Goal: Task Accomplishment & Management: Use online tool/utility

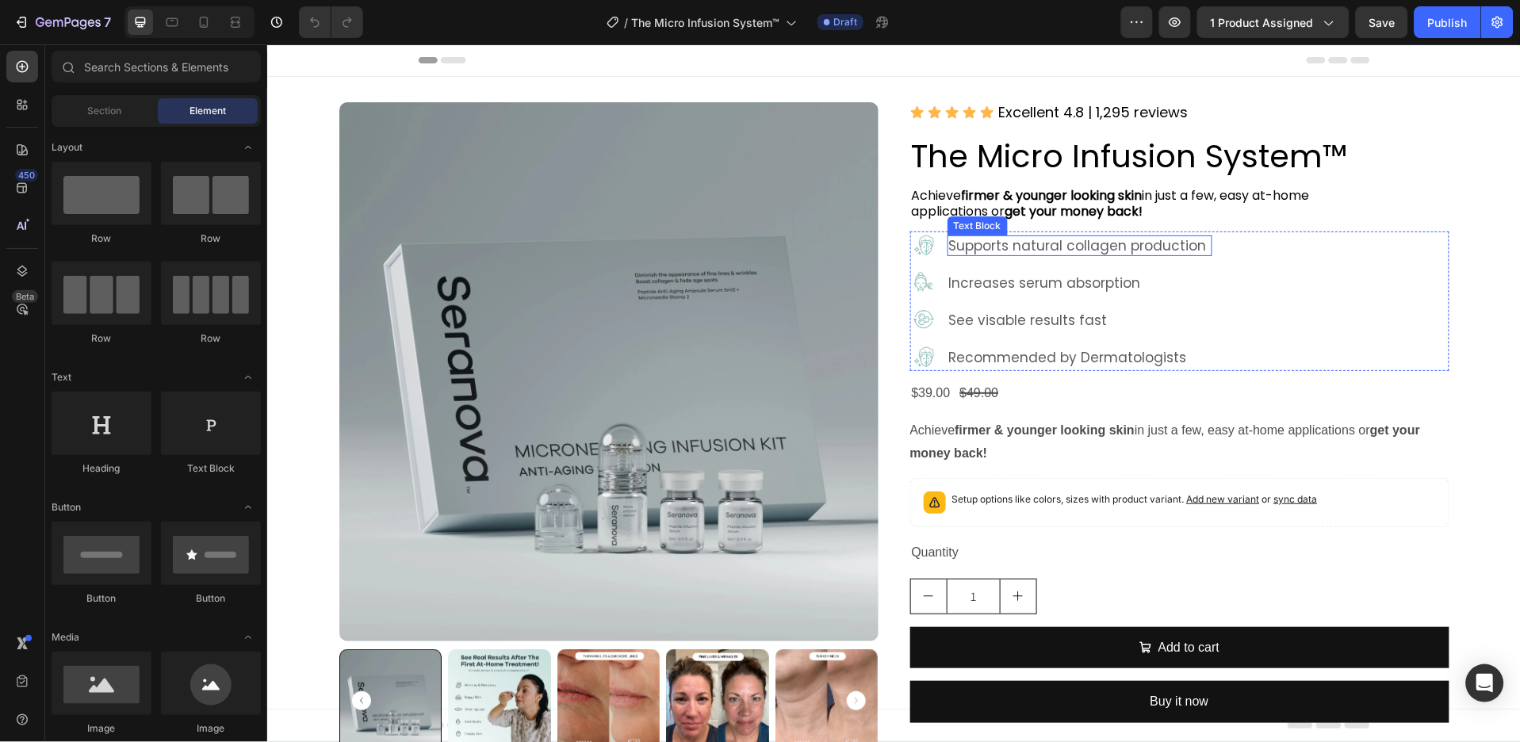
click at [1042, 247] on p "Supports natural collagen production" at bounding box center [1080, 244] width 262 height 17
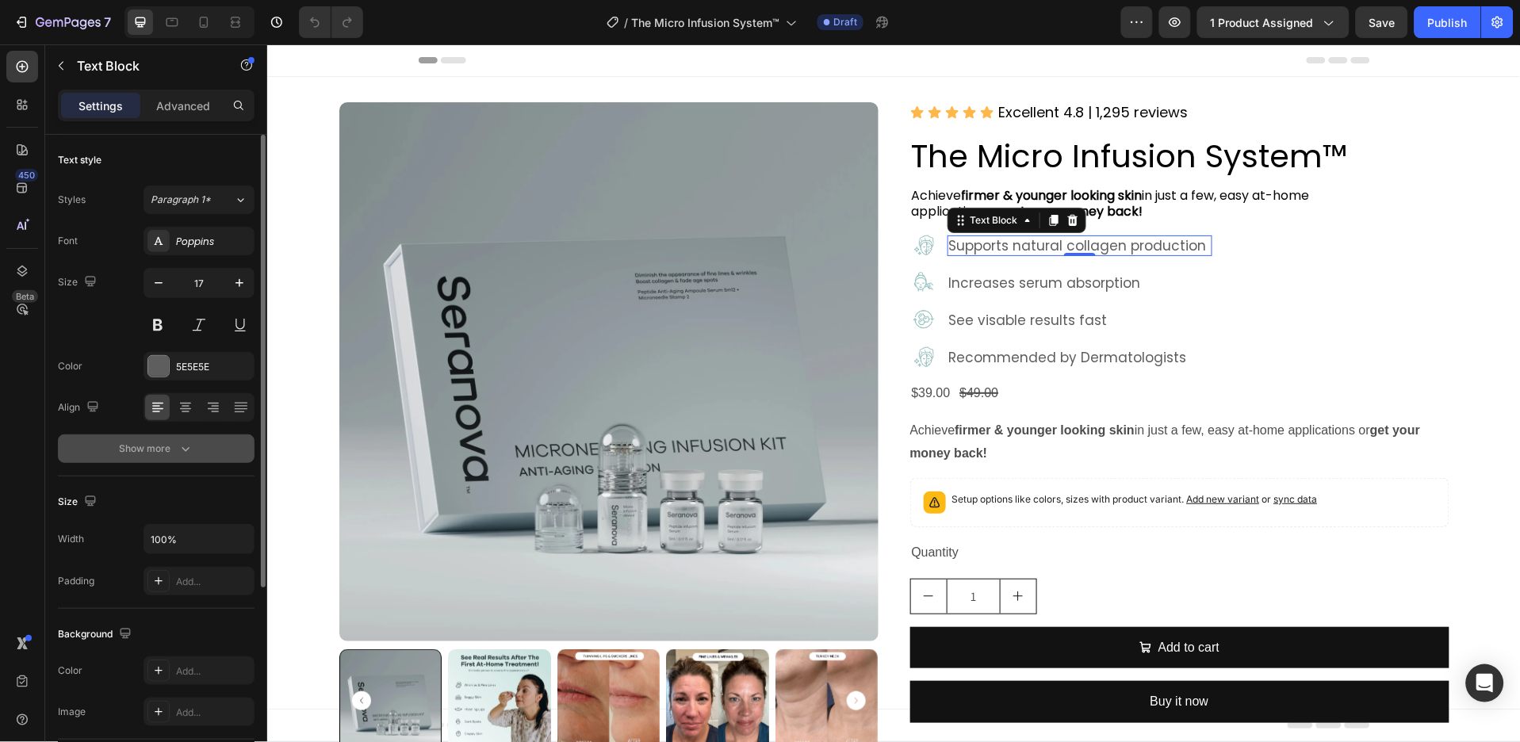
click at [223, 457] on button "Show more" at bounding box center [156, 449] width 197 height 29
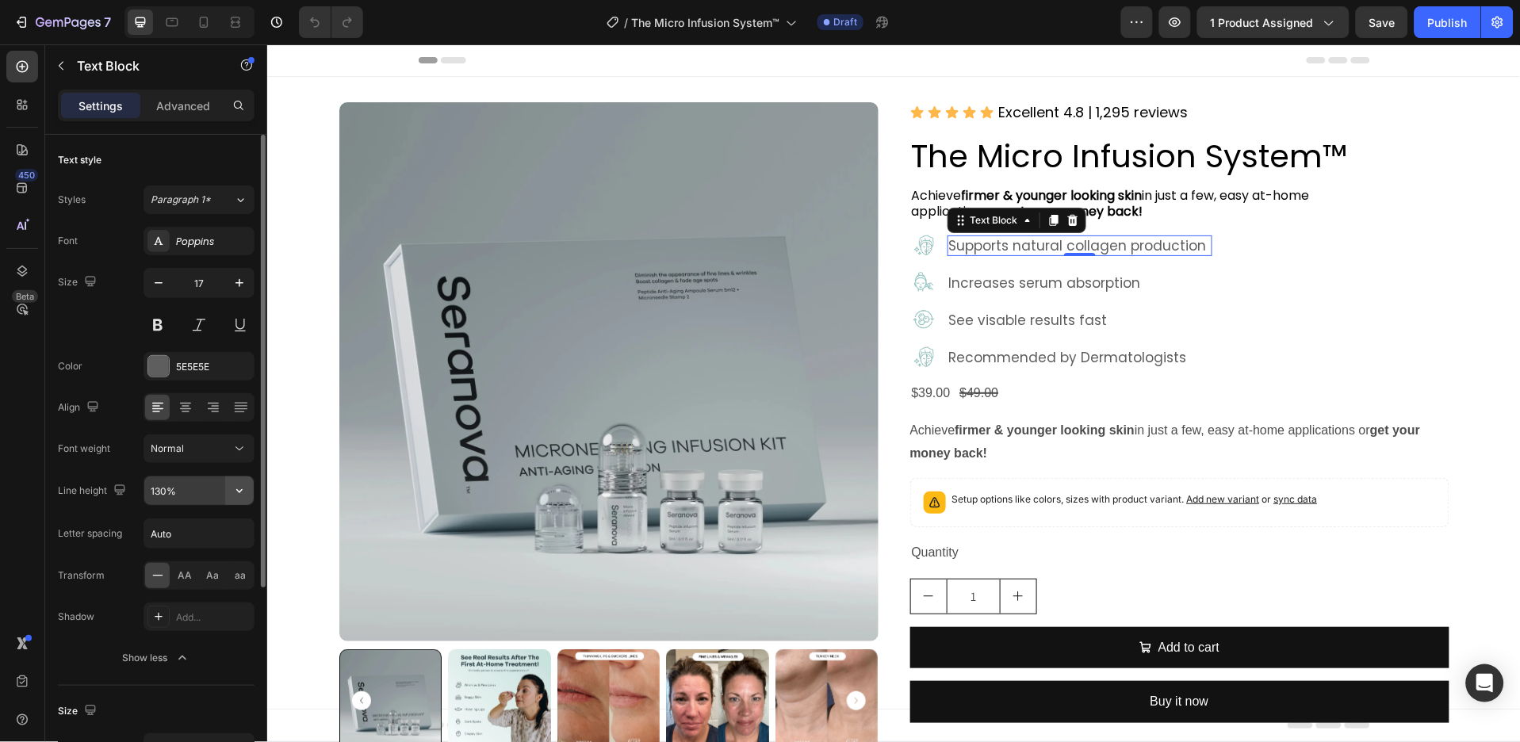
click at [235, 497] on icon "button" at bounding box center [240, 491] width 16 height 16
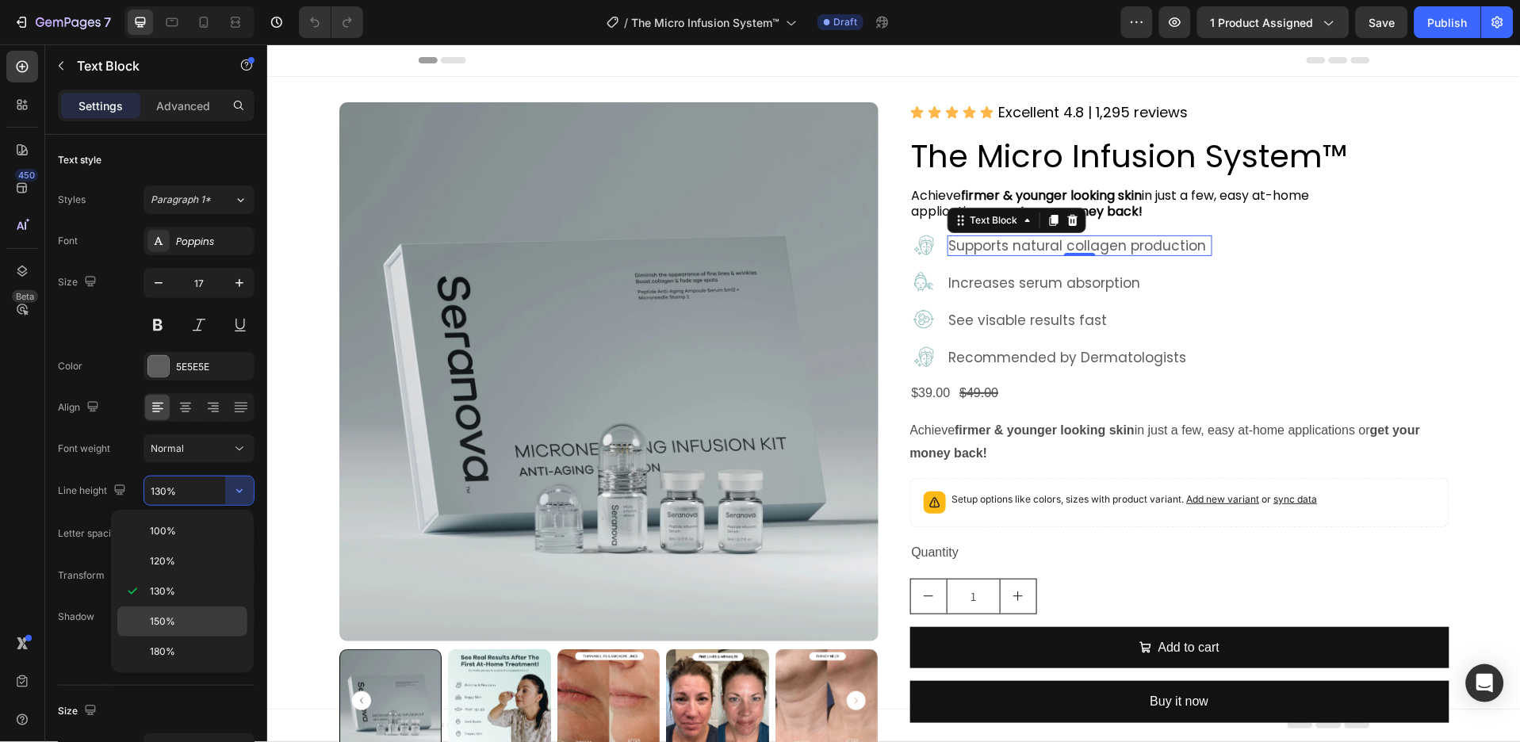
click at [191, 619] on p "150%" at bounding box center [195, 622] width 90 height 14
type input "150%"
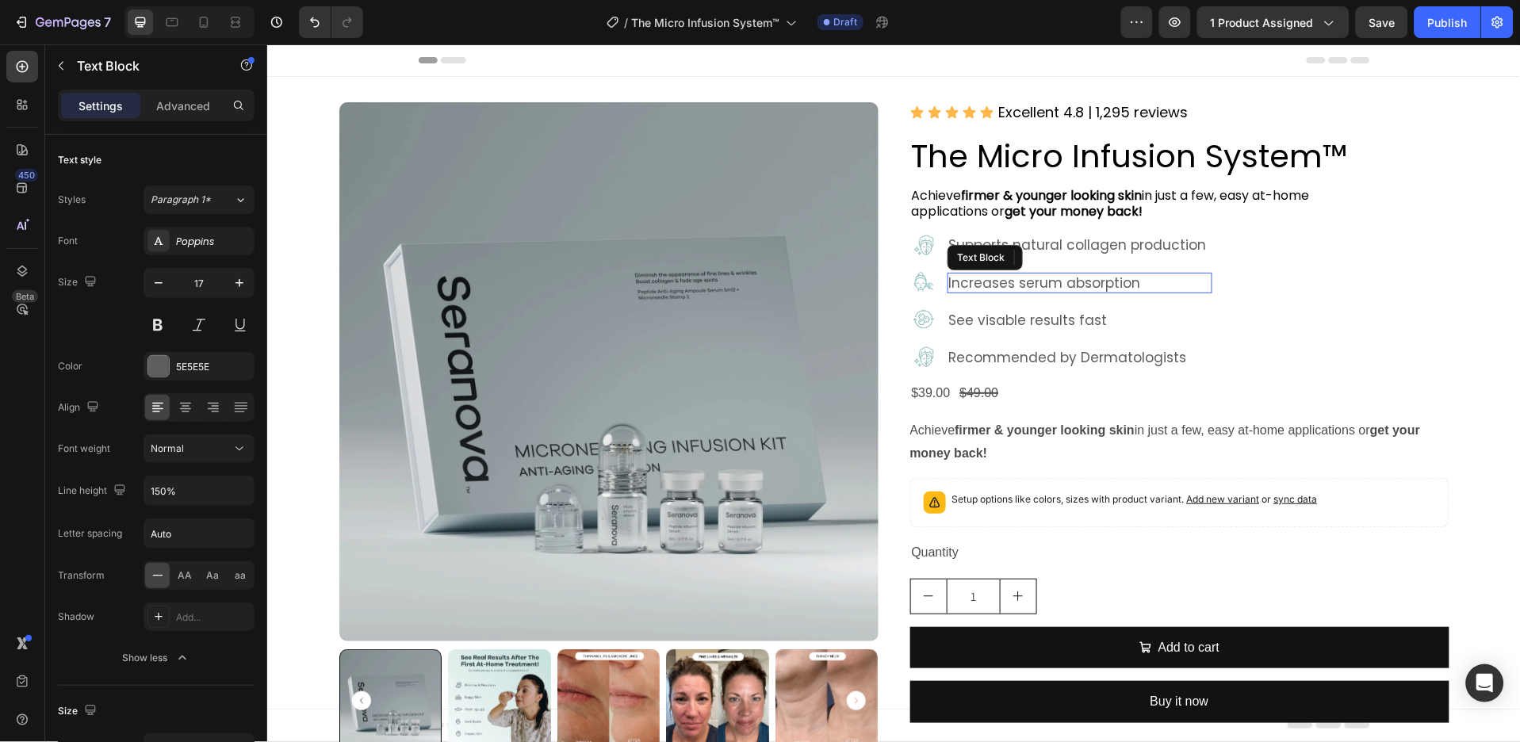
click at [1079, 288] on p "Increases serum absorption" at bounding box center [1080, 282] width 262 height 17
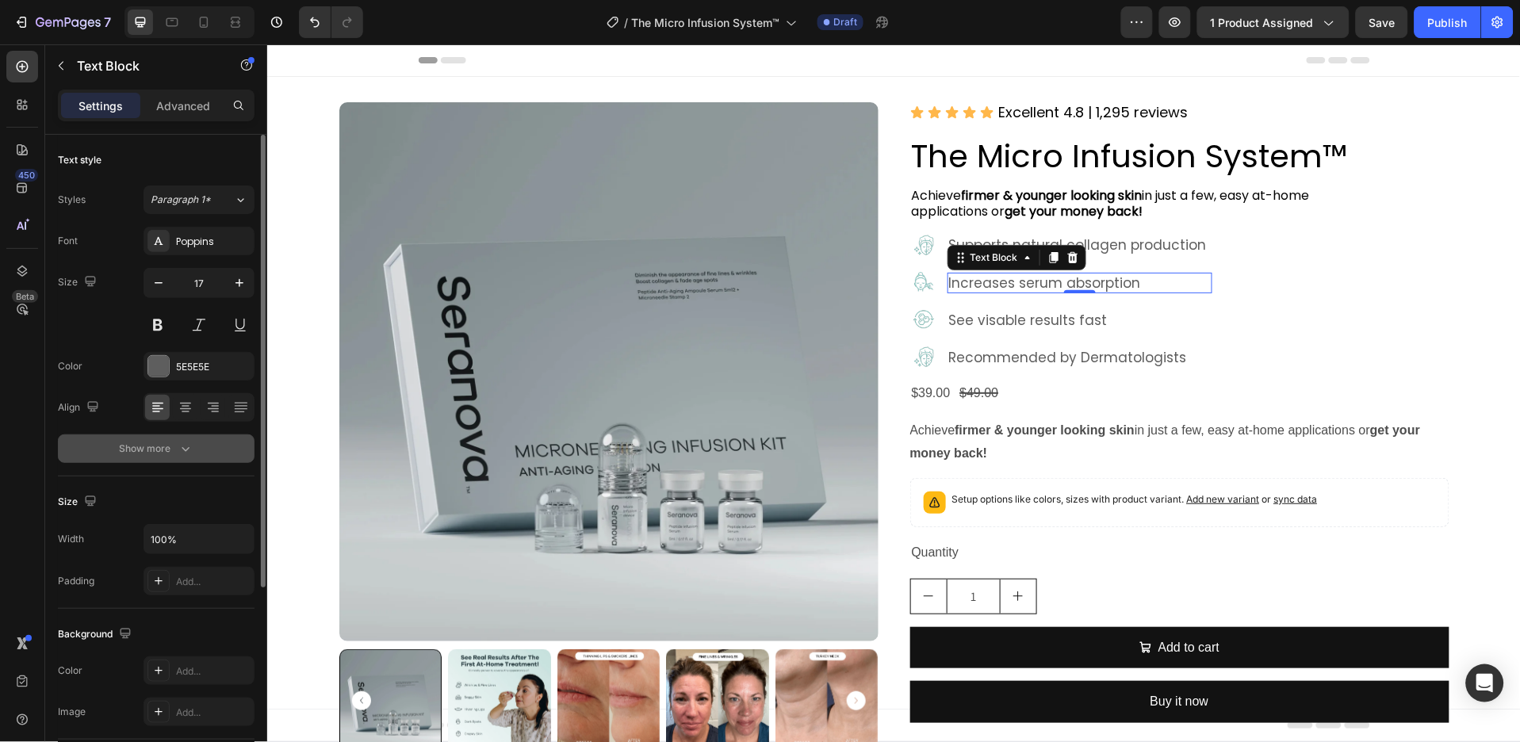
click at [220, 450] on button "Show more" at bounding box center [156, 449] width 197 height 29
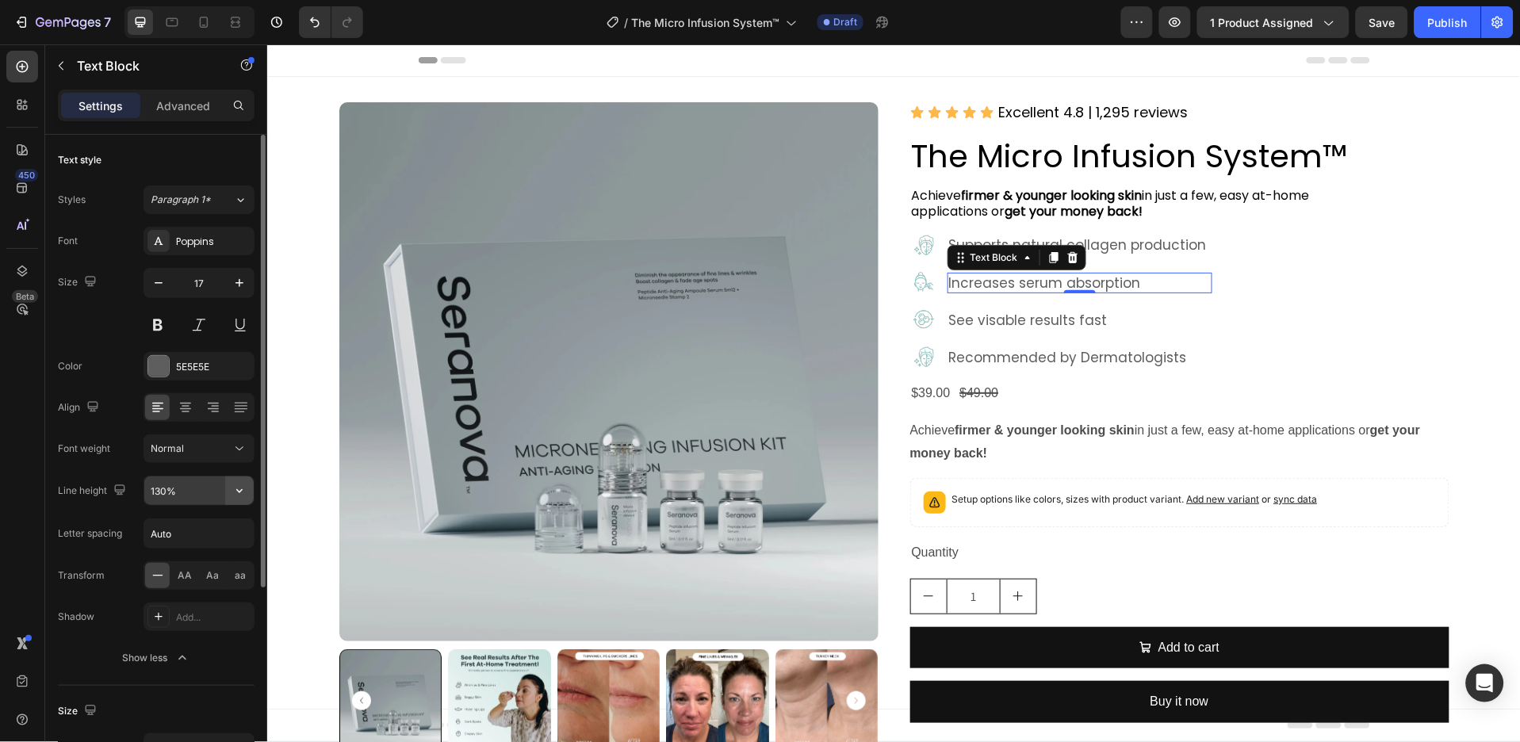
click at [232, 498] on icon "button" at bounding box center [240, 491] width 16 height 16
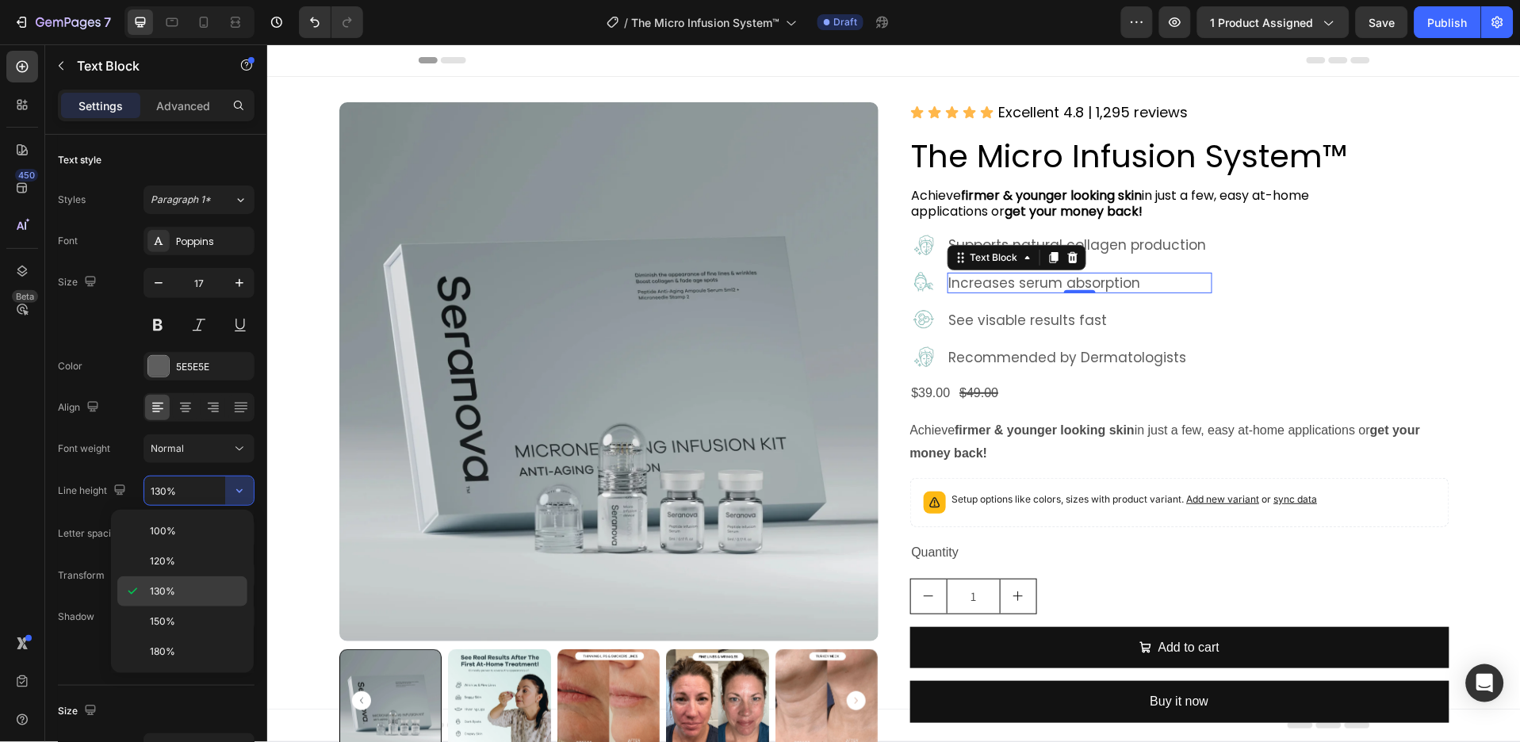
click at [198, 586] on p "130%" at bounding box center [195, 592] width 90 height 14
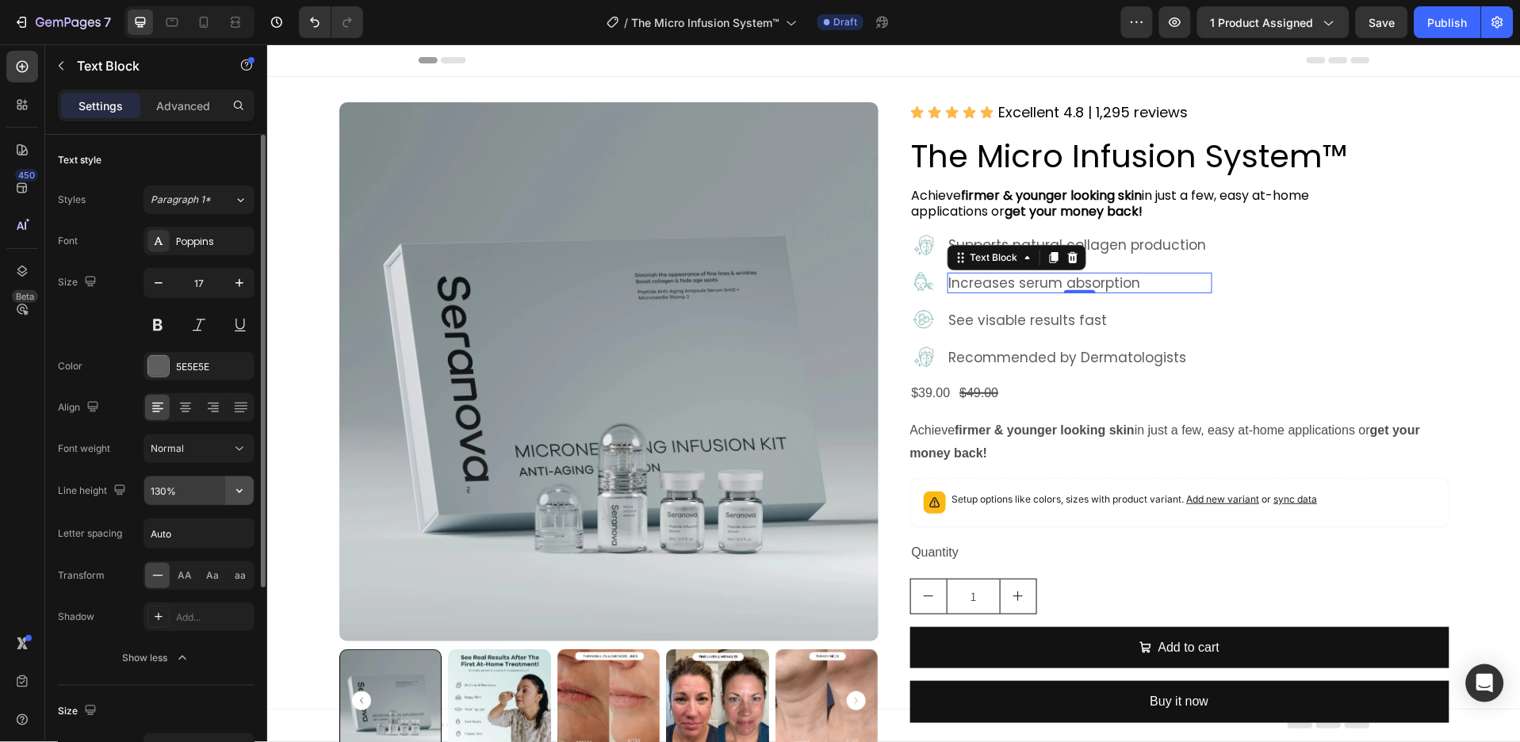
click at [235, 486] on icon "button" at bounding box center [240, 491] width 16 height 16
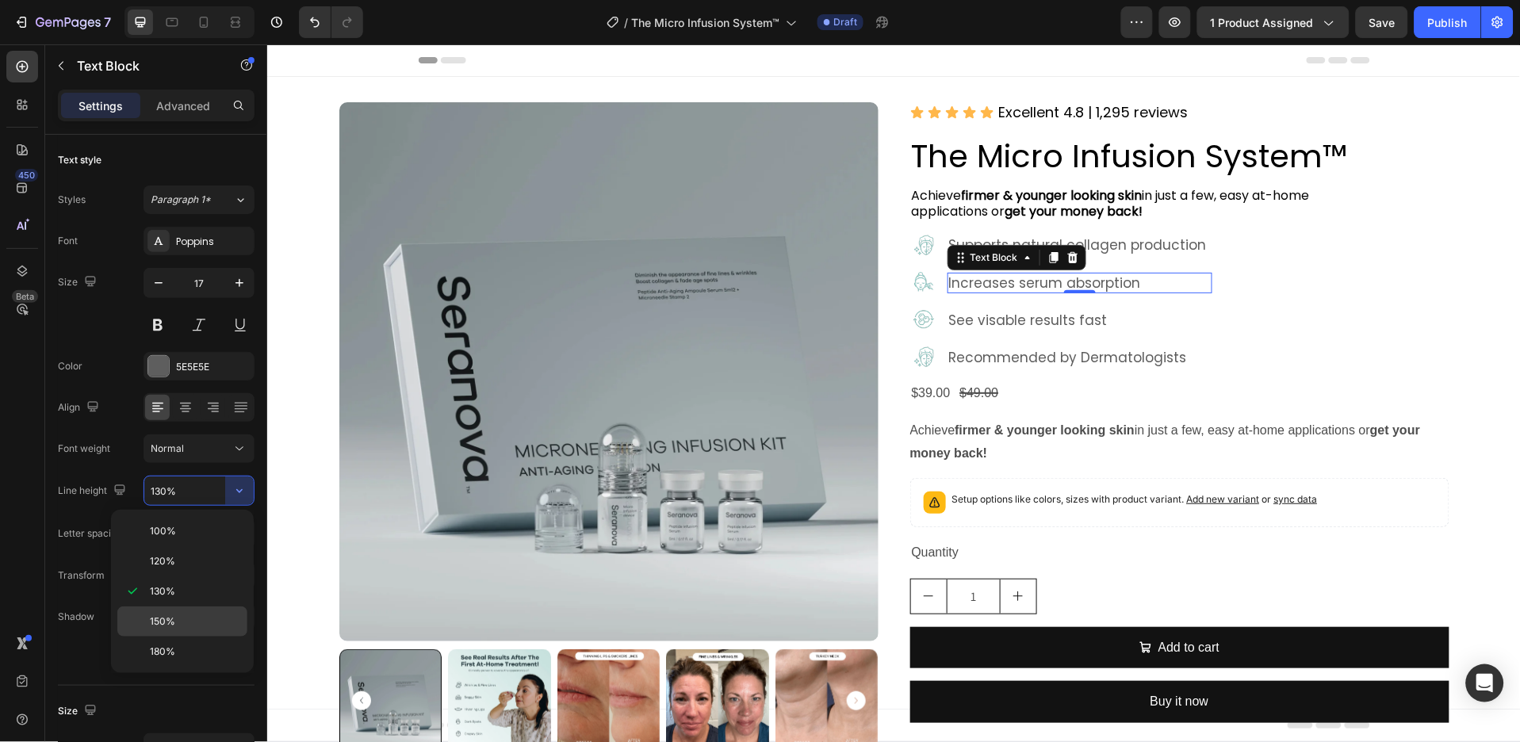
click at [203, 617] on p "150%" at bounding box center [195, 622] width 90 height 14
type input "150%"
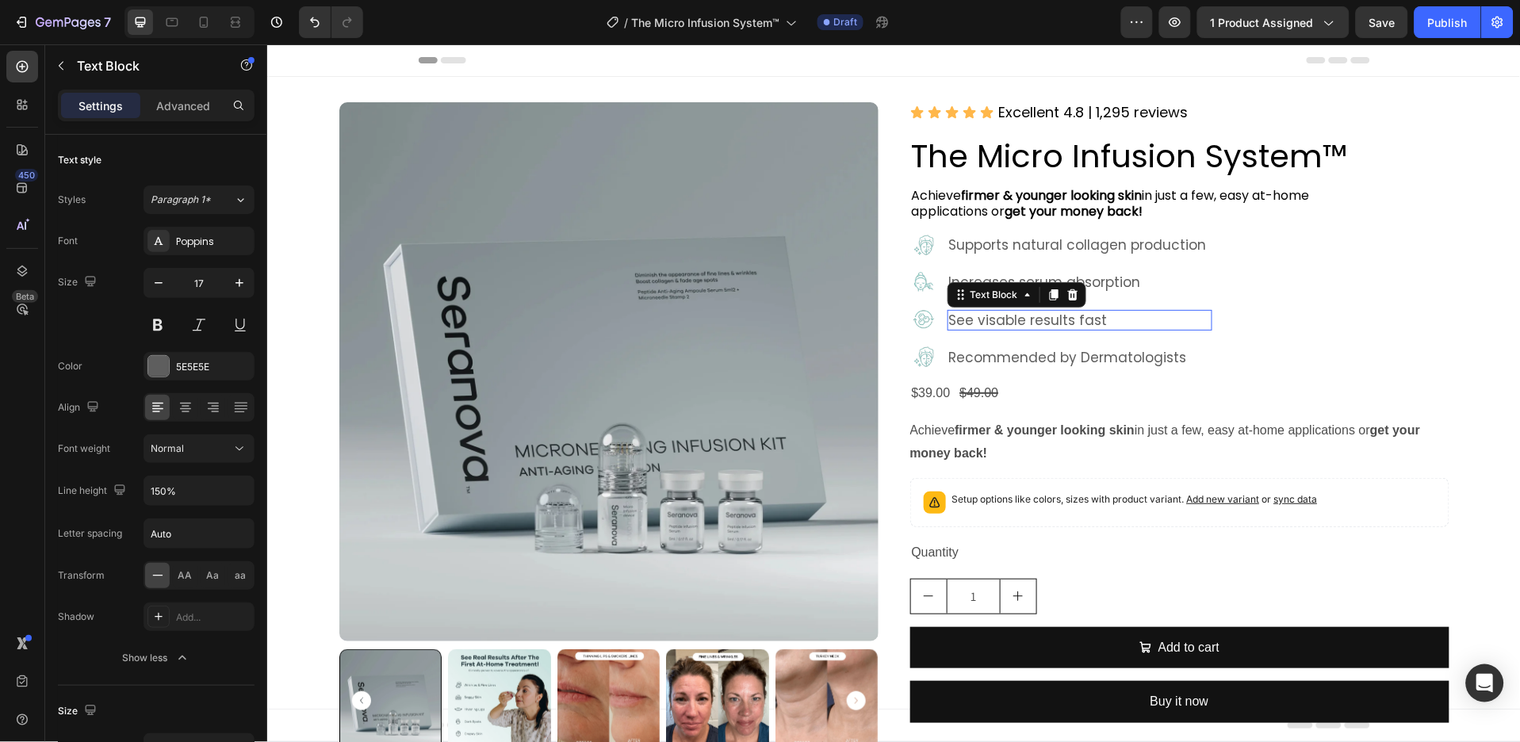
click at [1017, 317] on p "See visable results fast" at bounding box center [1080, 319] width 262 height 17
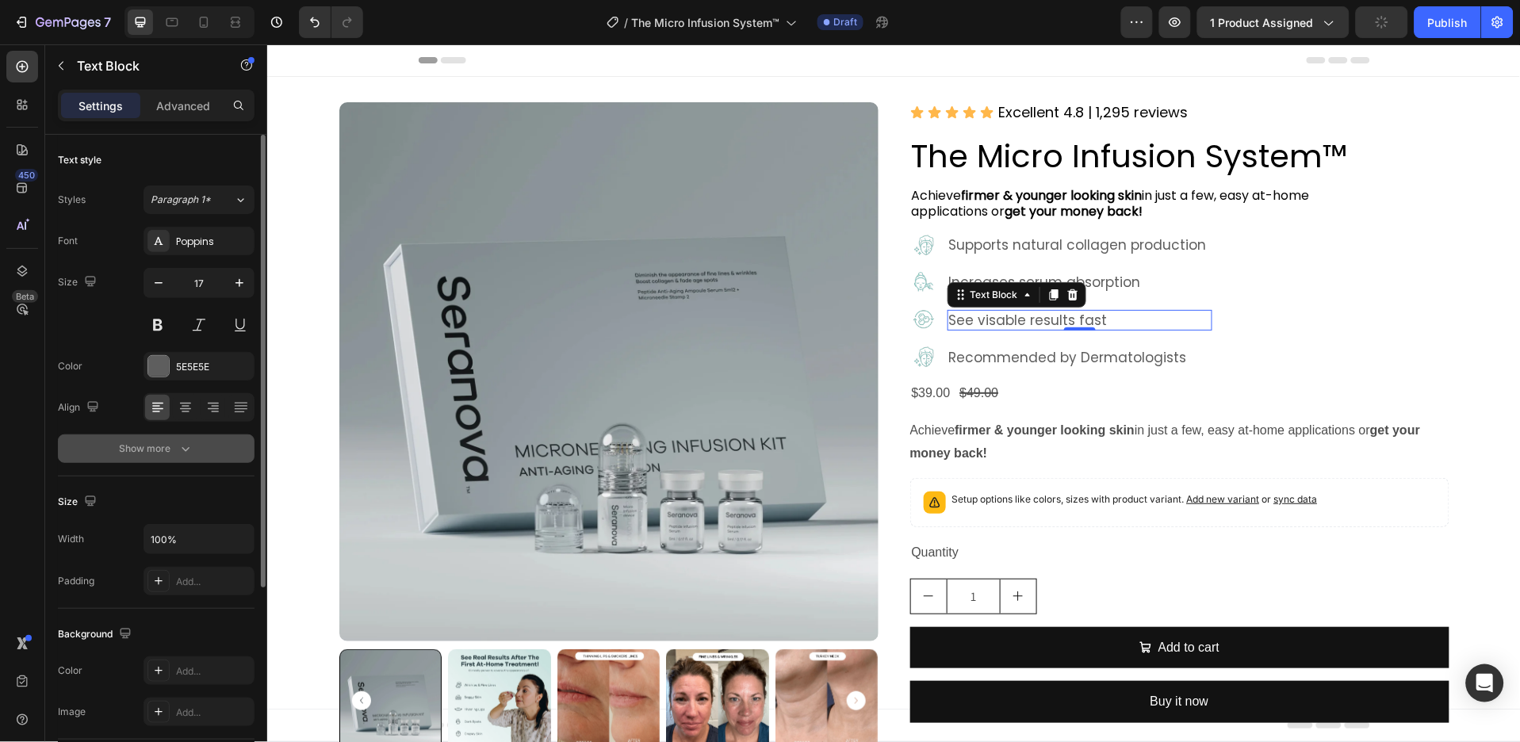
click at [203, 454] on button "Show more" at bounding box center [156, 449] width 197 height 29
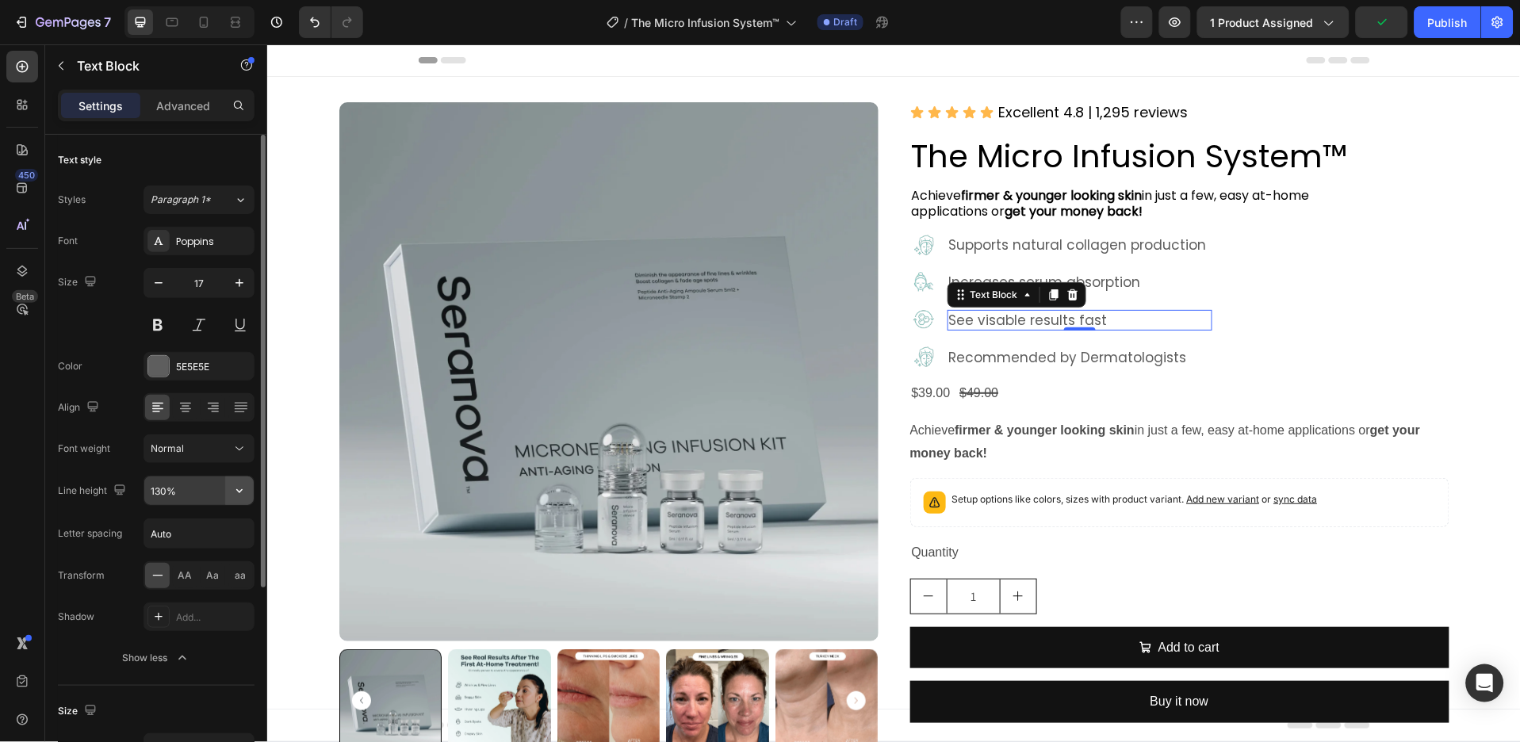
click at [235, 496] on icon "button" at bounding box center [240, 491] width 16 height 16
drag, startPoint x: 181, startPoint y: 620, endPoint x: 209, endPoint y: 612, distance: 29.6
click at [181, 621] on p "150%" at bounding box center [195, 622] width 90 height 14
type input "150%"
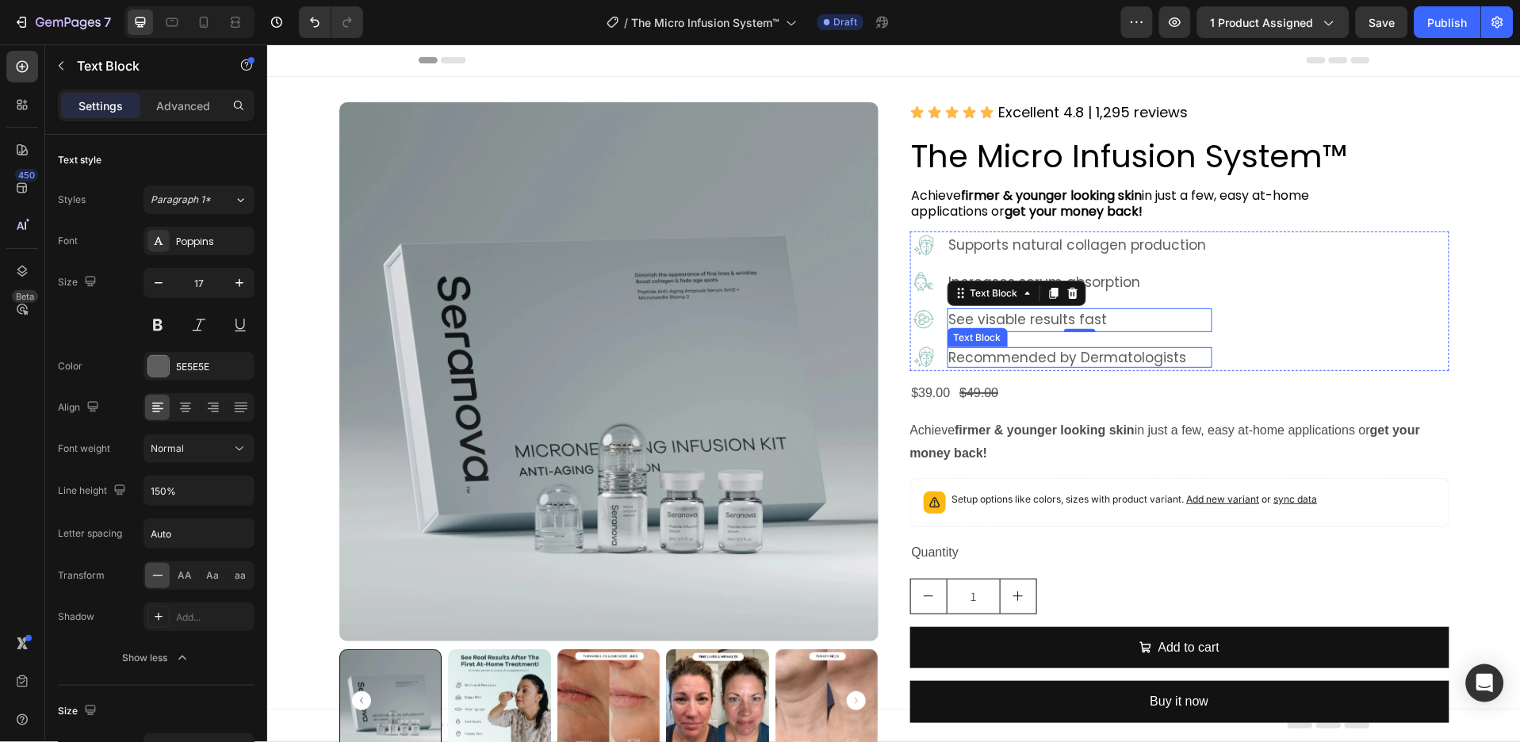
click at [1113, 356] on p "Recommended by Dermatologists" at bounding box center [1080, 356] width 262 height 17
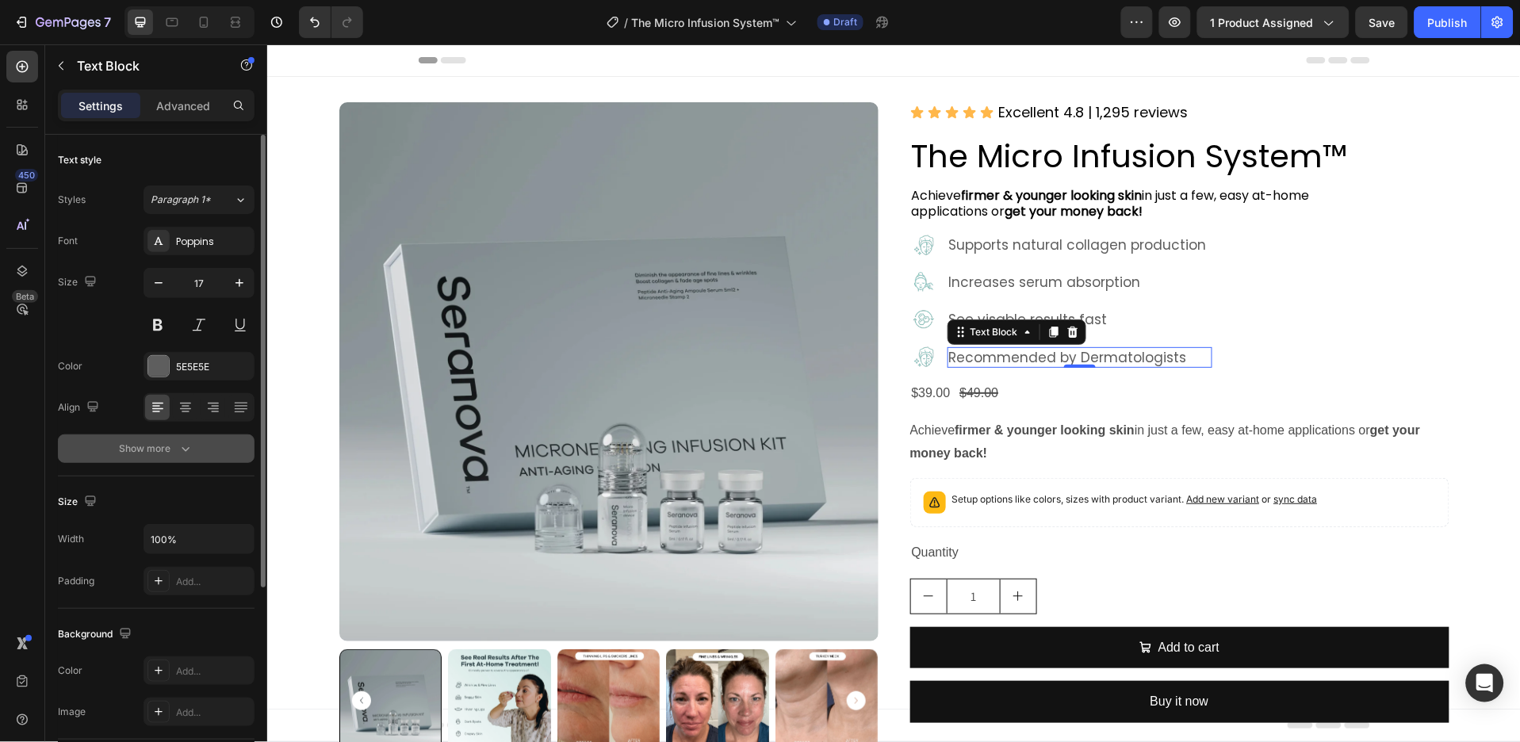
click at [232, 450] on button "Show more" at bounding box center [156, 449] width 197 height 29
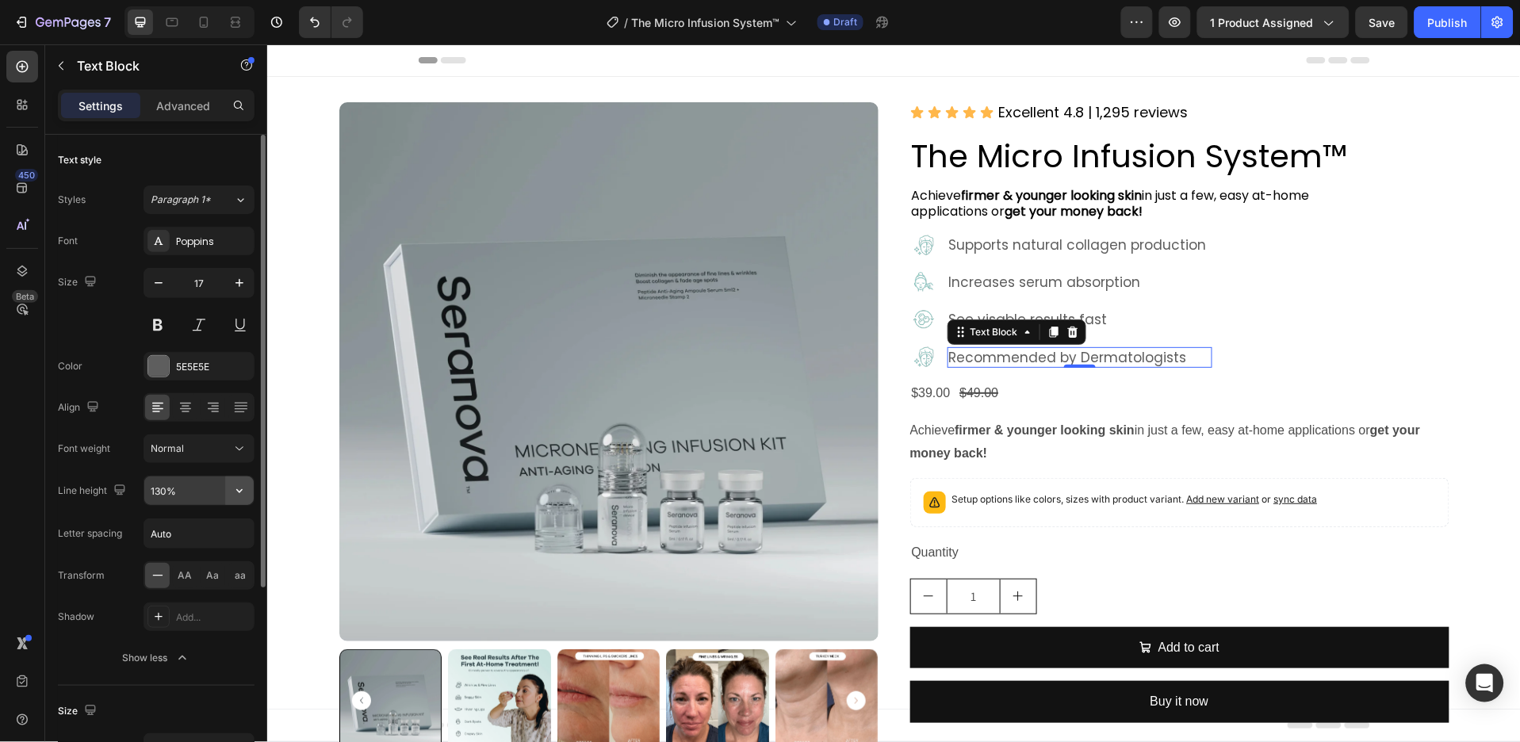
click at [236, 486] on icon "button" at bounding box center [240, 491] width 16 height 16
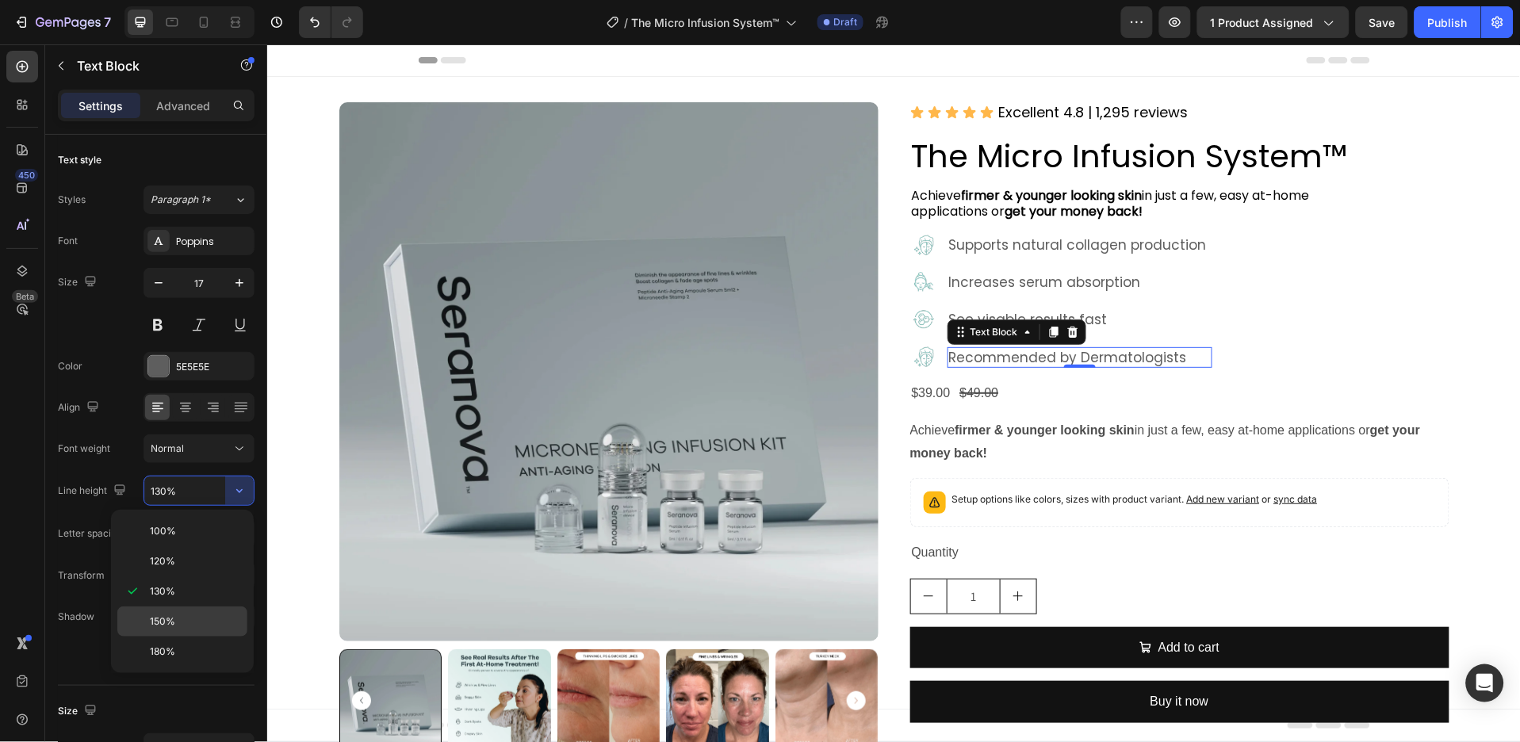
click at [181, 616] on p "150%" at bounding box center [195, 622] width 90 height 14
type input "150%"
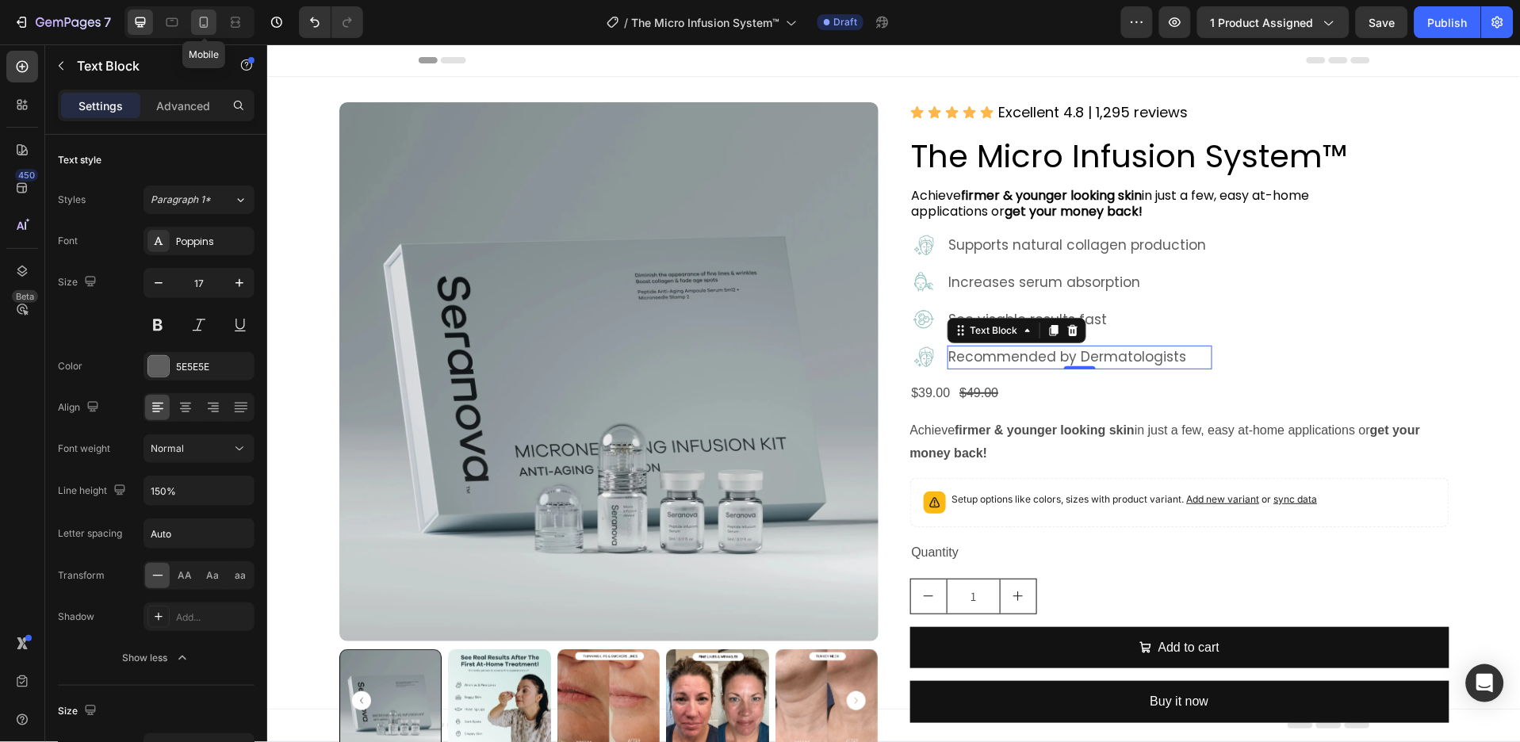
click at [208, 25] on icon at bounding box center [204, 22] width 9 height 11
type input "14"
type input "180%"
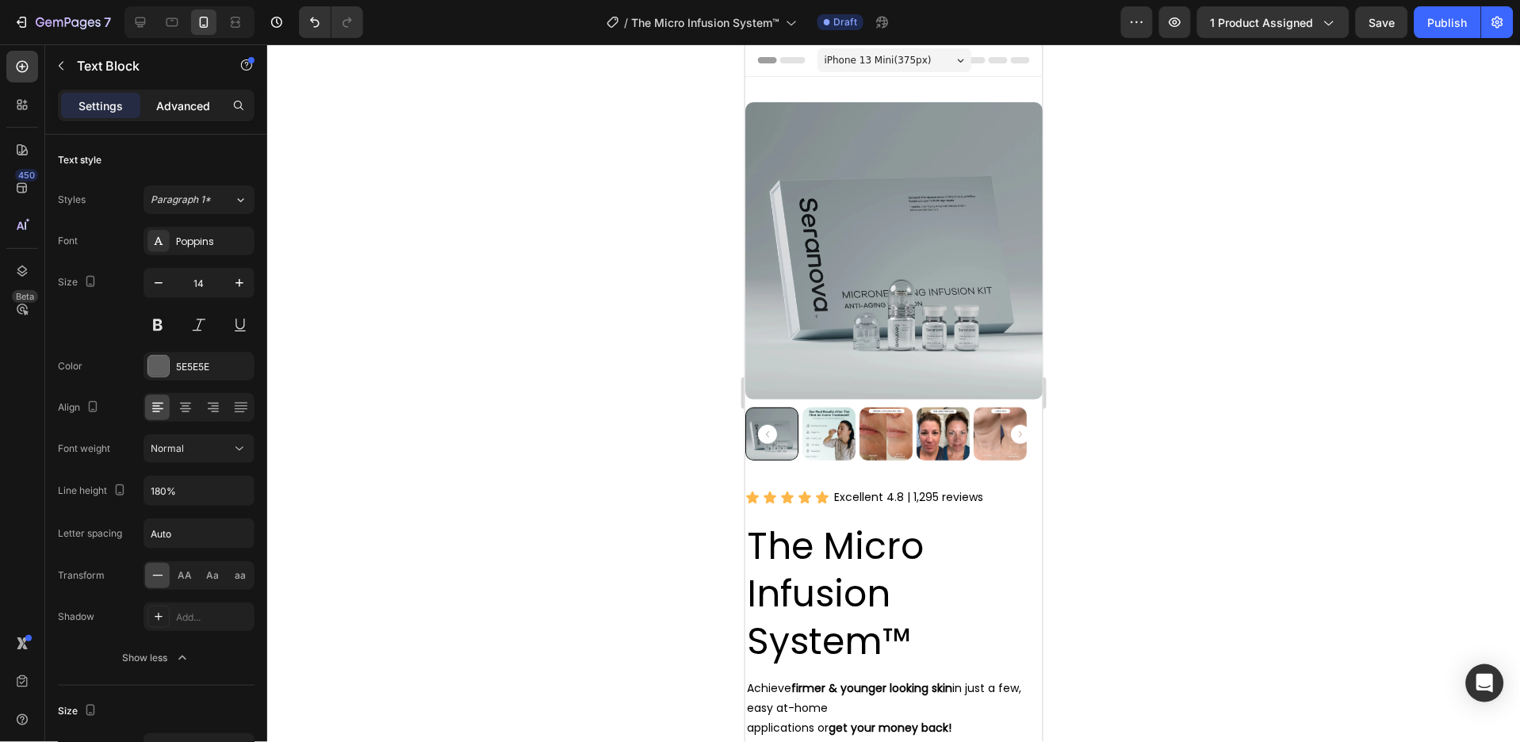
click at [194, 102] on p "Advanced" at bounding box center [183, 106] width 54 height 17
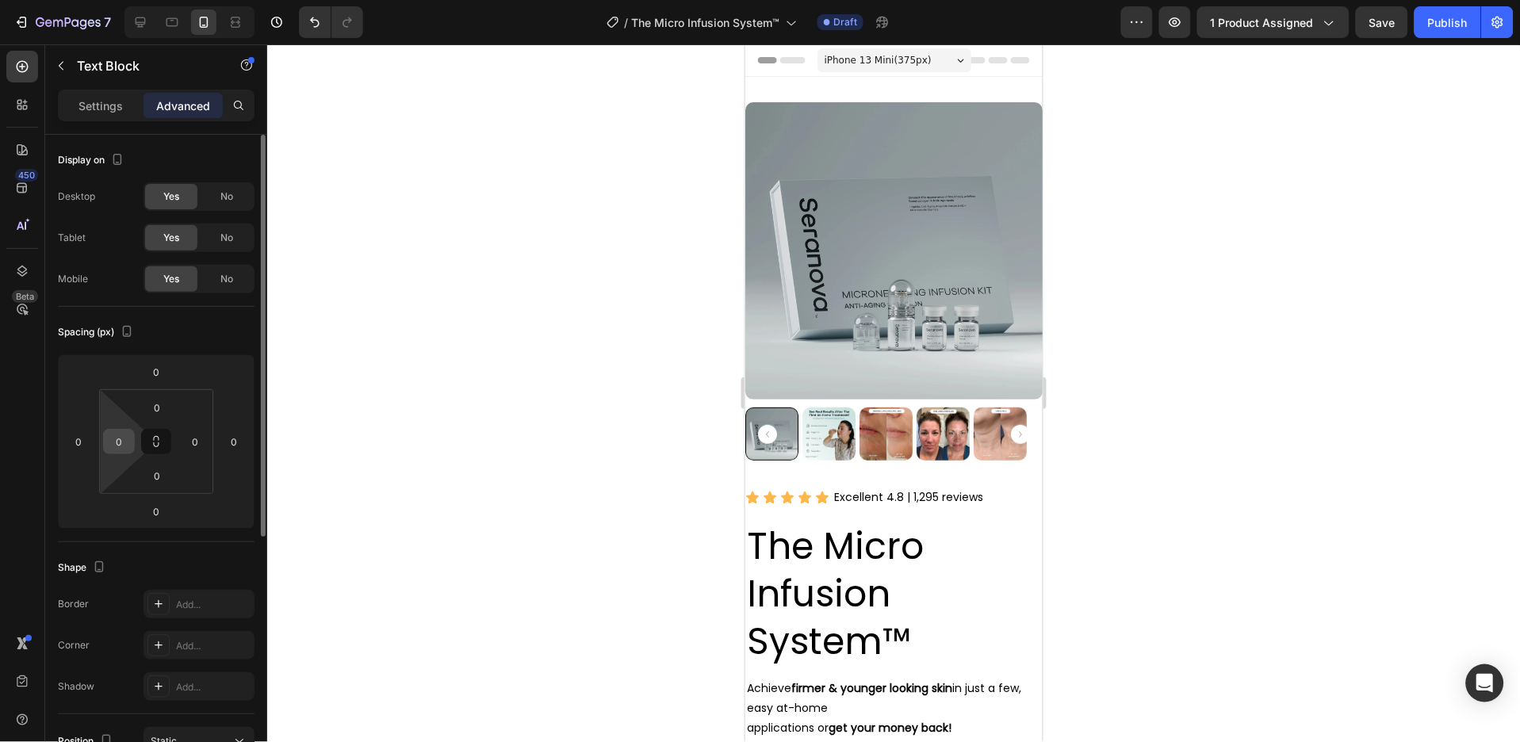
click at [118, 439] on input "0" at bounding box center [119, 442] width 24 height 24
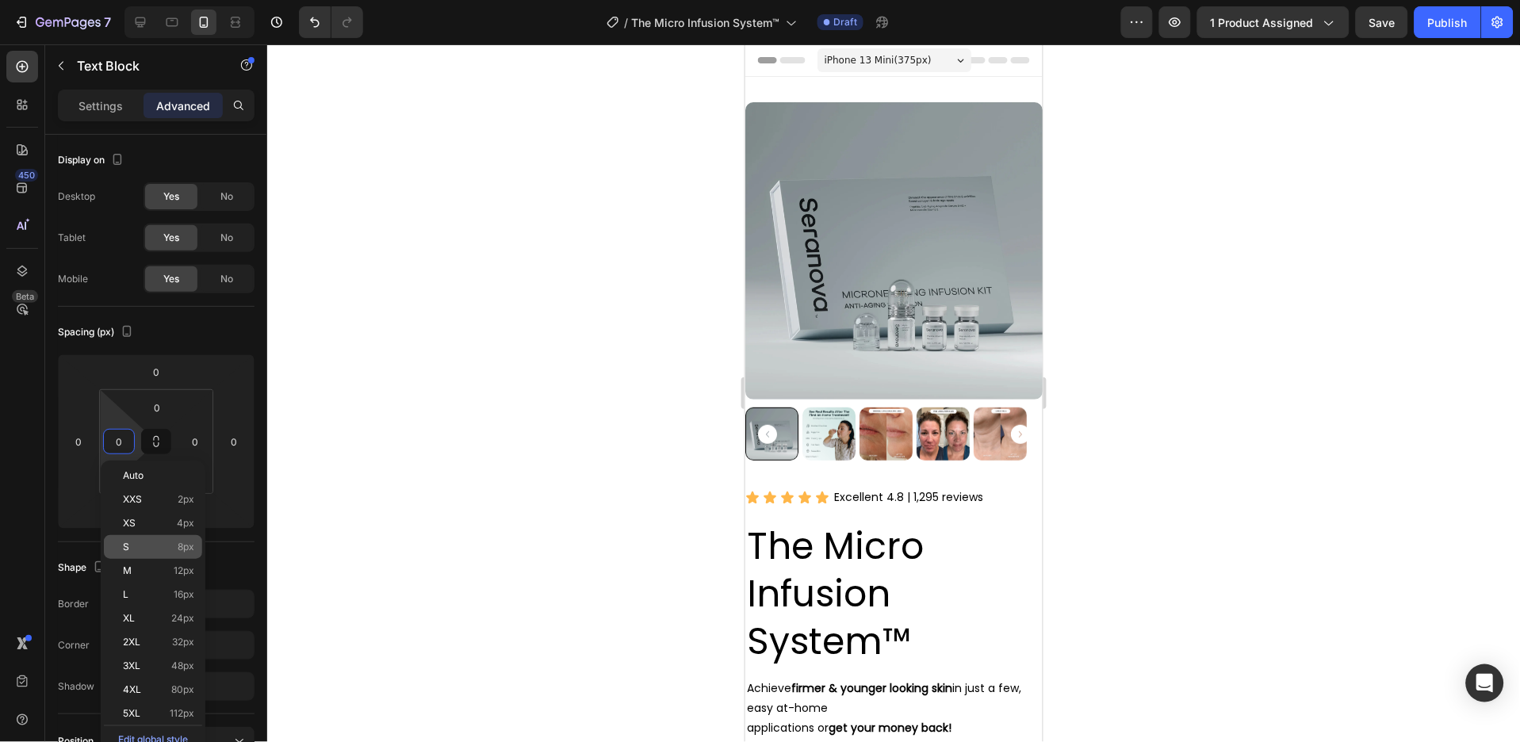
click at [183, 550] on span "8px" at bounding box center [186, 547] width 17 height 11
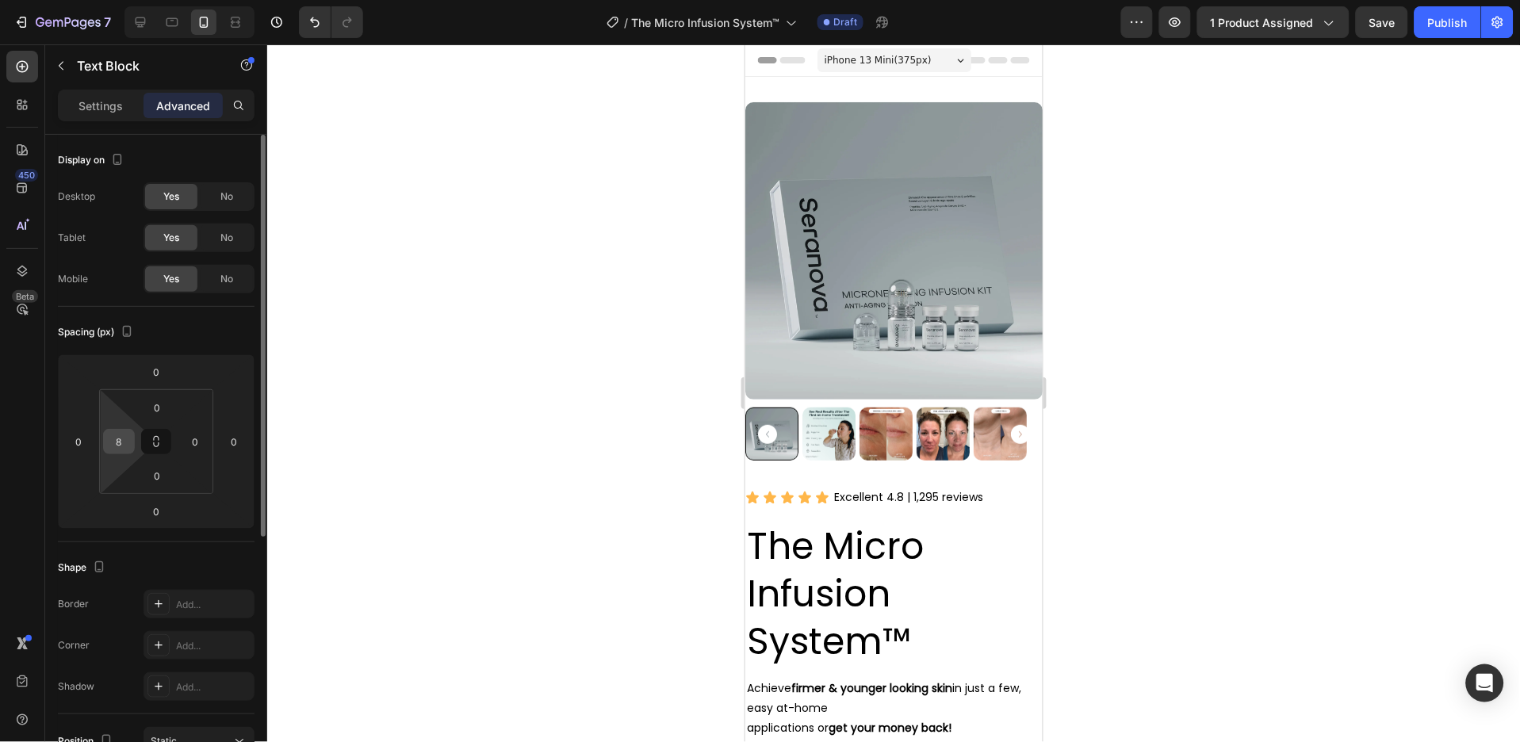
click at [128, 454] on div "8" at bounding box center [119, 441] width 32 height 25
click at [135, 0] on html "7 Version history / The Micro Infusion System™ Draft Preview 1 product assigned…" at bounding box center [760, 0] width 1520 height 0
type input "0"
click at [887, 301] on img at bounding box center [893, 250] width 297 height 297
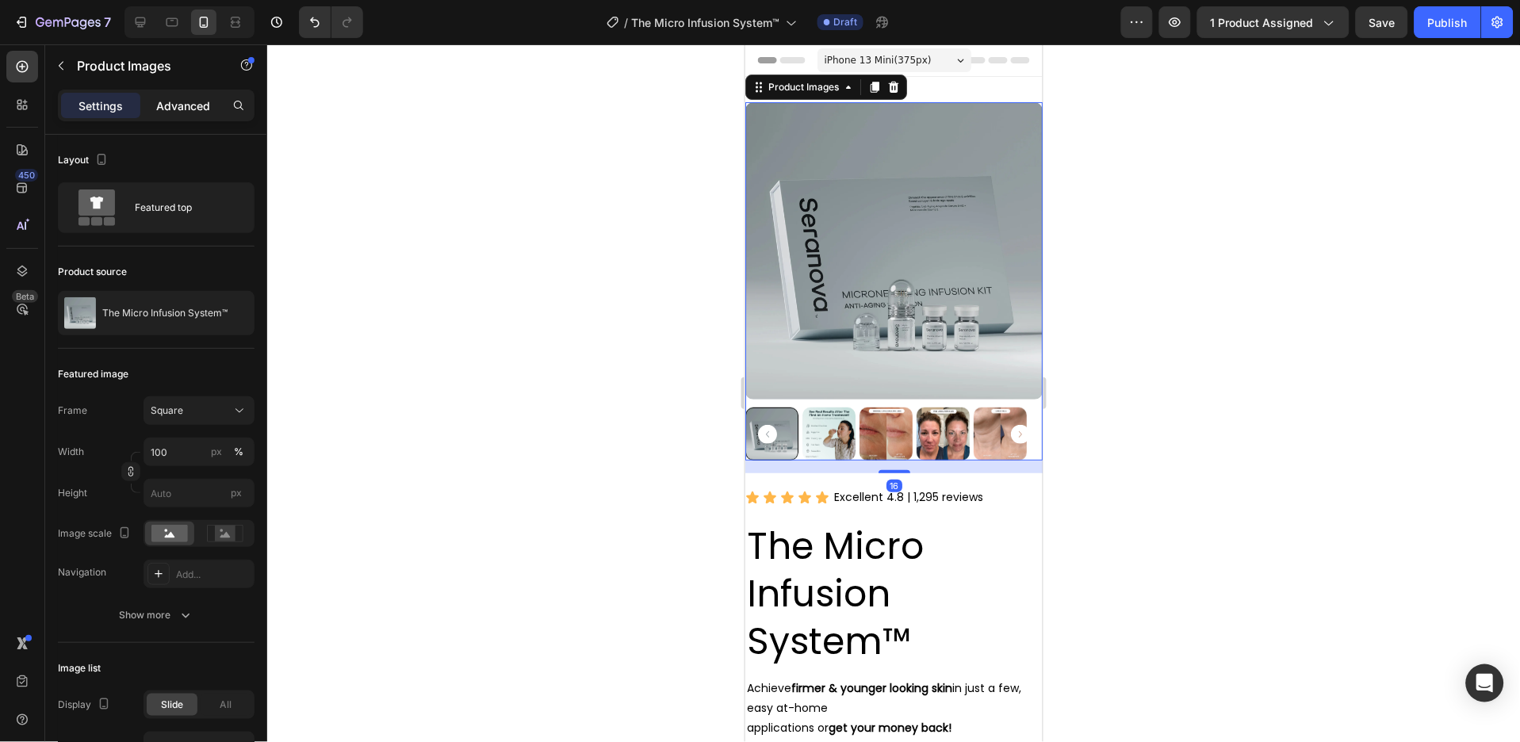
click at [155, 103] on div "Advanced" at bounding box center [183, 105] width 79 height 25
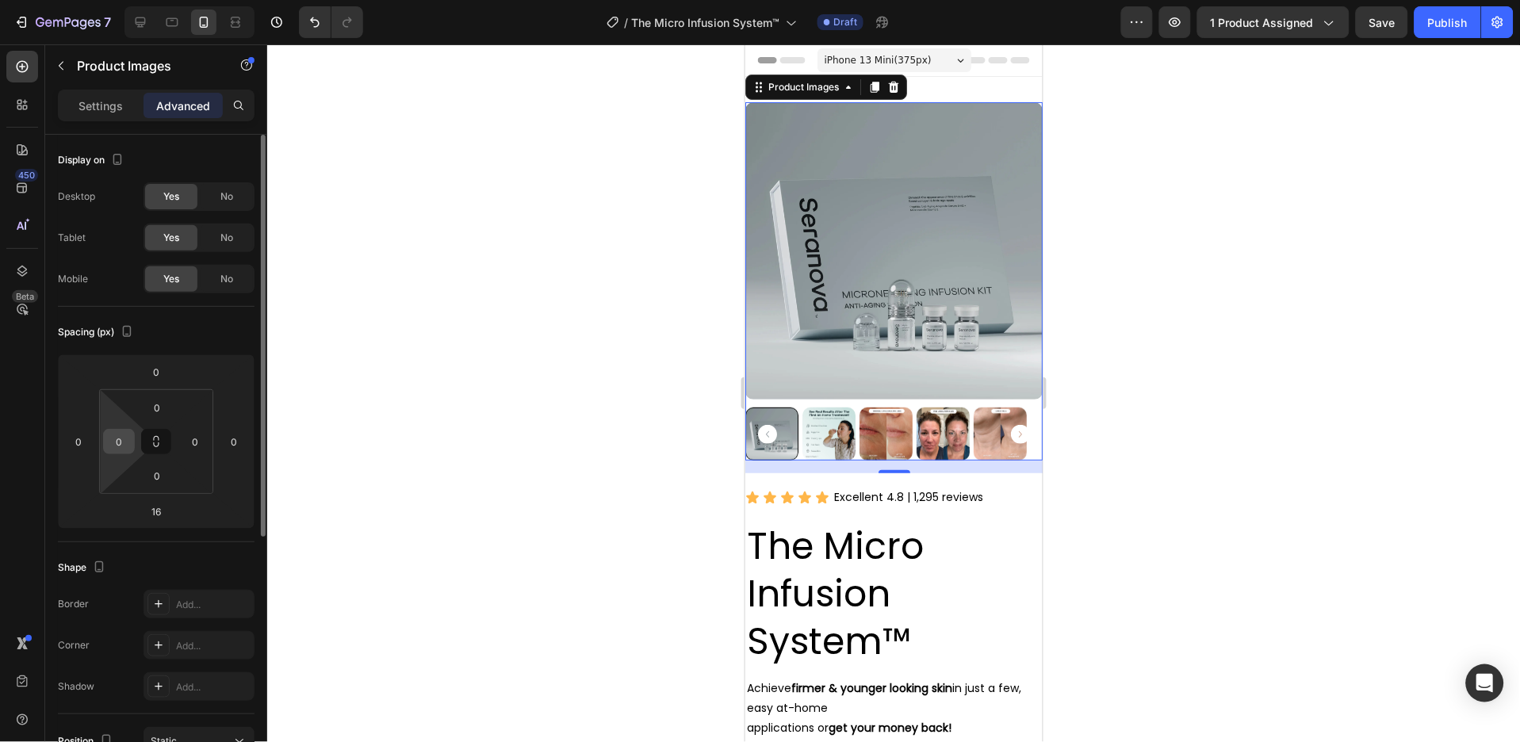
click at [115, 441] on input "0" at bounding box center [119, 442] width 24 height 24
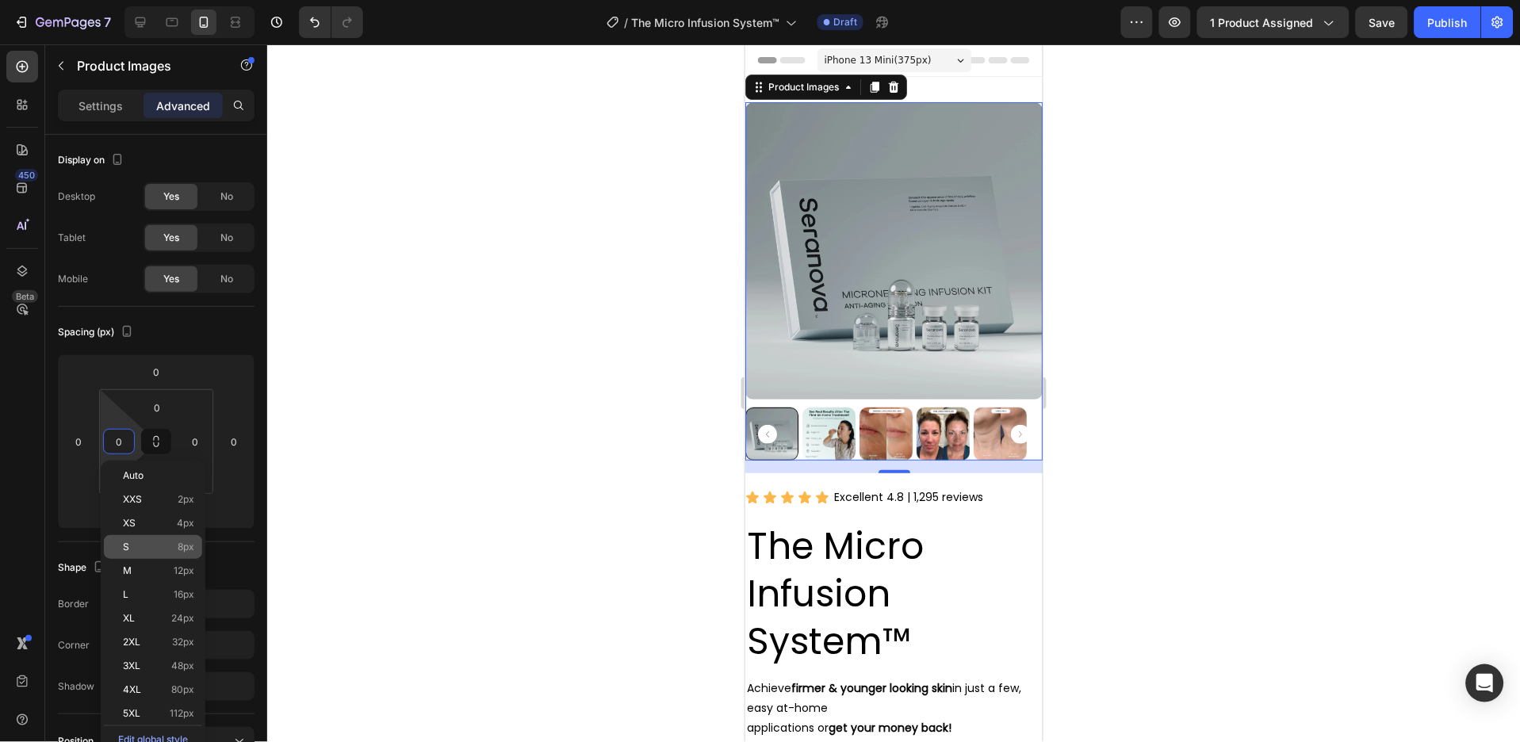
click at [180, 550] on span "8px" at bounding box center [186, 547] width 17 height 11
type input "8"
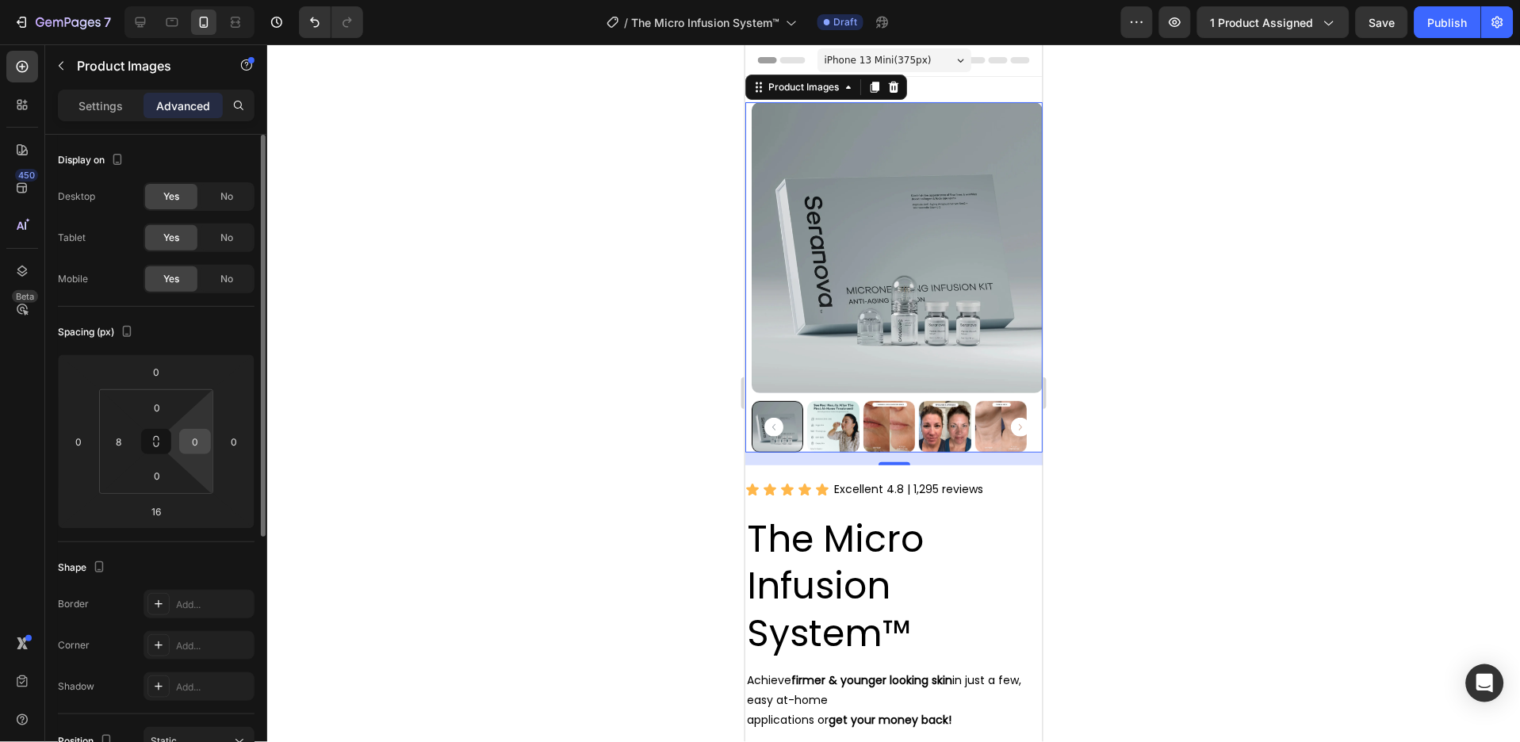
click at [198, 442] on input "0" at bounding box center [195, 442] width 24 height 24
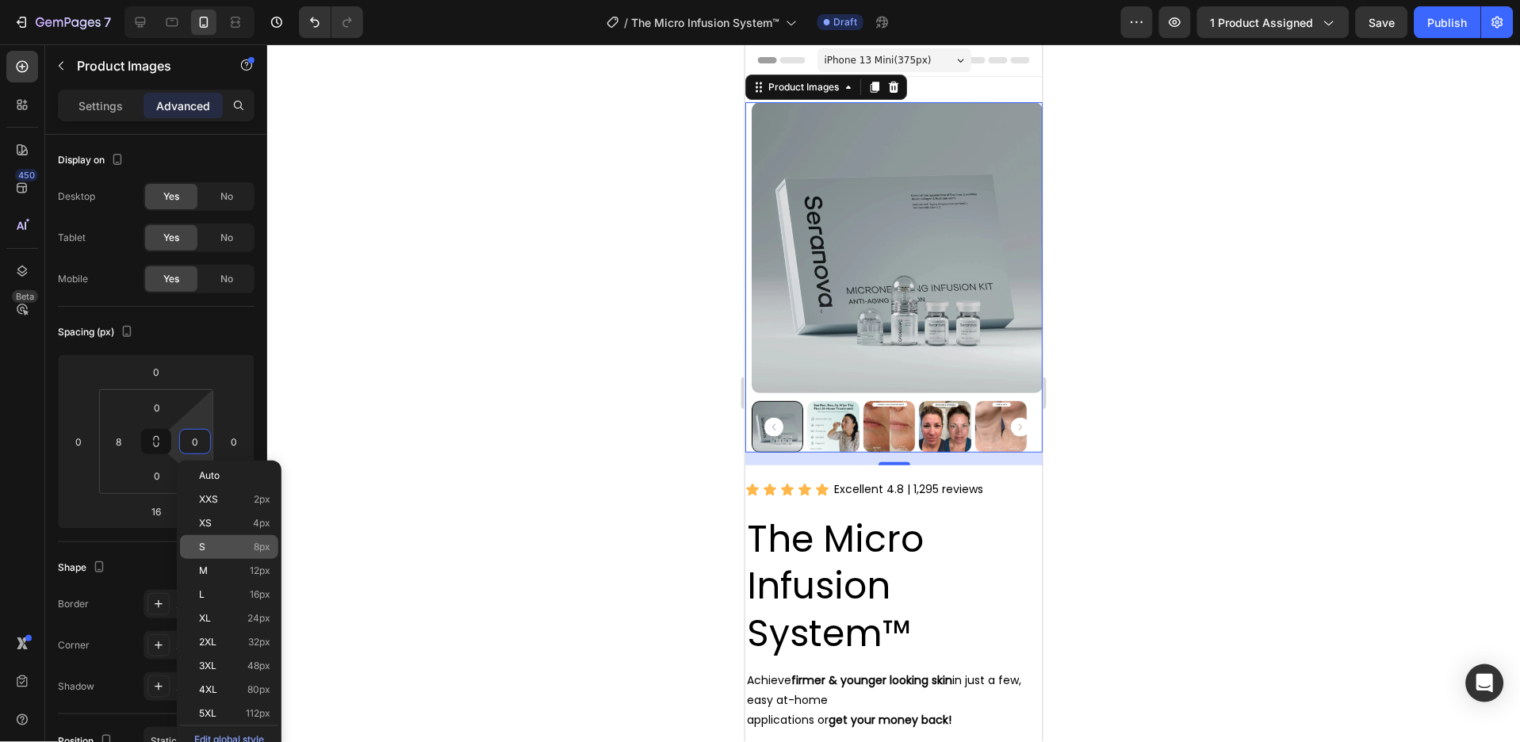
click at [247, 545] on p "S 8px" at bounding box center [234, 547] width 71 height 11
type input "8"
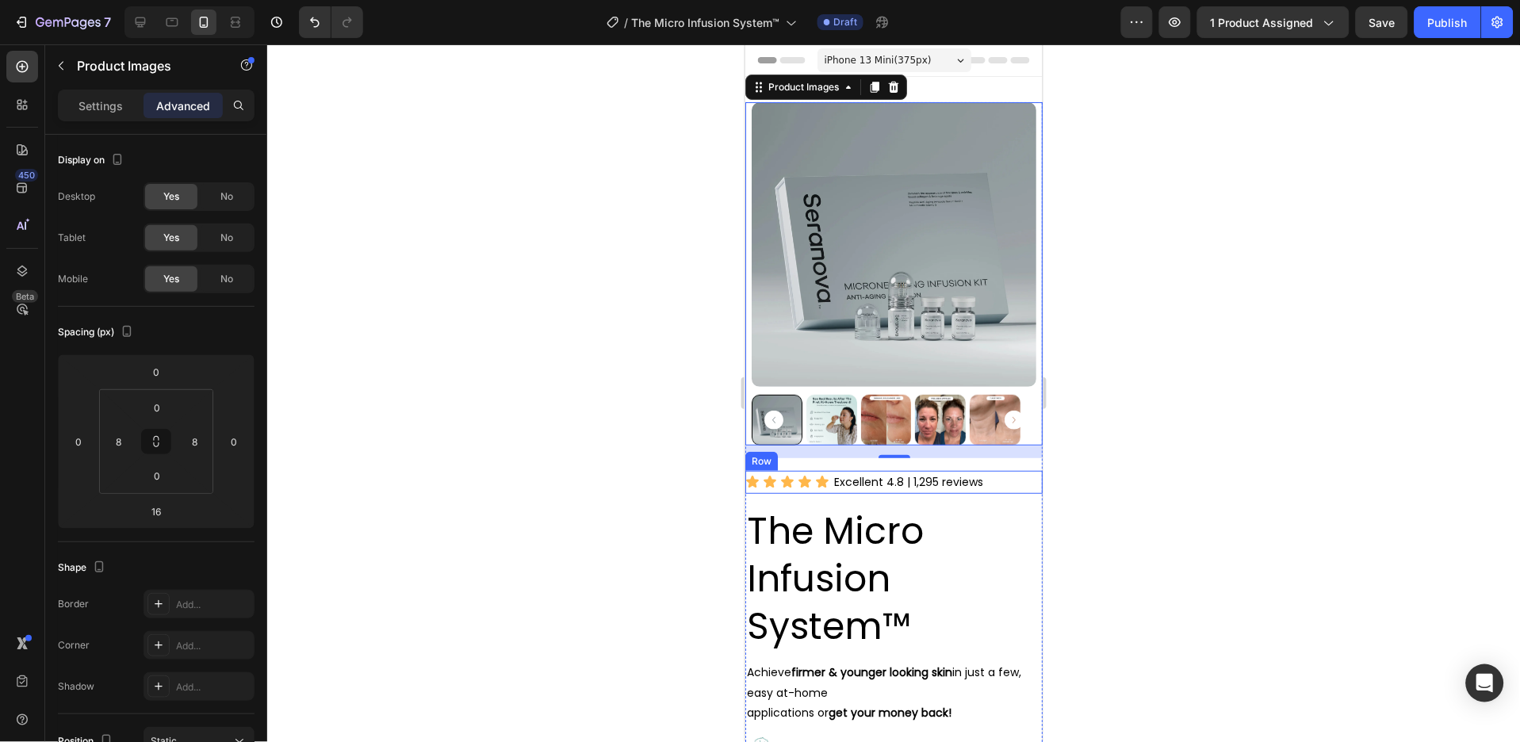
click at [1010, 470] on div "Icon Icon Icon Icon Icon Icon List Excellent 4.8 | 1,295 reviews Text Block Row" at bounding box center [893, 481] width 297 height 23
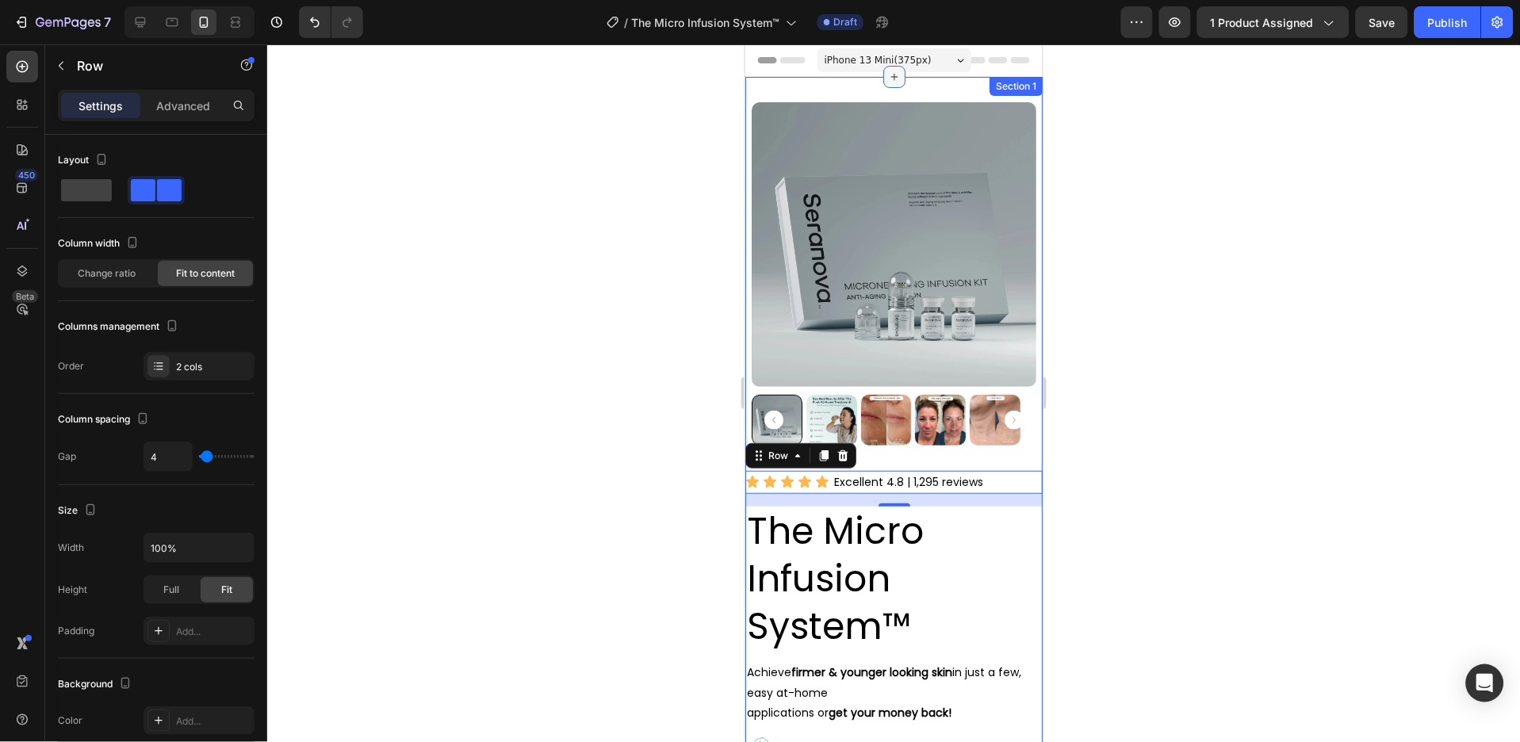
click at [888, 85] on div at bounding box center [894, 76] width 22 height 22
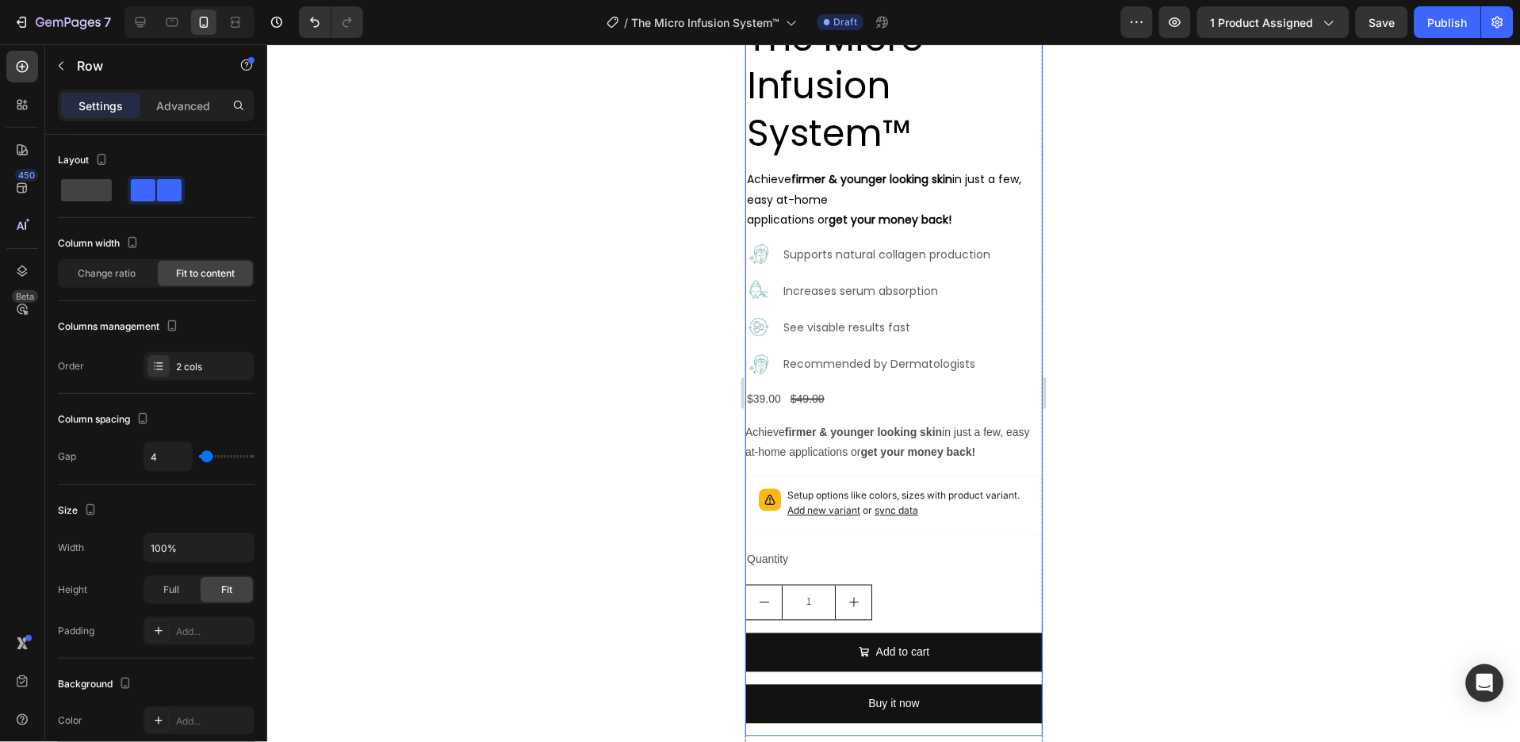
scroll to position [528, 0]
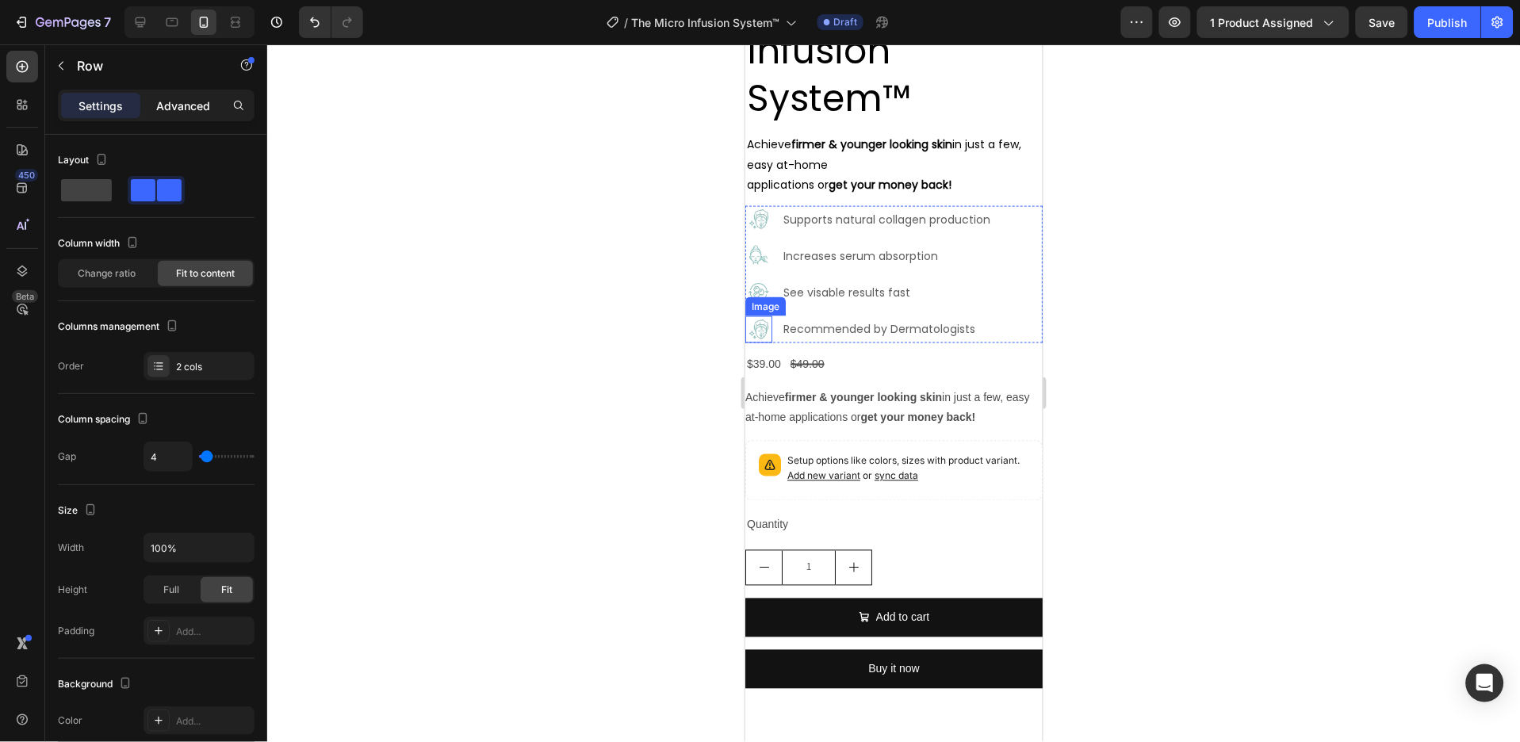
click at [182, 99] on p "Advanced" at bounding box center [183, 106] width 54 height 17
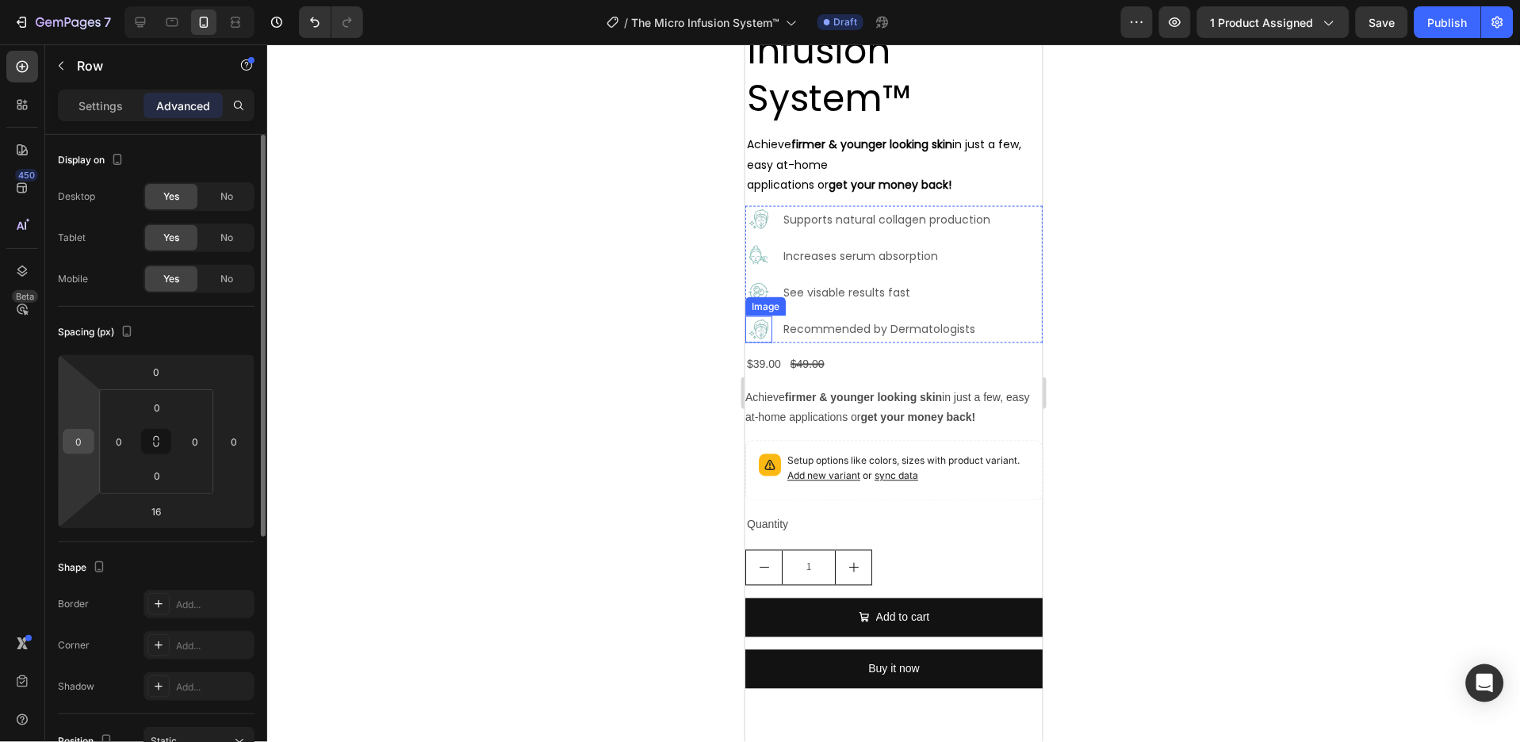
click at [82, 437] on input "0" at bounding box center [79, 442] width 24 height 24
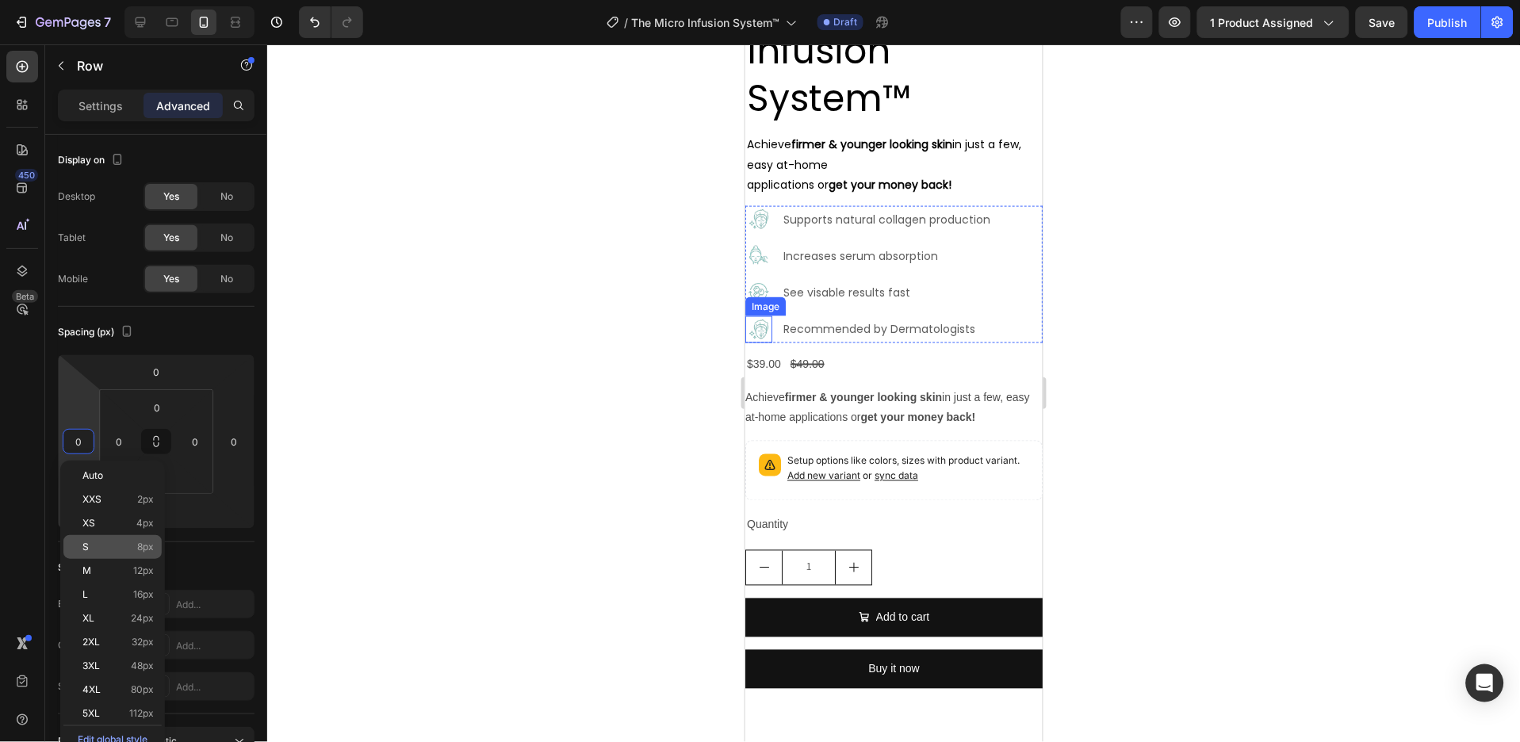
click at [132, 550] on p "S 8px" at bounding box center [117, 547] width 71 height 11
type input "8"
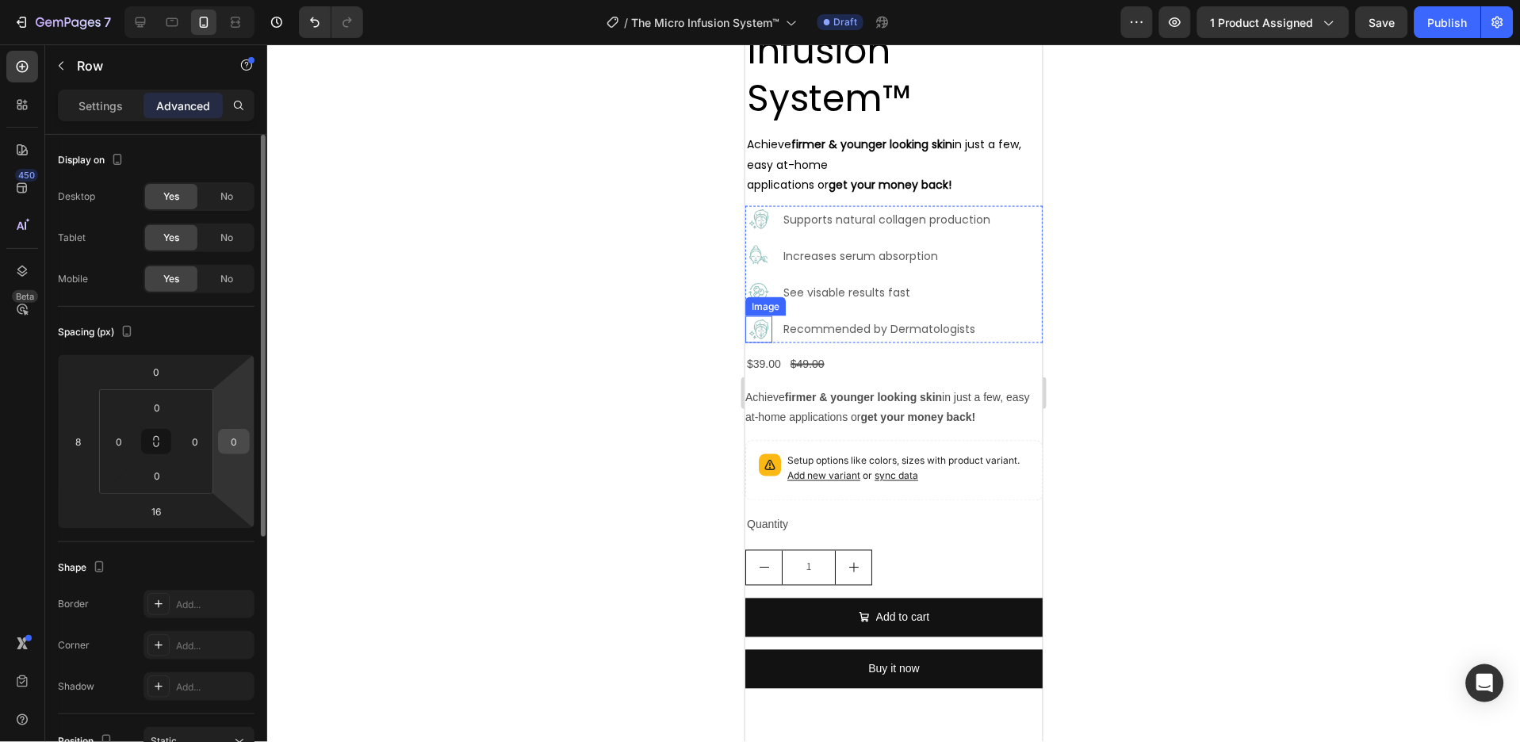
click at [240, 432] on input "0" at bounding box center [234, 442] width 24 height 24
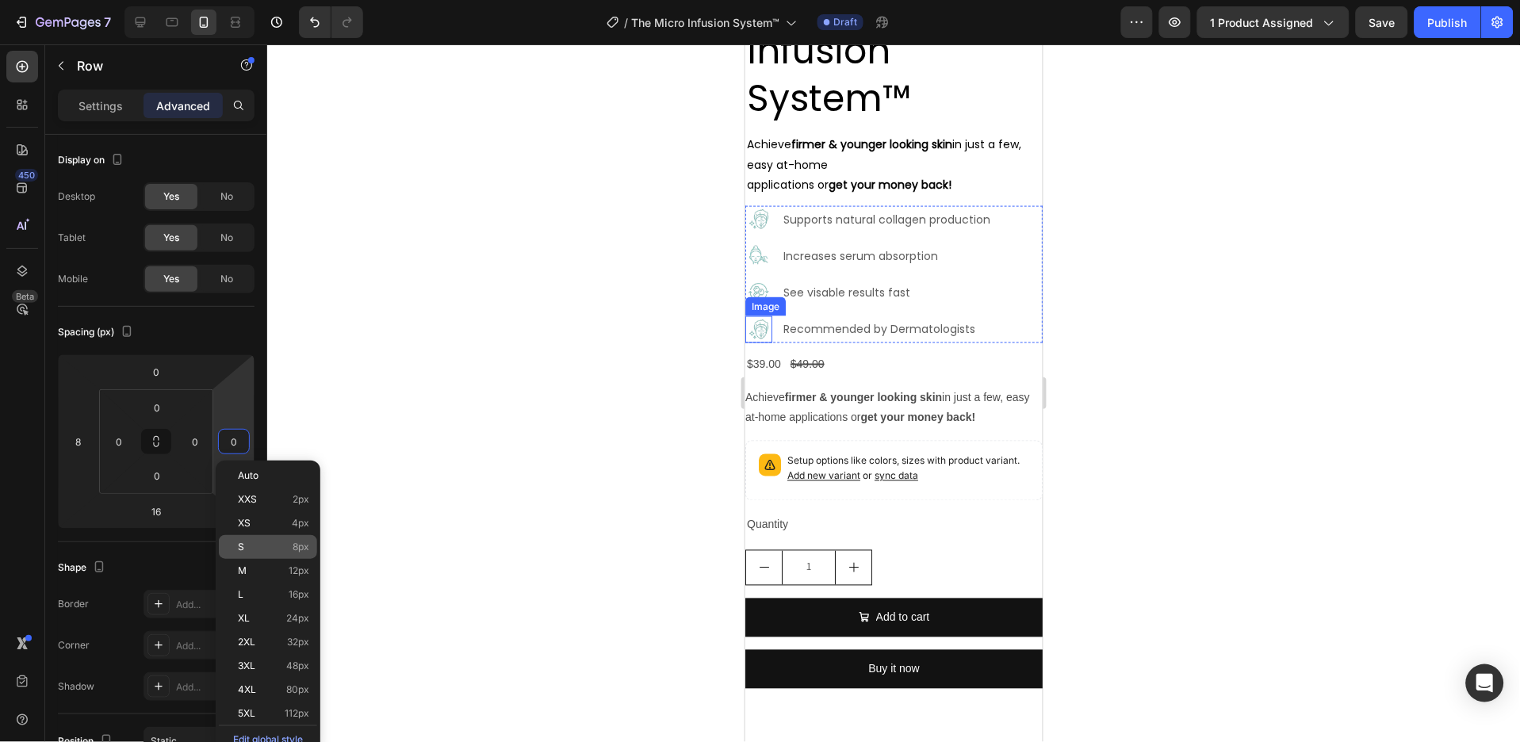
click at [289, 546] on p "S 8px" at bounding box center [273, 547] width 71 height 11
type input "8"
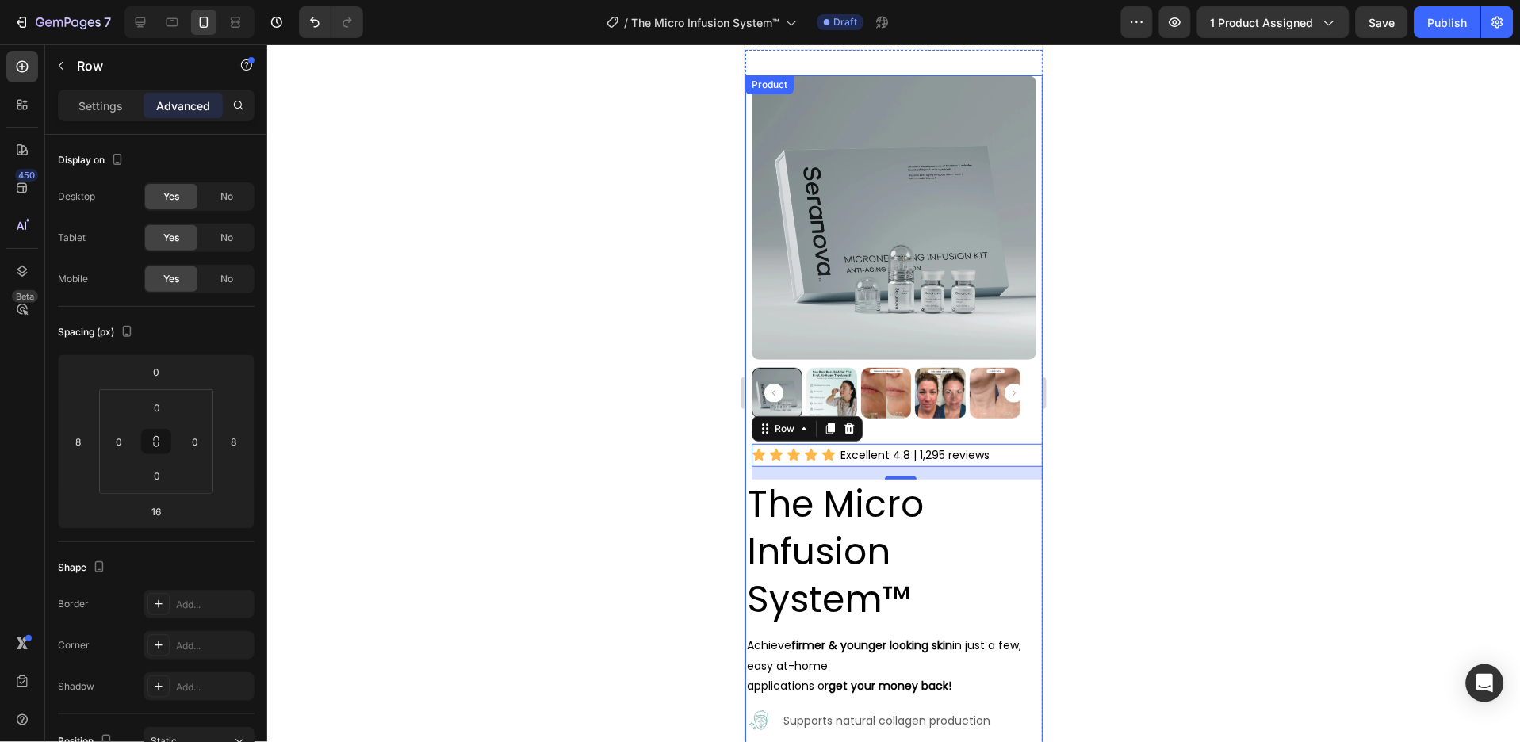
scroll to position [0, 0]
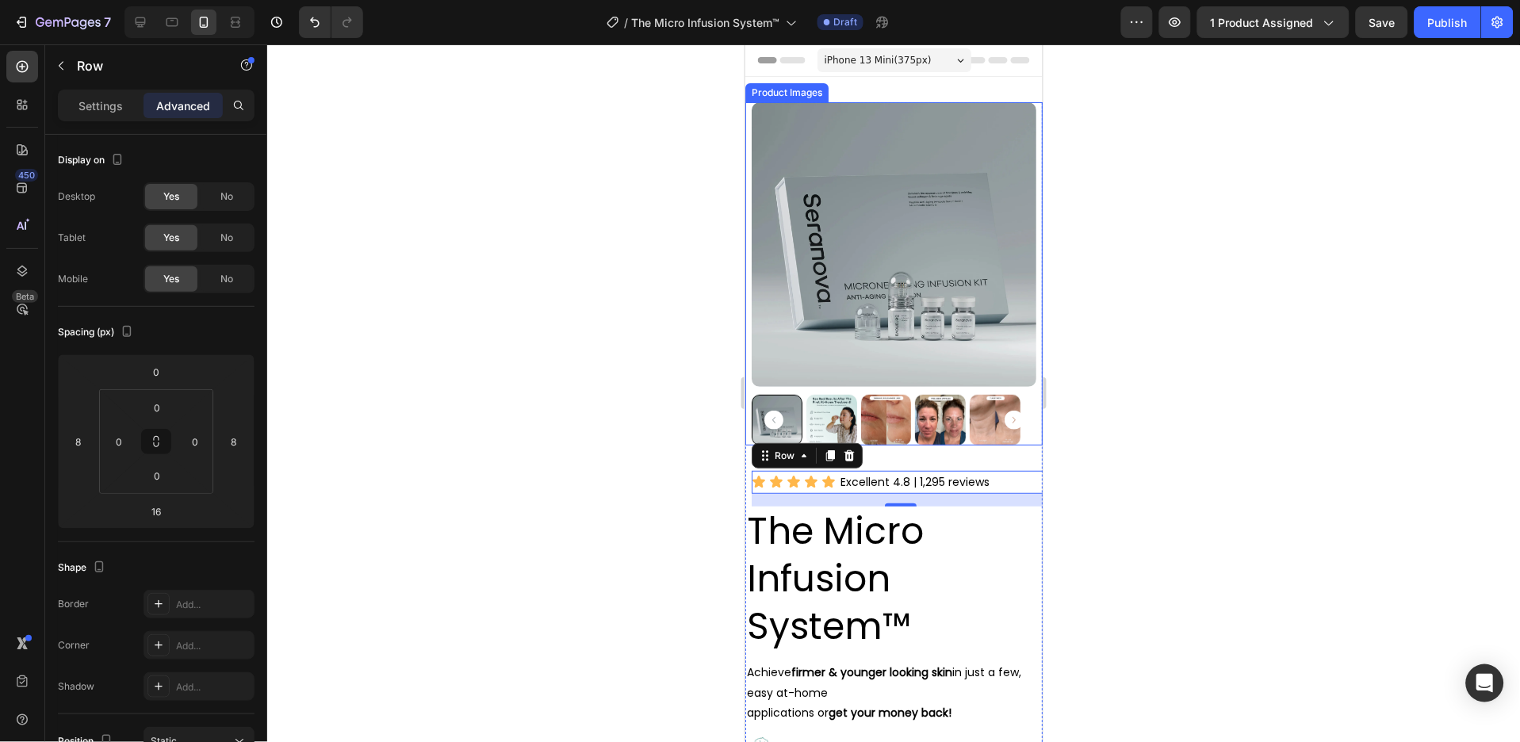
click at [837, 259] on img at bounding box center [893, 244] width 285 height 285
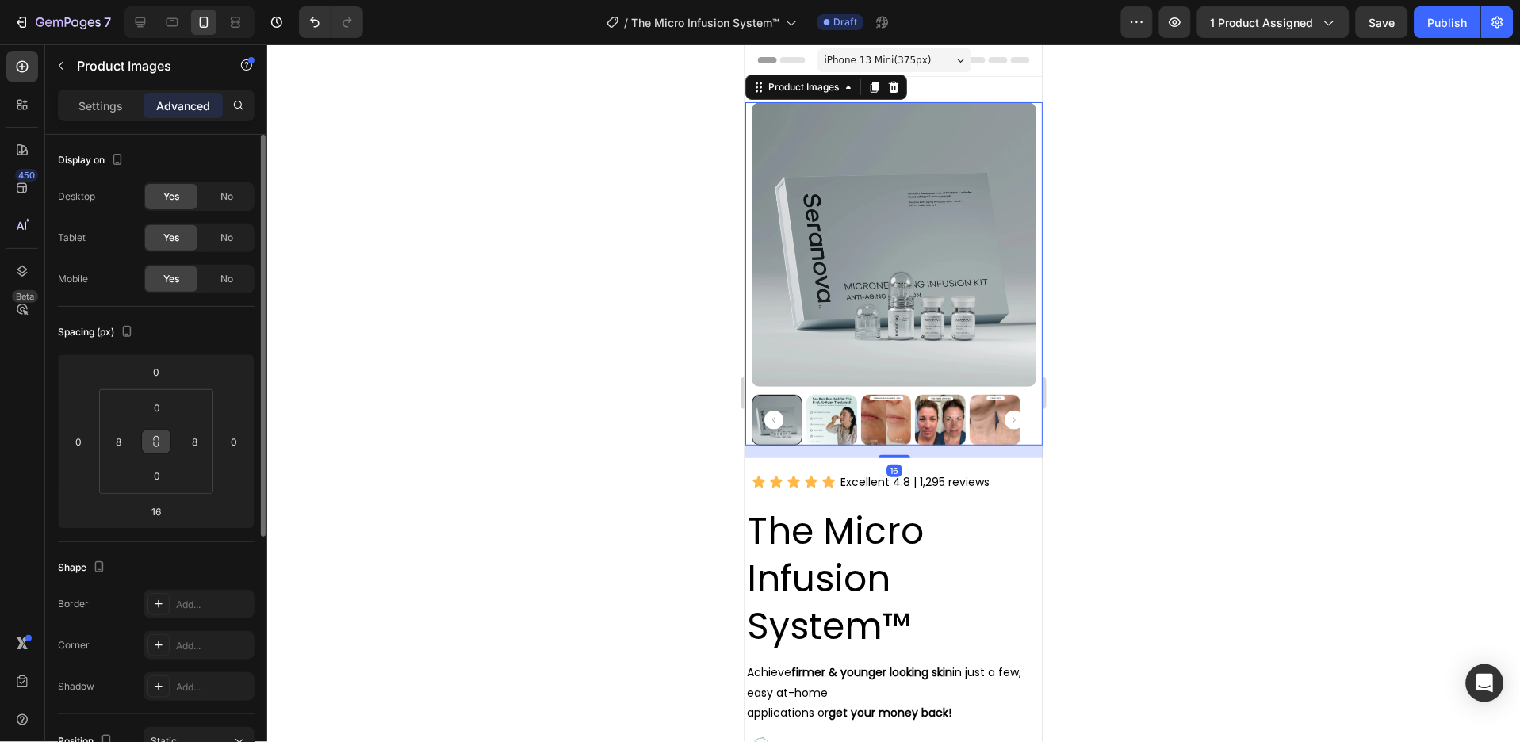
click at [143, 438] on button at bounding box center [156, 441] width 30 height 25
click at [132, 438] on div "8" at bounding box center [119, 441] width 32 height 25
click at [189, 439] on input "8" at bounding box center [195, 442] width 24 height 24
type input "0"
click at [115, 436] on input "8" at bounding box center [119, 442] width 24 height 24
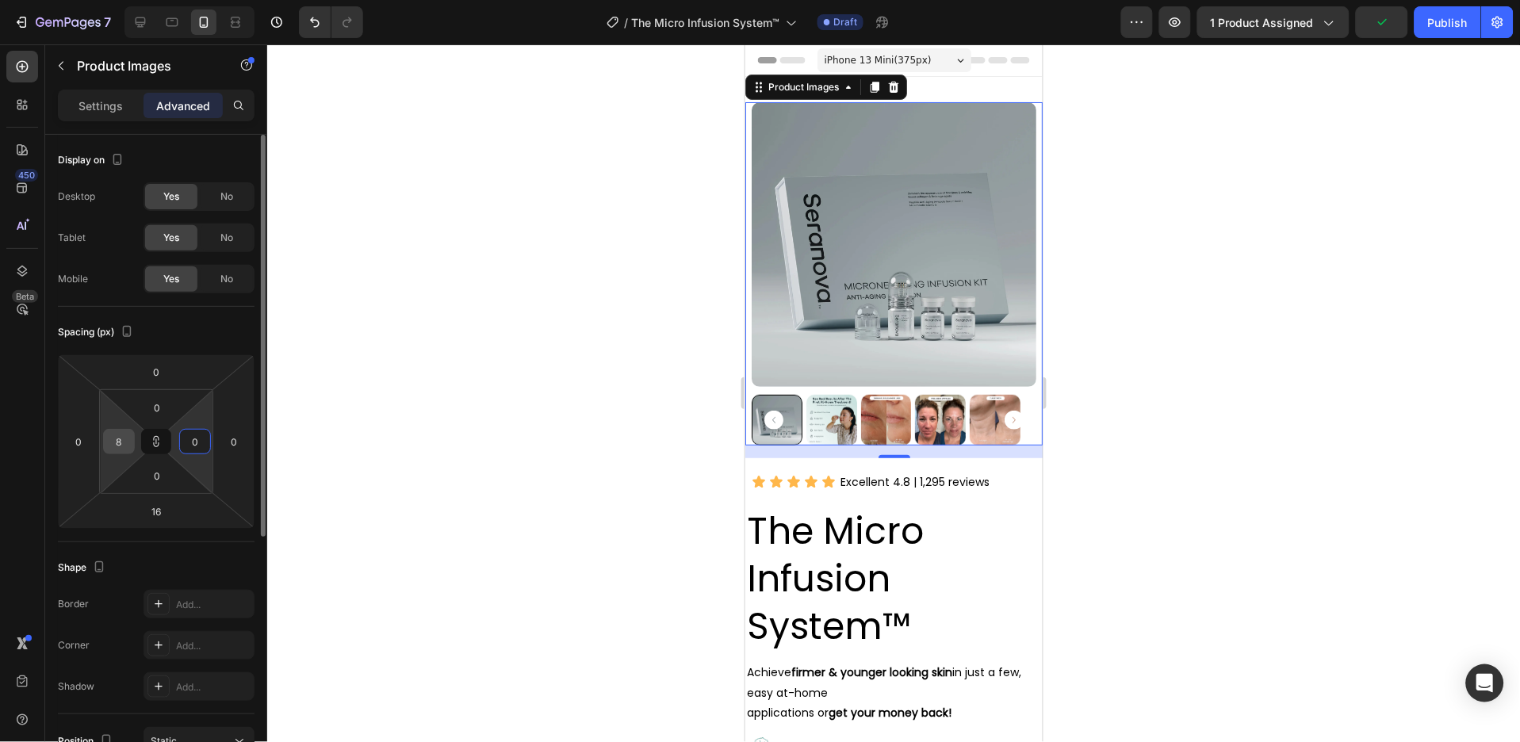
type input "0"
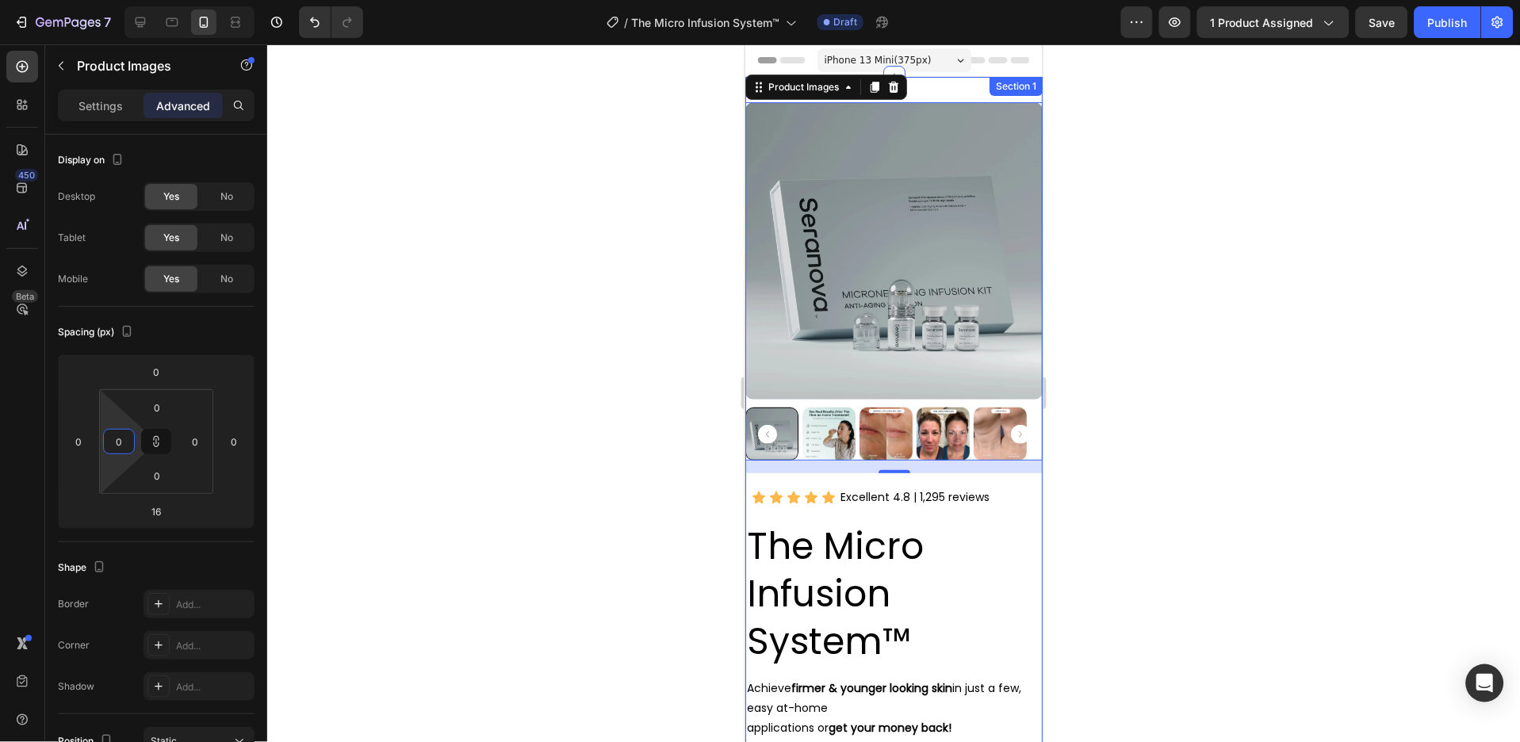
click at [930, 88] on div "Product Images 16 Icon Icon Icon Icon Icon Icon List Excellent 4.8 | 1,295 revi…" at bounding box center [893, 673] width 297 height 1194
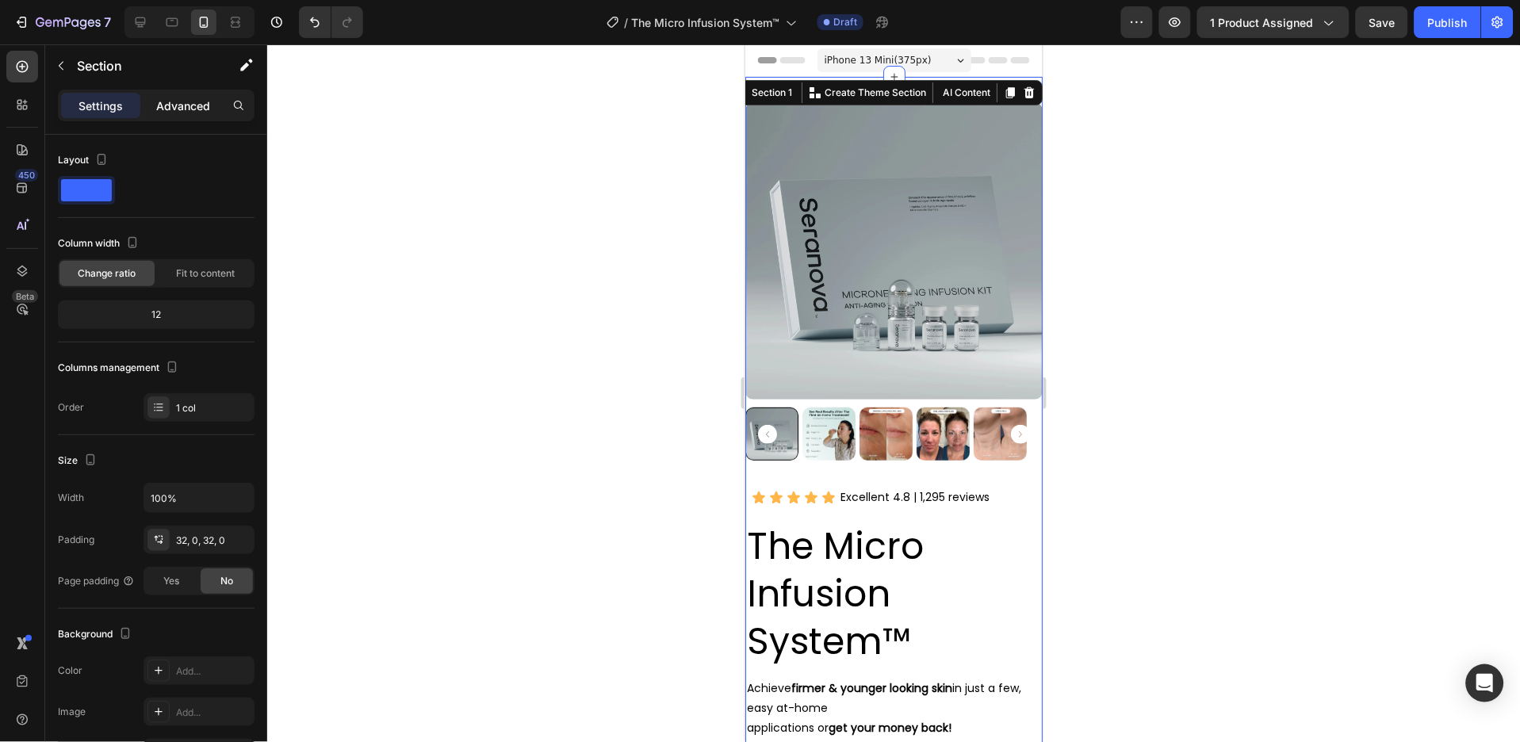
click at [188, 98] on p "Advanced" at bounding box center [183, 106] width 54 height 17
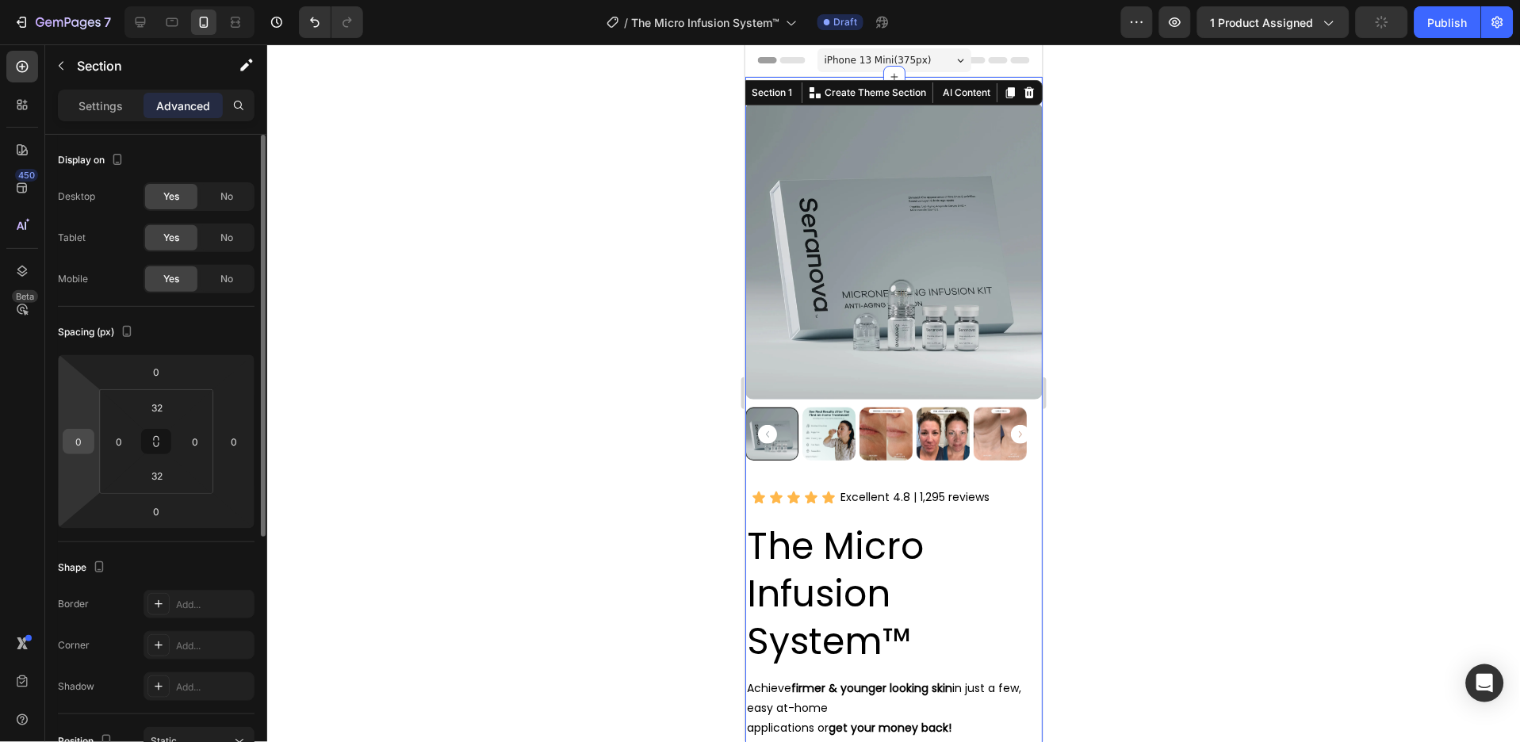
click at [79, 444] on input "0" at bounding box center [79, 442] width 24 height 24
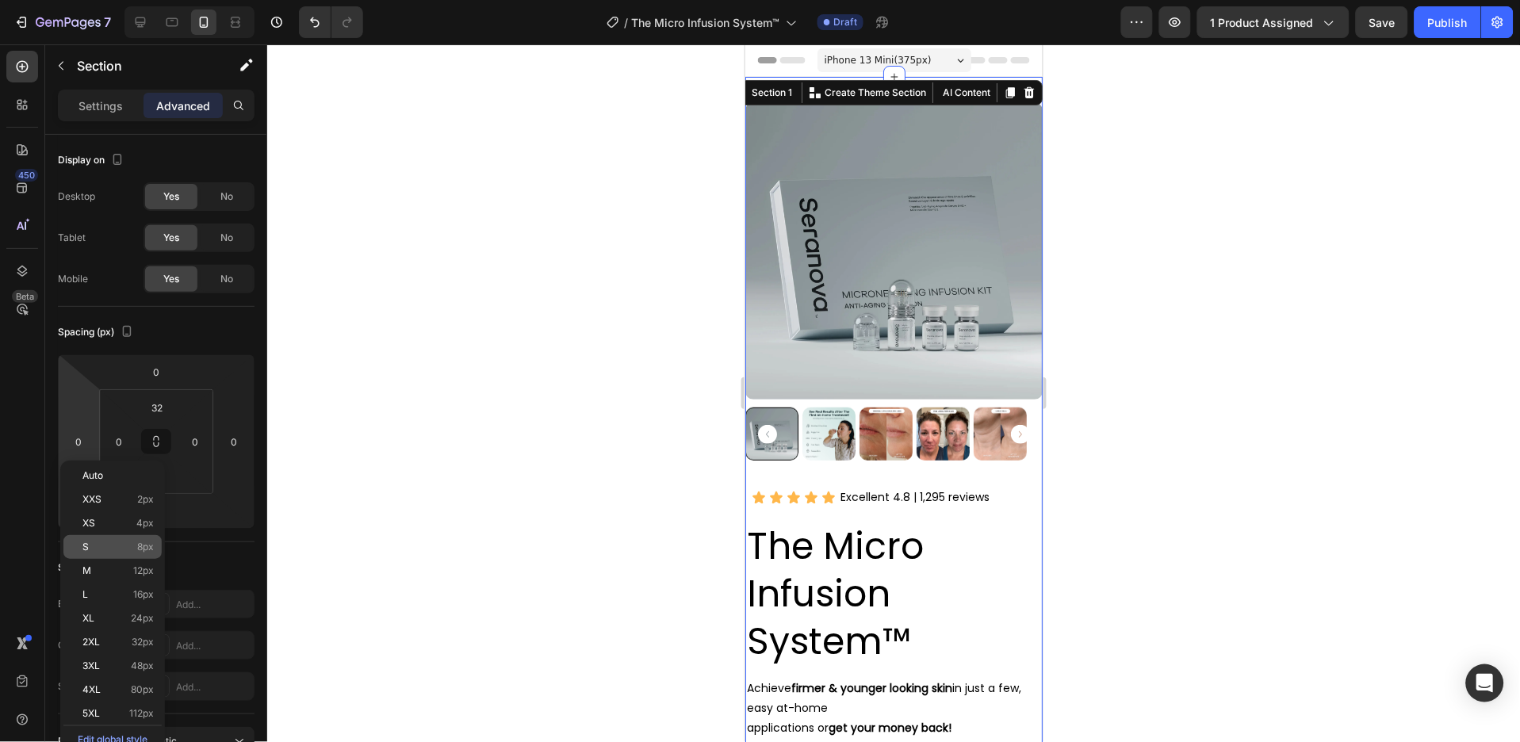
click at [127, 550] on p "S 8px" at bounding box center [117, 547] width 71 height 11
type input "8"
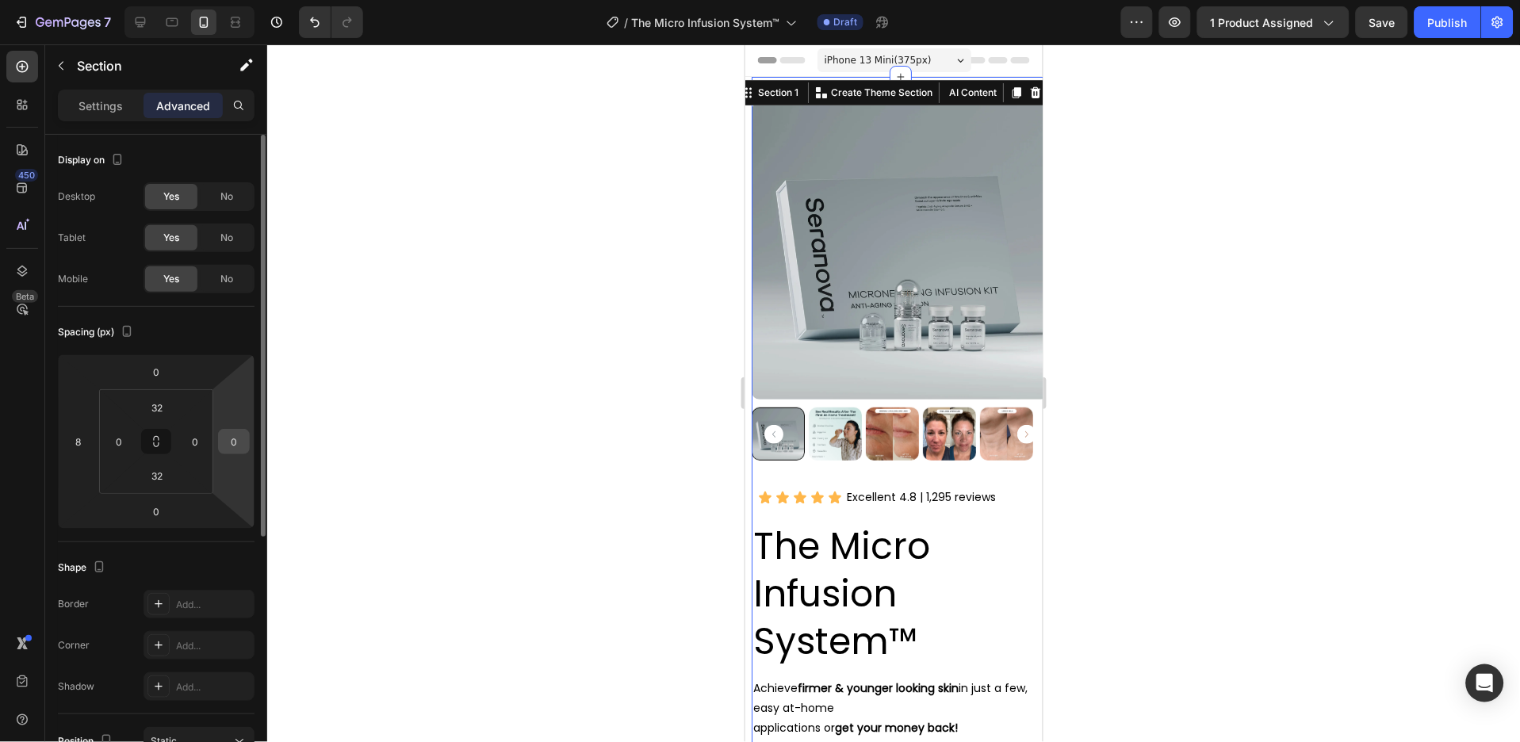
click at [239, 435] on input "0" at bounding box center [234, 442] width 24 height 24
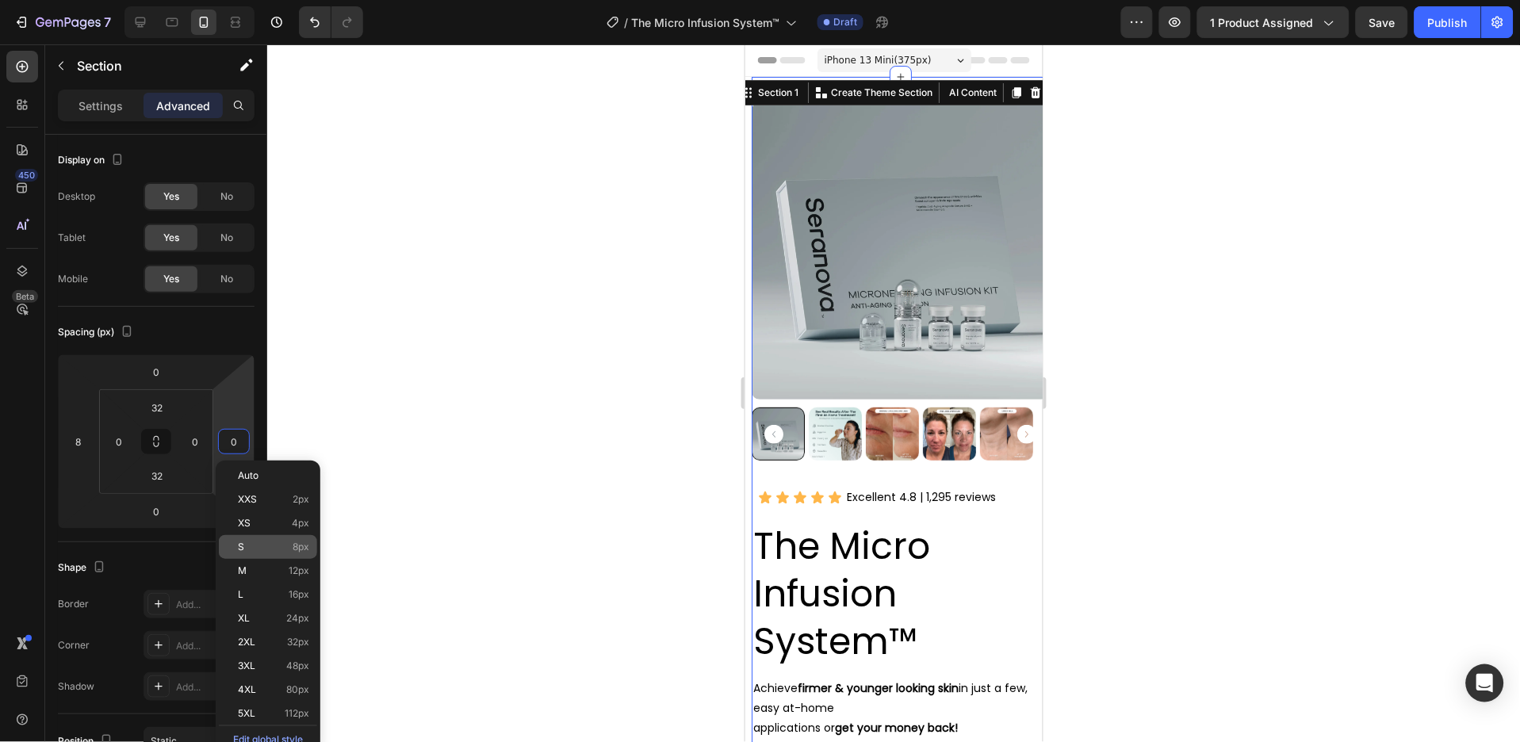
click at [283, 550] on p "S 8px" at bounding box center [273, 547] width 71 height 11
type input "8"
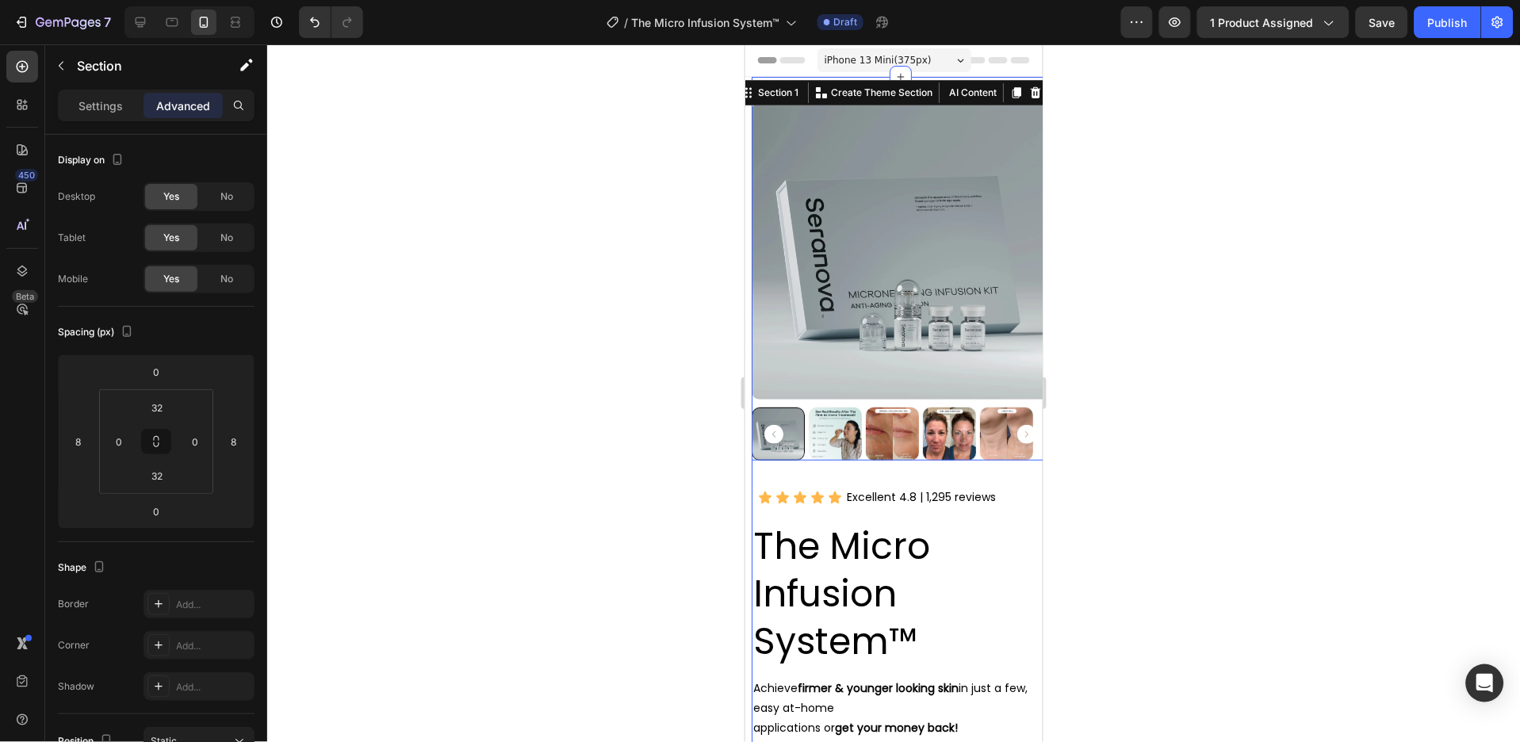
scroll to position [105, 0]
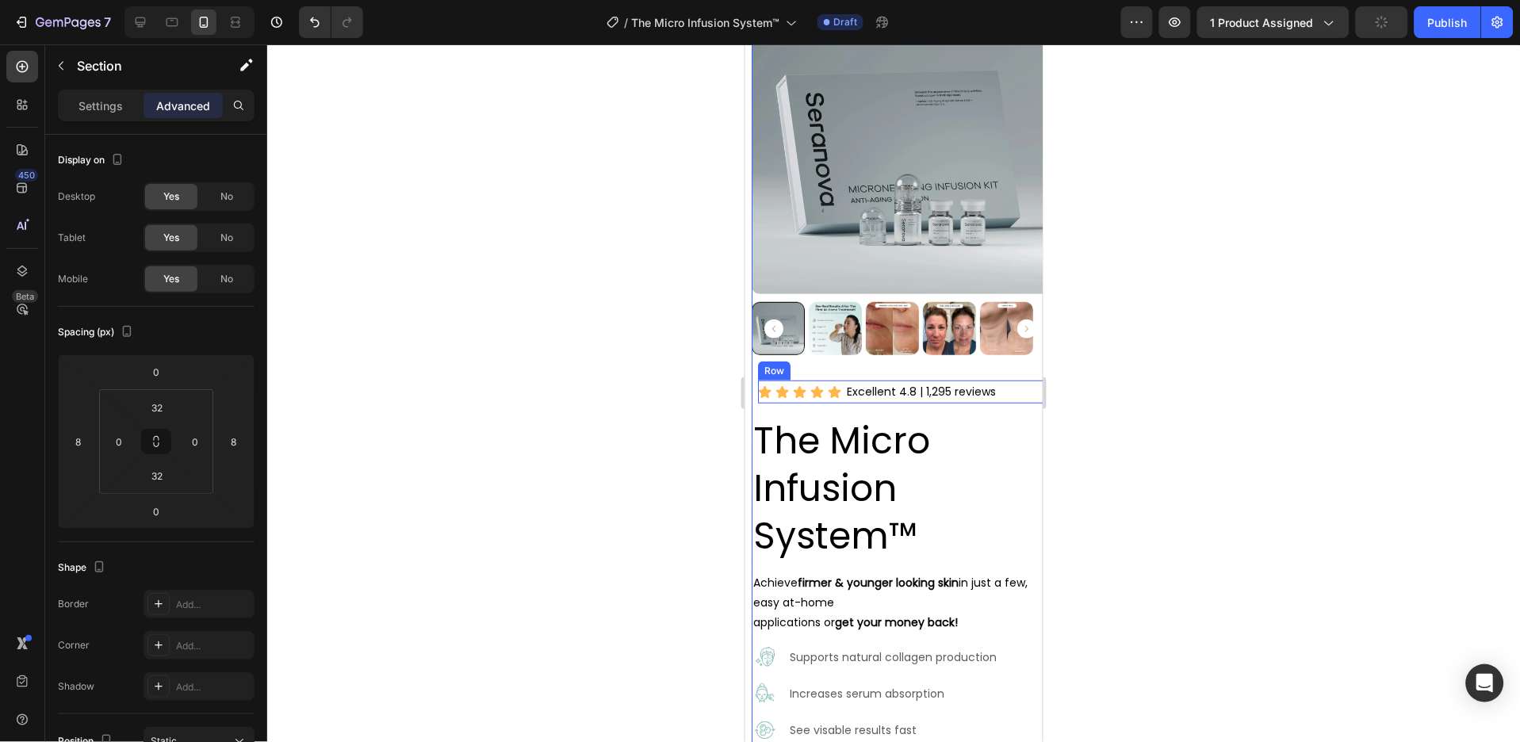
click at [999, 380] on div "Icon Icon Icon Icon Icon Icon List Excellent 4.8 | 1,295 reviews Text Block Row" at bounding box center [905, 391] width 297 height 23
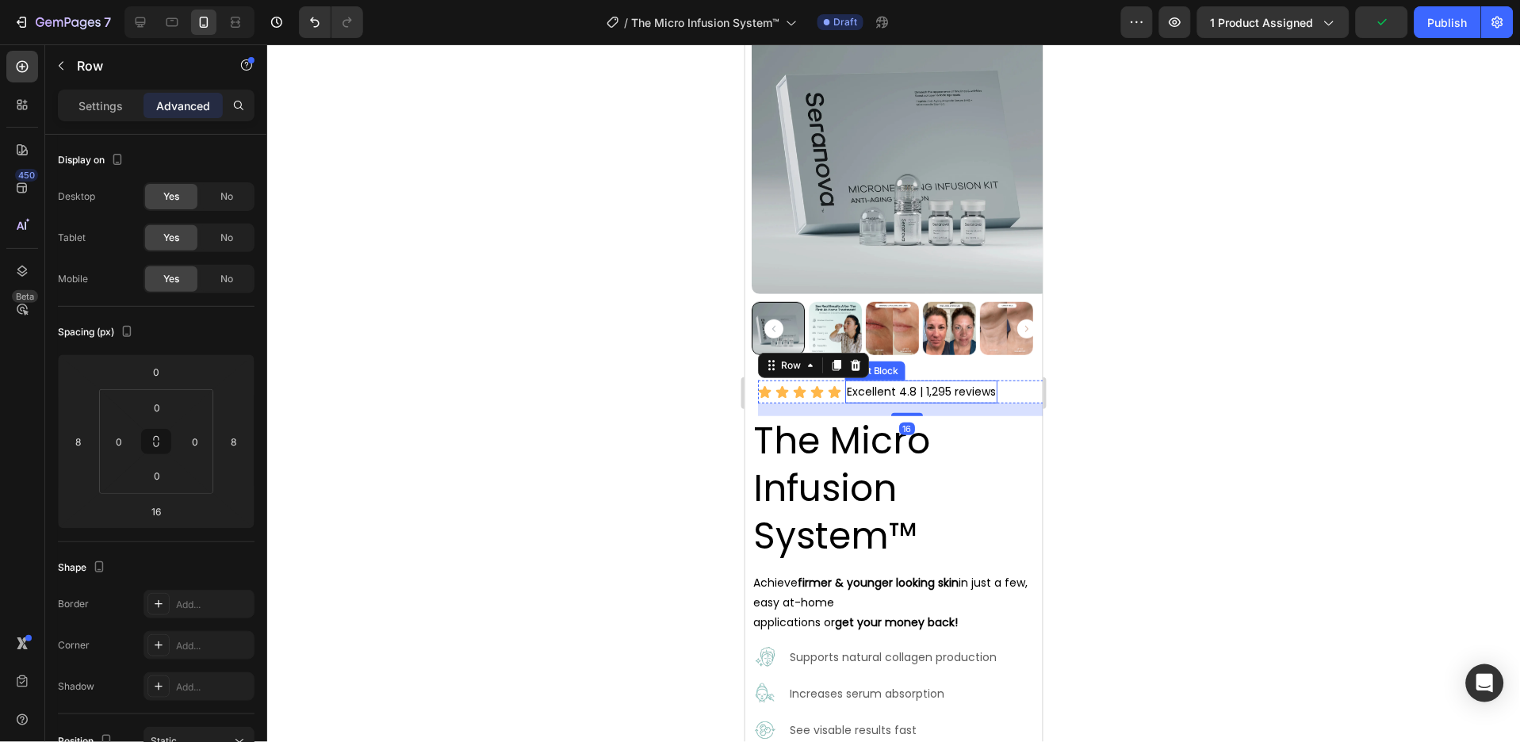
click at [968, 381] on p "Excellent 4.8 | 1,295 reviews" at bounding box center [920, 391] width 149 height 20
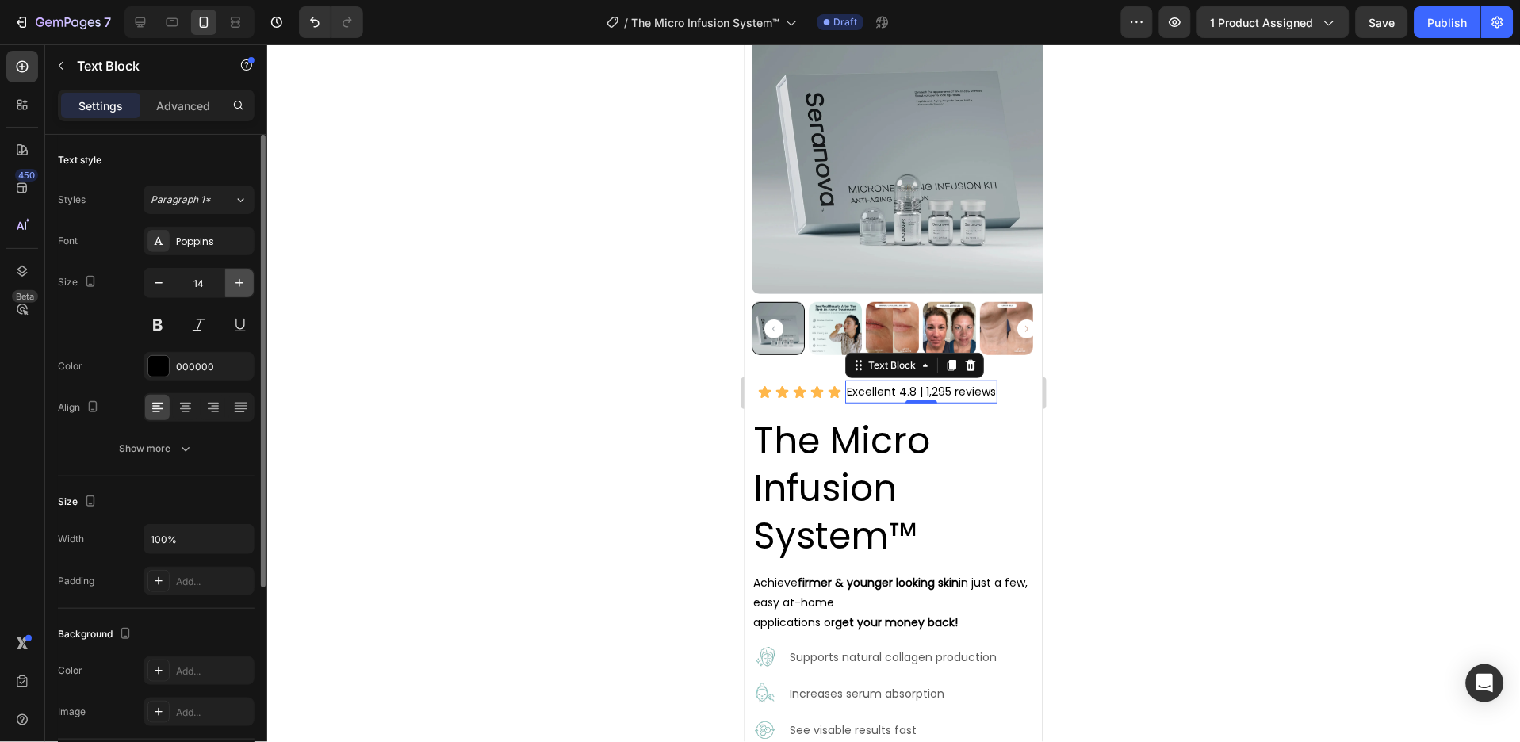
click at [236, 285] on icon "button" at bounding box center [240, 283] width 16 height 16
type input "16"
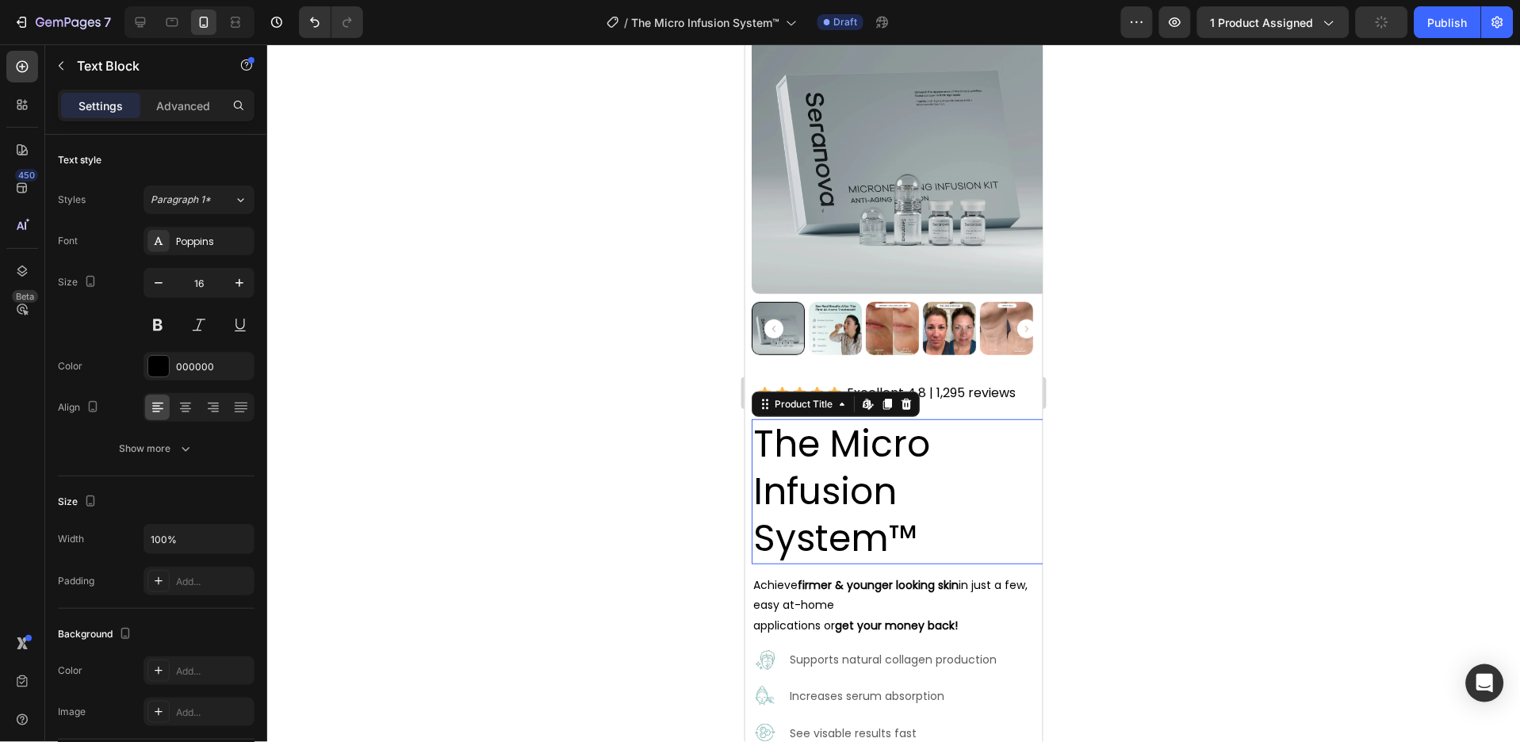
click at [887, 500] on h2 "The Micro Infusion System™" at bounding box center [899, 491] width 297 height 145
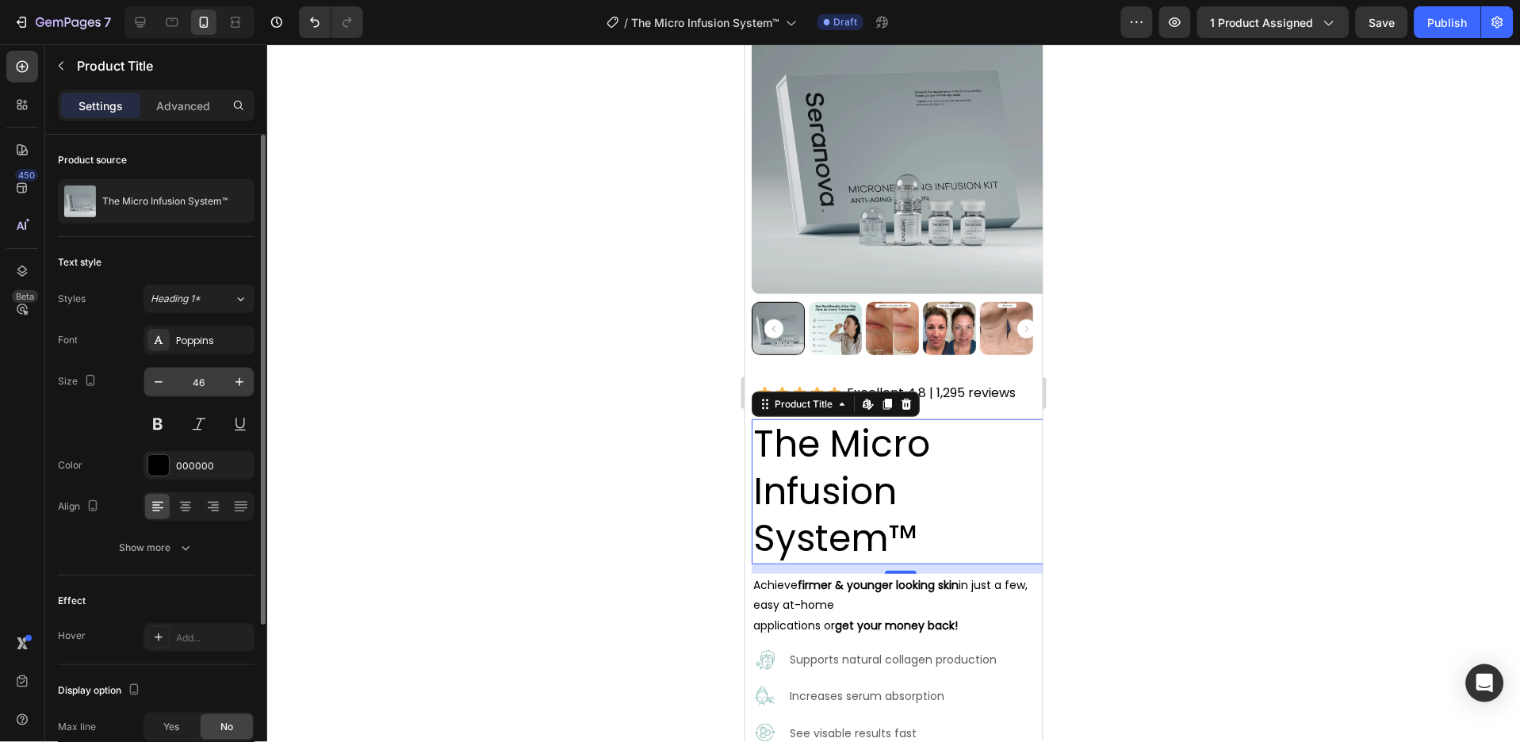
click at [217, 375] on input "46" at bounding box center [199, 382] width 52 height 29
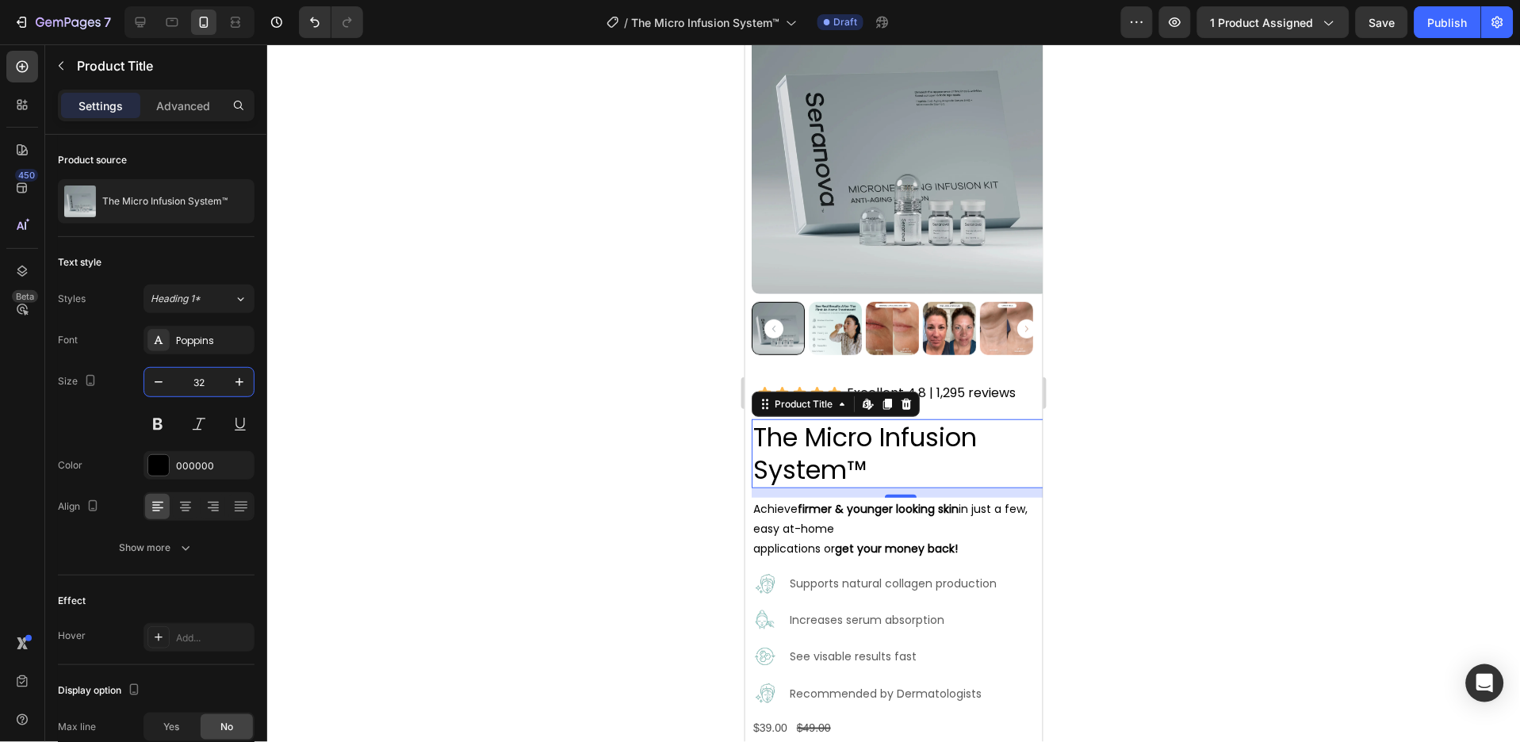
type input "32"
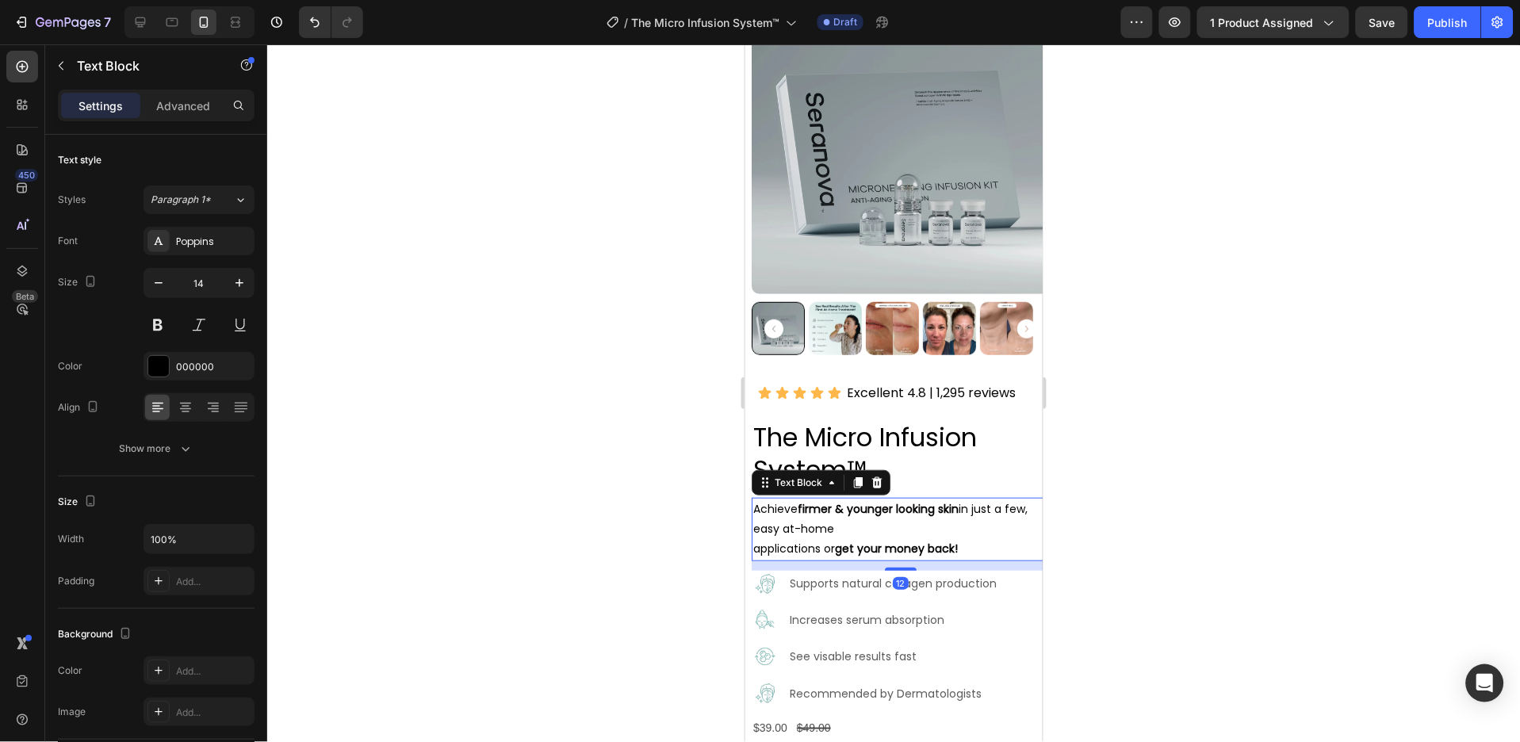
click at [820, 500] on strong "firmer & younger looking skin" at bounding box center [877, 508] width 161 height 16
click at [780, 513] on p "Achieve firmer & younger looking skin in just a few, easy at-home" at bounding box center [900, 519] width 294 height 40
click at [753, 539] on p "applications or get your money back!" at bounding box center [900, 549] width 294 height 20
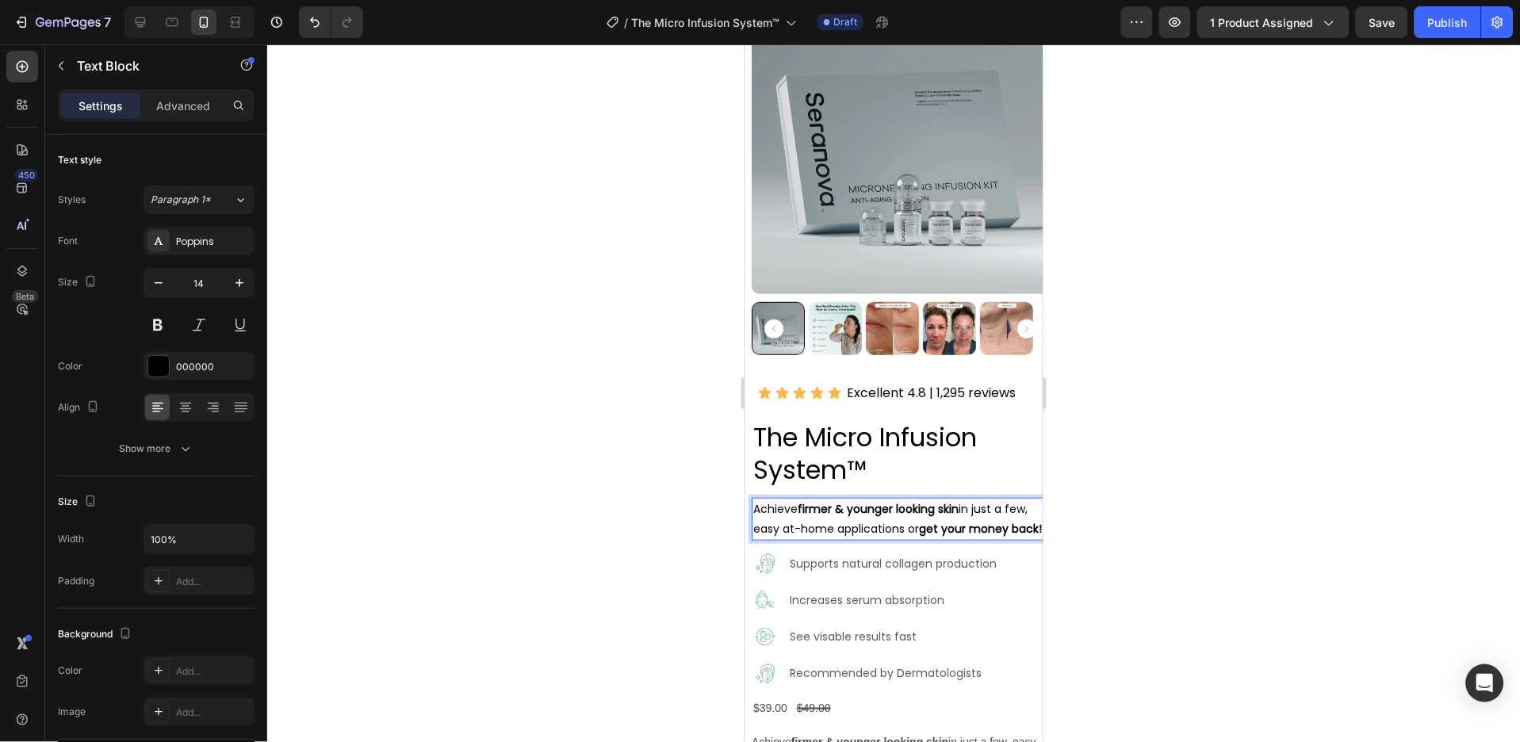
click at [823, 517] on p "Achieve firmer & younger looking skin in just a few, easy at-home applications …" at bounding box center [900, 519] width 294 height 40
click at [199, 99] on p "Advanced" at bounding box center [183, 106] width 54 height 17
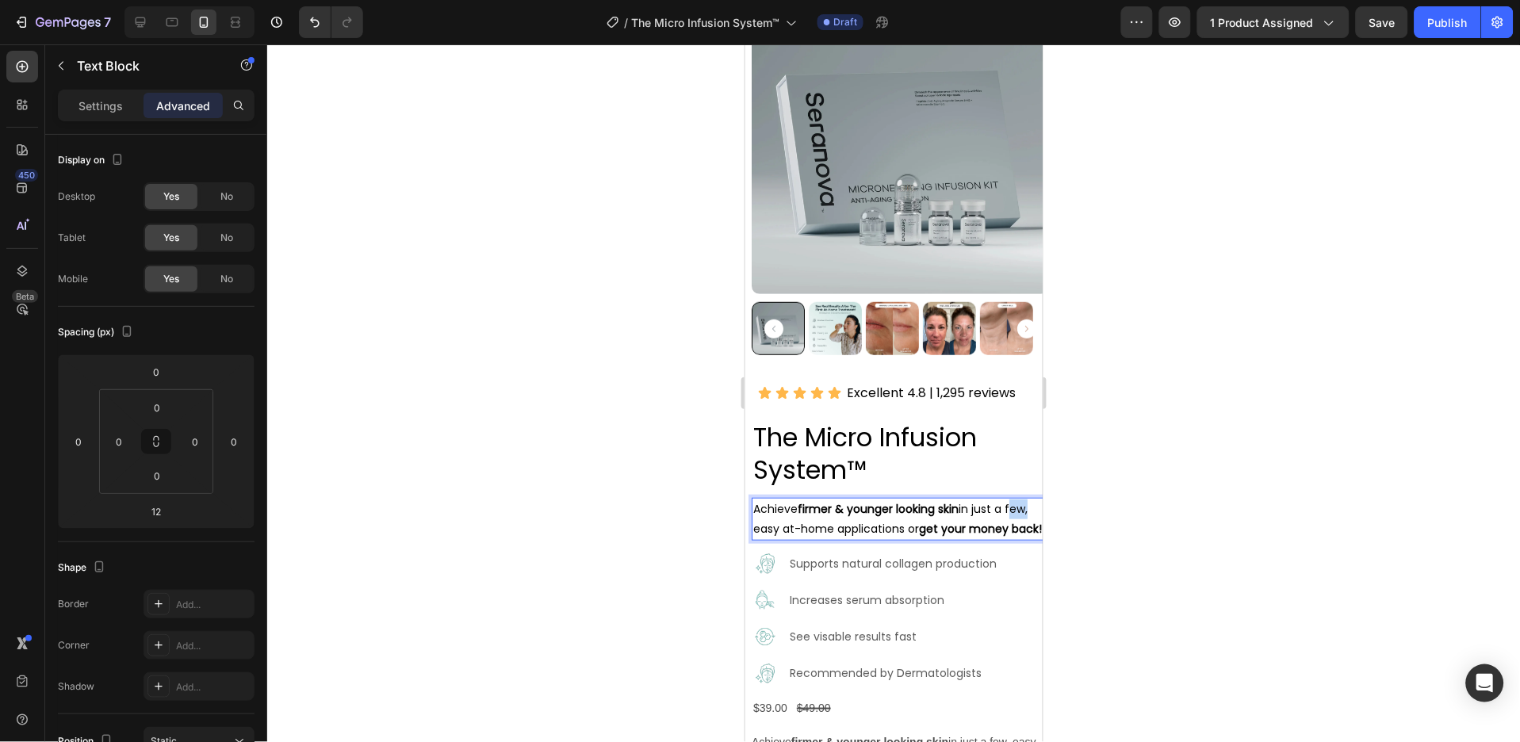
click at [1009, 499] on p "Achieve firmer & younger looking skin in just a few, easy at-home applications …" at bounding box center [900, 519] width 294 height 40
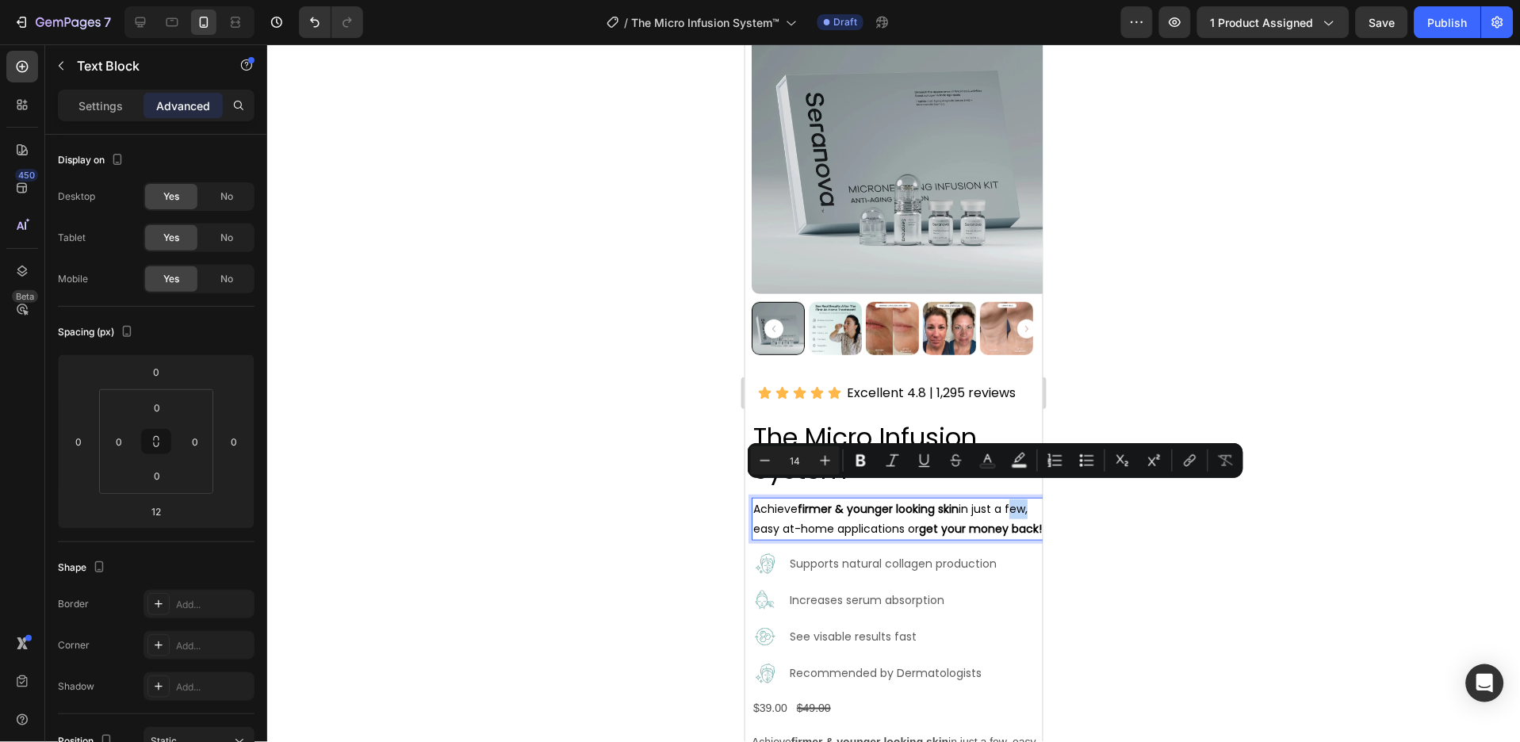
click at [1009, 499] on p "Achieve firmer & younger looking skin in just a few, easy at-home applications …" at bounding box center [900, 519] width 294 height 40
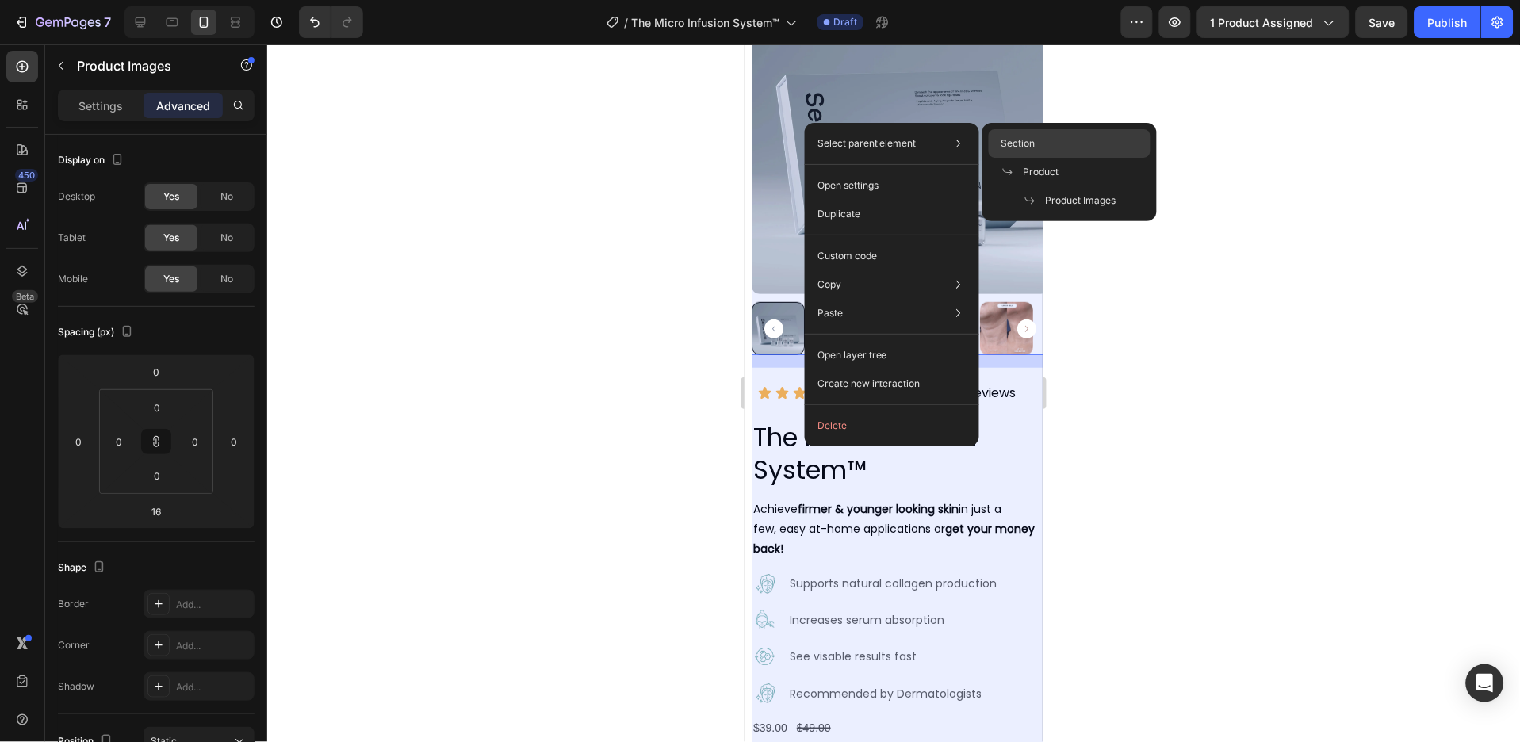
click at [999, 158] on div "Section" at bounding box center [1070, 172] width 162 height 29
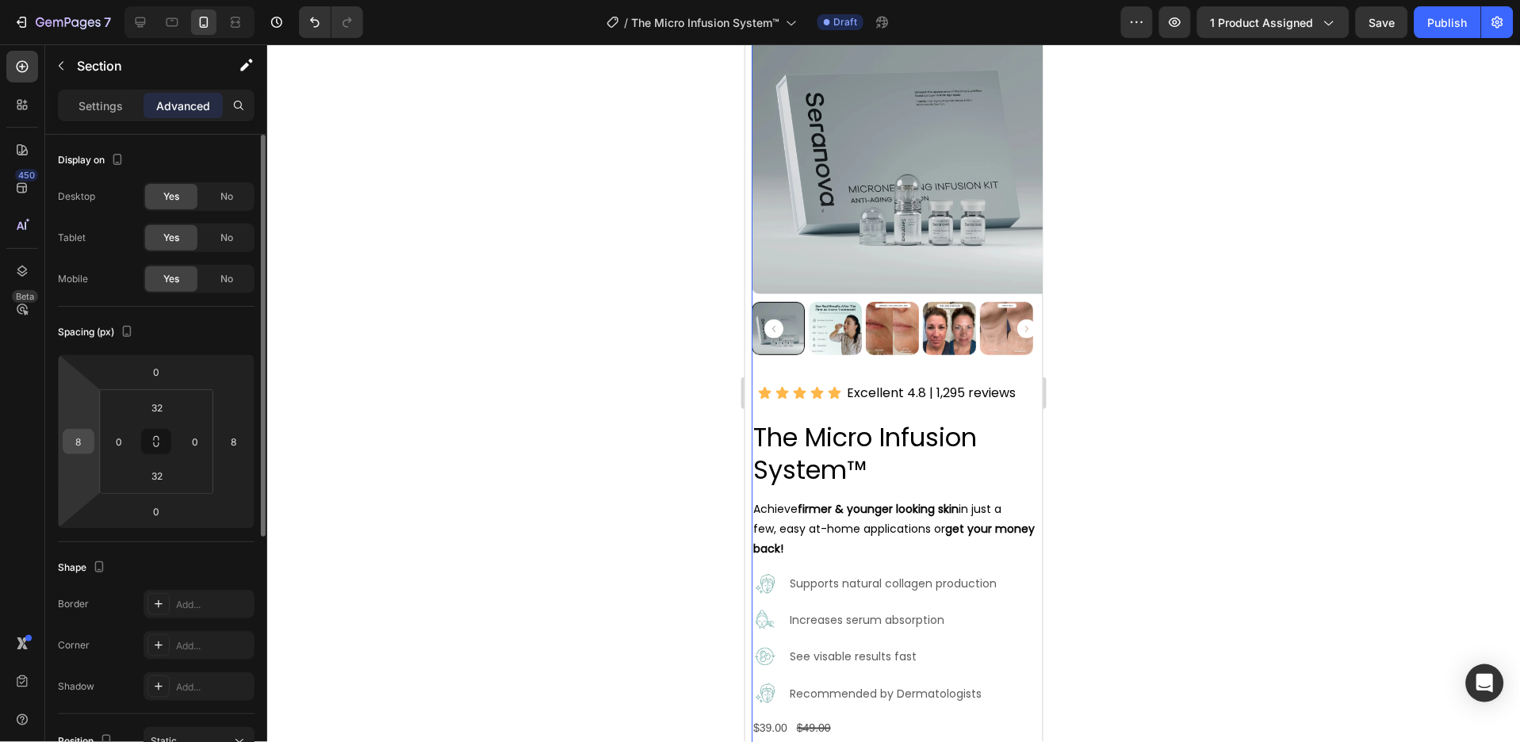
click at [87, 441] on input "8" at bounding box center [79, 442] width 24 height 24
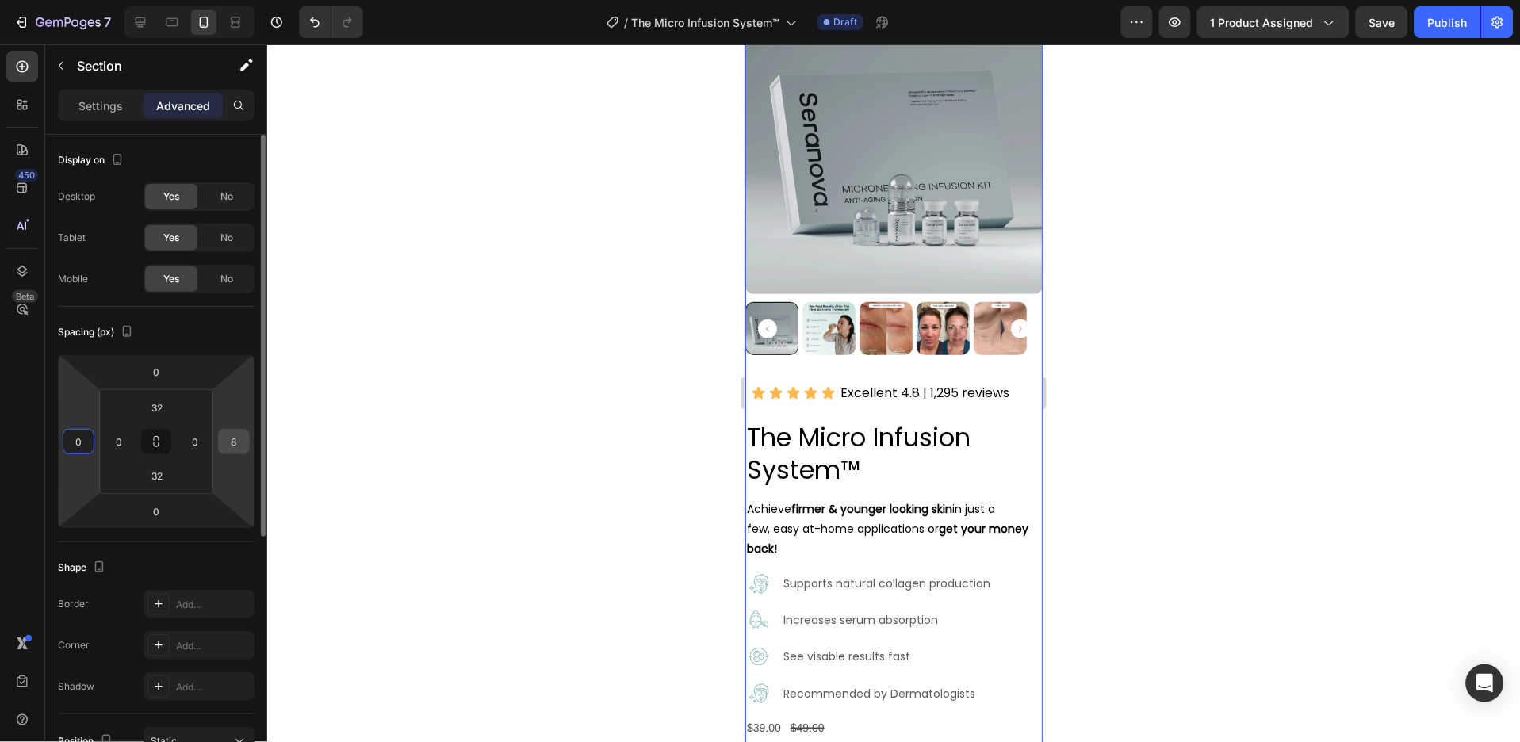
type input "0"
click at [229, 439] on input "8" at bounding box center [234, 442] width 24 height 24
type input "0"
click at [76, 432] on input "0" at bounding box center [79, 442] width 24 height 24
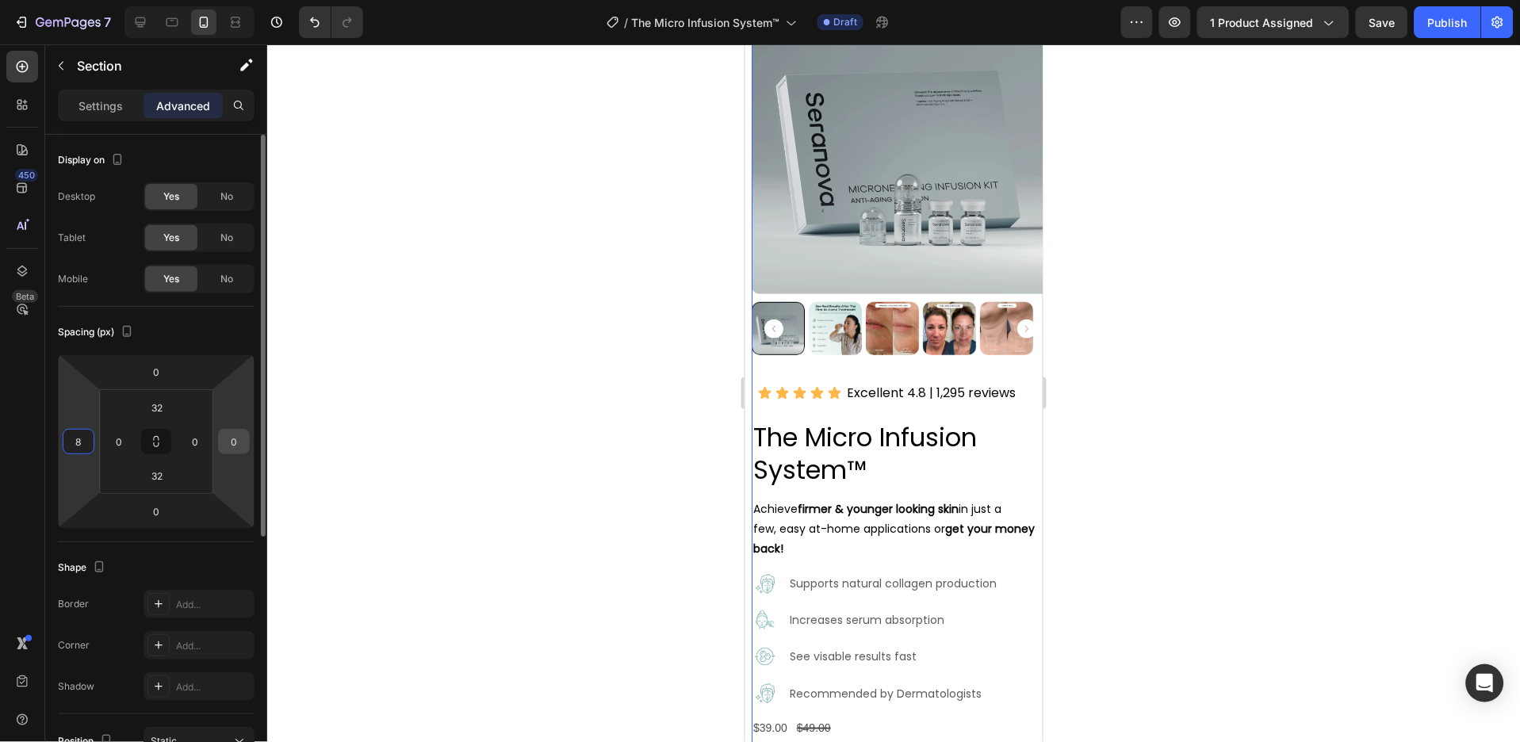
type input "8"
click at [236, 446] on input "0" at bounding box center [234, 442] width 24 height 24
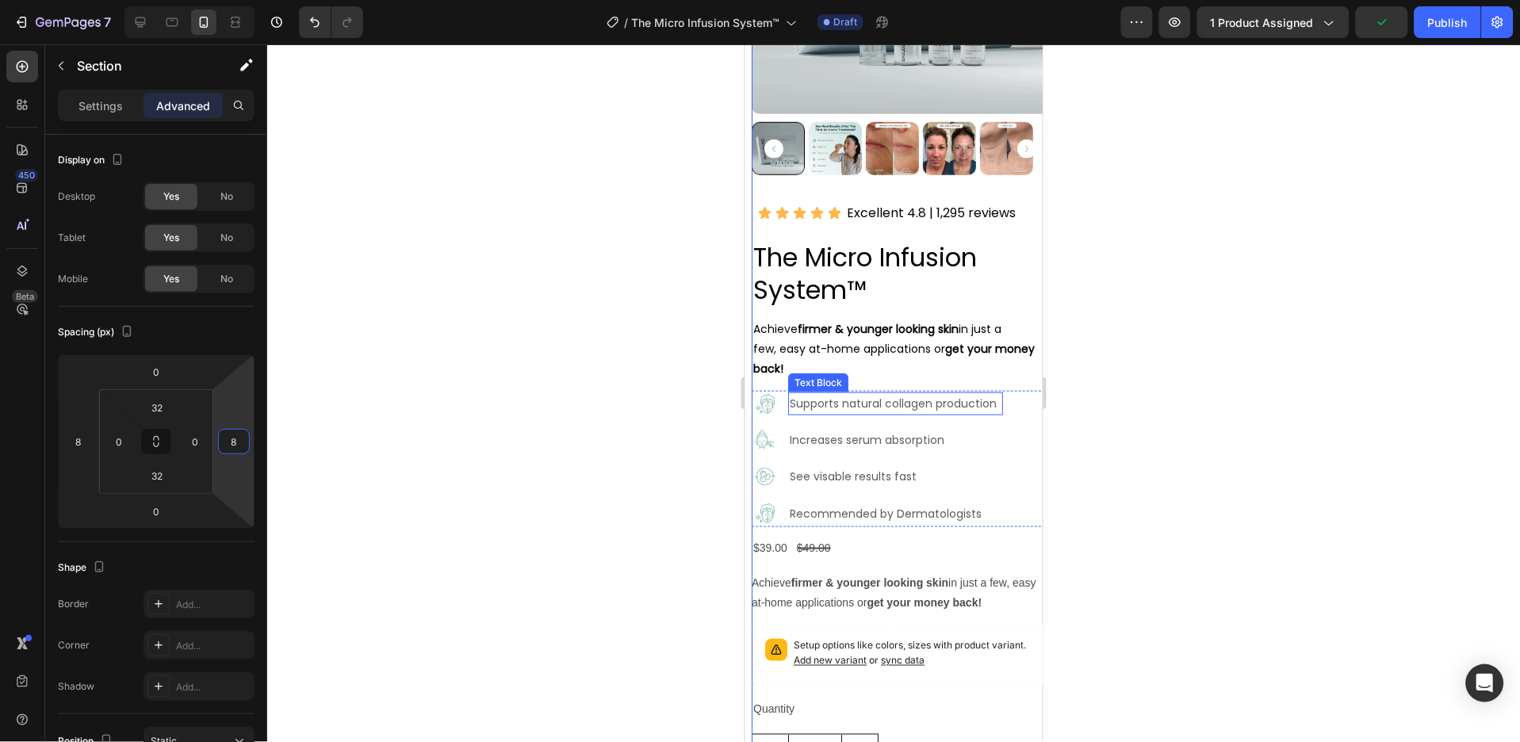
scroll to position [317, 0]
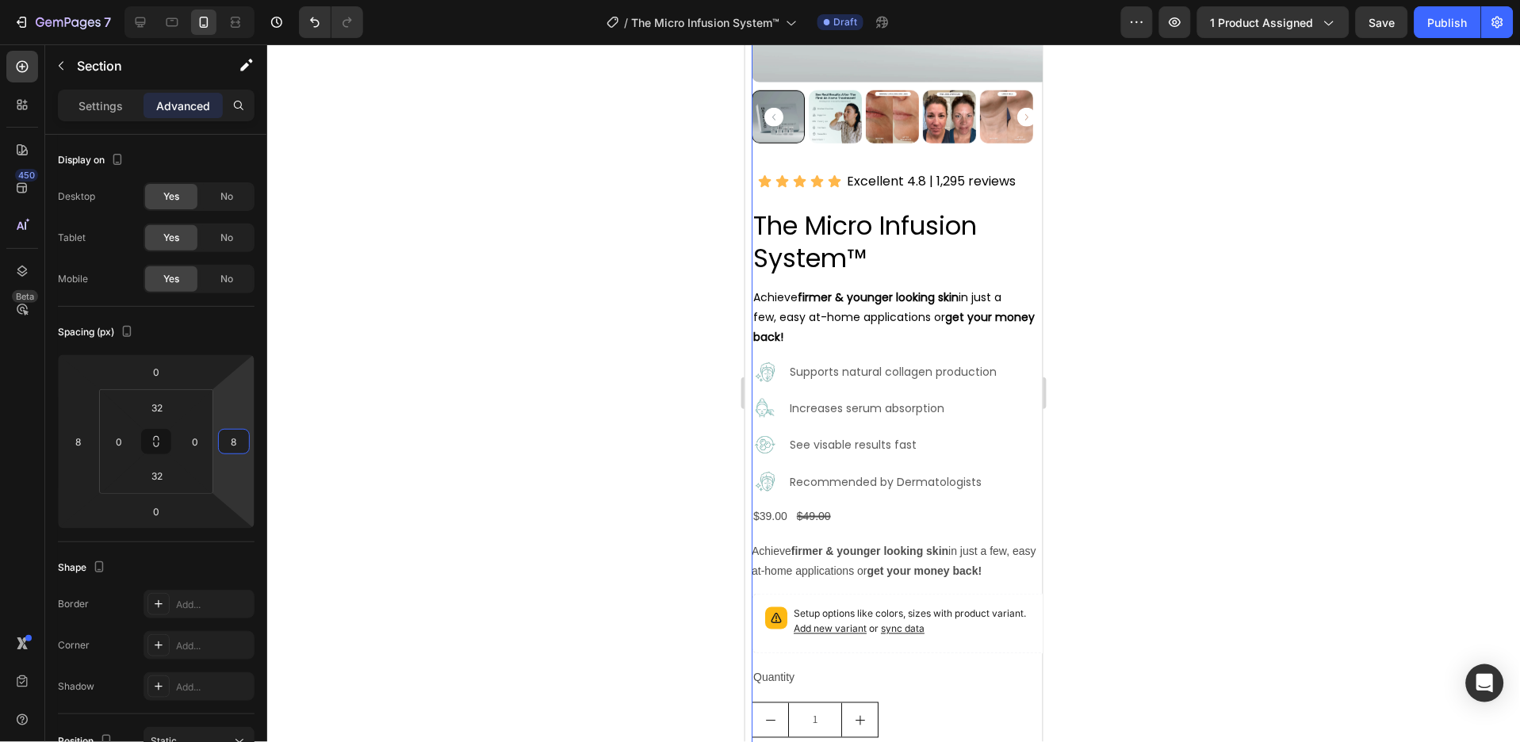
type input "8"
click at [929, 362] on p "Supports natural collagen production" at bounding box center [895, 372] width 212 height 20
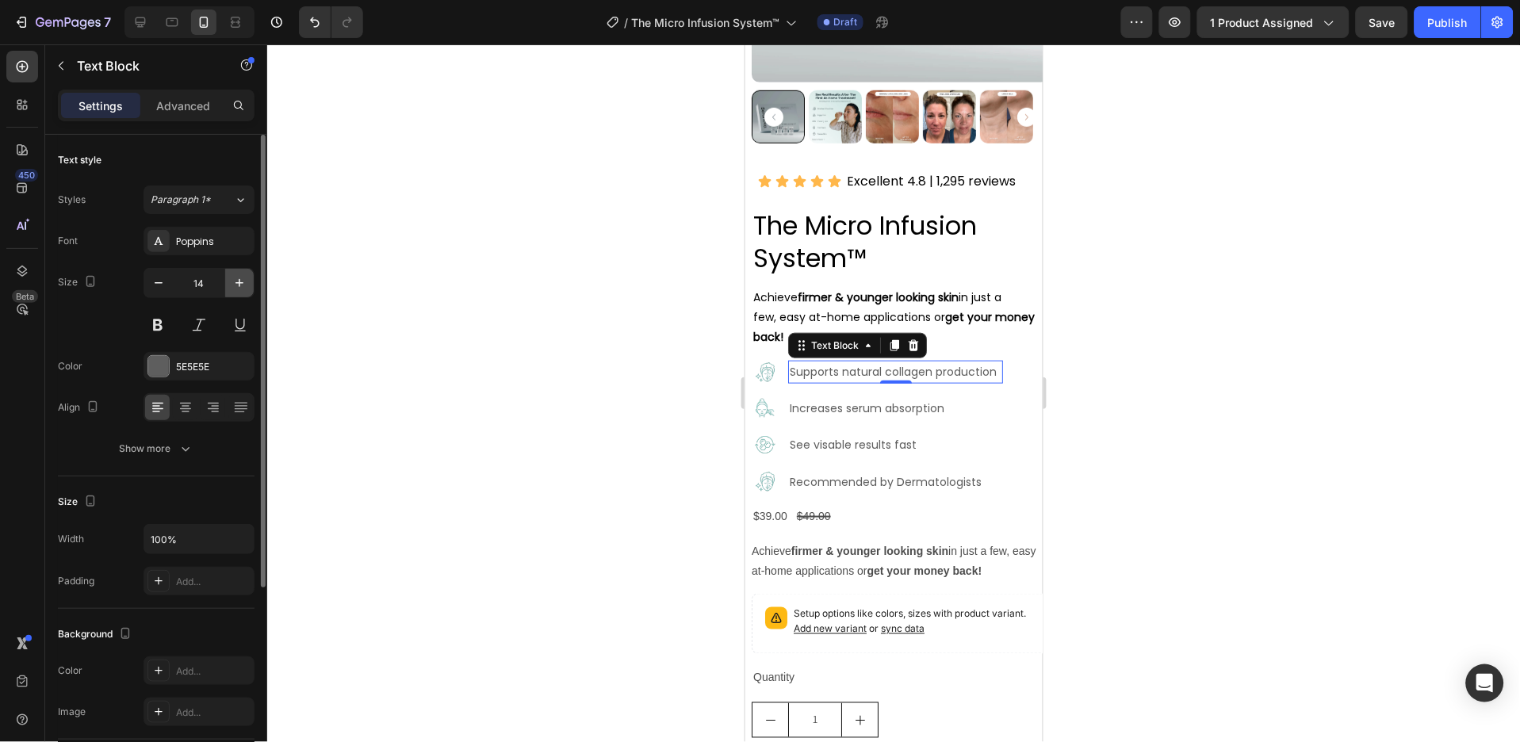
click at [237, 277] on icon "button" at bounding box center [240, 283] width 16 height 16
type input "15"
click at [891, 399] on p "Increases serum absorption" at bounding box center [902, 409] width 226 height 20
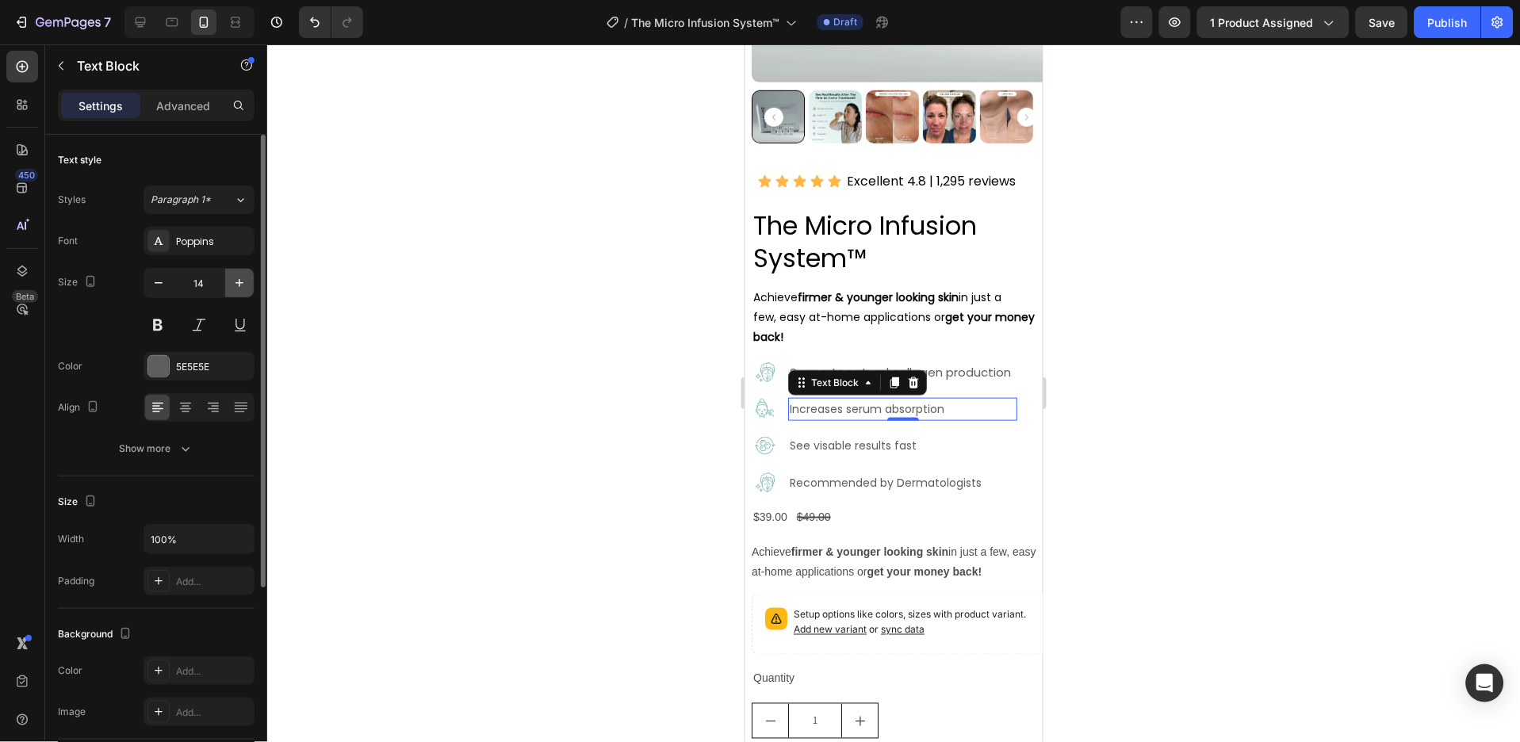
click at [242, 286] on icon "button" at bounding box center [240, 283] width 16 height 16
type input "15"
click at [860, 435] on p "See visable results fast" at bounding box center [902, 445] width 226 height 20
click at [239, 278] on icon "button" at bounding box center [240, 283] width 16 height 16
type input "15"
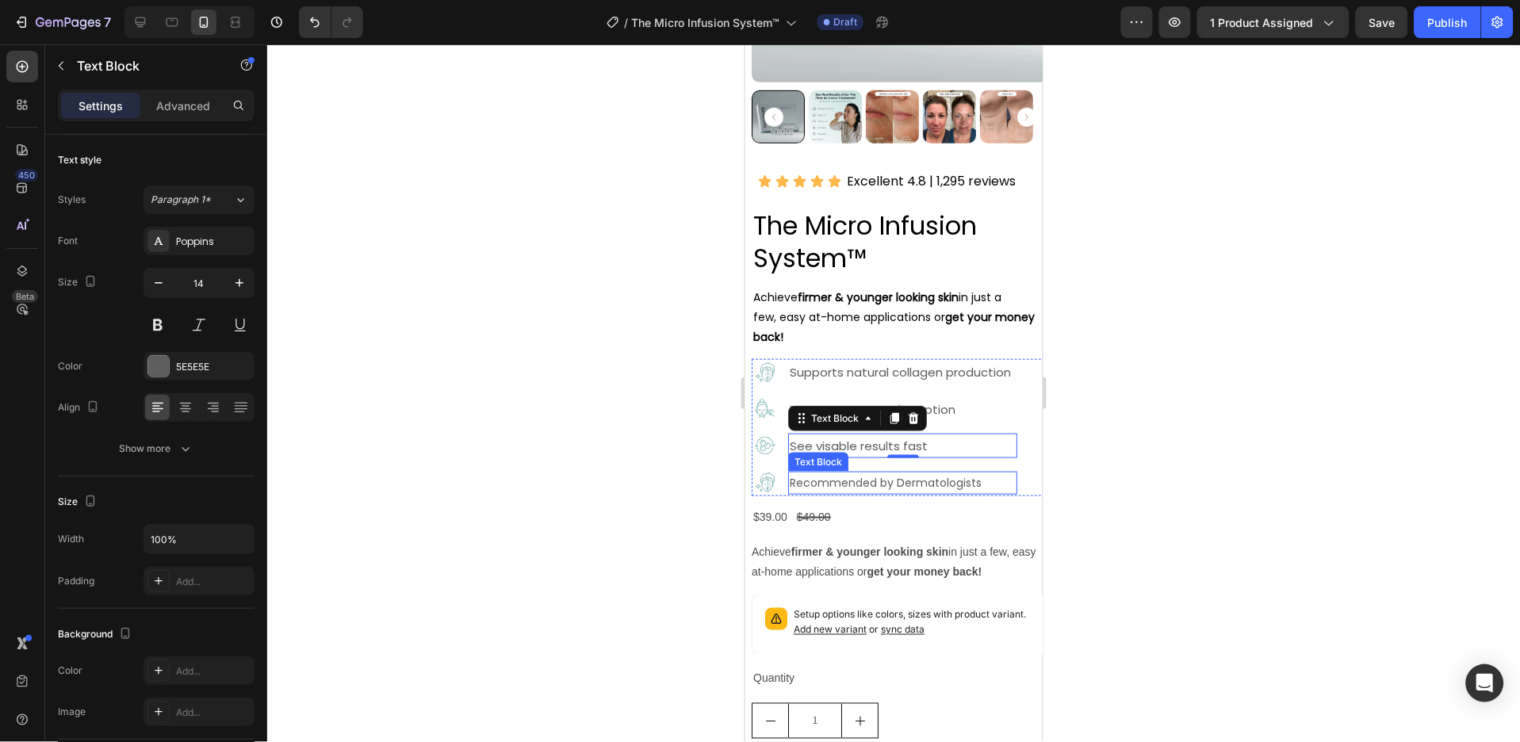
click at [844, 473] on p "Recommended by Dermatologists" at bounding box center [902, 483] width 226 height 20
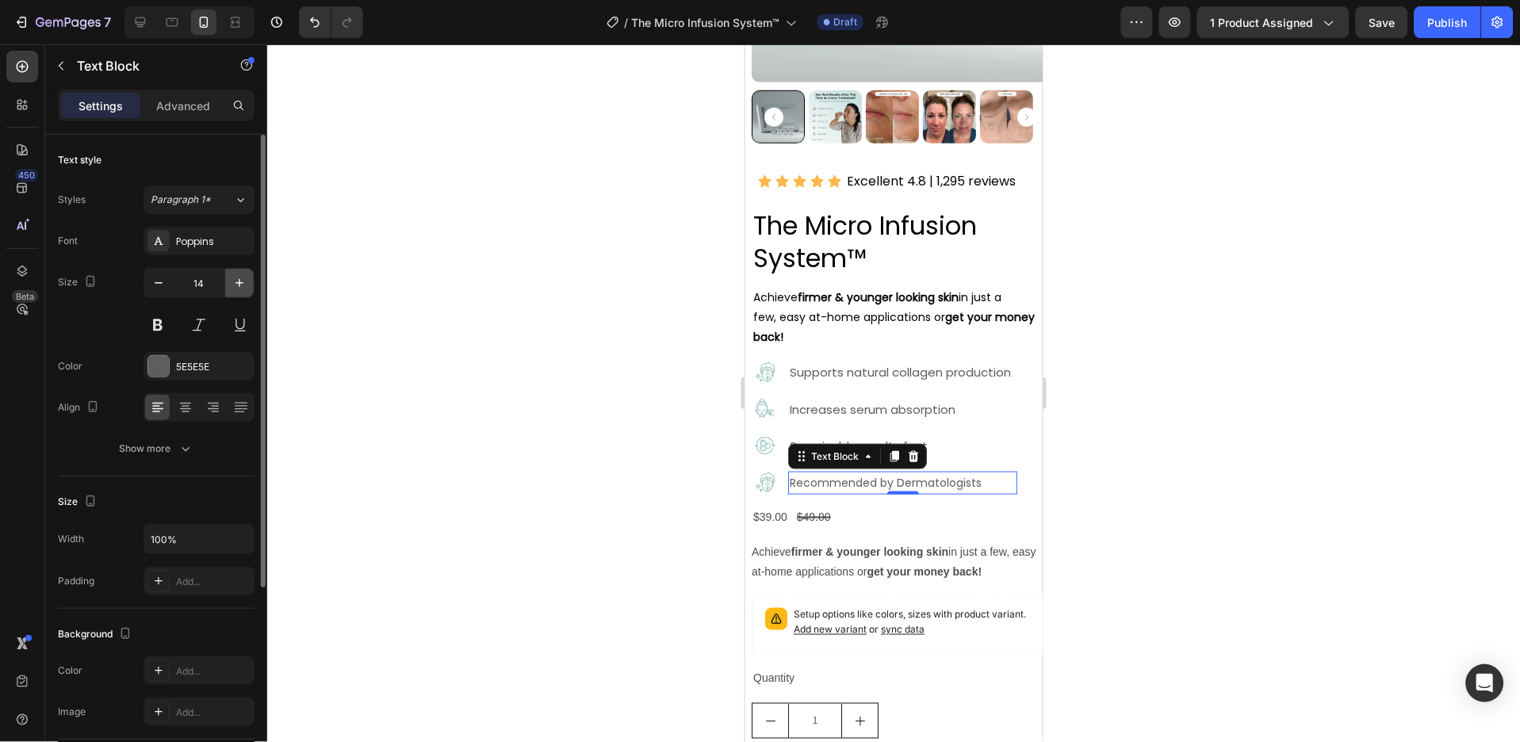
click at [238, 285] on icon "button" at bounding box center [240, 283] width 16 height 16
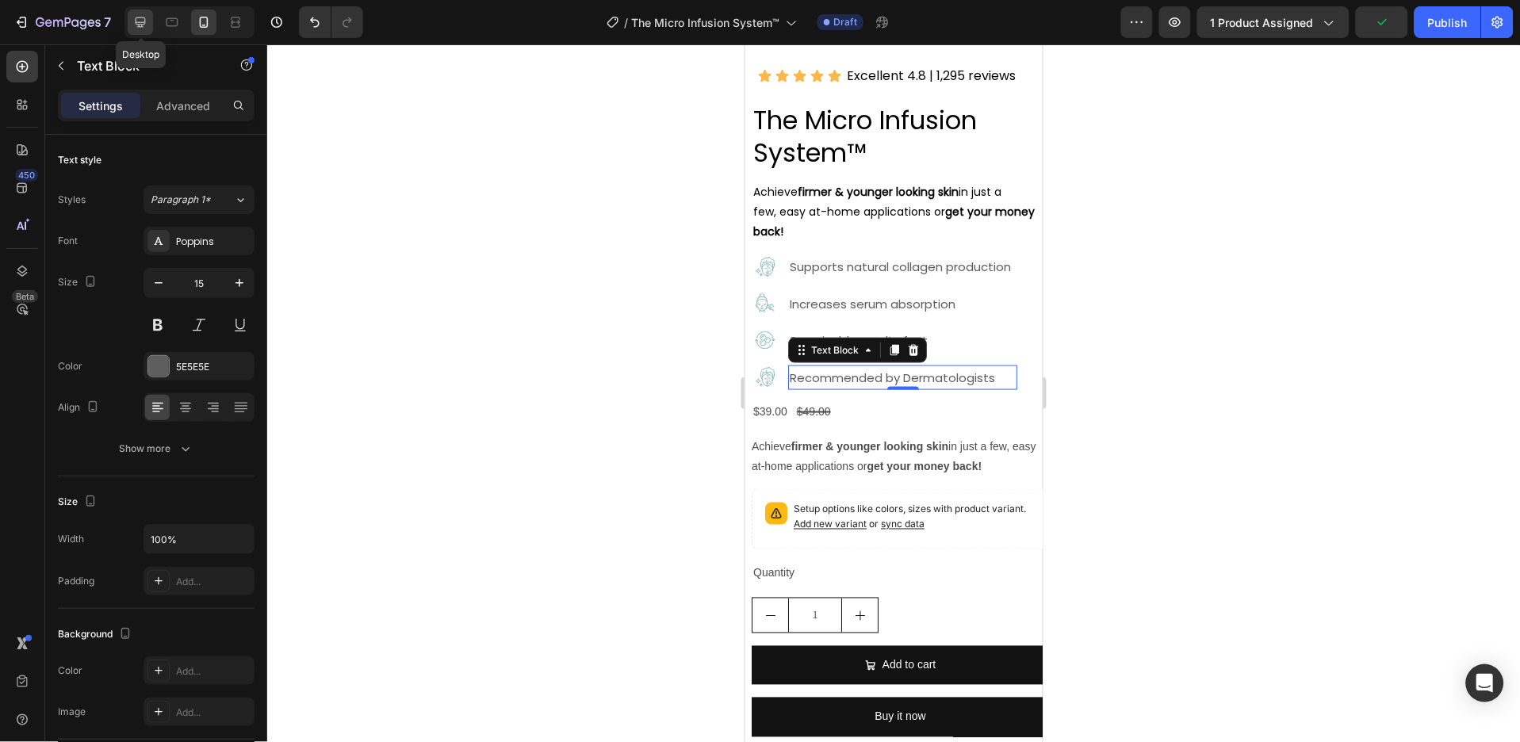
click at [128, 23] on div at bounding box center [140, 22] width 25 height 25
type input "17"
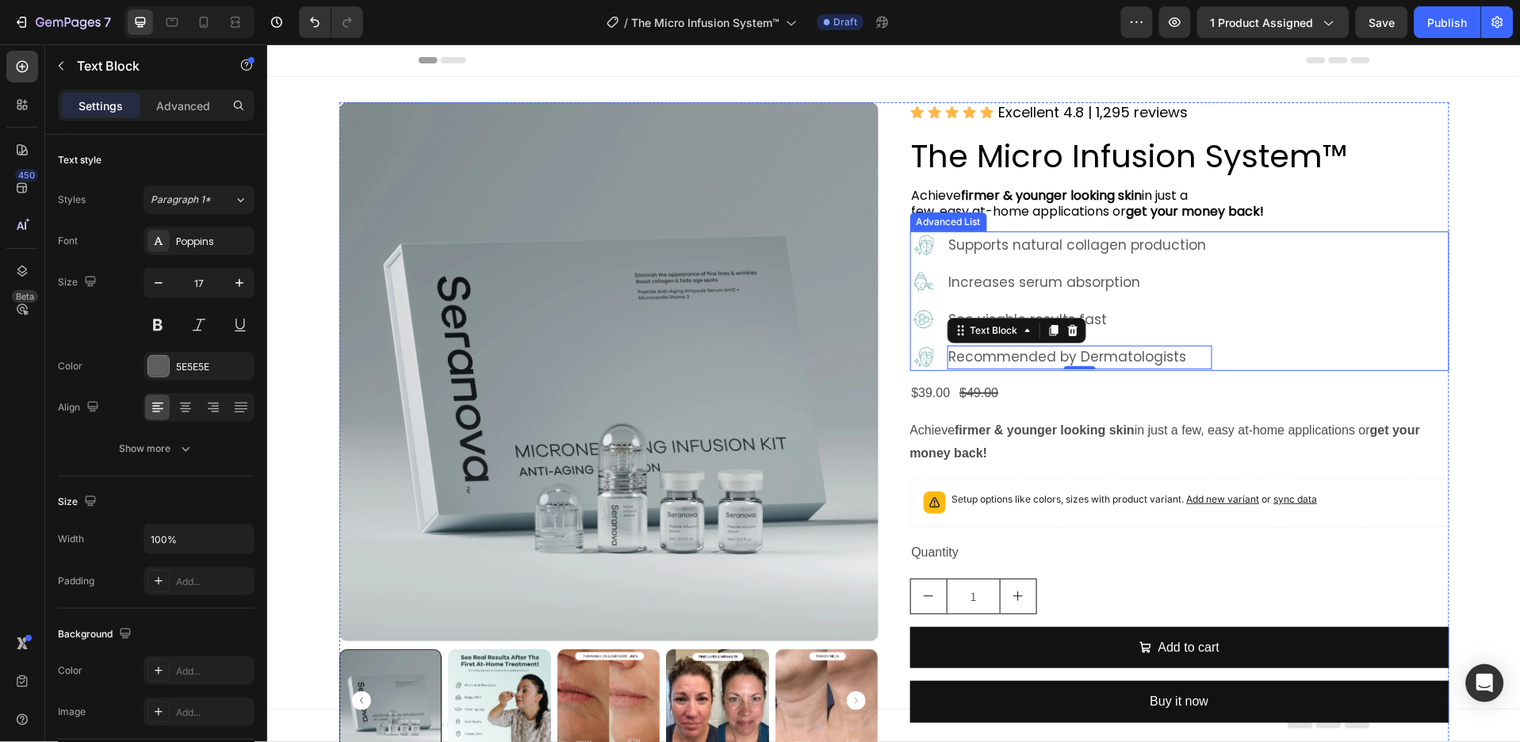
click at [1217, 289] on div "Image Supports natural collagen production Text Block Image Increases serum abs…" at bounding box center [1179, 301] width 539 height 140
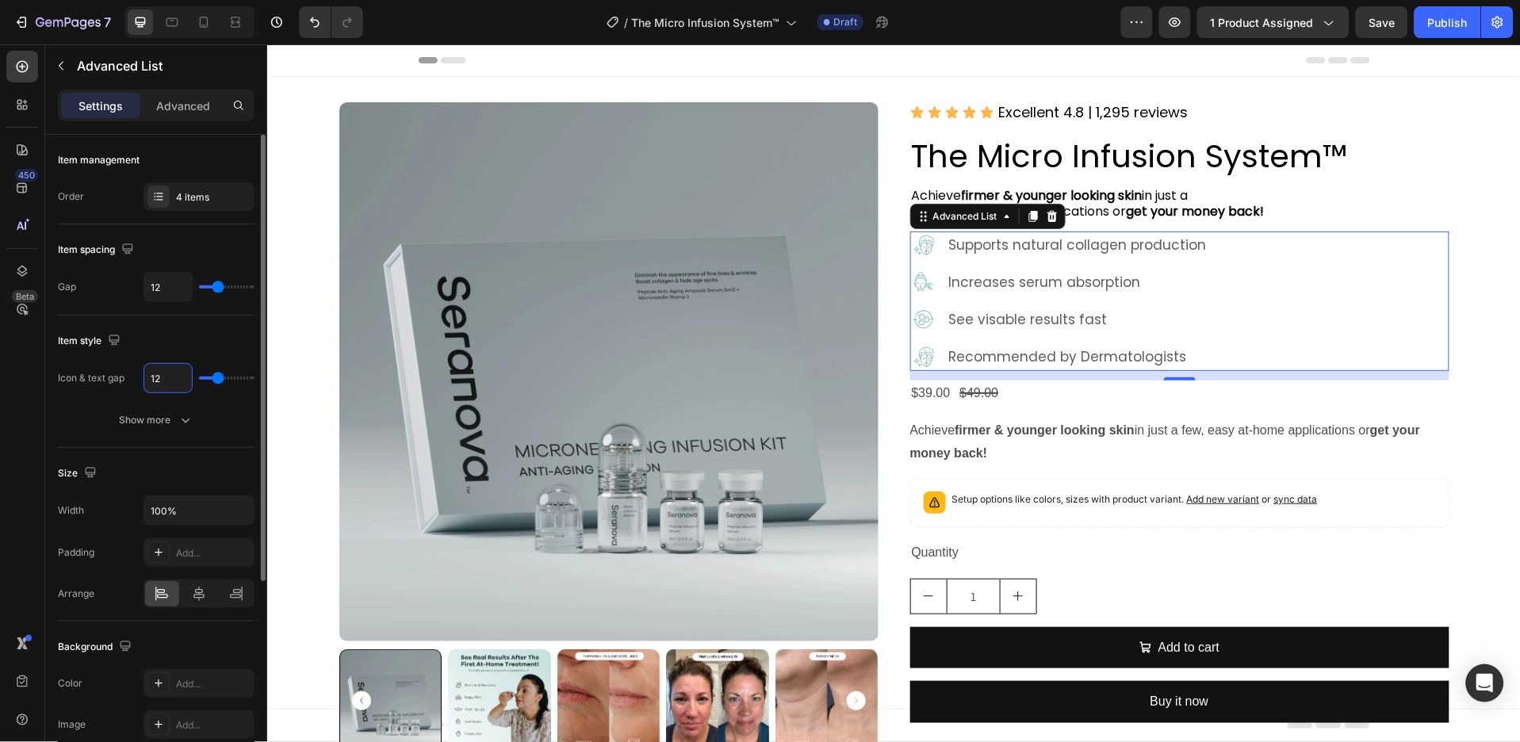
click at [166, 381] on input "12" at bounding box center [168, 378] width 48 height 29
type input "8"
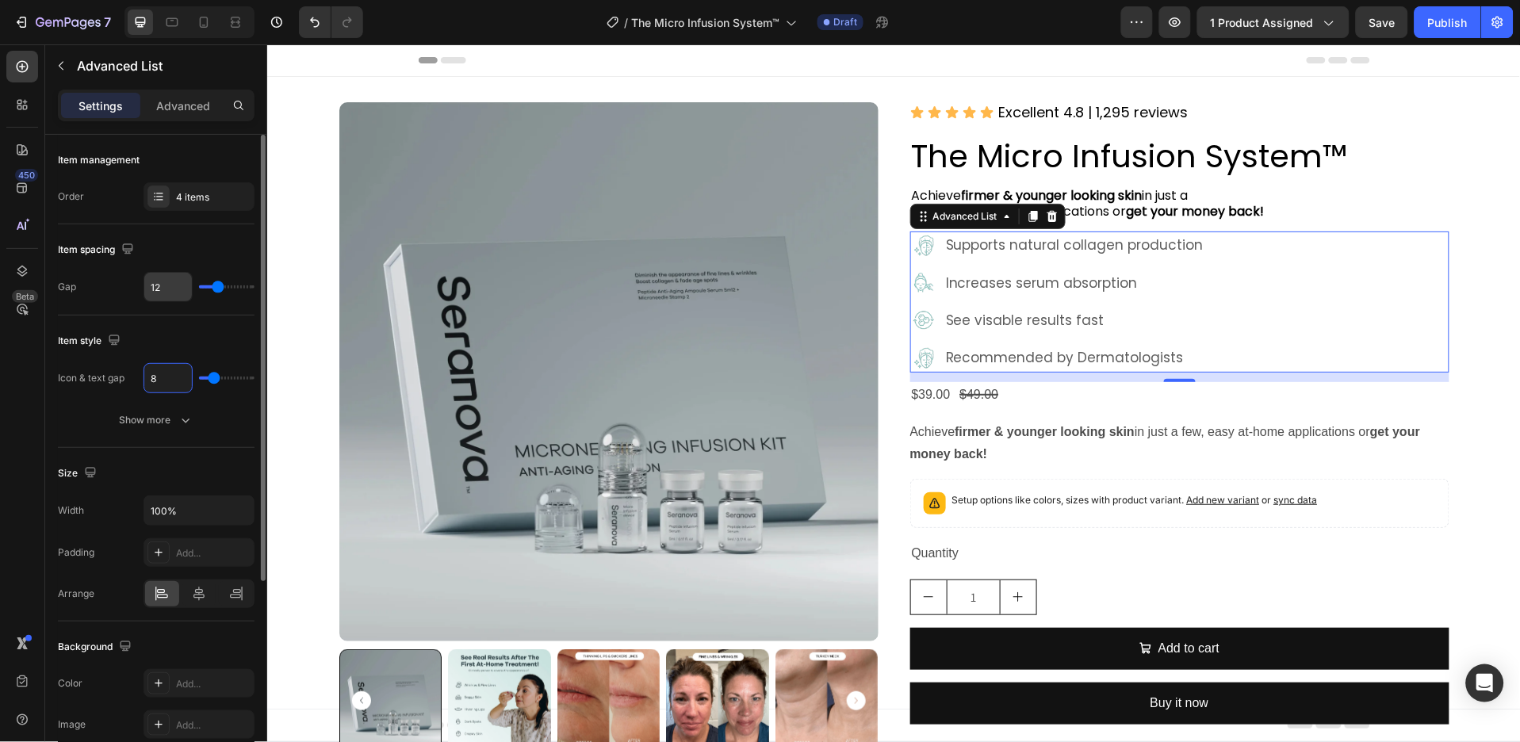
type input "8"
click at [171, 293] on input "12" at bounding box center [168, 287] width 48 height 29
type input "11"
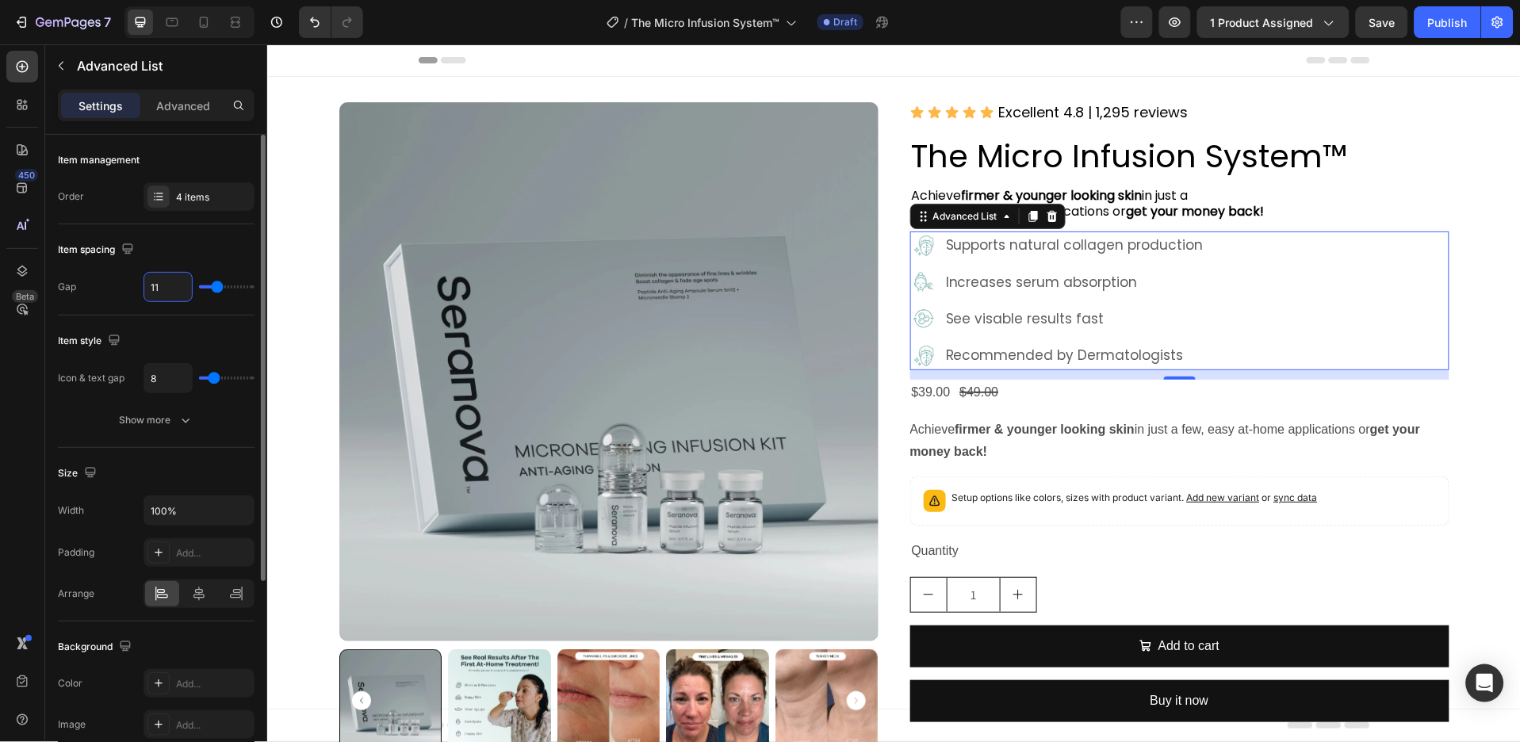
type input "10"
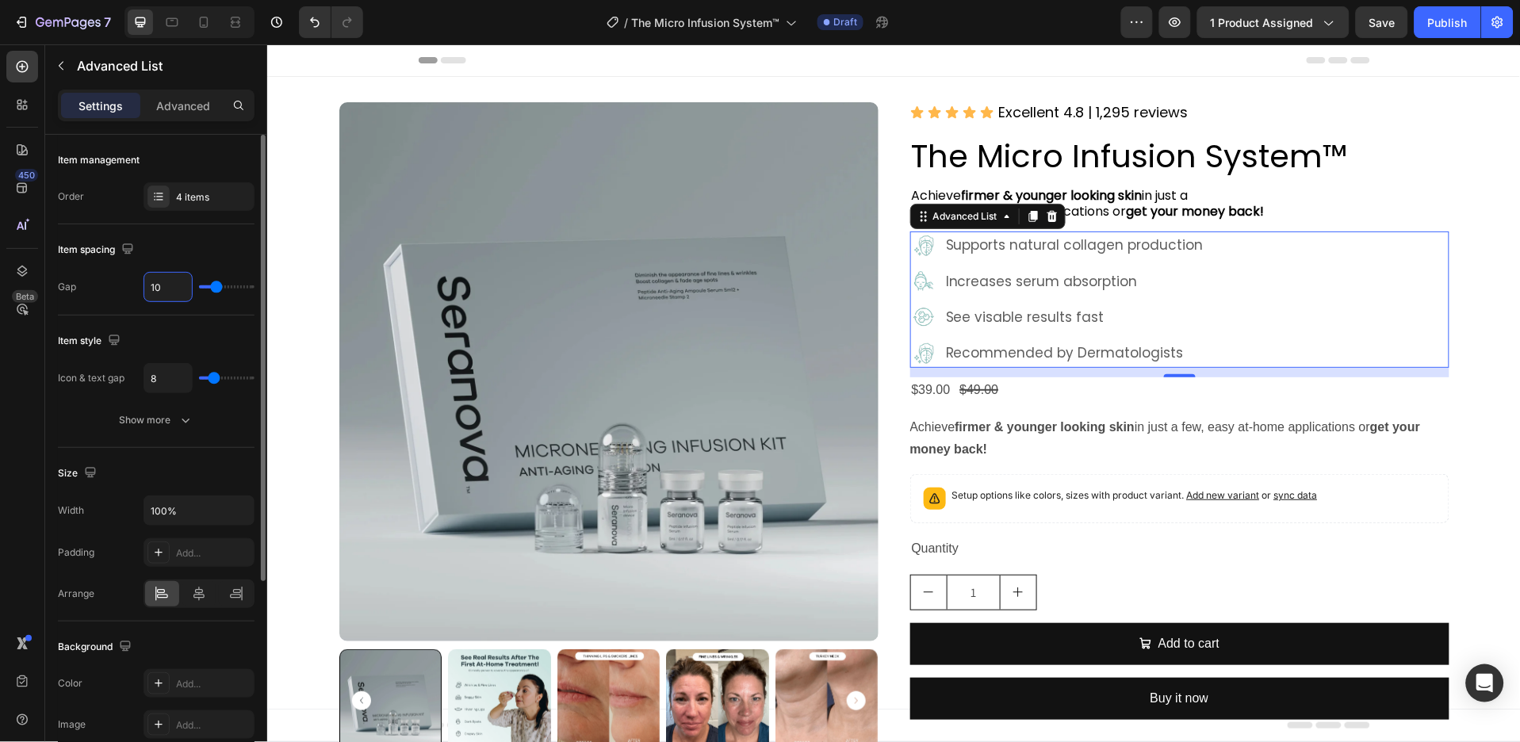
type input "9"
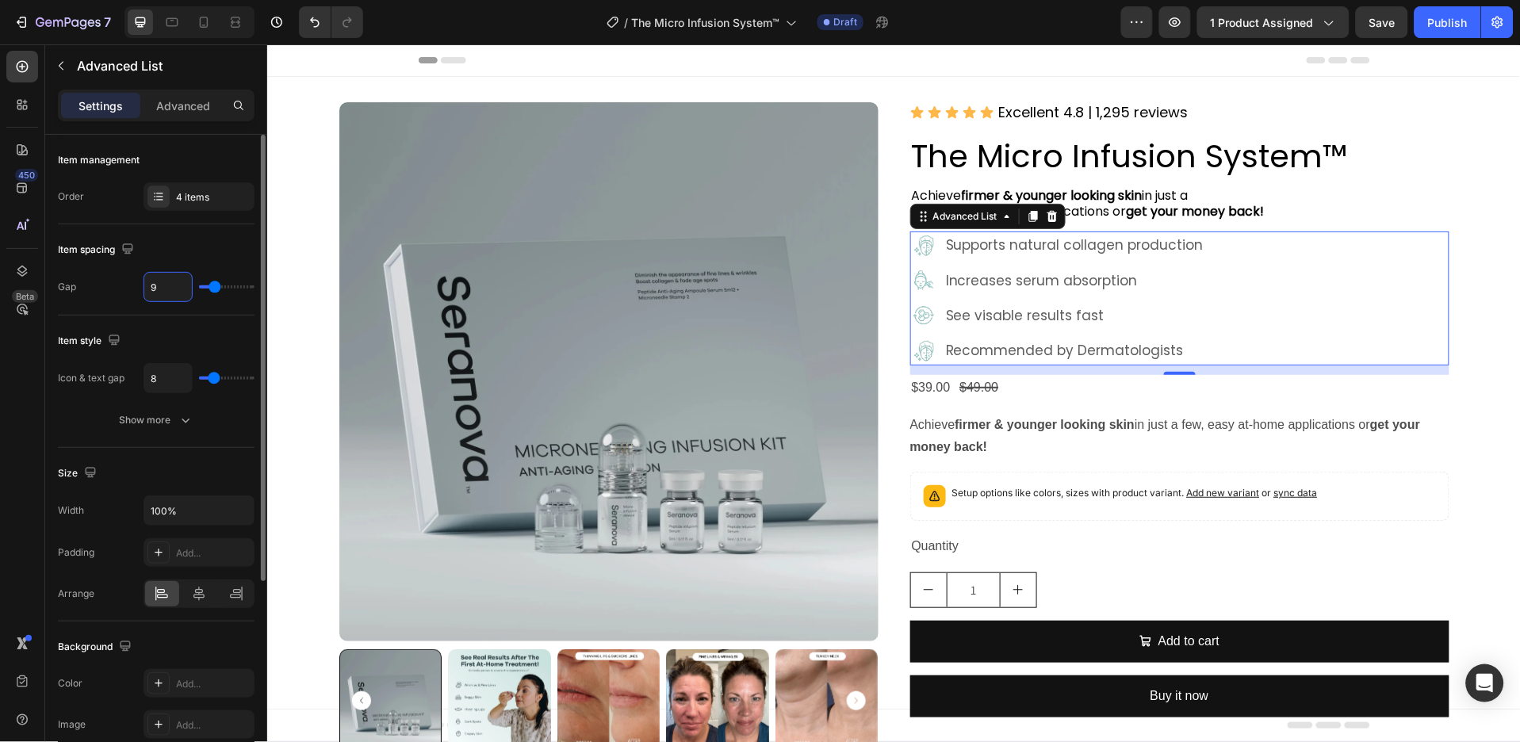
type input "8"
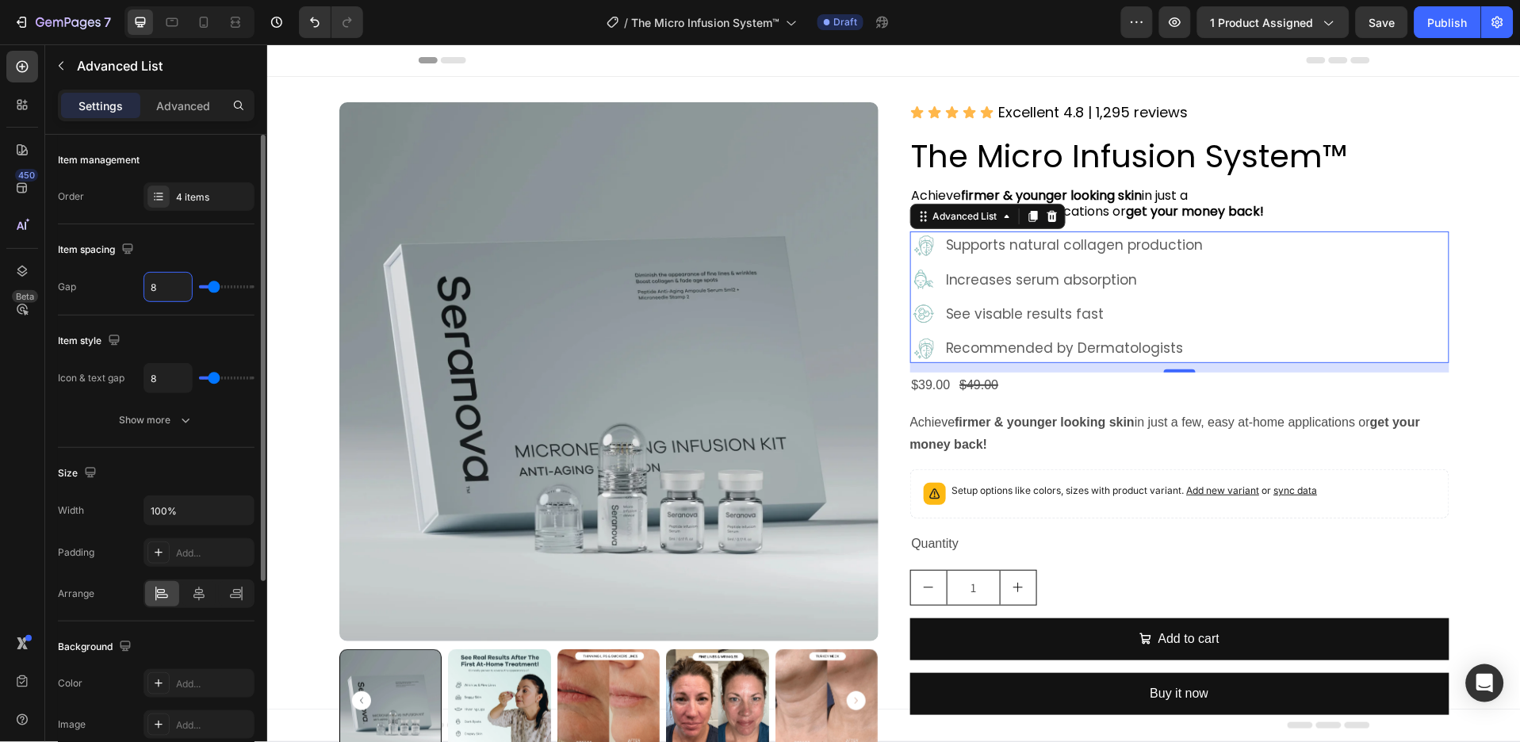
type input "7"
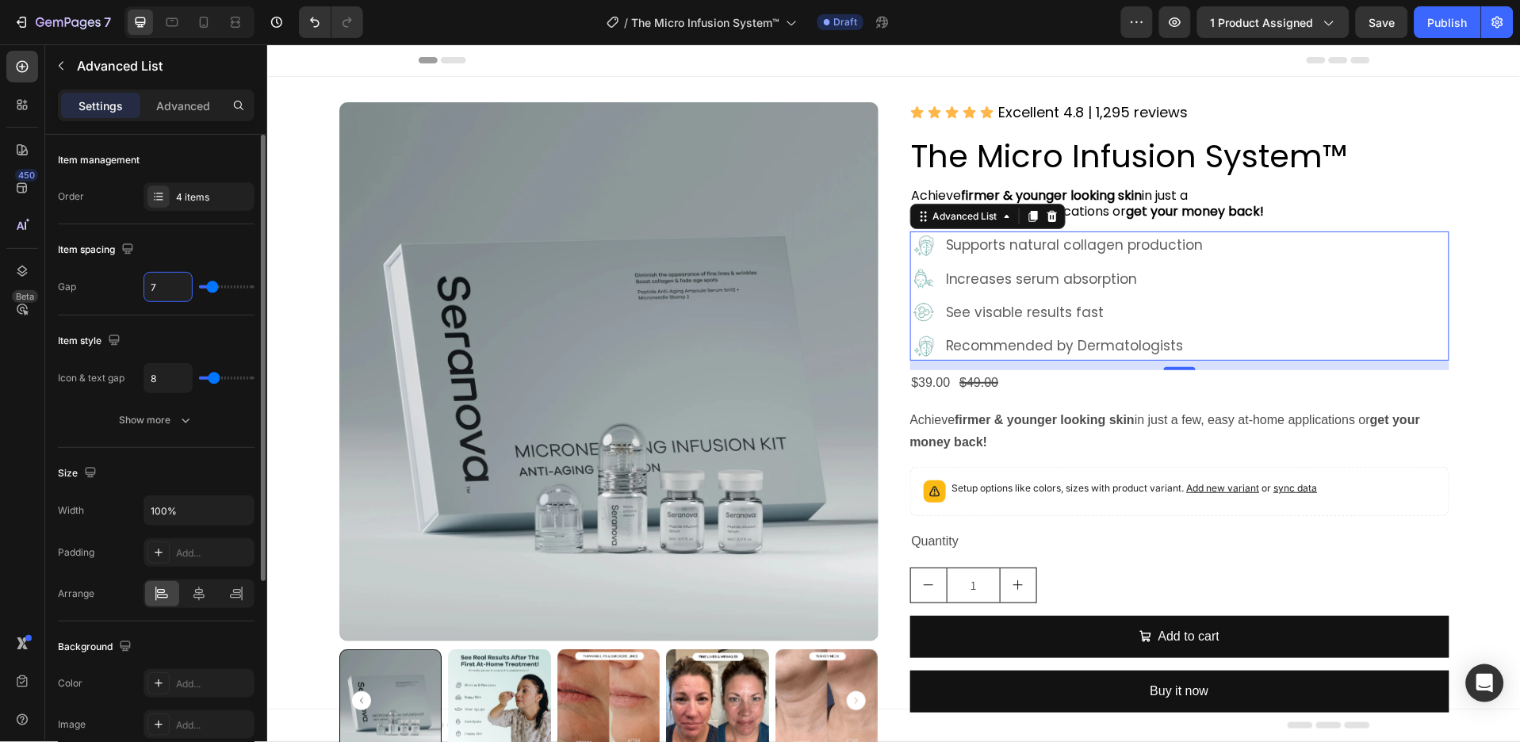
type input "6"
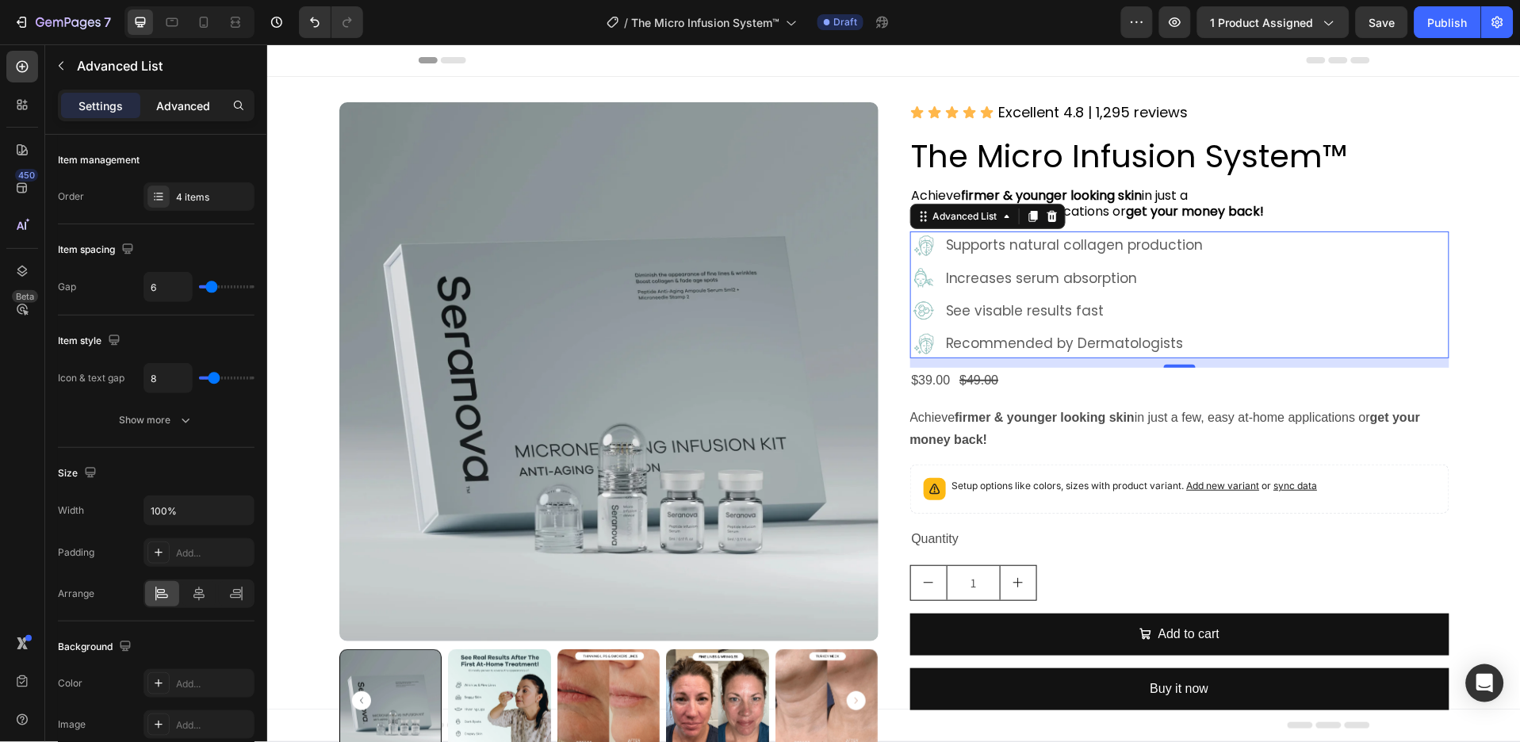
click at [196, 103] on p "Advanced" at bounding box center [183, 106] width 54 height 17
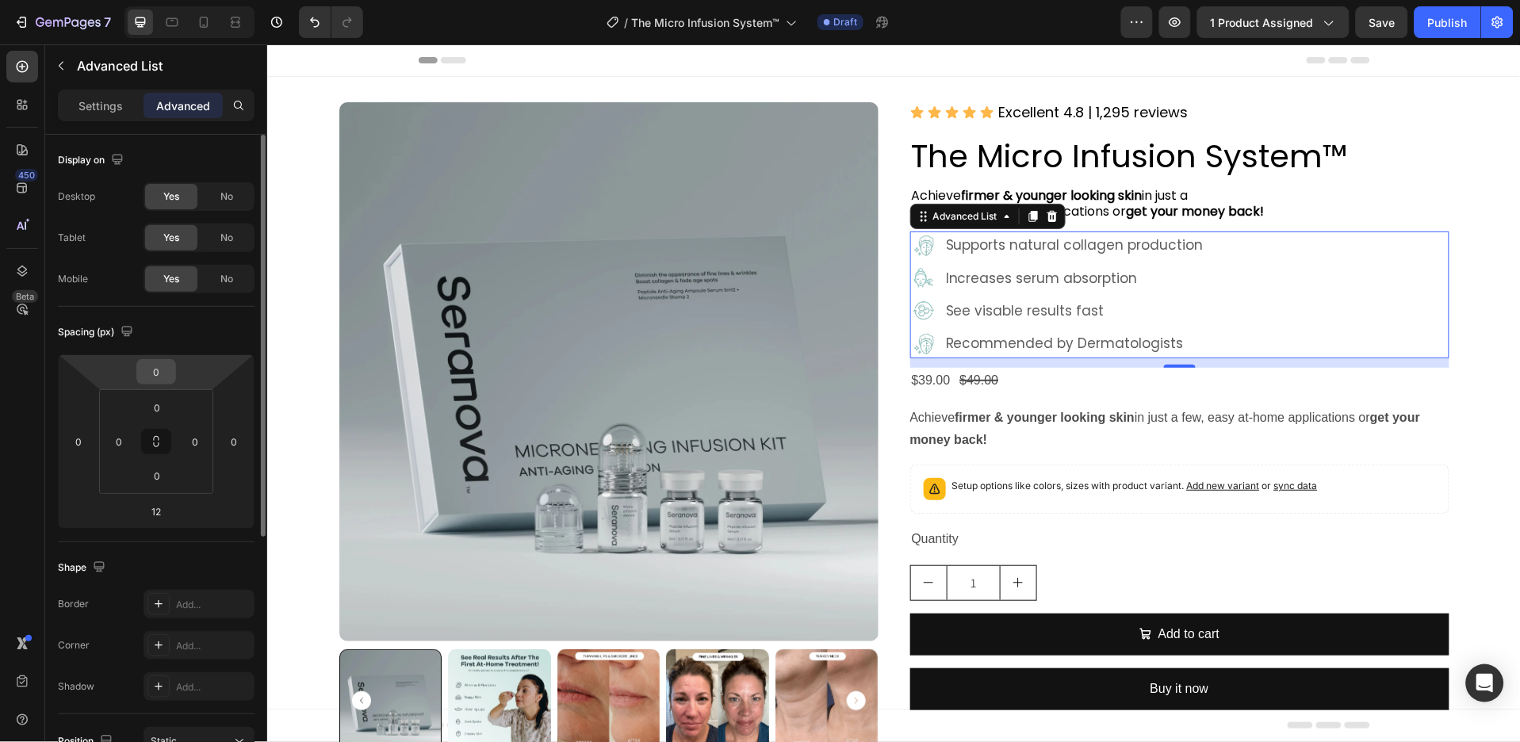
click at [162, 374] on input "0" at bounding box center [156, 372] width 32 height 24
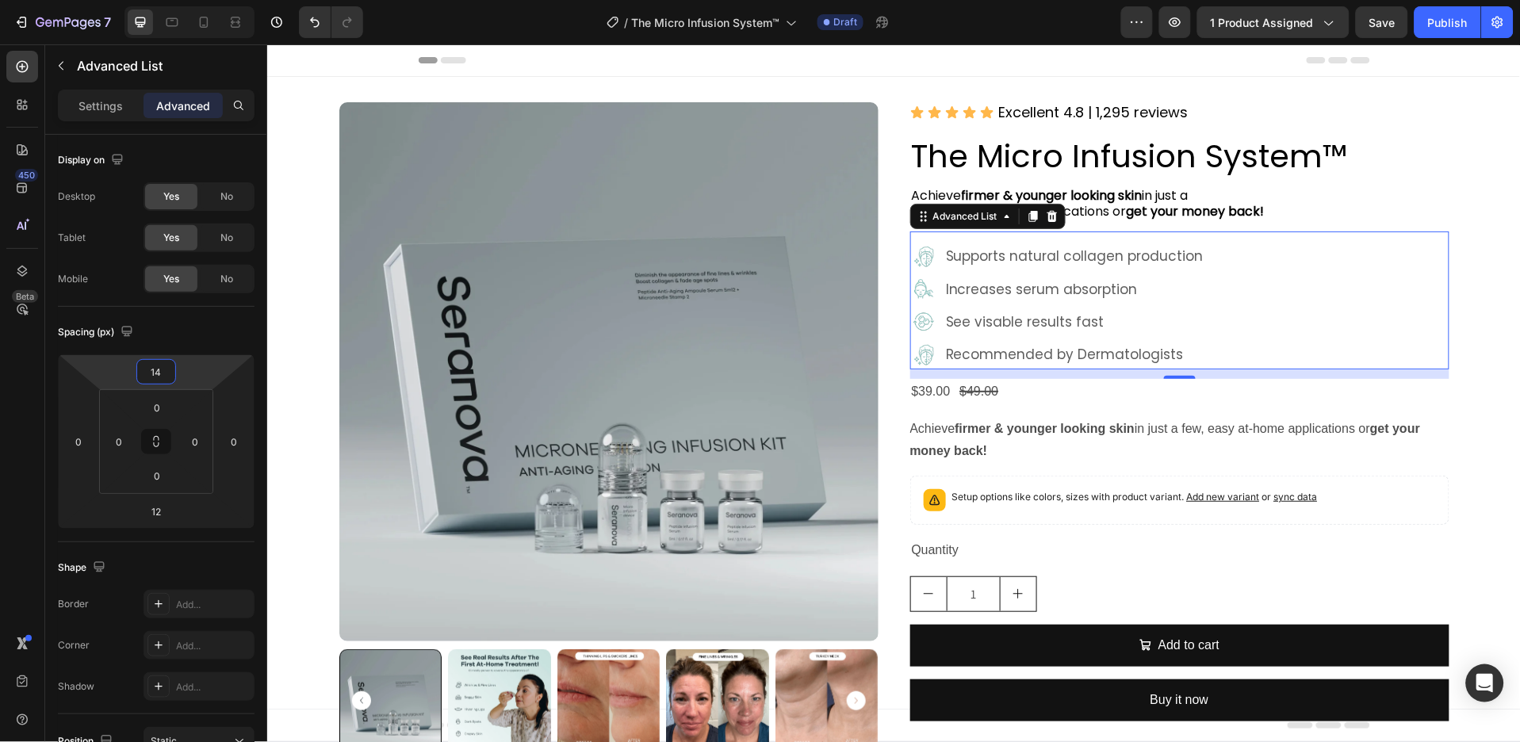
type input "14"
click at [22, 66] on icon at bounding box center [23, 67] width 12 height 12
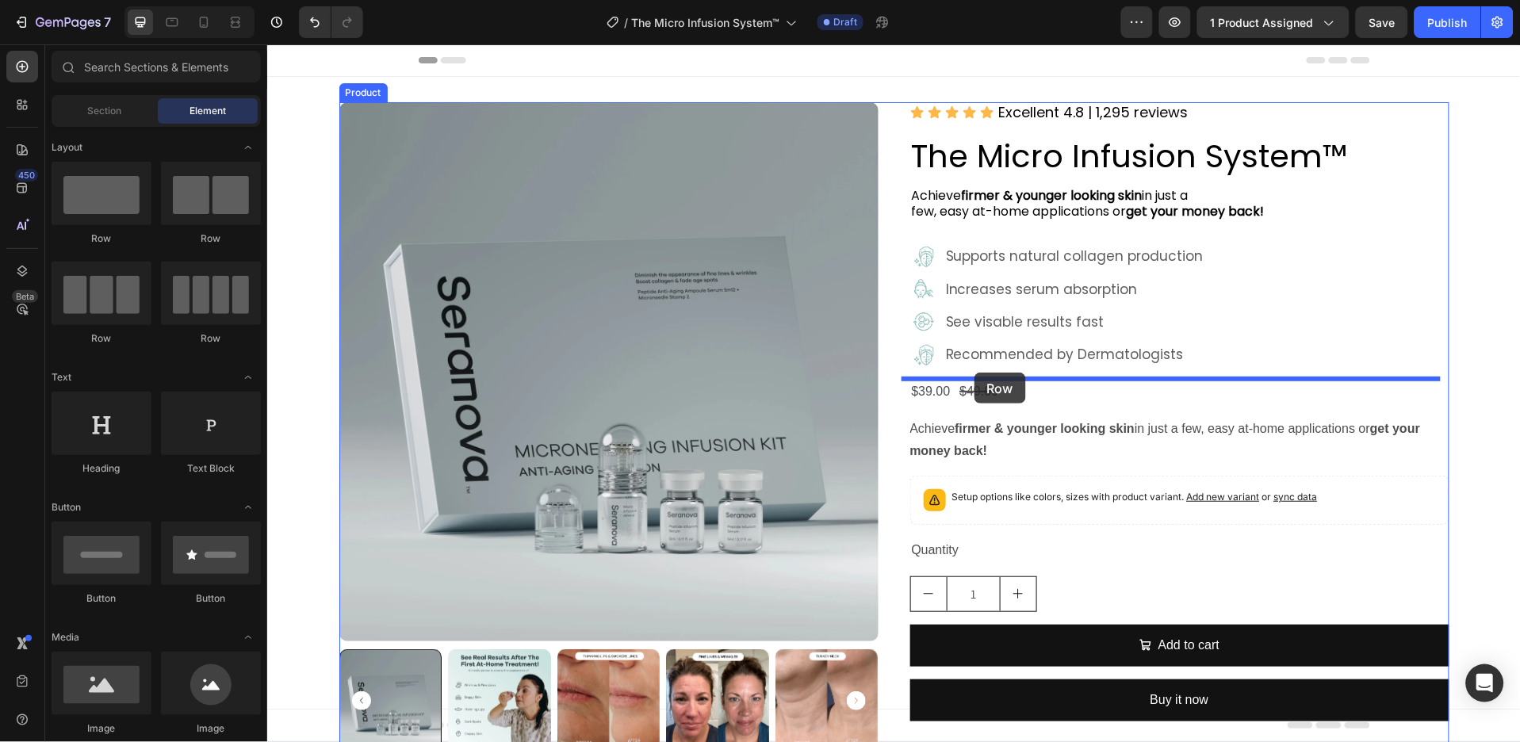
drag, startPoint x: 496, startPoint y: 352, endPoint x: 974, endPoint y: 372, distance: 477.9
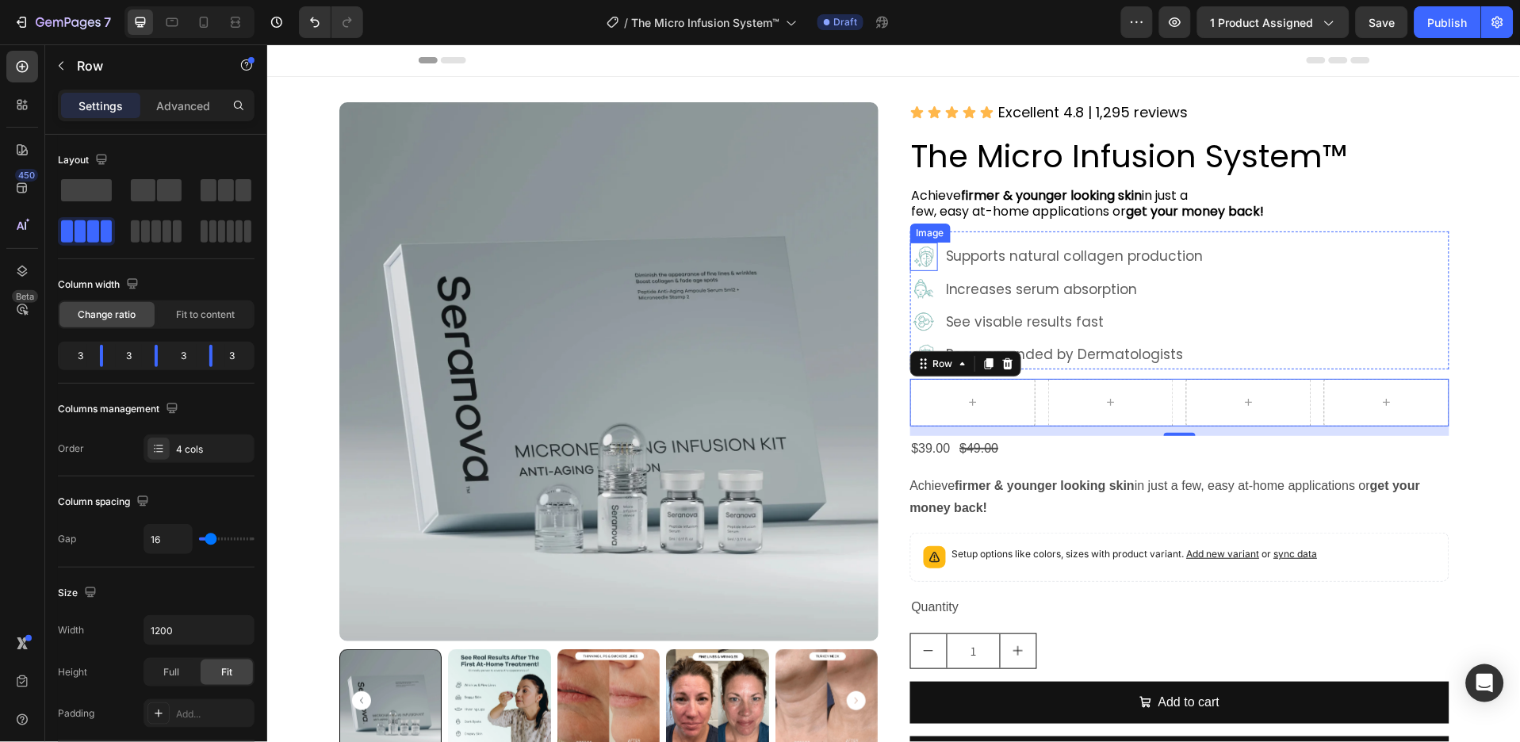
click at [918, 253] on img at bounding box center [924, 256] width 28 height 28
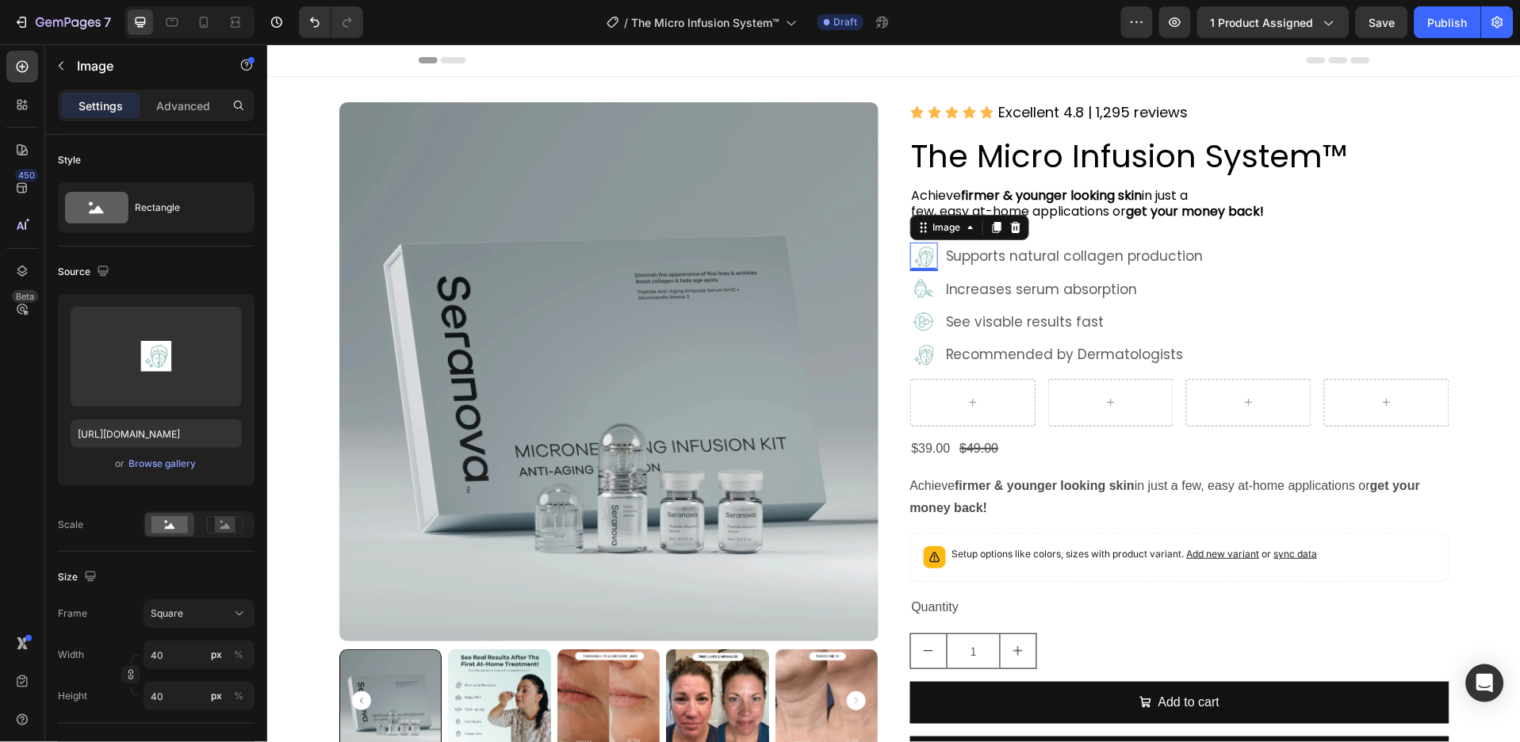
click at [991, 239] on div "Image" at bounding box center [969, 226] width 119 height 25
click at [990, 231] on icon at bounding box center [996, 226] width 13 height 13
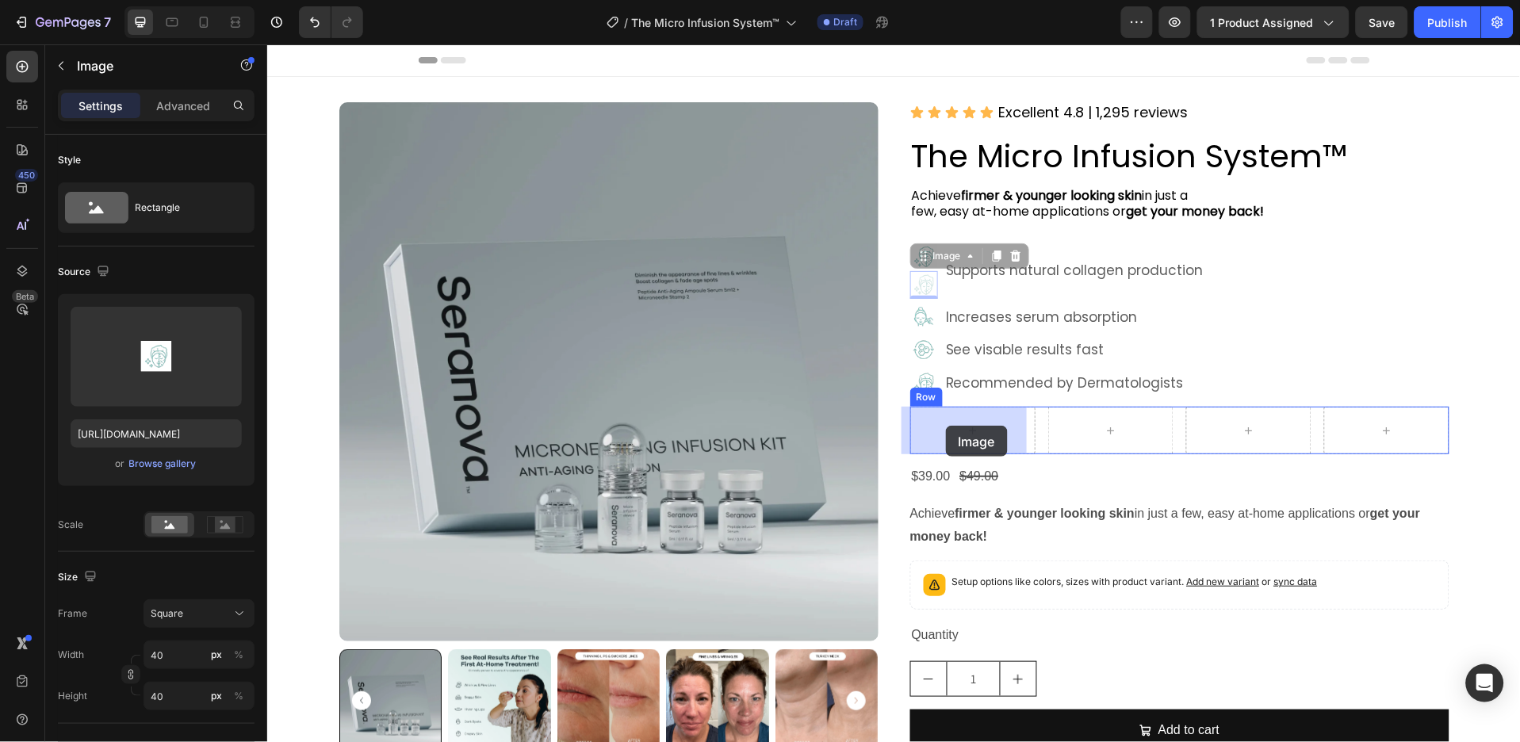
drag, startPoint x: 918, startPoint y: 259, endPoint x: 945, endPoint y: 425, distance: 168.9
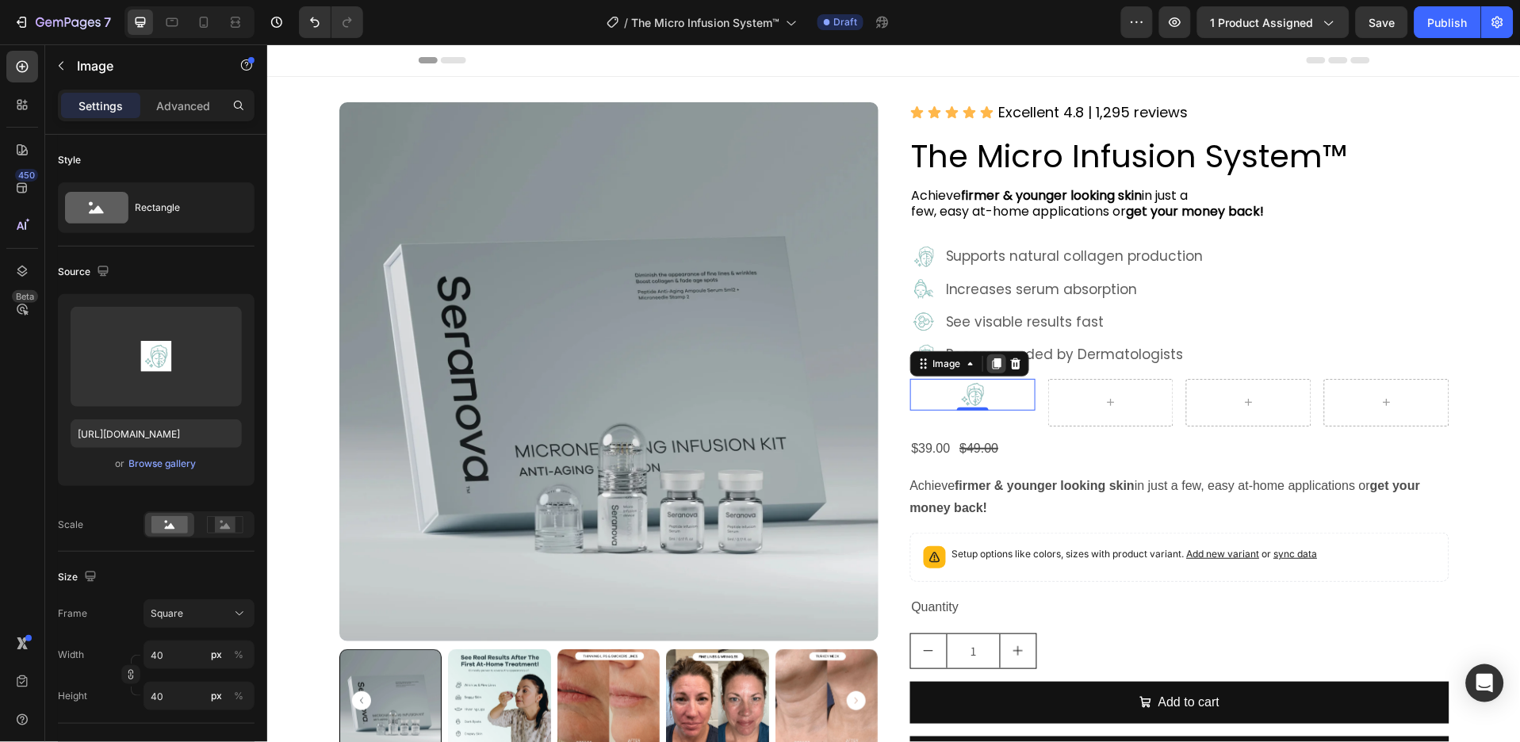
click at [991, 365] on icon at bounding box center [995, 363] width 9 height 11
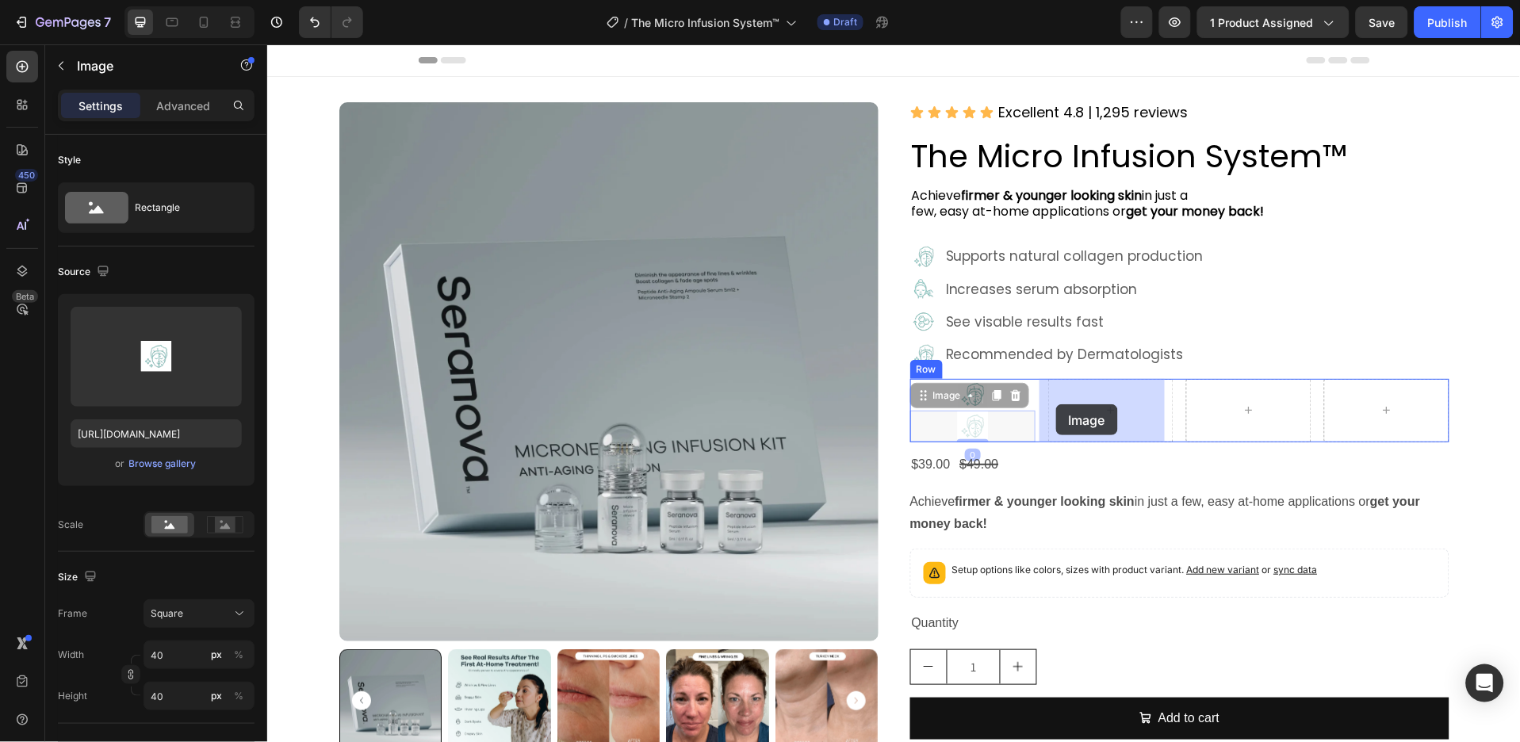
drag, startPoint x: 938, startPoint y: 401, endPoint x: 1056, endPoint y: 404, distance: 117.4
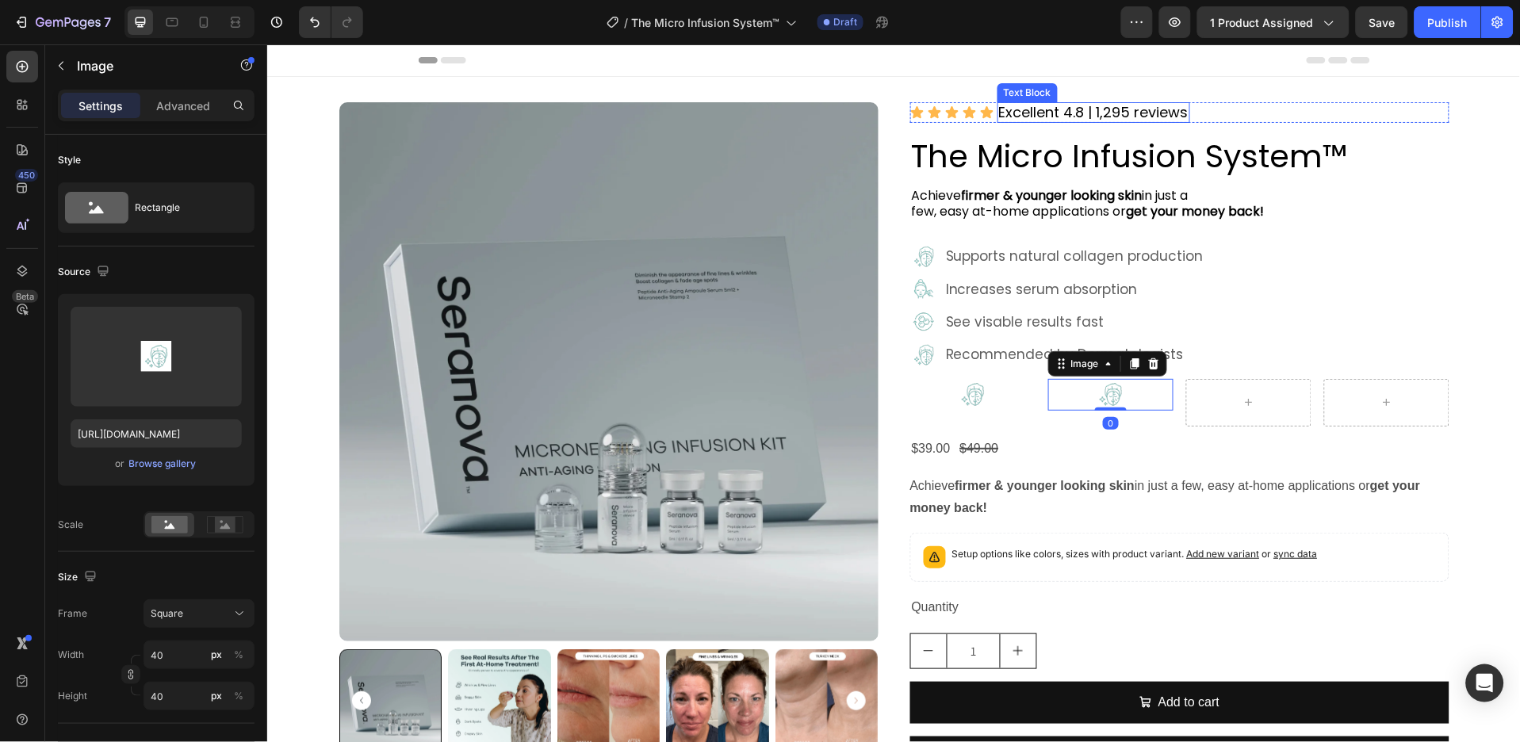
click at [1062, 112] on p "Excellent 4.8 | 1,295 reviews" at bounding box center [1094, 111] width 190 height 17
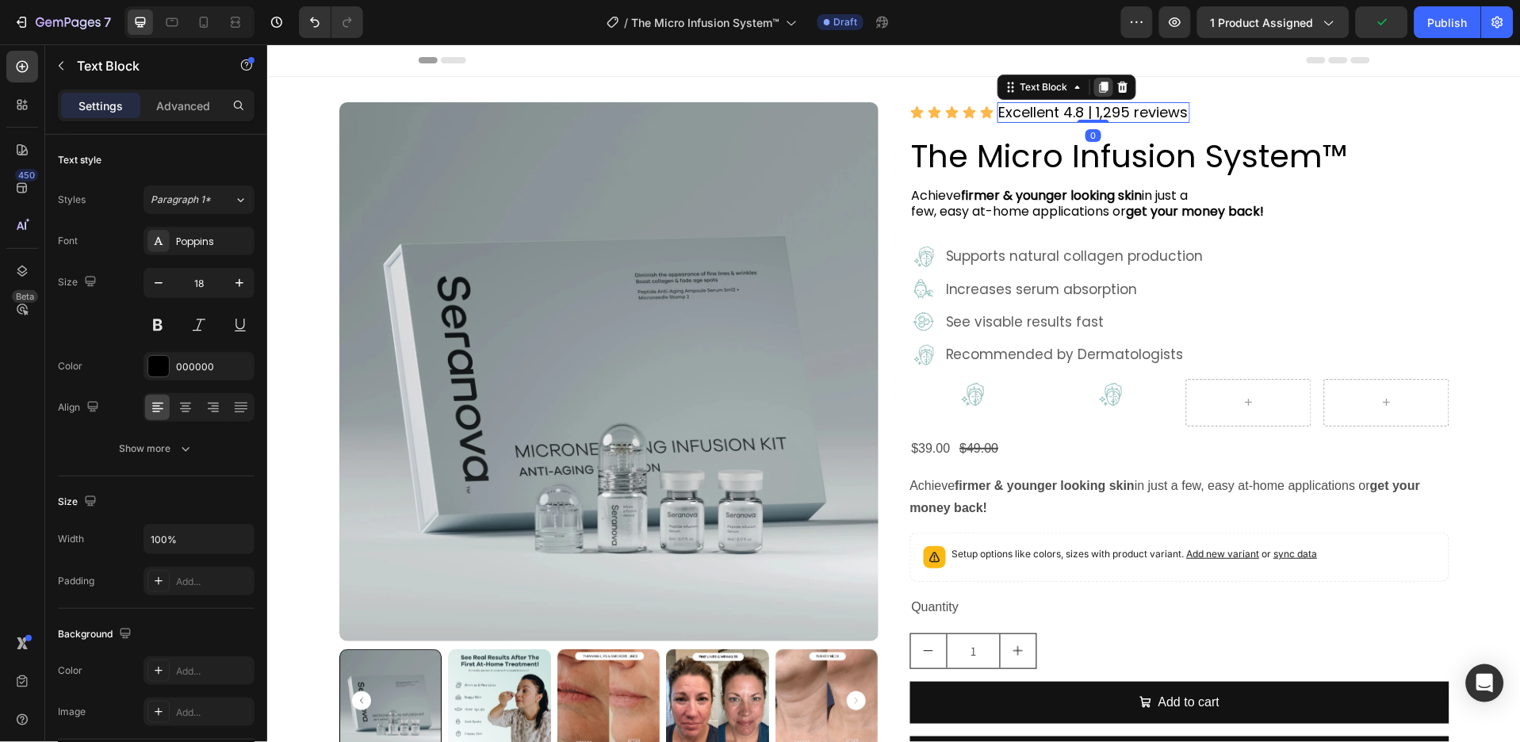
click at [1095, 93] on div at bounding box center [1103, 86] width 19 height 19
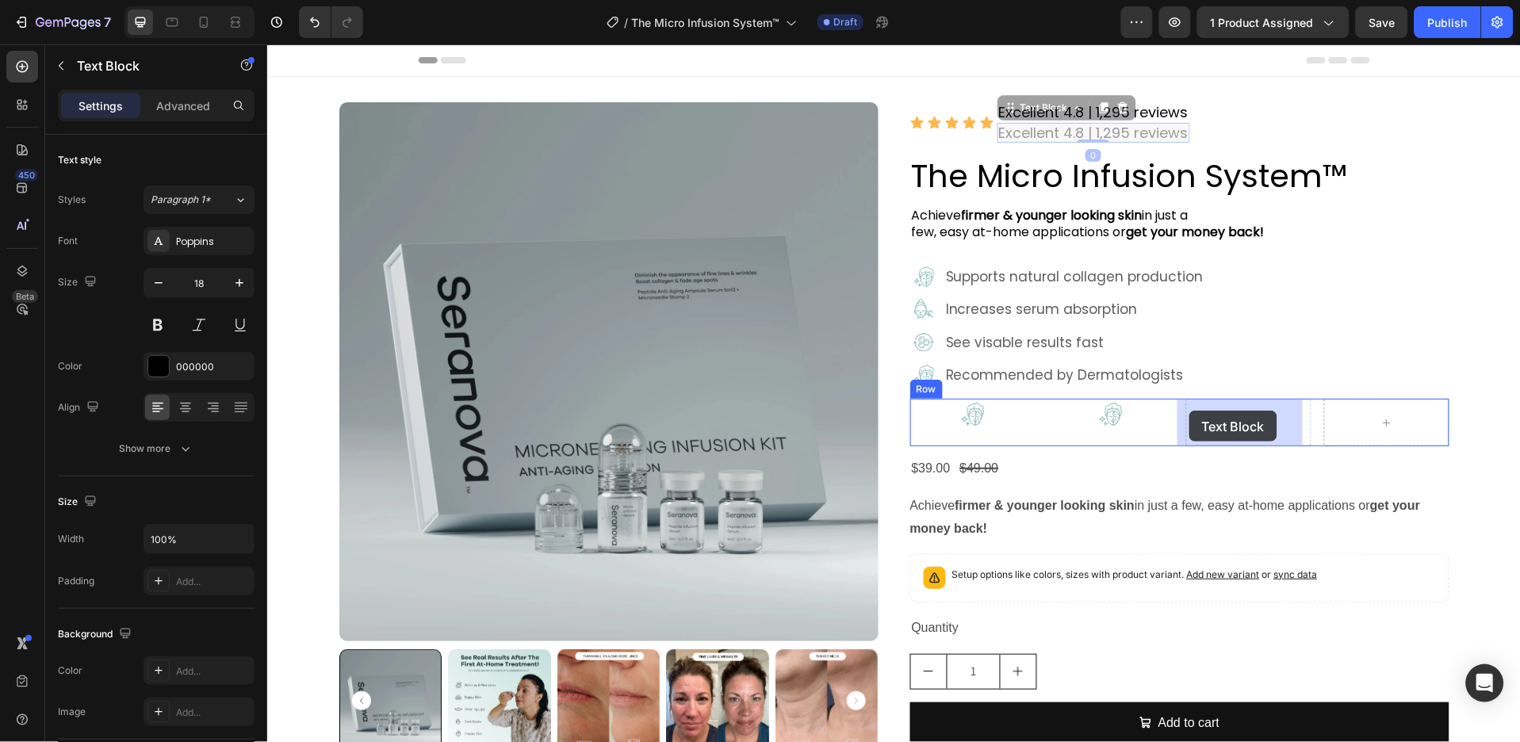
drag, startPoint x: 1016, startPoint y: 111, endPoint x: 1189, endPoint y: 410, distance: 345.4
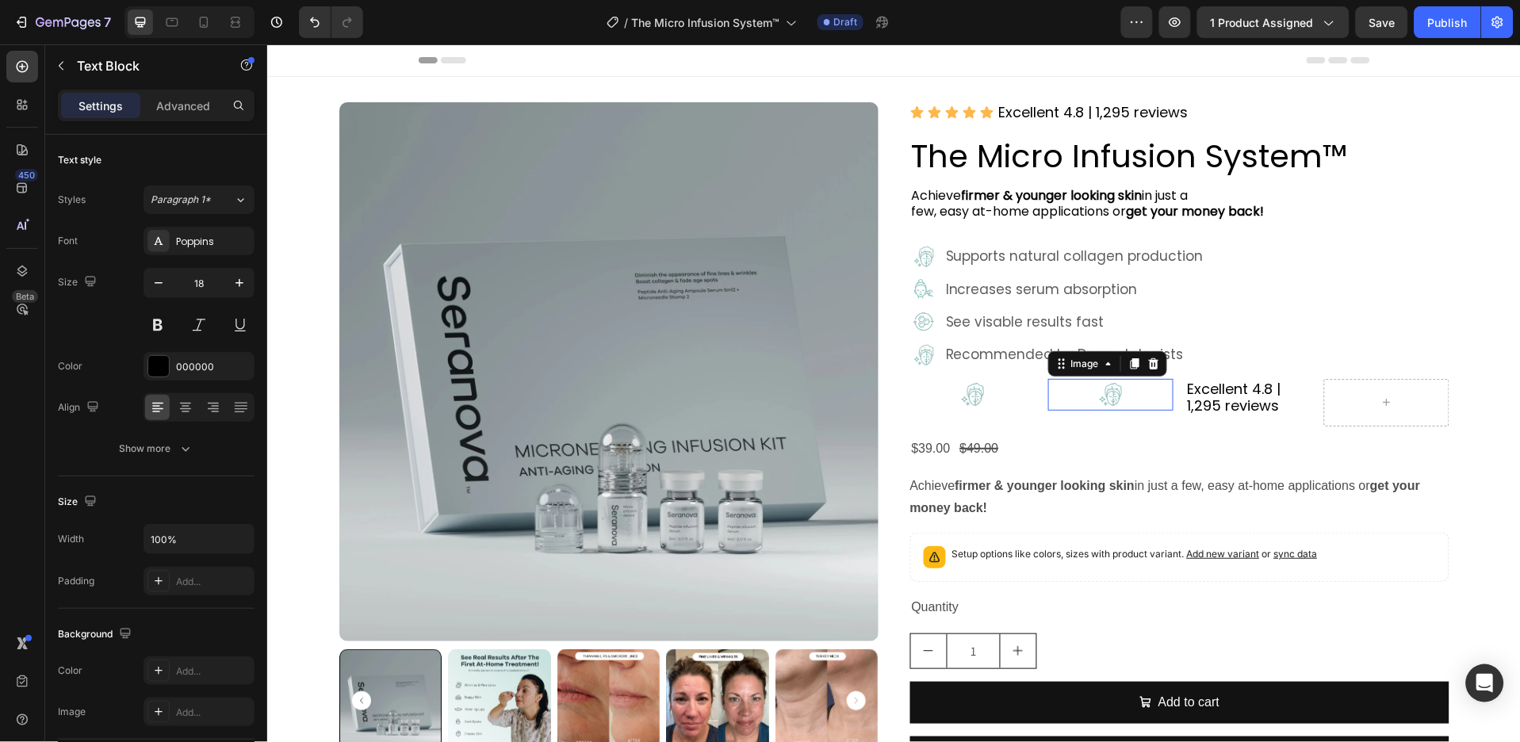
click at [1137, 395] on div at bounding box center [1110, 394] width 125 height 32
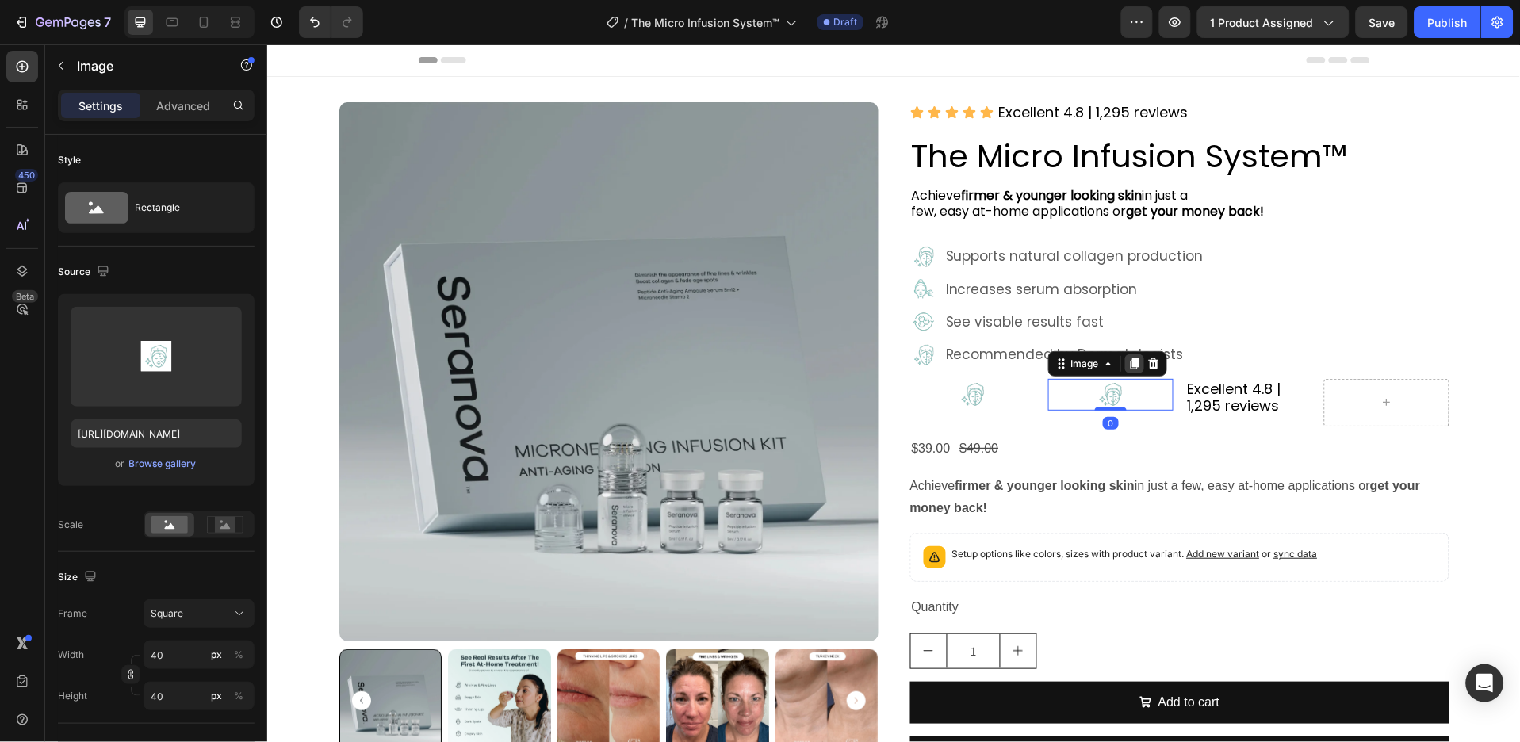
click at [1129, 366] on icon at bounding box center [1133, 363] width 9 height 11
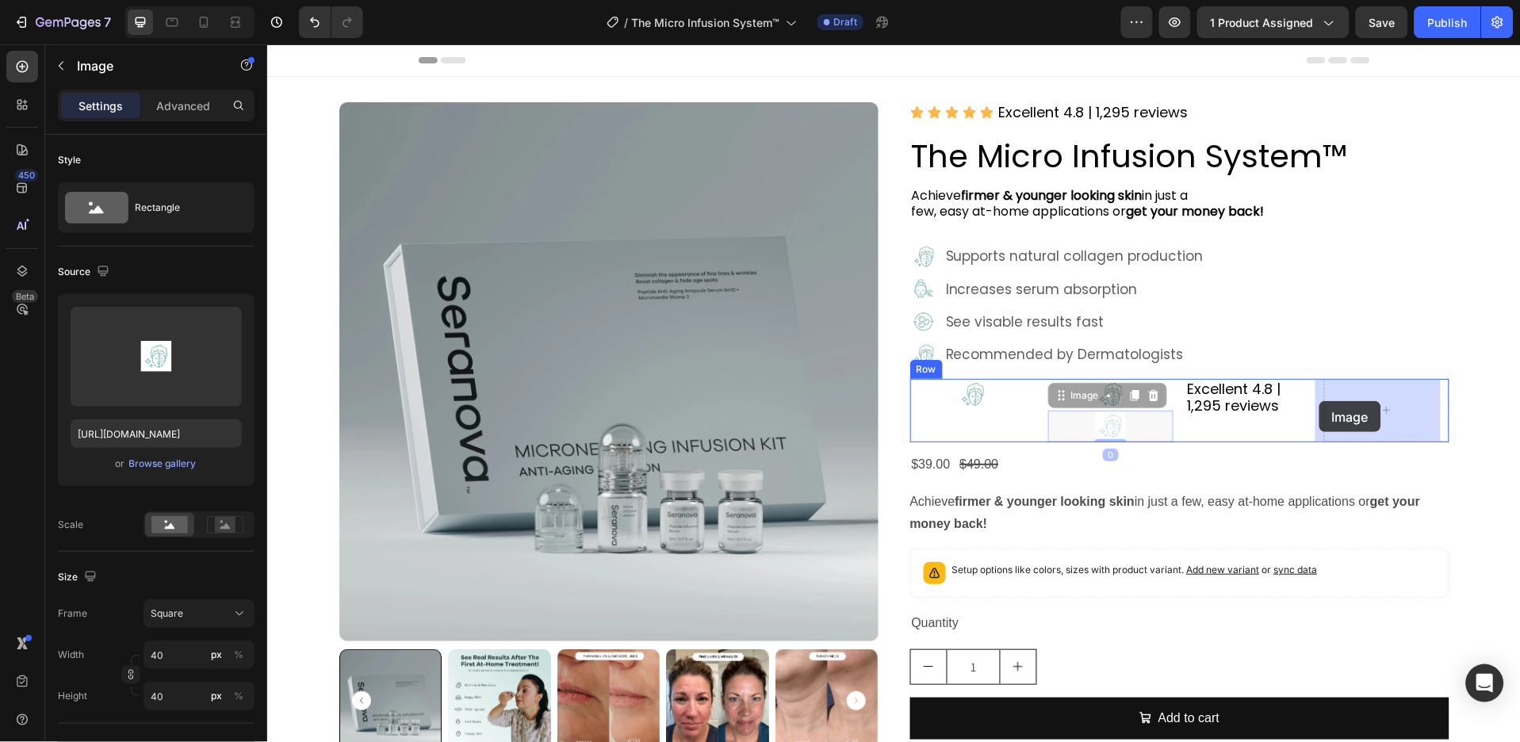
drag, startPoint x: 1073, startPoint y: 396, endPoint x: 1321, endPoint y: 400, distance: 247.5
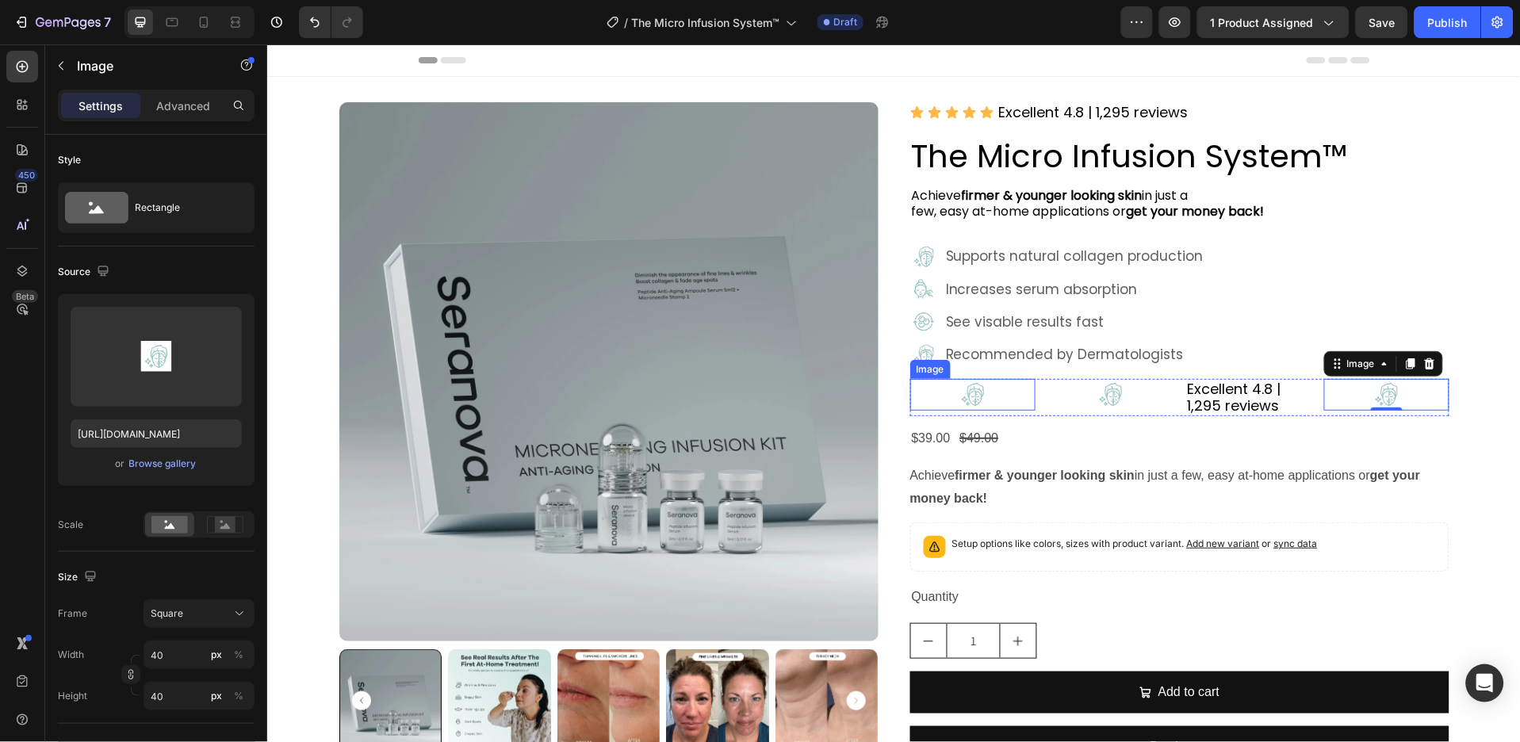
click at [956, 396] on img at bounding box center [972, 394] width 32 height 32
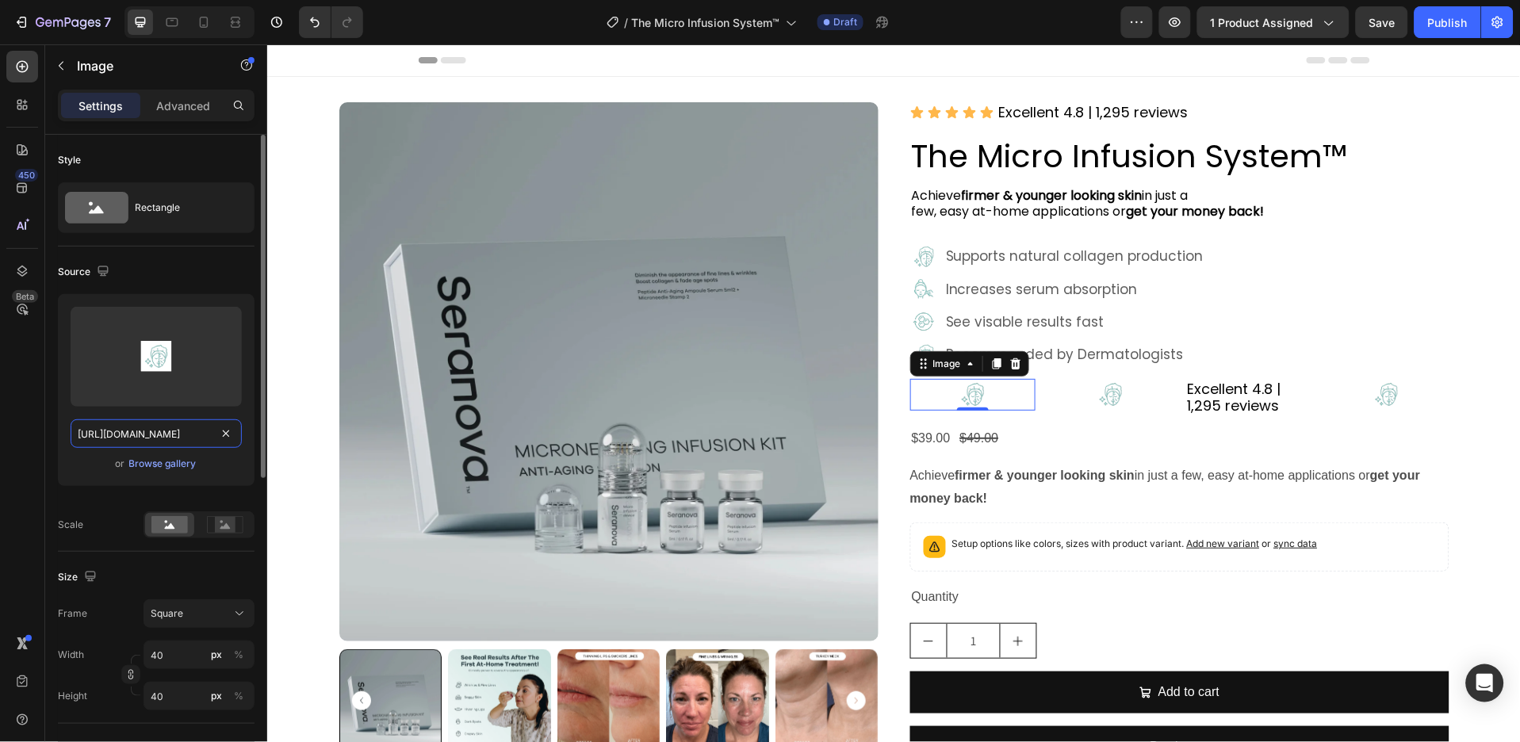
click at [186, 427] on input "[URL][DOMAIN_NAME]" at bounding box center [156, 434] width 171 height 29
paste input "[DOMAIN_NAME][URL]"
type input "[URL][DOMAIN_NAME]"
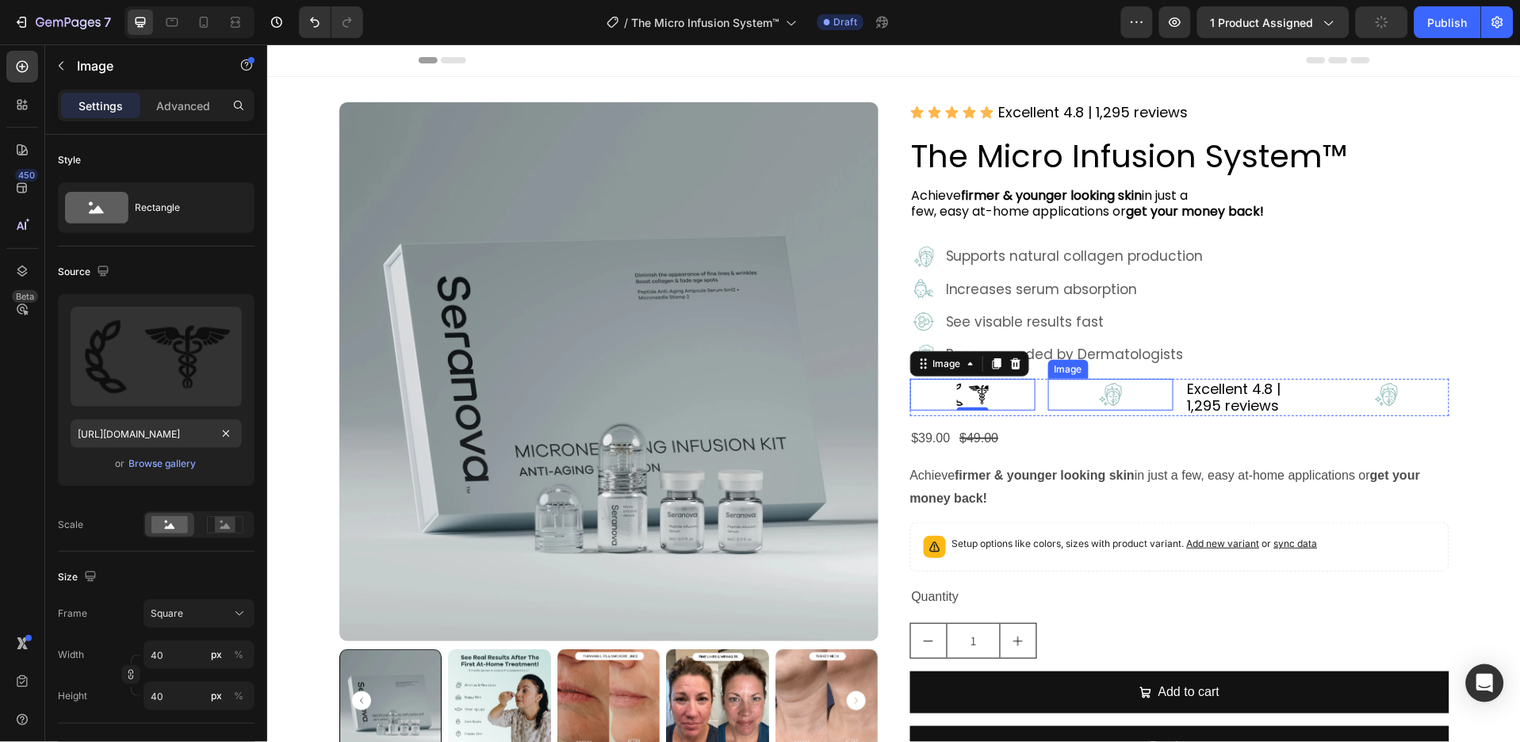
click at [1130, 399] on div at bounding box center [1110, 394] width 125 height 32
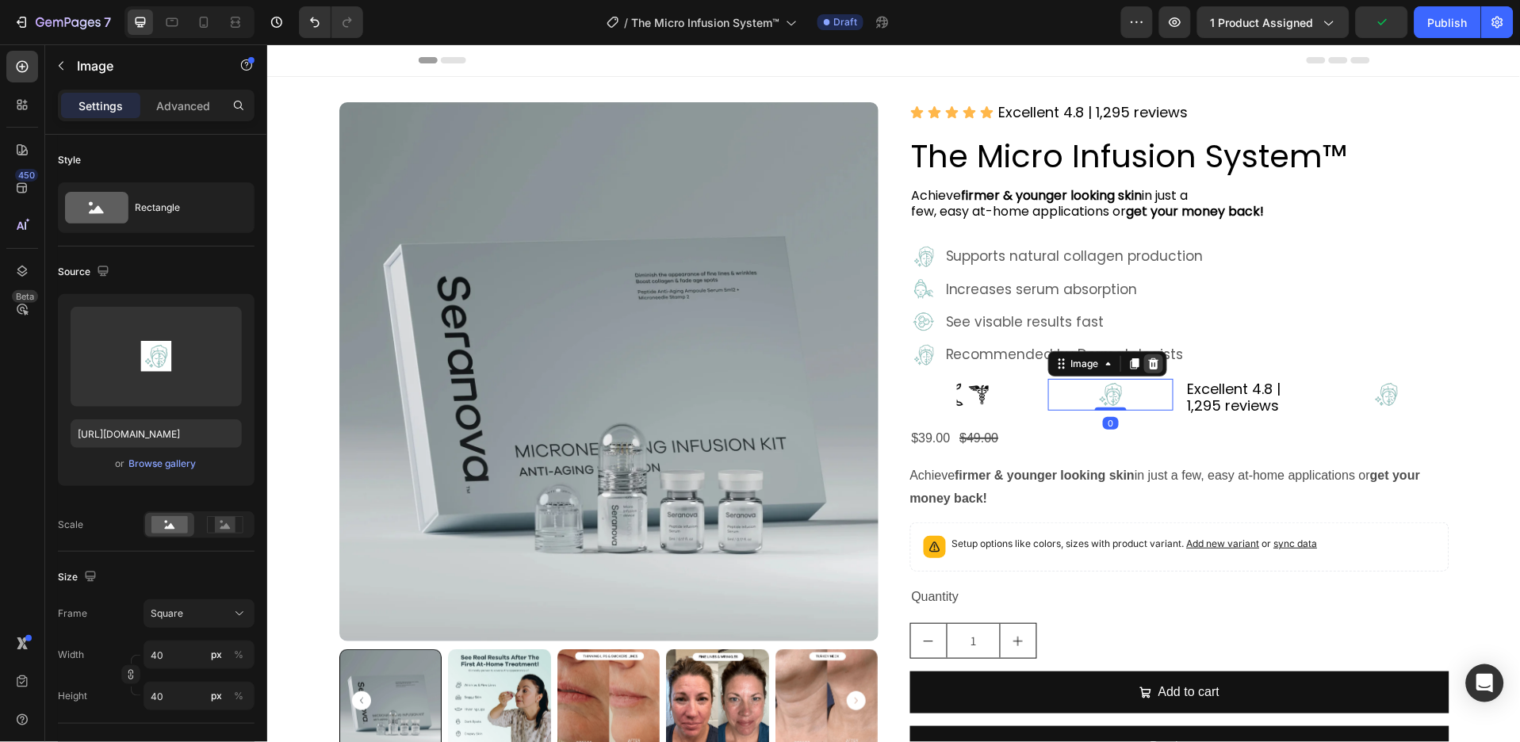
click at [1148, 367] on icon at bounding box center [1153, 363] width 10 height 11
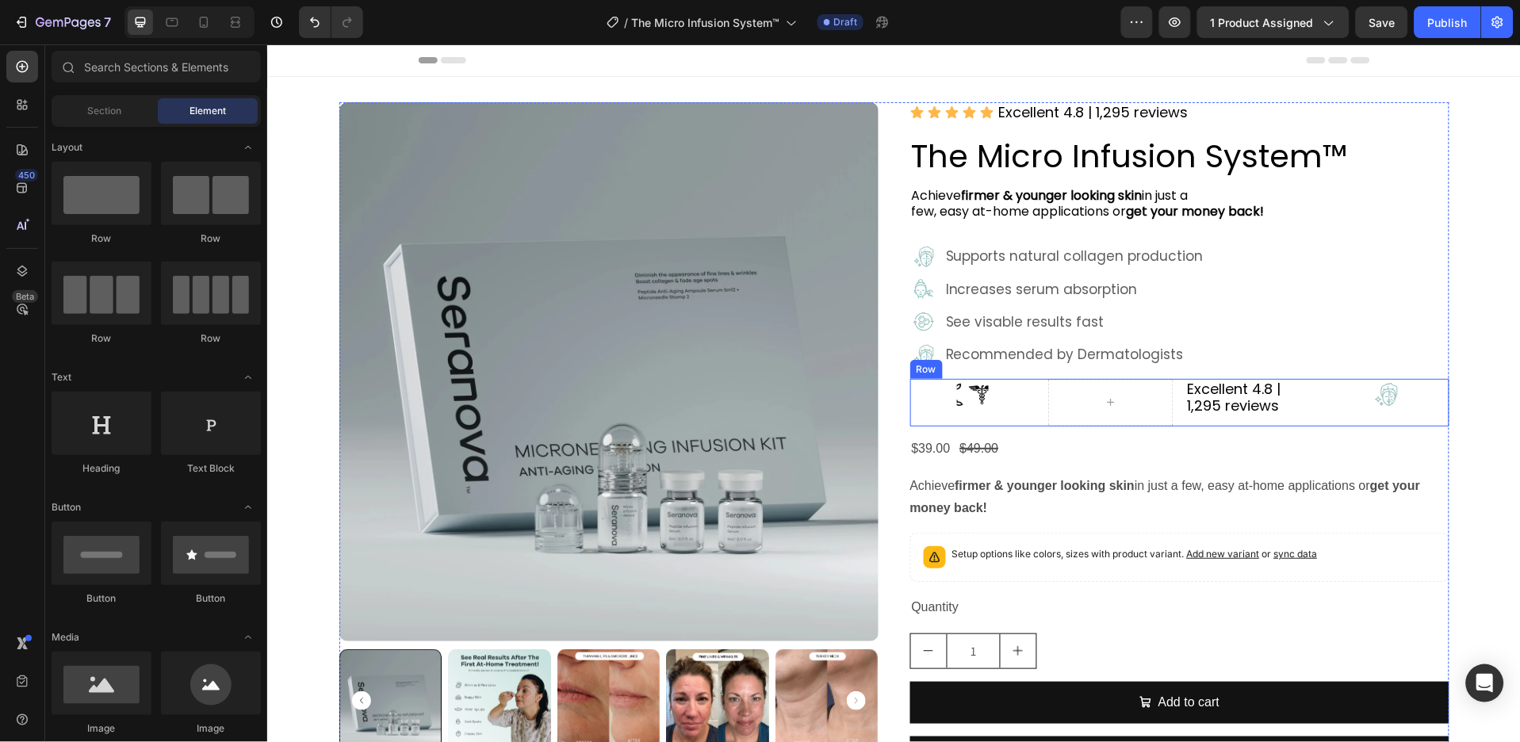
click at [1029, 420] on div "Image Excellent 4.8 | 1,295 reviews Text Block Image Row" at bounding box center [1179, 402] width 539 height 48
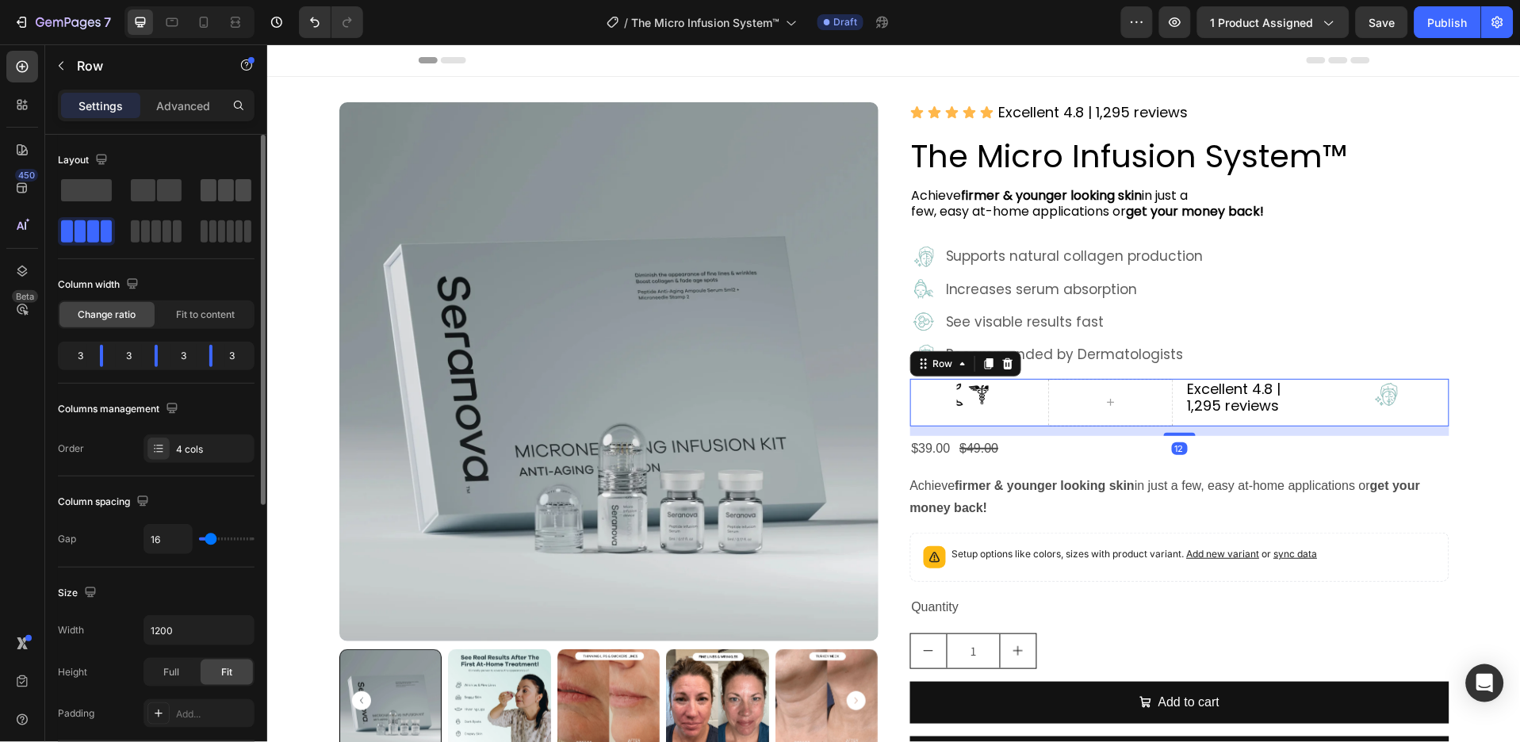
click at [224, 182] on span at bounding box center [226, 190] width 16 height 22
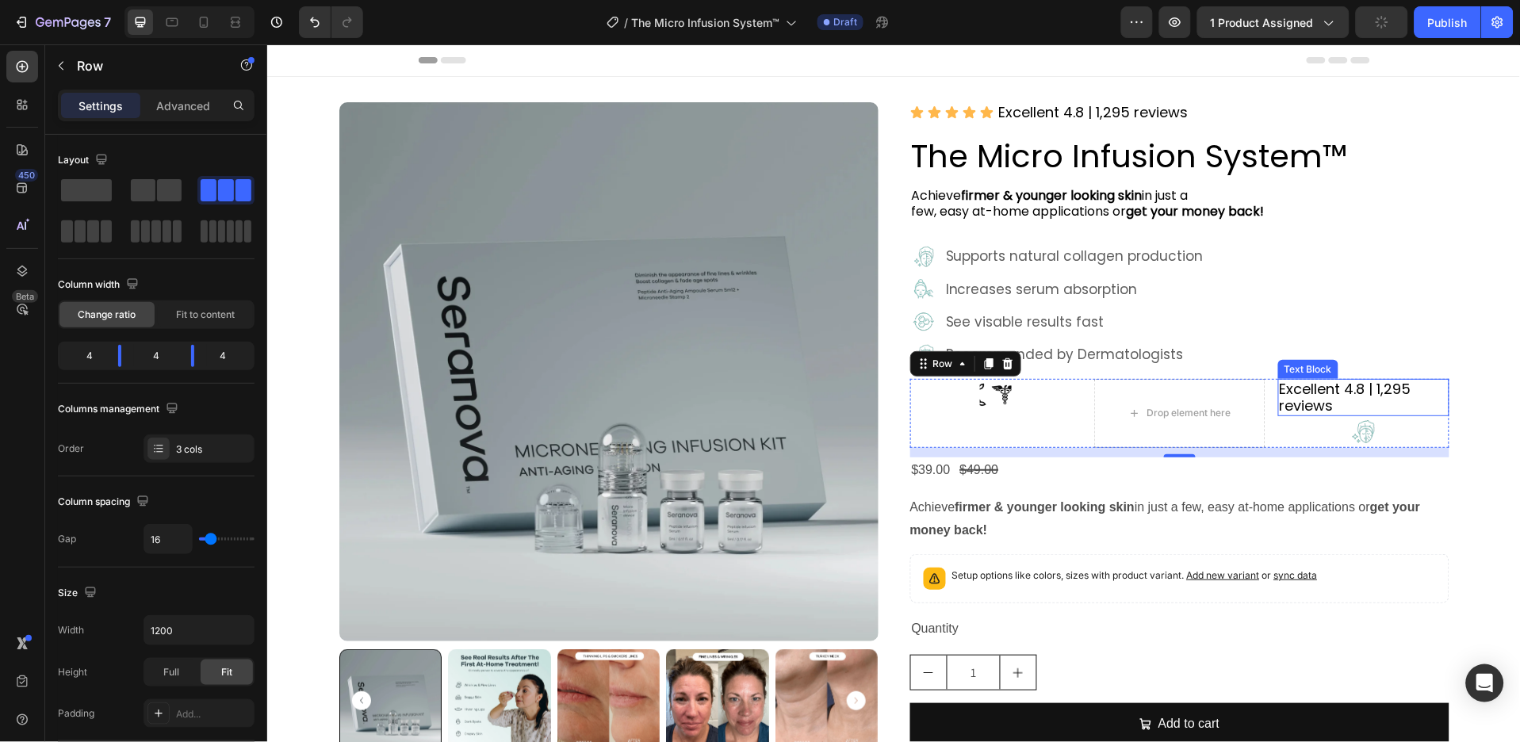
click at [1355, 394] on p "Excellent 4.8 | 1,295 reviews" at bounding box center [1363, 397] width 168 height 34
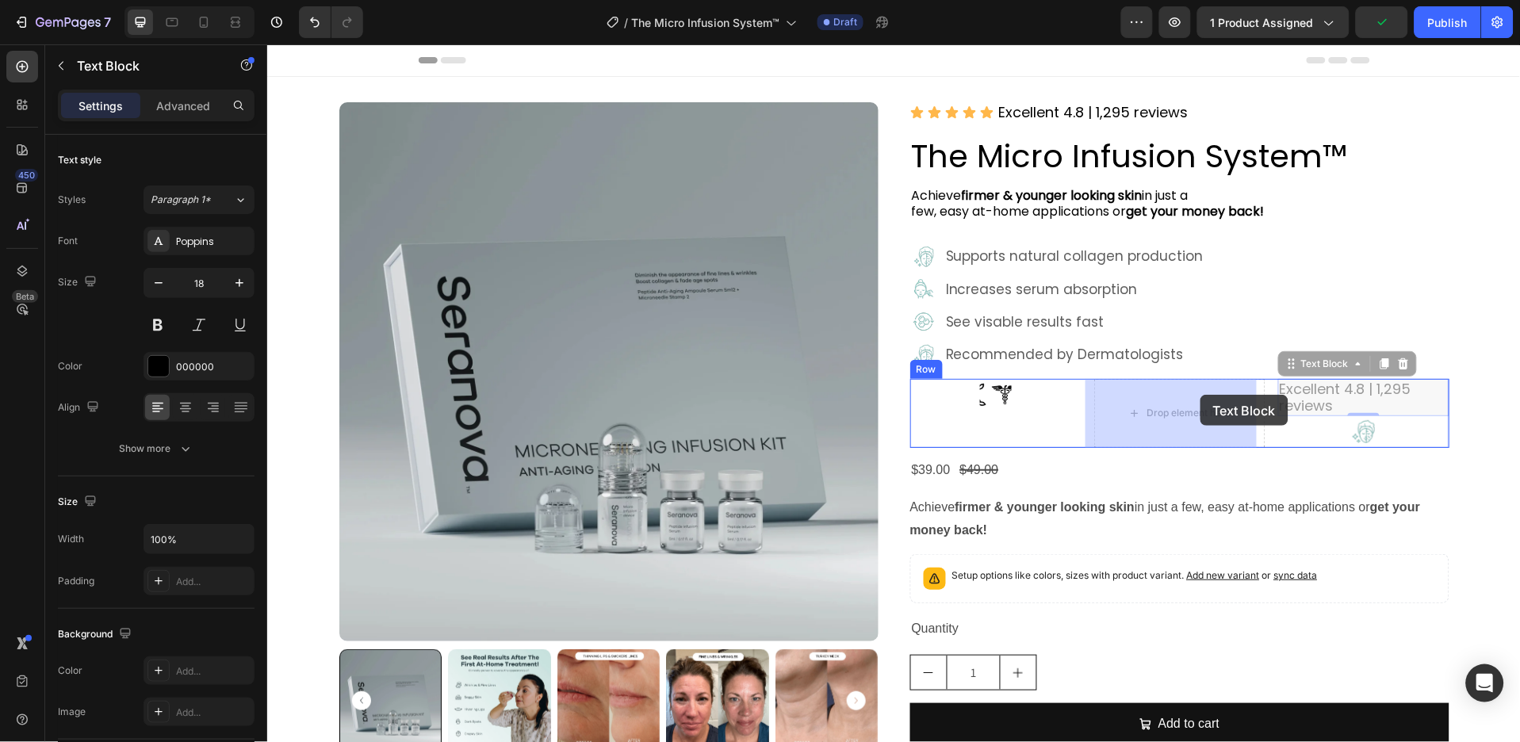
drag, startPoint x: 1315, startPoint y: 362, endPoint x: 1200, endPoint y: 394, distance: 119.3
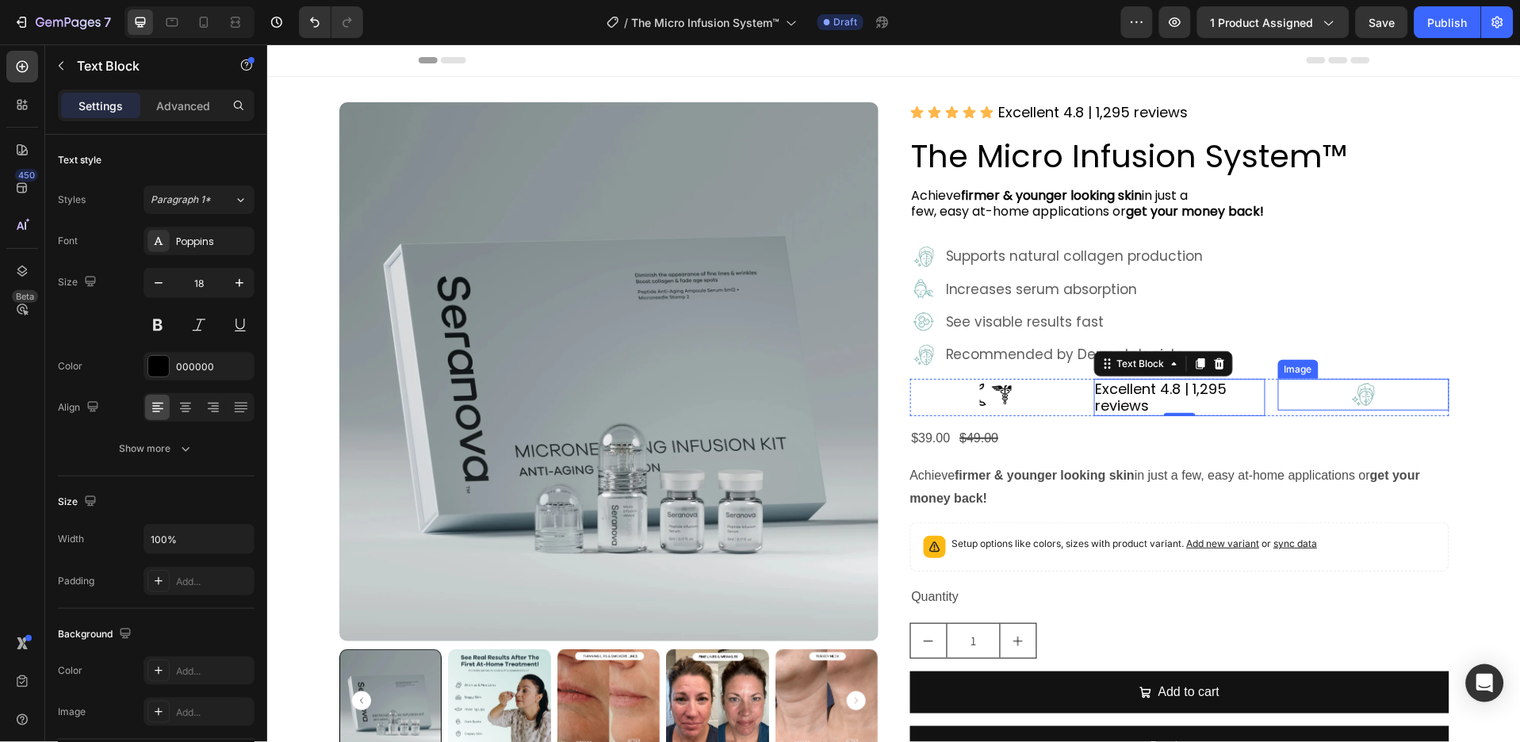
click at [1358, 394] on img at bounding box center [1364, 394] width 32 height 32
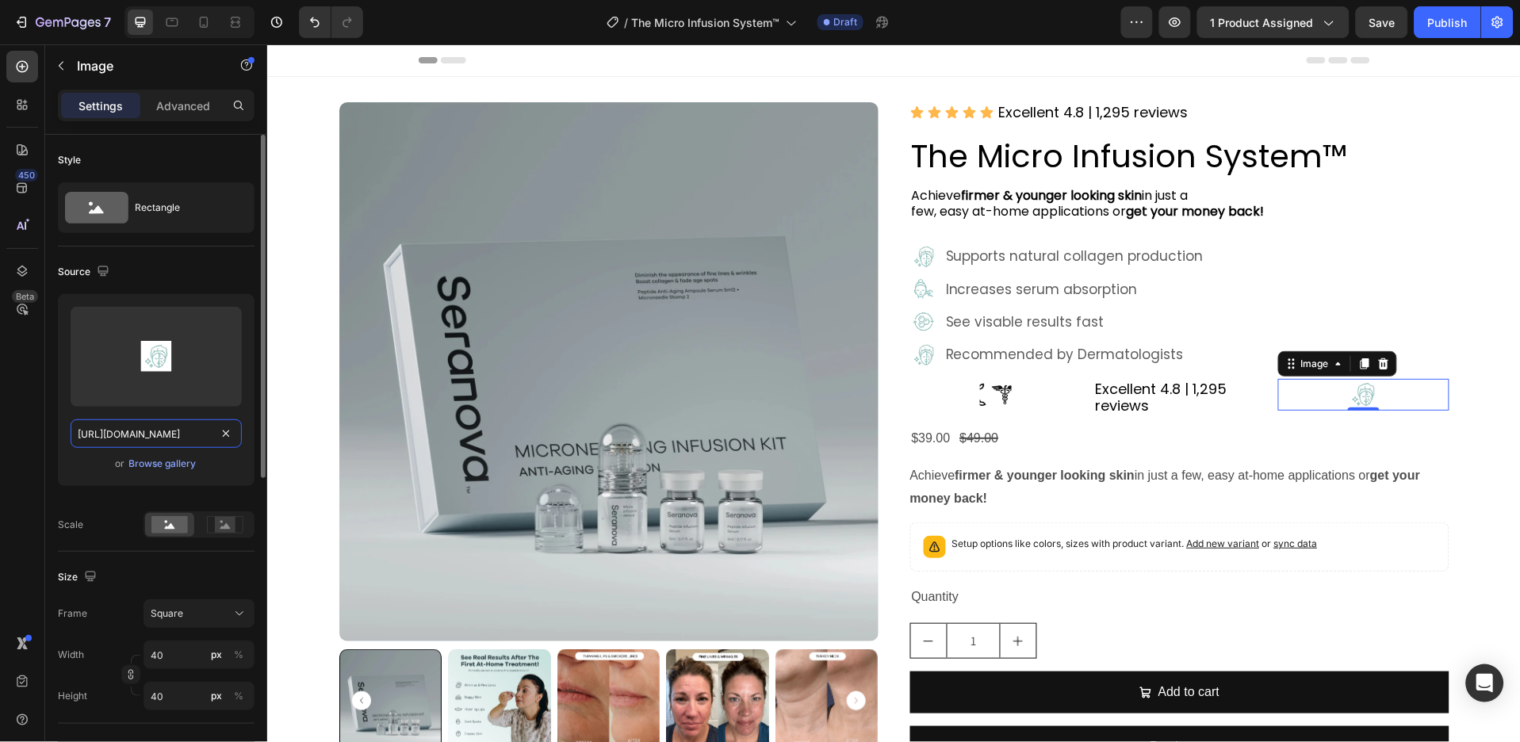
click at [159, 439] on input "[URL][DOMAIN_NAME]" at bounding box center [156, 434] width 171 height 29
paste input "[DOMAIN_NAME][URL]"
type input "[URL][DOMAIN_NAME]"
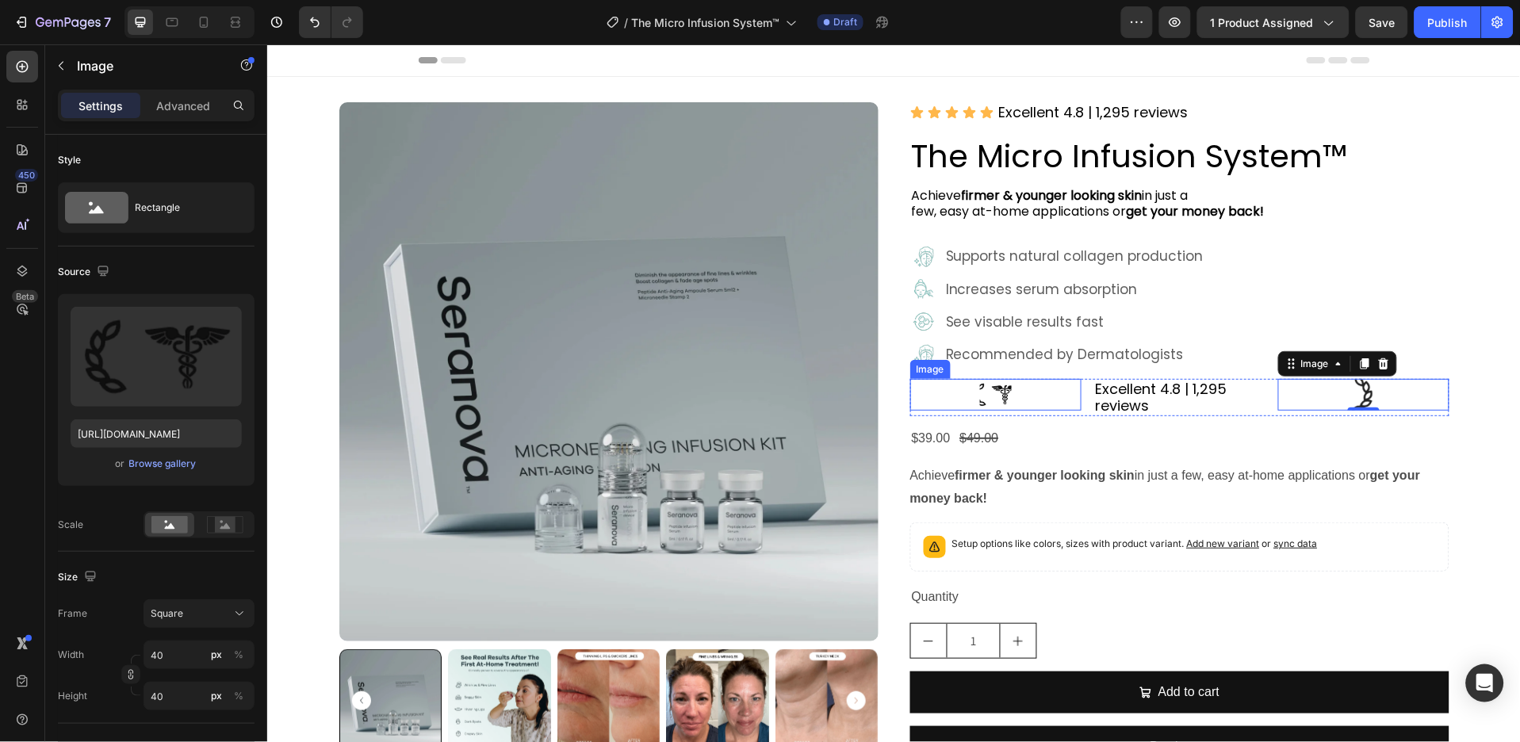
click at [983, 397] on img at bounding box center [995, 394] width 32 height 32
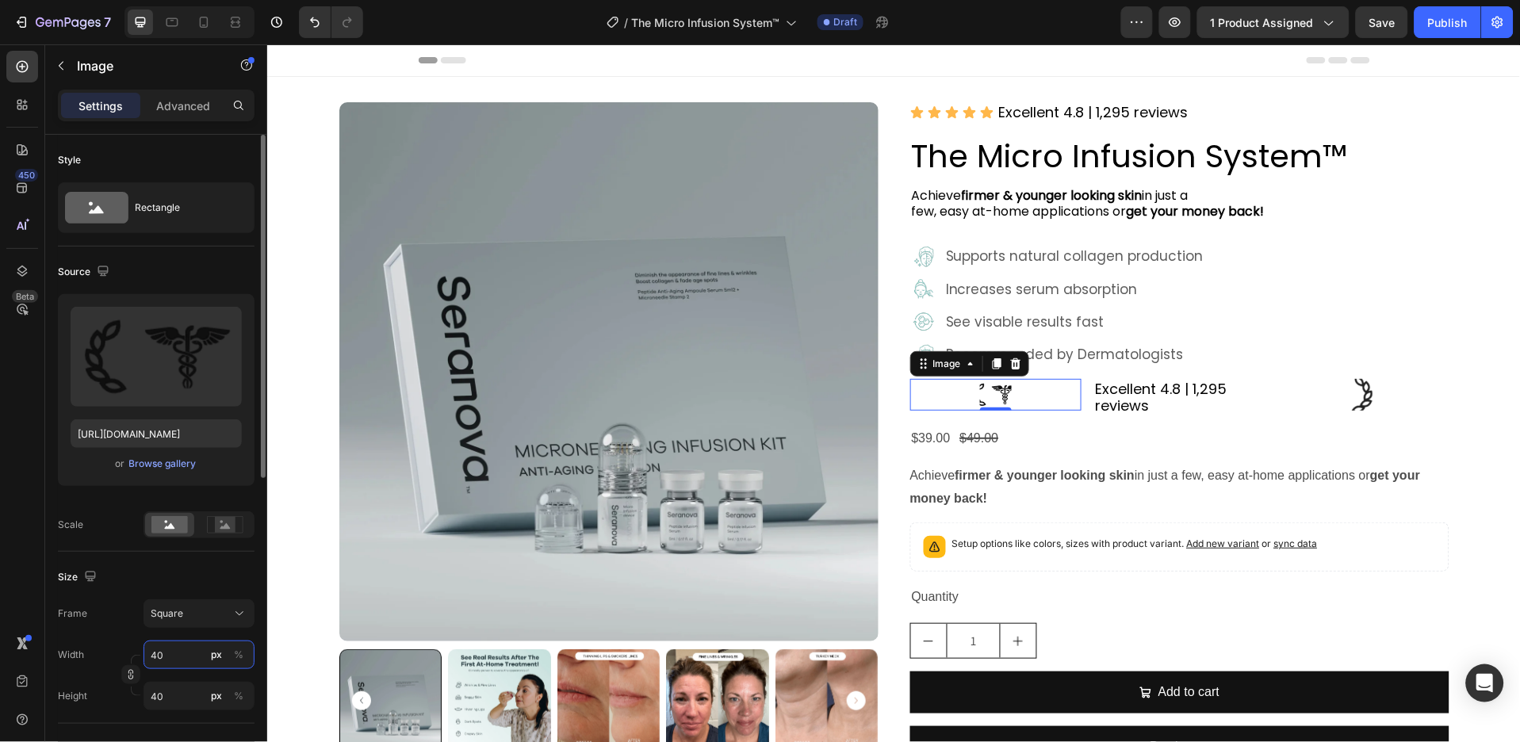
click at [186, 651] on input "40" at bounding box center [199, 655] width 111 height 29
type input "4"
click at [193, 701] on input "4" at bounding box center [199, 696] width 111 height 29
type input "2"
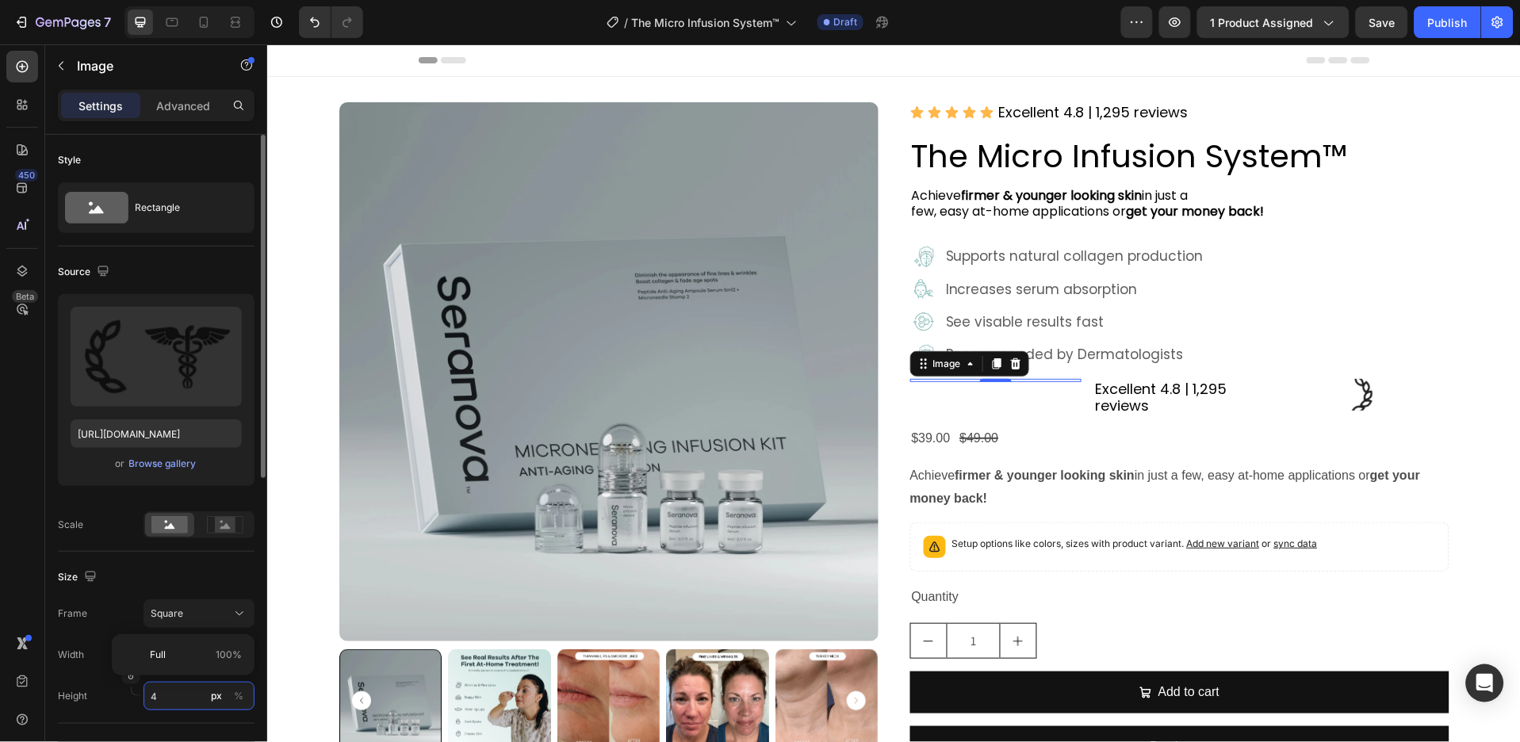
type input "2"
type input "24"
click at [130, 672] on icon "button" at bounding box center [130, 674] width 11 height 11
click at [167, 650] on input "24" at bounding box center [199, 655] width 111 height 29
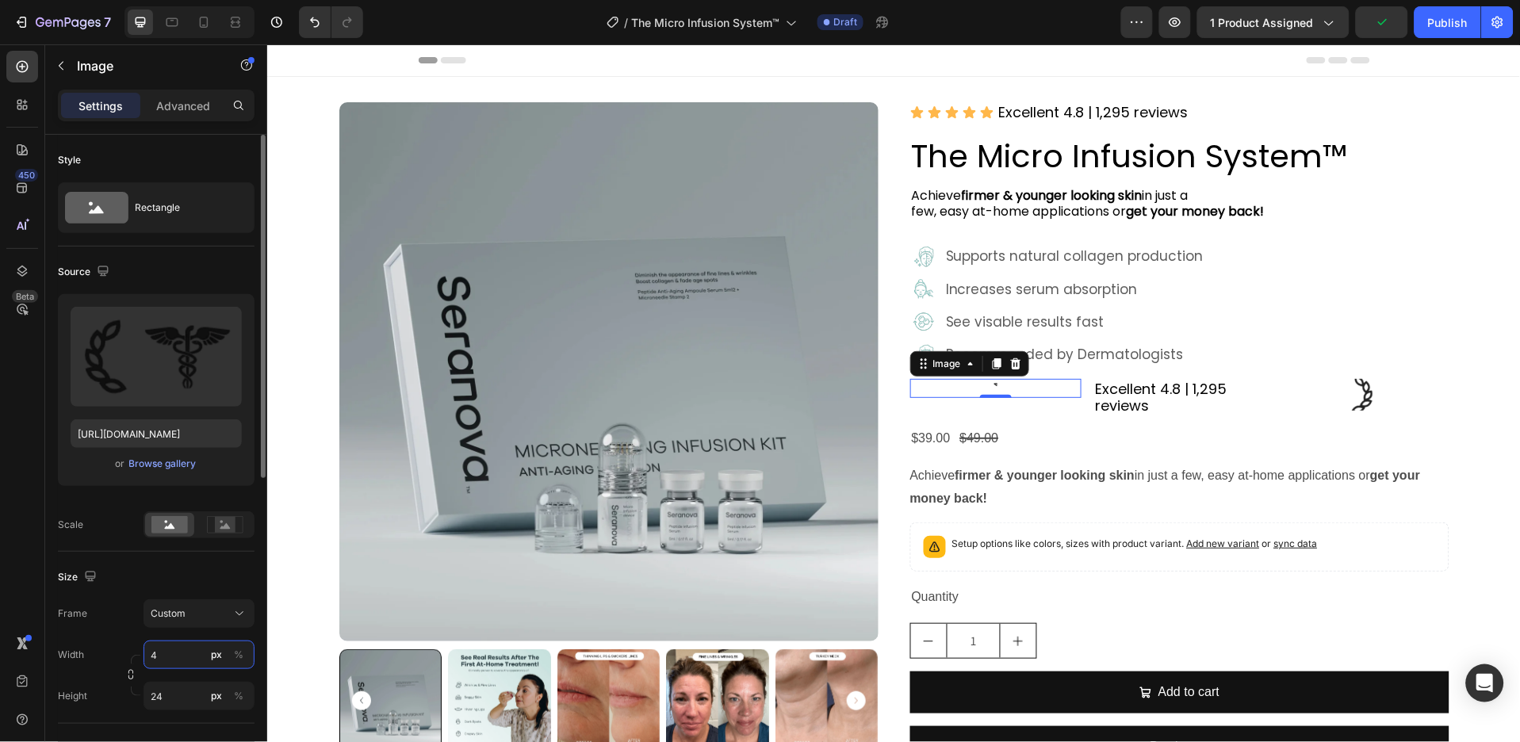
type input "40"
click at [1351, 399] on img at bounding box center [1364, 394] width 32 height 32
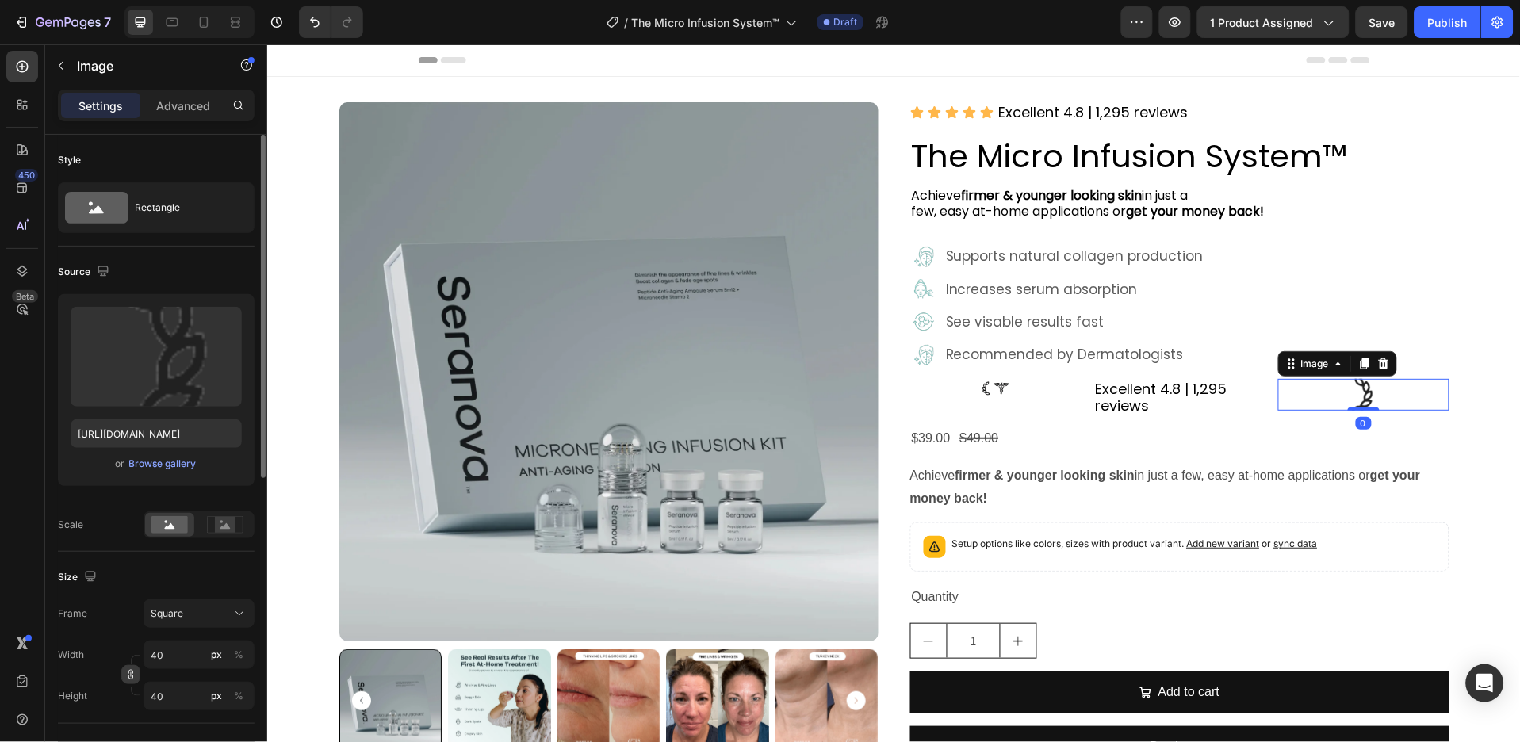
click at [132, 677] on icon "button" at bounding box center [130, 674] width 11 height 11
click at [189, 651] on input "40" at bounding box center [199, 655] width 111 height 29
type input "18"
click at [176, 703] on input "40" at bounding box center [199, 696] width 111 height 29
type input "27"
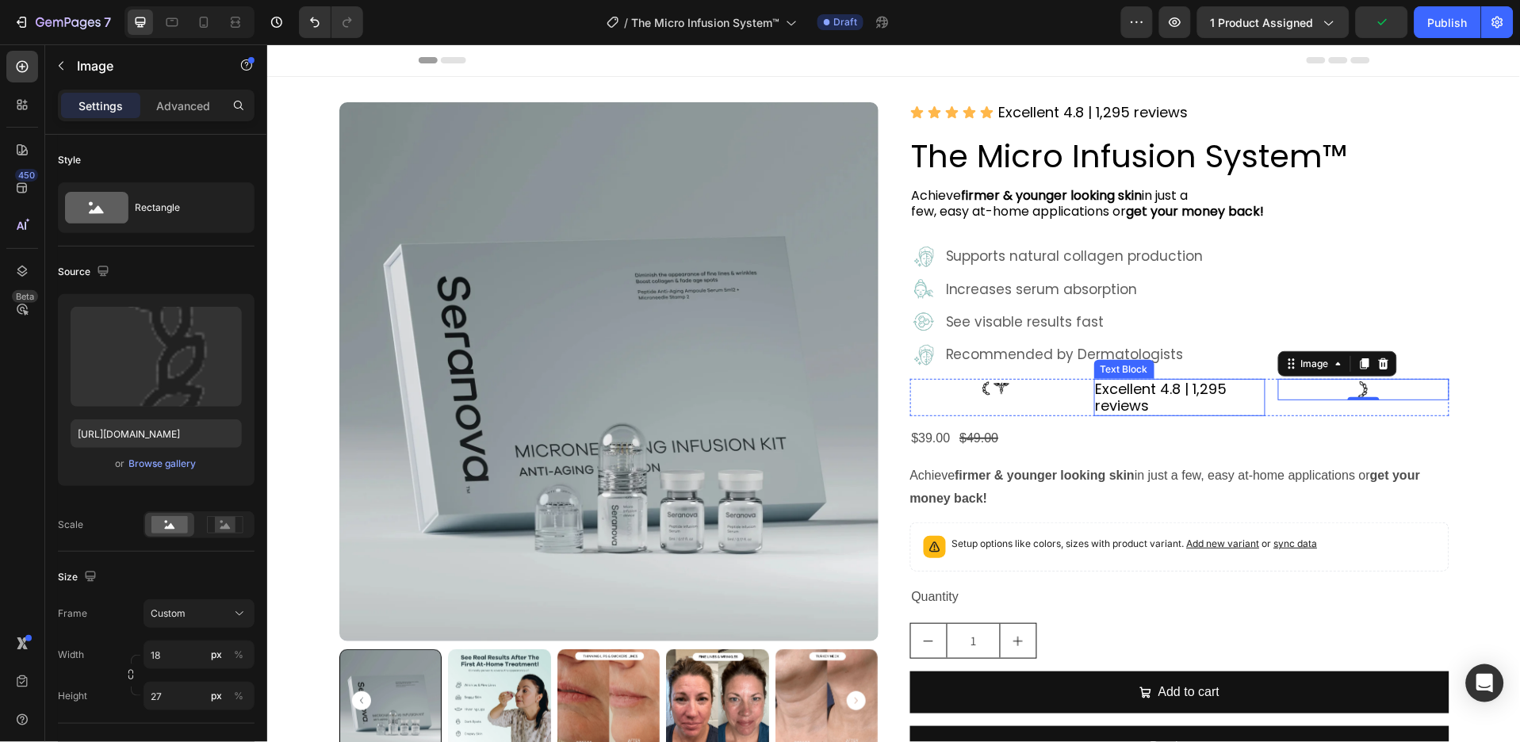
click at [1098, 397] on p "Excellent 4.8 | 1,295 reviews" at bounding box center [1179, 397] width 168 height 34
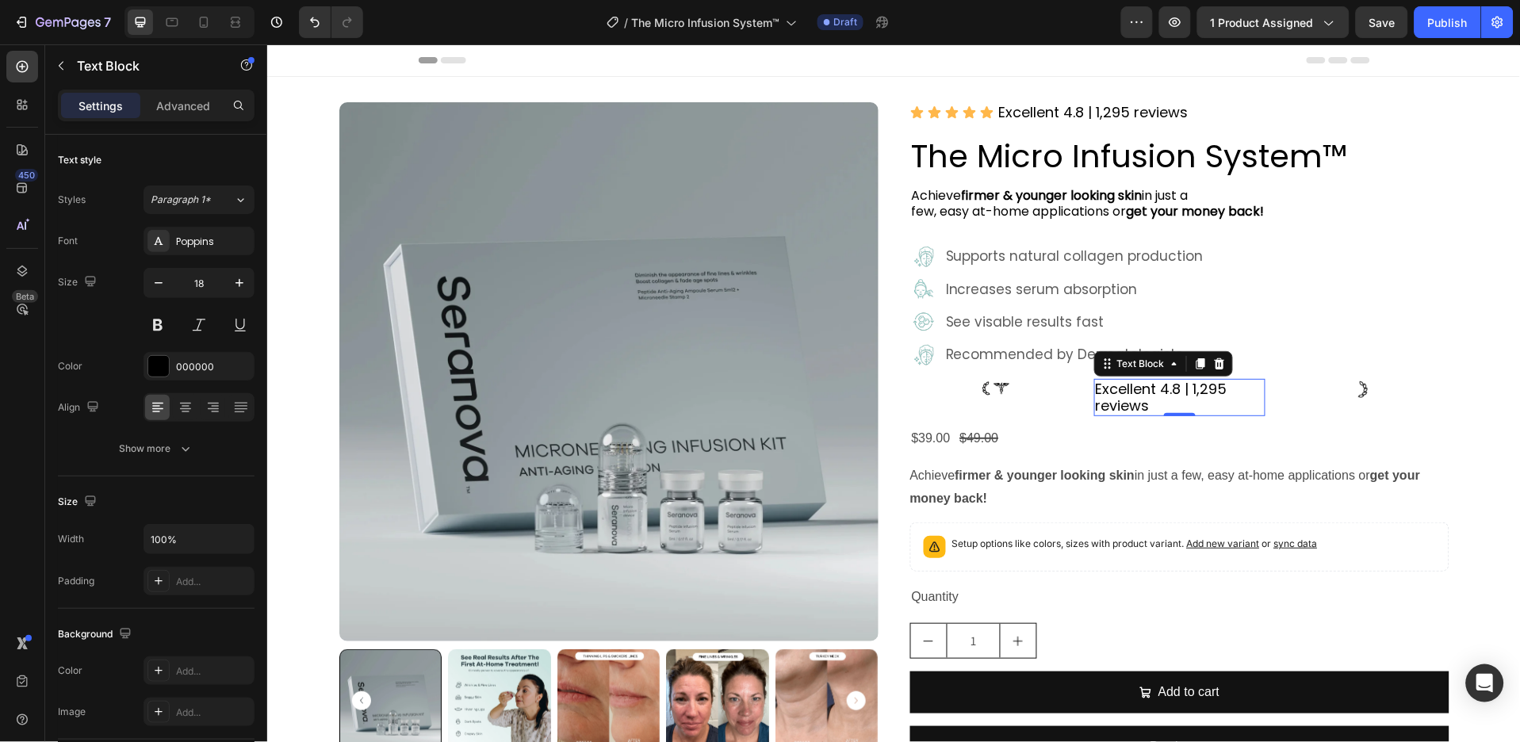
click at [1147, 382] on p "Excellent 4.8 | 1,295 reviews" at bounding box center [1179, 397] width 168 height 34
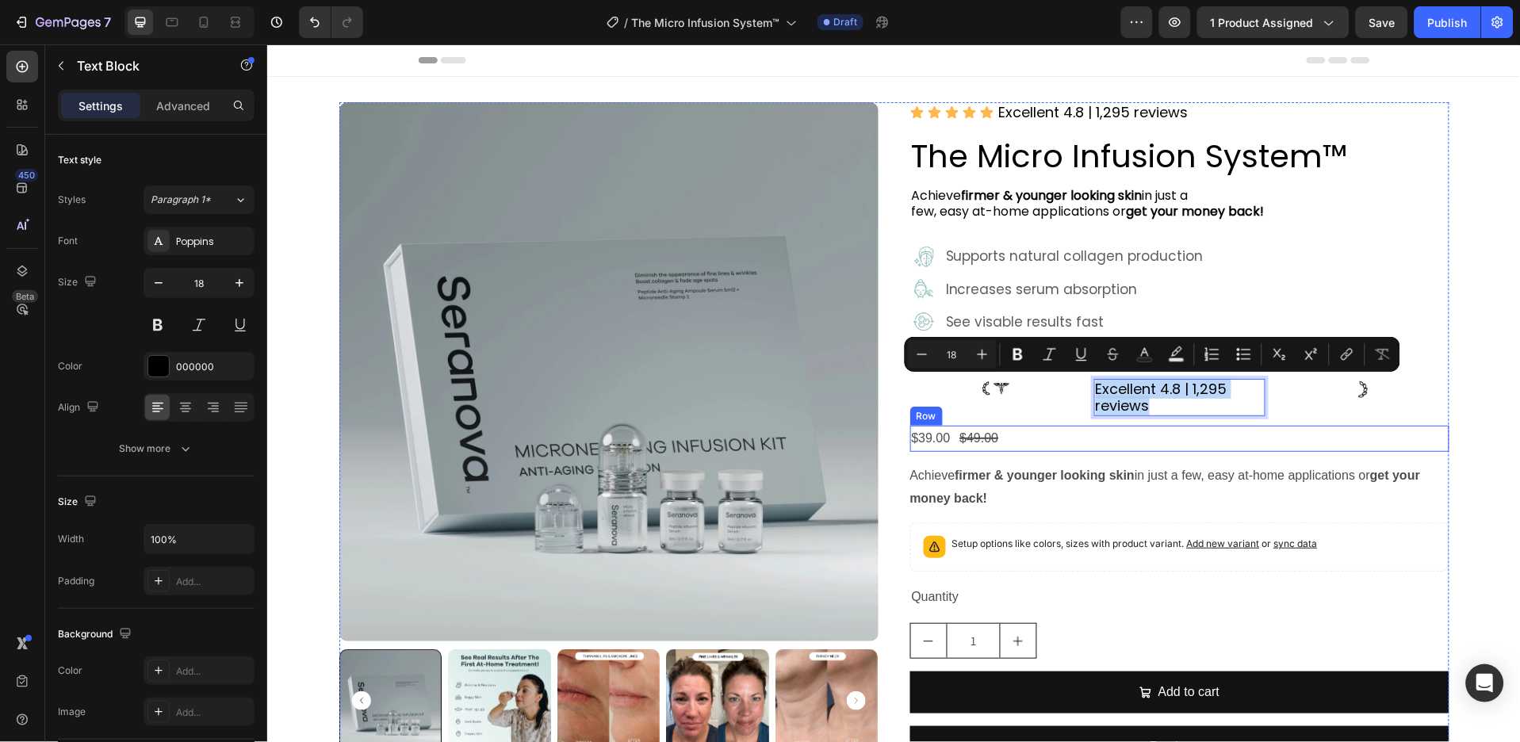
type input "20"
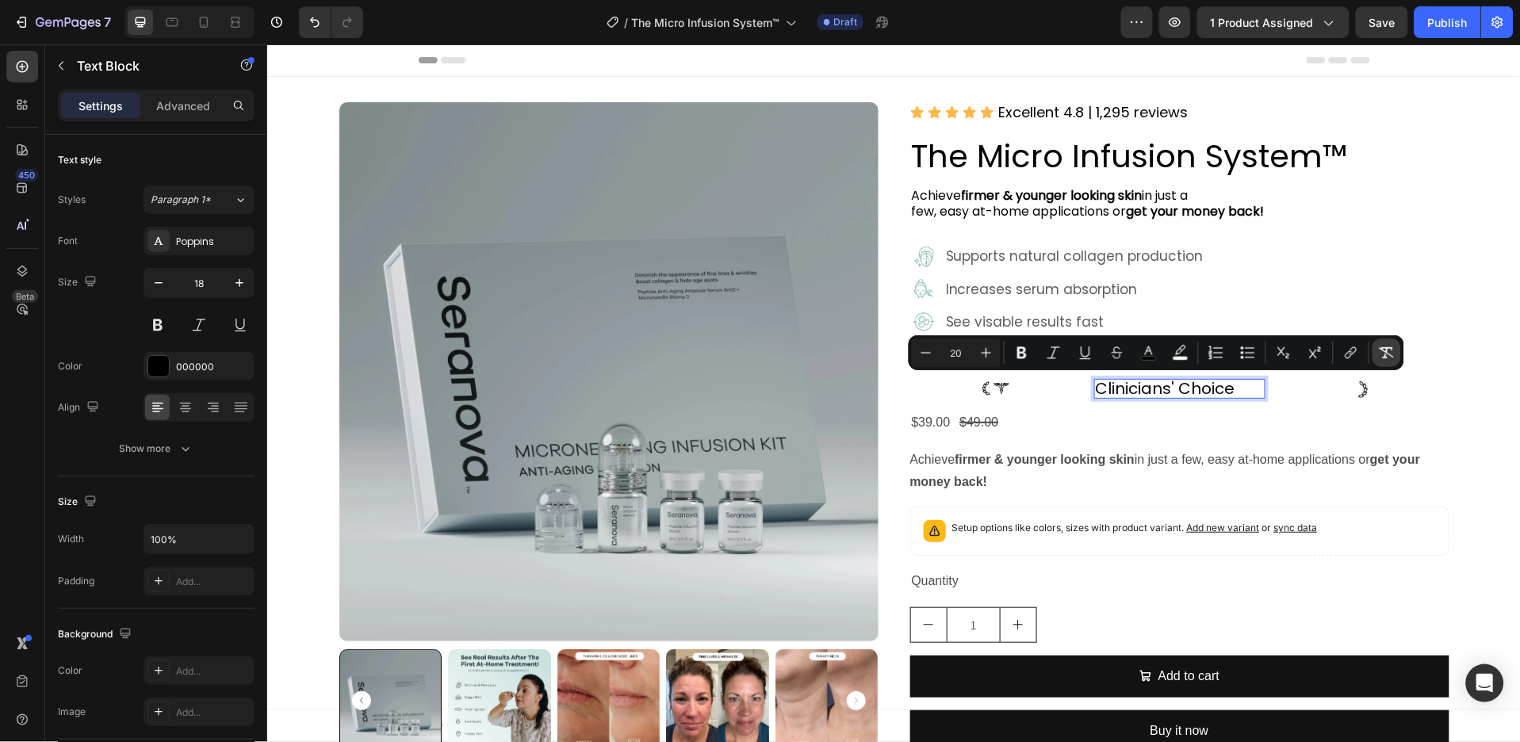
click at [1379, 357] on icon "Editor contextual toolbar" at bounding box center [1387, 353] width 16 height 16
type input "18"
click at [245, 282] on icon "button" at bounding box center [240, 283] width 16 height 16
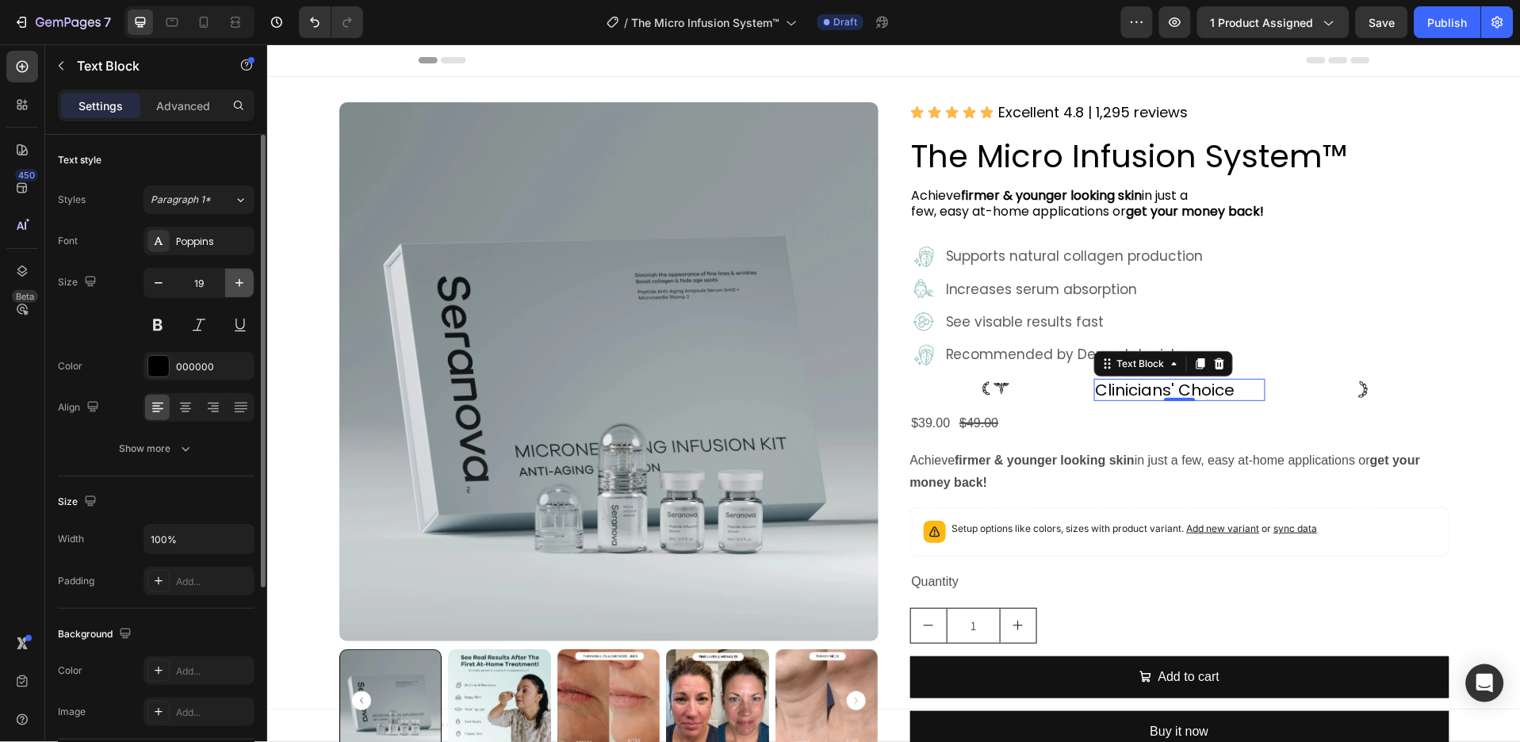
type input "20"
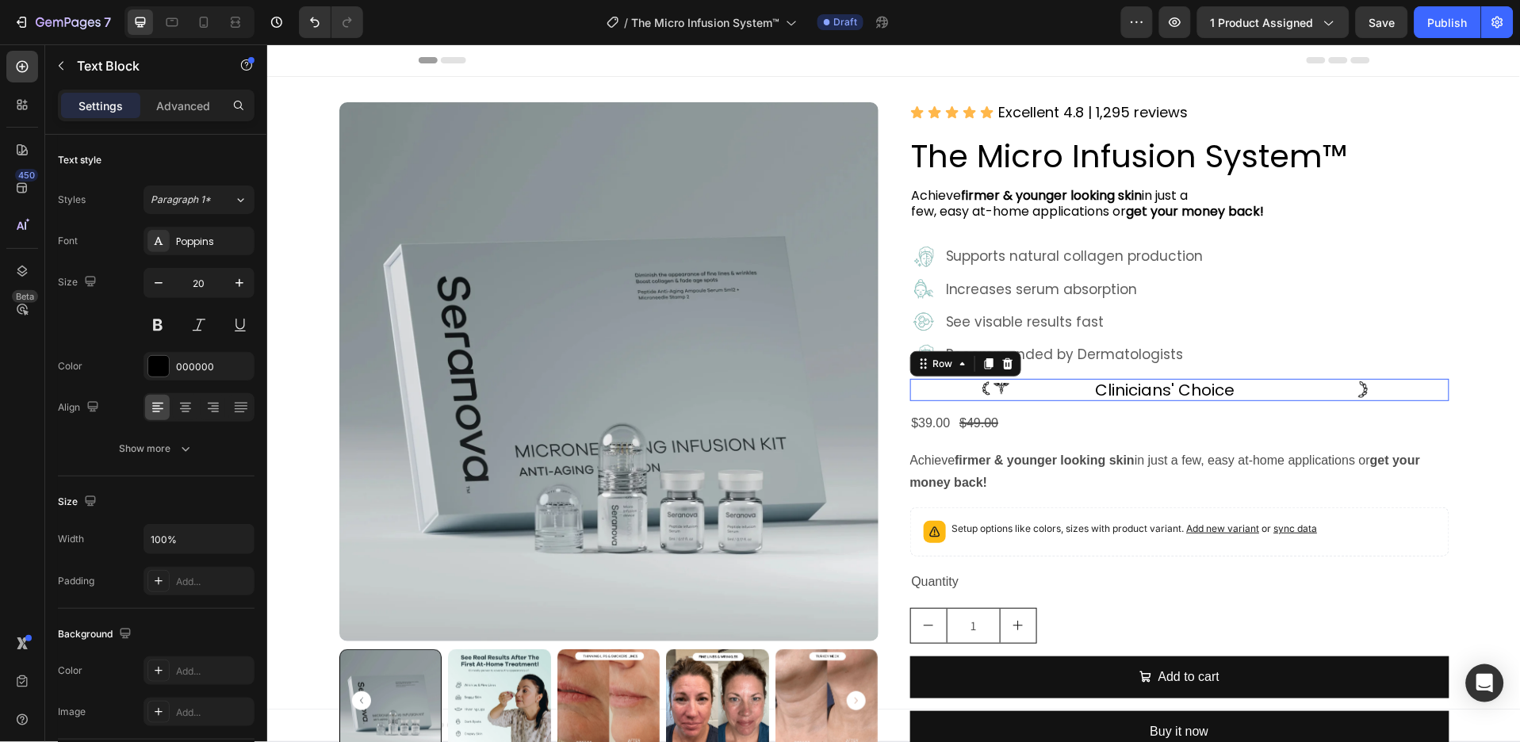
click at [1079, 396] on div "Image Clinicians' Choice Text Block Image Row 0" at bounding box center [1179, 389] width 539 height 22
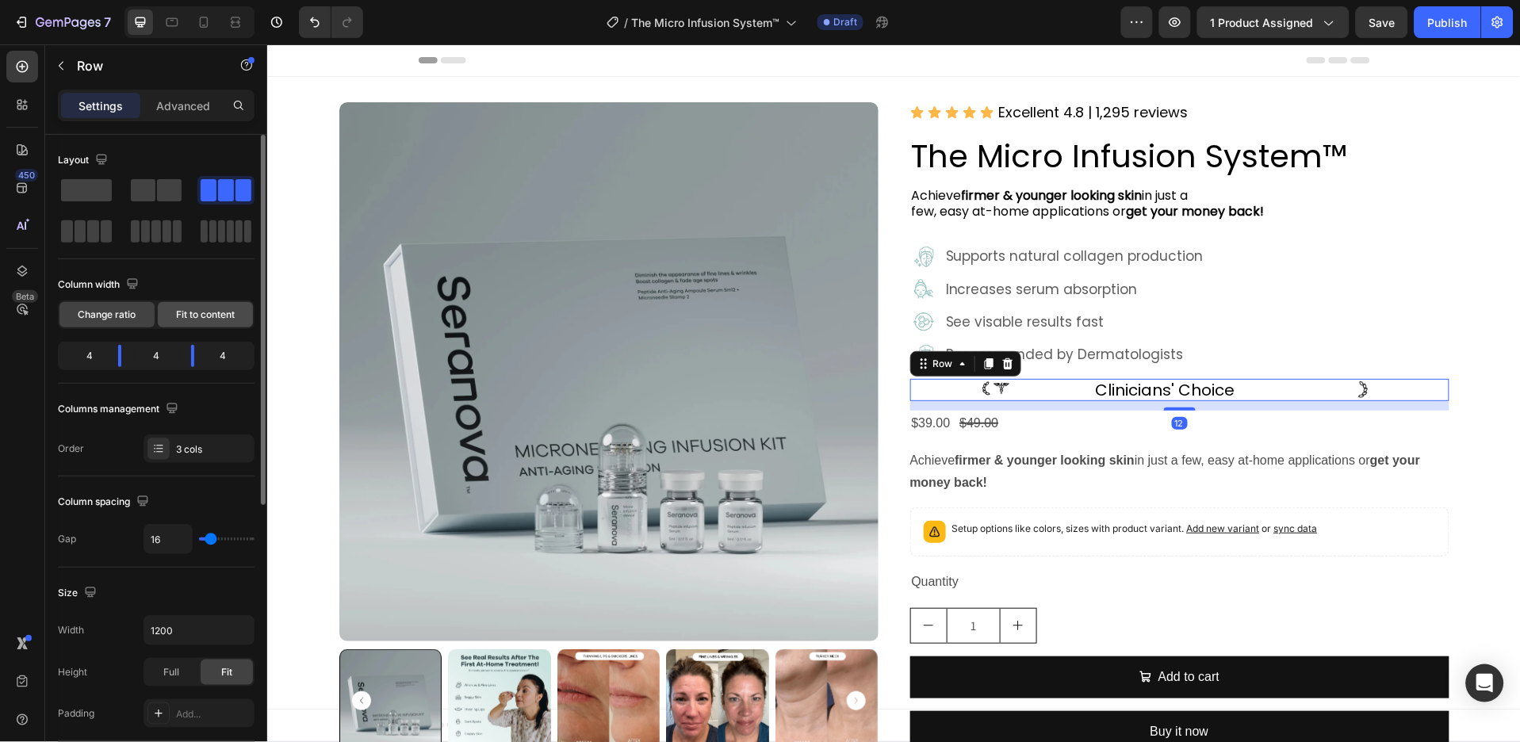
click at [220, 311] on span "Fit to content" at bounding box center [205, 315] width 59 height 14
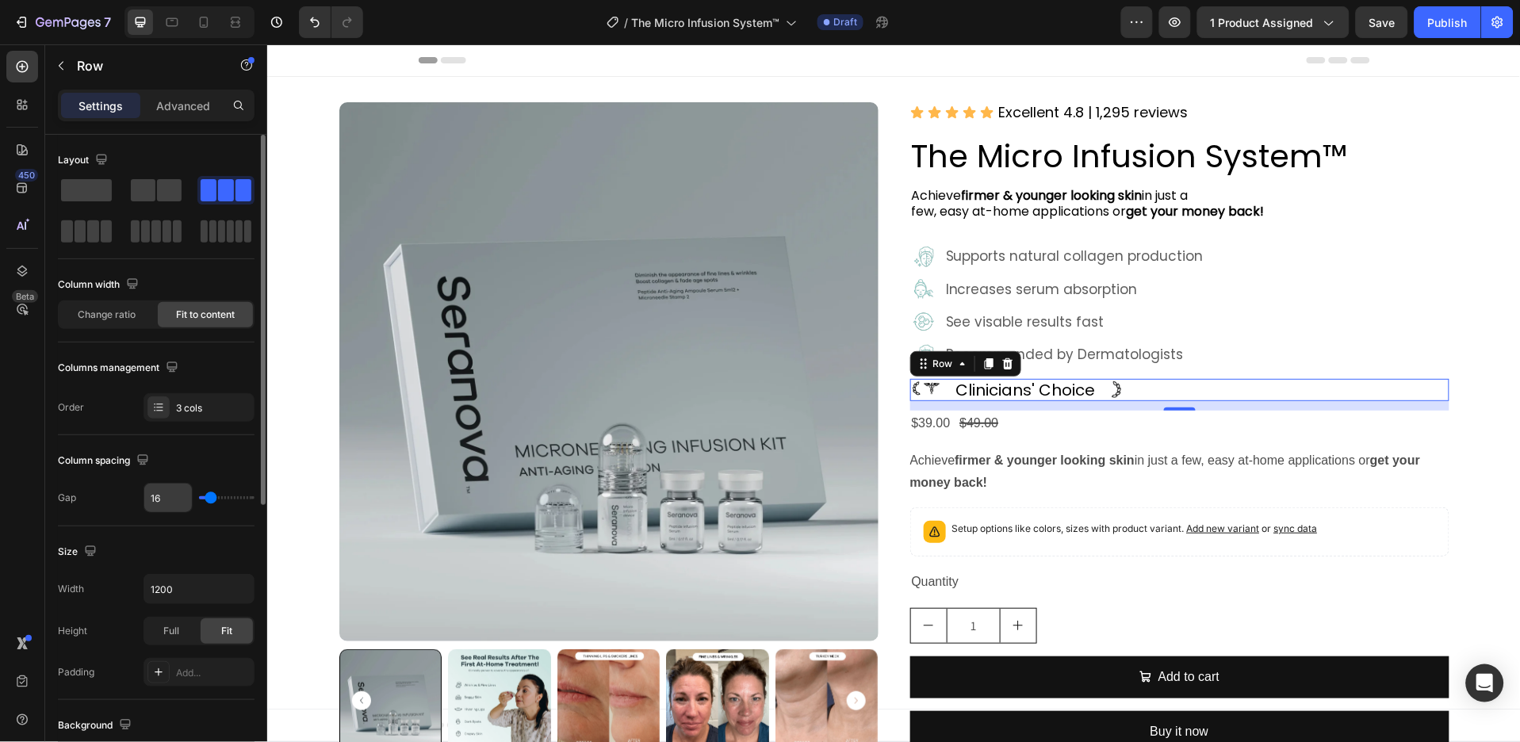
click at [182, 493] on input "16" at bounding box center [168, 498] width 48 height 29
type input "0"
click at [170, 492] on input "0" at bounding box center [168, 498] width 48 height 29
type input "1"
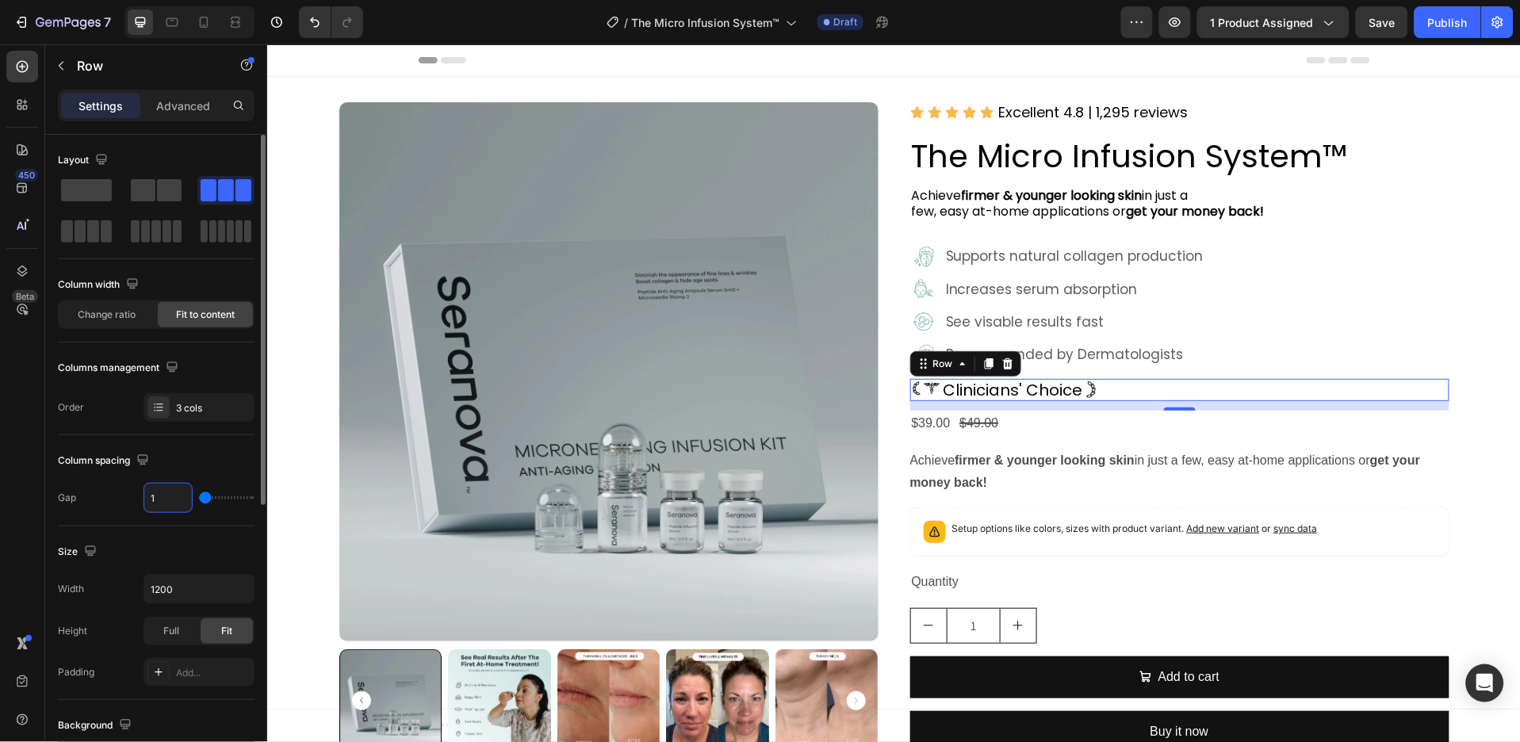
type input "1"
type input "2"
type input "3"
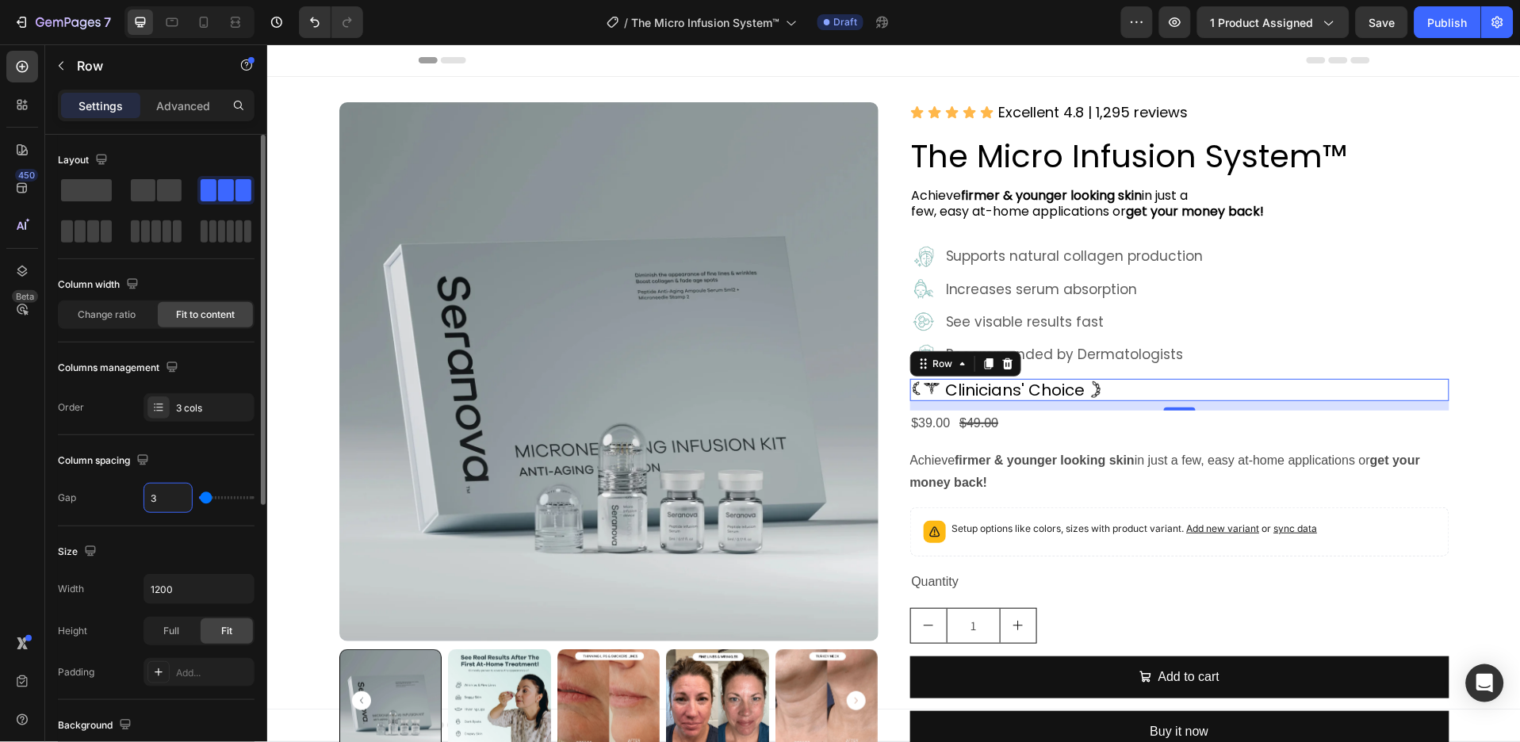
type input "4"
type input "5"
type input "6"
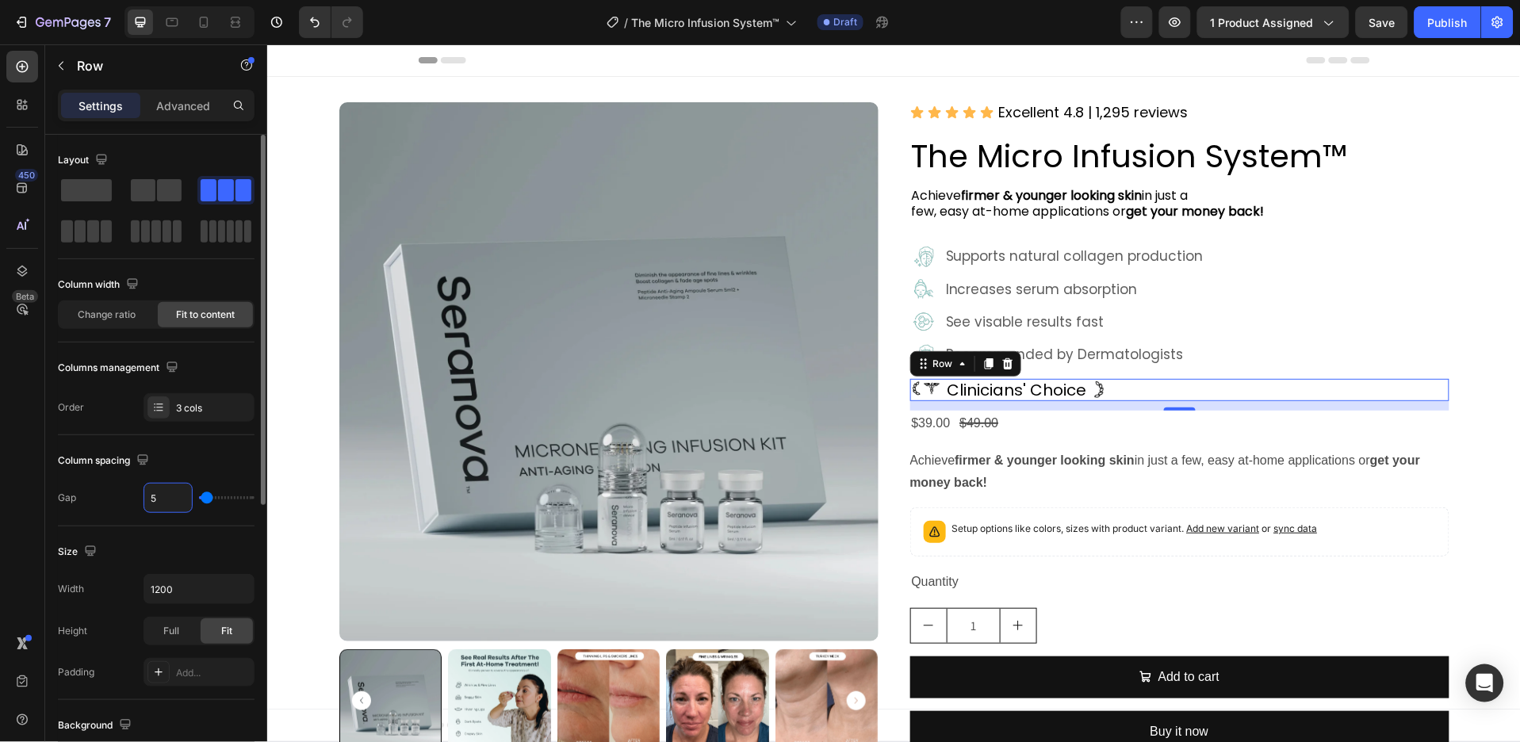
type input "6"
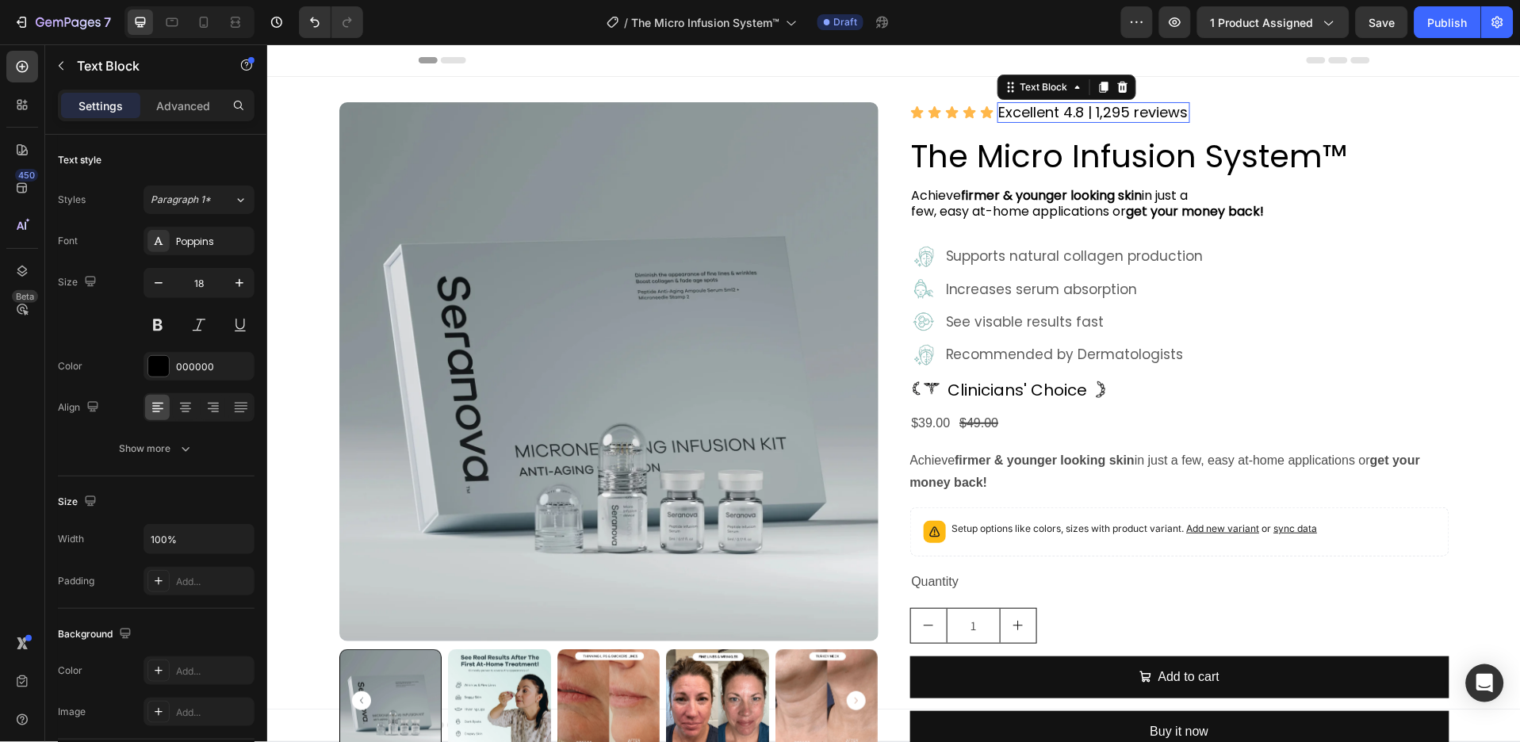
click at [1100, 117] on p "Excellent 4.8 | 1,295 reviews" at bounding box center [1094, 111] width 190 height 17
click at [1097, 92] on icon at bounding box center [1103, 86] width 13 height 13
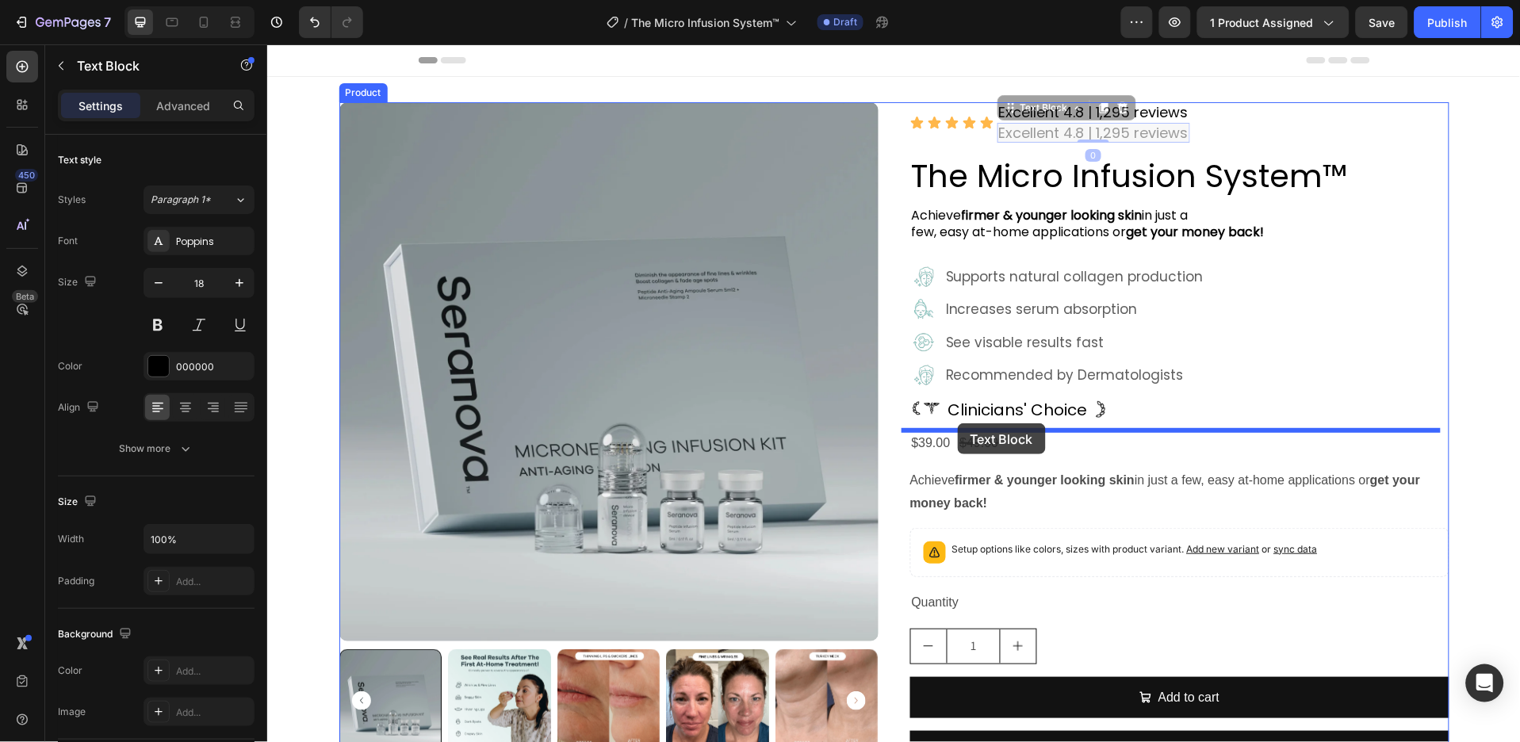
drag, startPoint x: 1044, startPoint y: 111, endPoint x: 957, endPoint y: 423, distance: 323.5
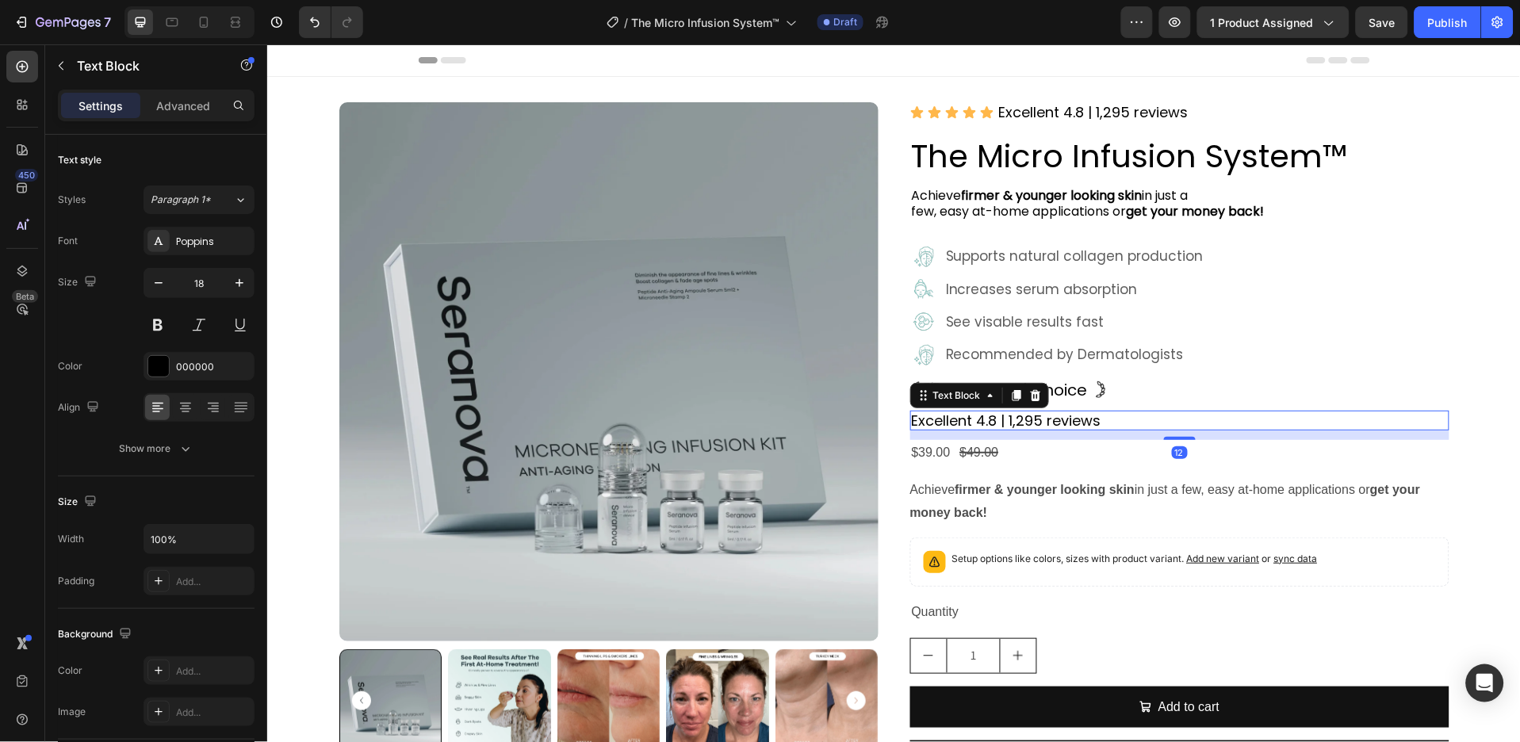
click at [963, 423] on p "Excellent 4.8 | 1,295 reviews" at bounding box center [1179, 420] width 536 height 17
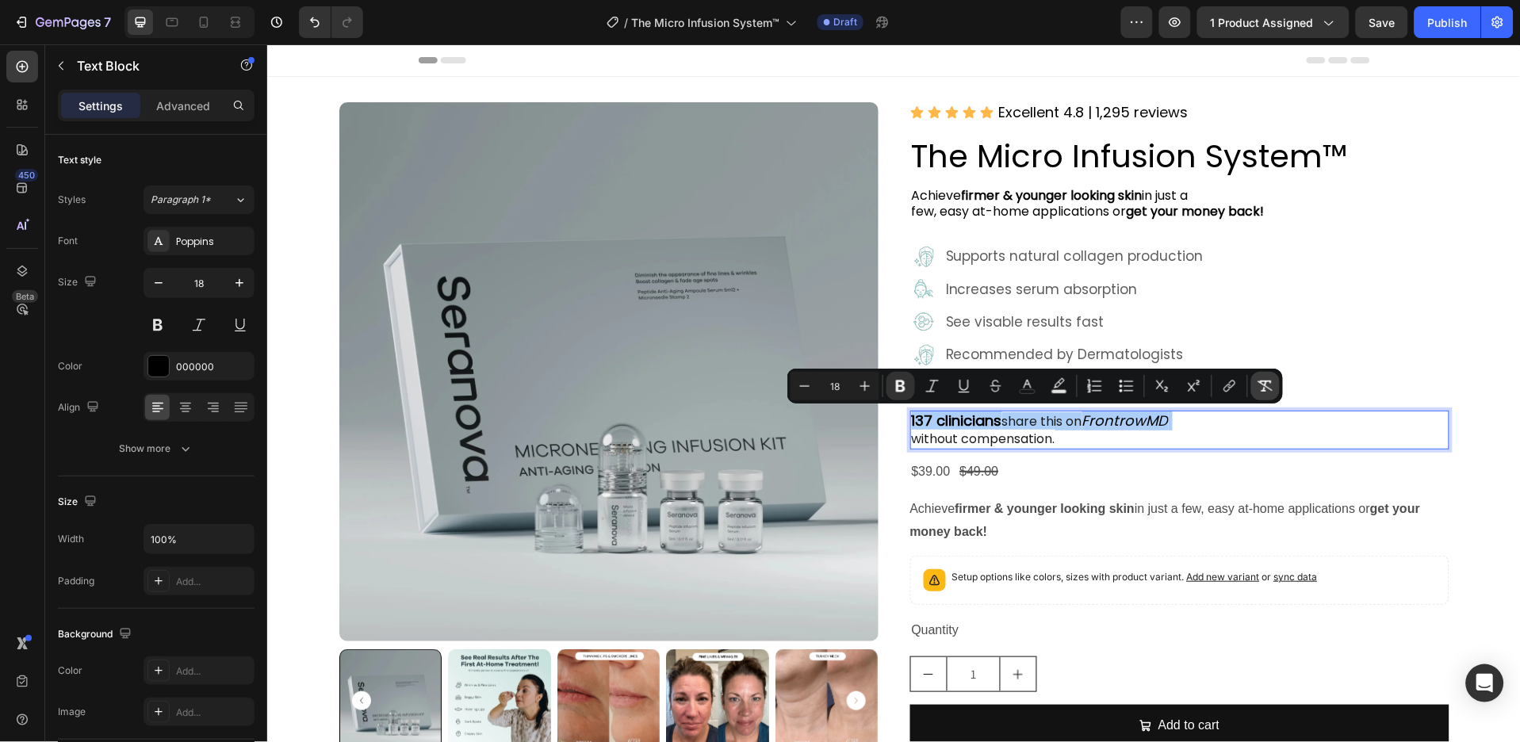
click at [1263, 378] on icon "Editor contextual toolbar" at bounding box center [1266, 386] width 16 height 16
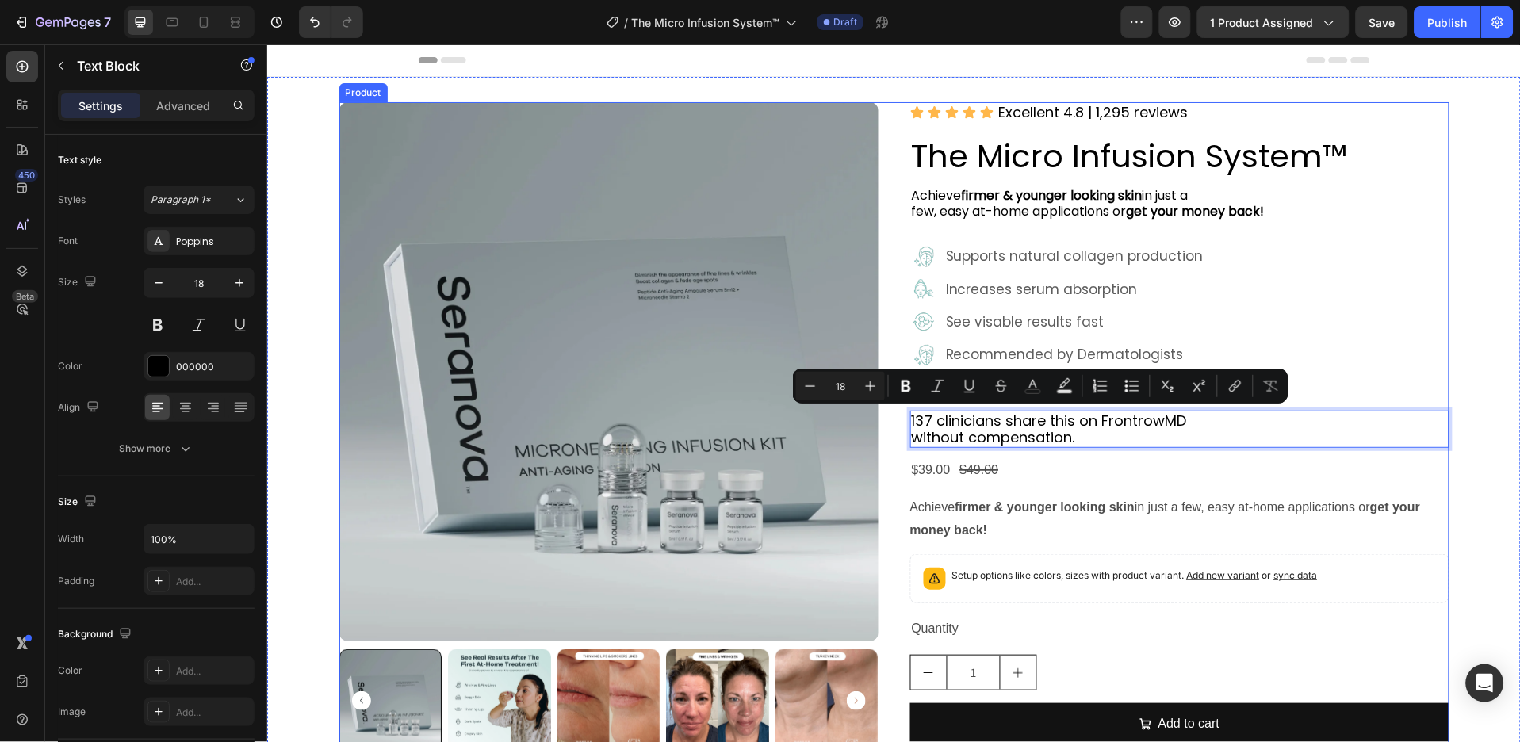
click at [1298, 369] on div "Icon Icon Icon Icon Icon Icon List Excellent 4.8 | 1,295 reviews Text Block Row…" at bounding box center [1179, 457] width 539 height 711
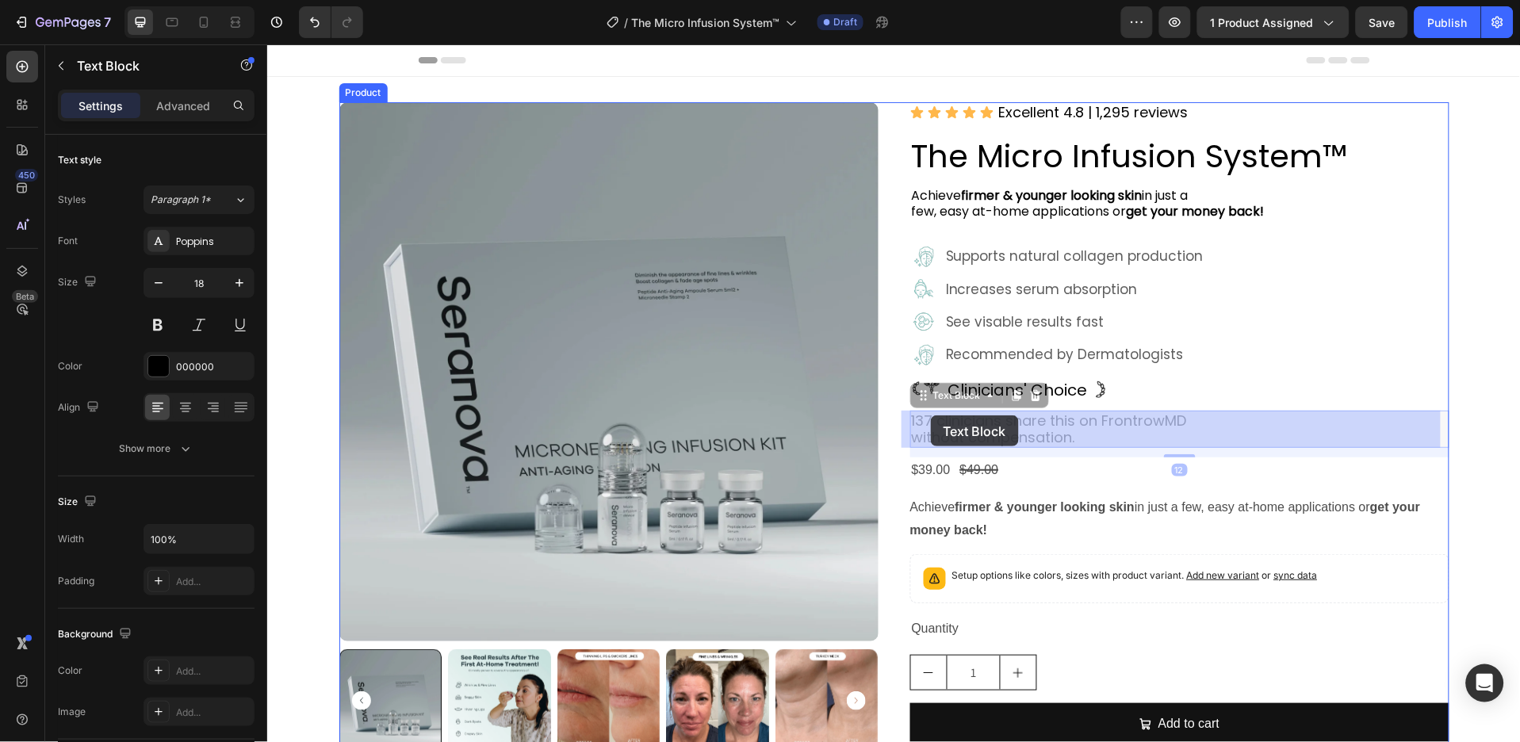
drag, startPoint x: 995, startPoint y: 424, endPoint x: 930, endPoint y: 415, distance: 64.8
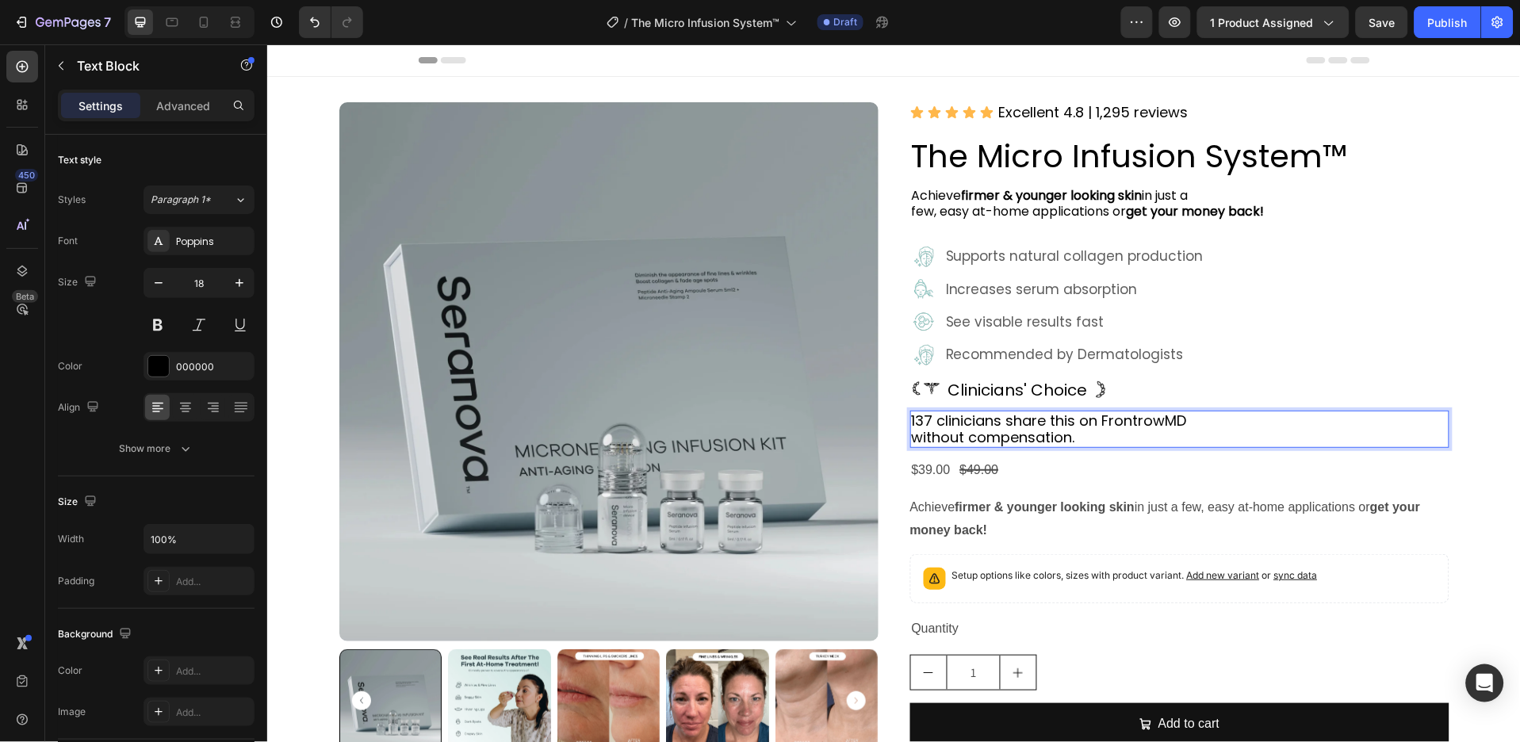
click at [994, 421] on p "137 clinicians share this on FrontrowMD without compensation." at bounding box center [1179, 429] width 536 height 34
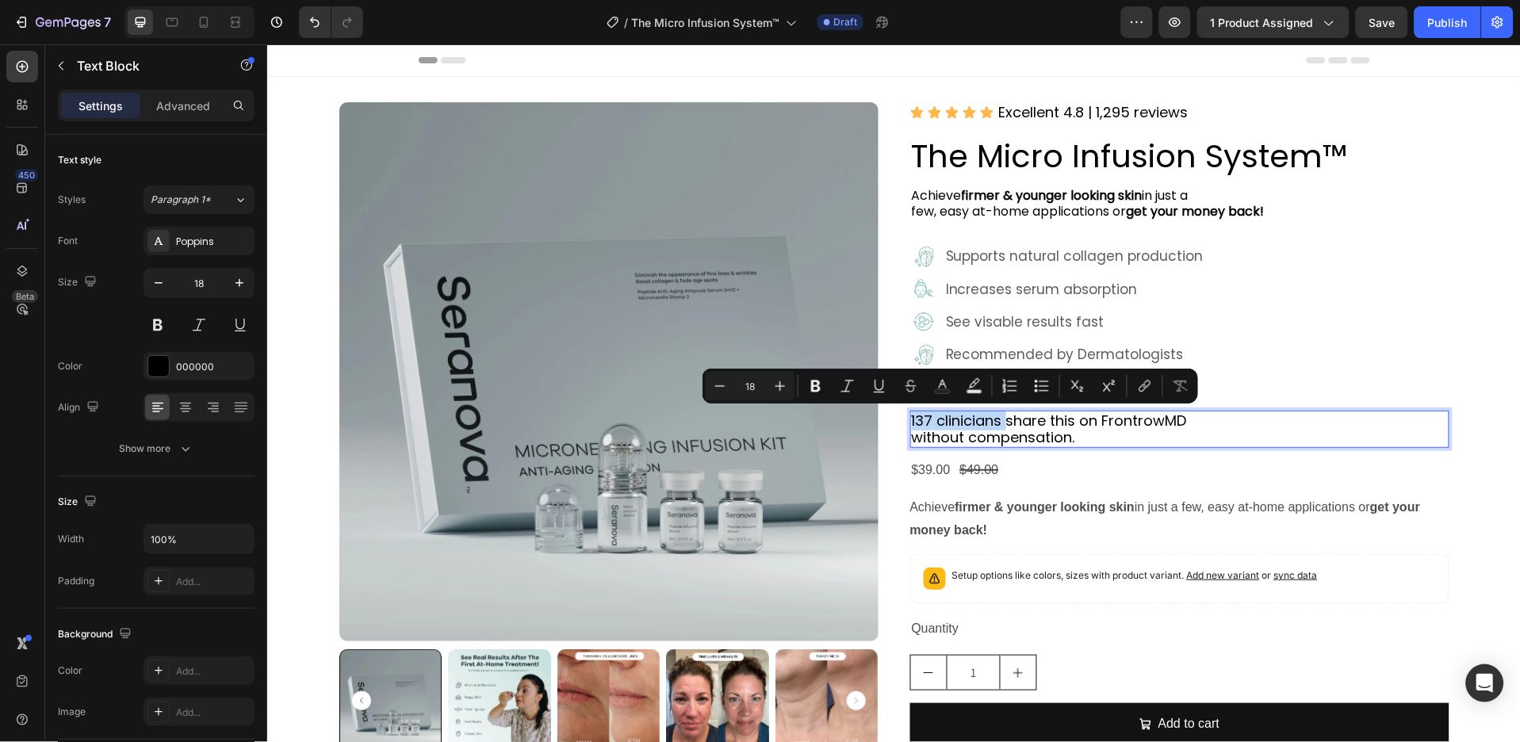
drag, startPoint x: 993, startPoint y: 421, endPoint x: 914, endPoint y: 418, distance: 78.6
click at [914, 418] on p "137 clinicians share this on FrontrowMD without compensation." at bounding box center [1179, 429] width 536 height 34
click at [820, 387] on icon "Editor contextual toolbar" at bounding box center [816, 386] width 16 height 16
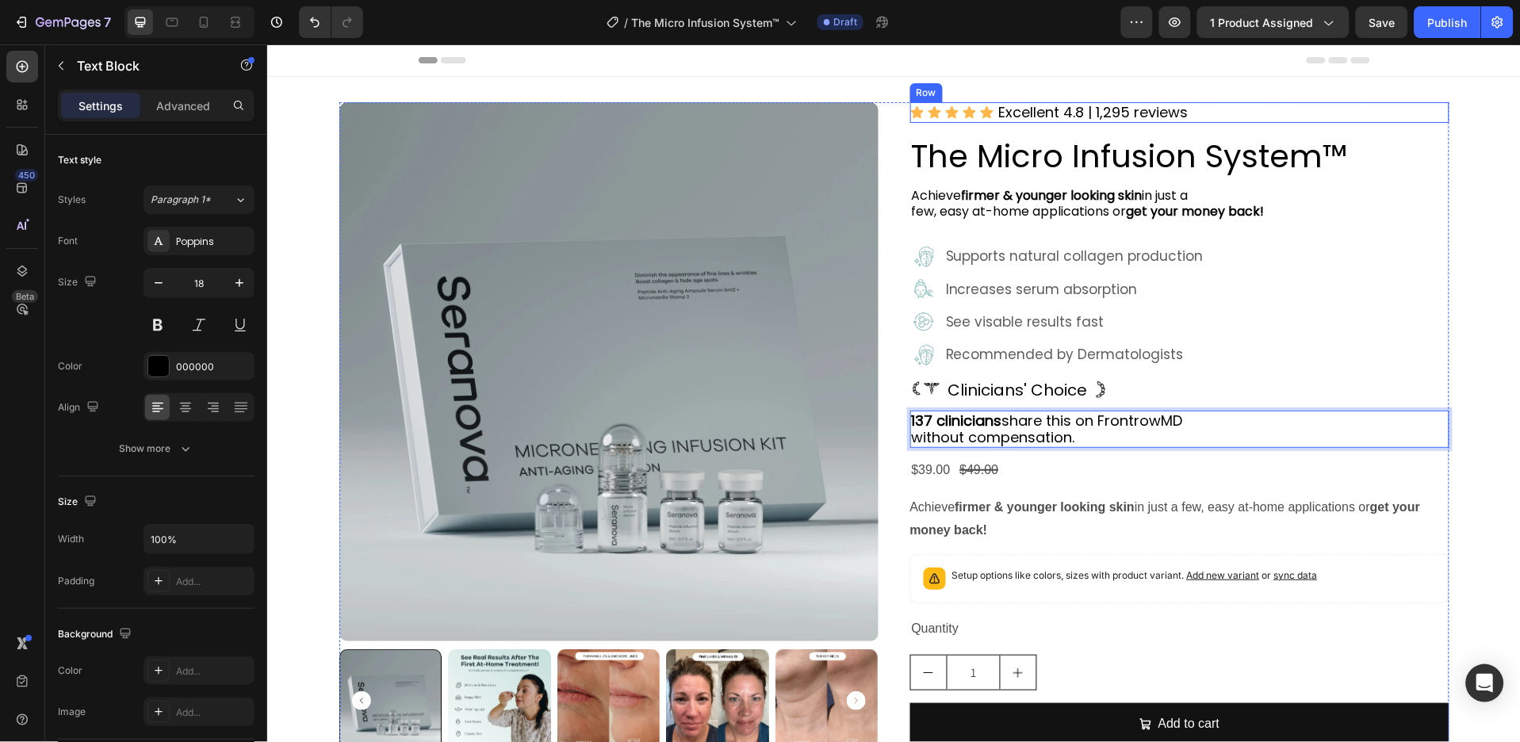
click at [1206, 108] on div "Icon Icon Icon Icon Icon Icon List Excellent 4.8 | 1,295 reviews Text Block Row" at bounding box center [1179, 112] width 539 height 21
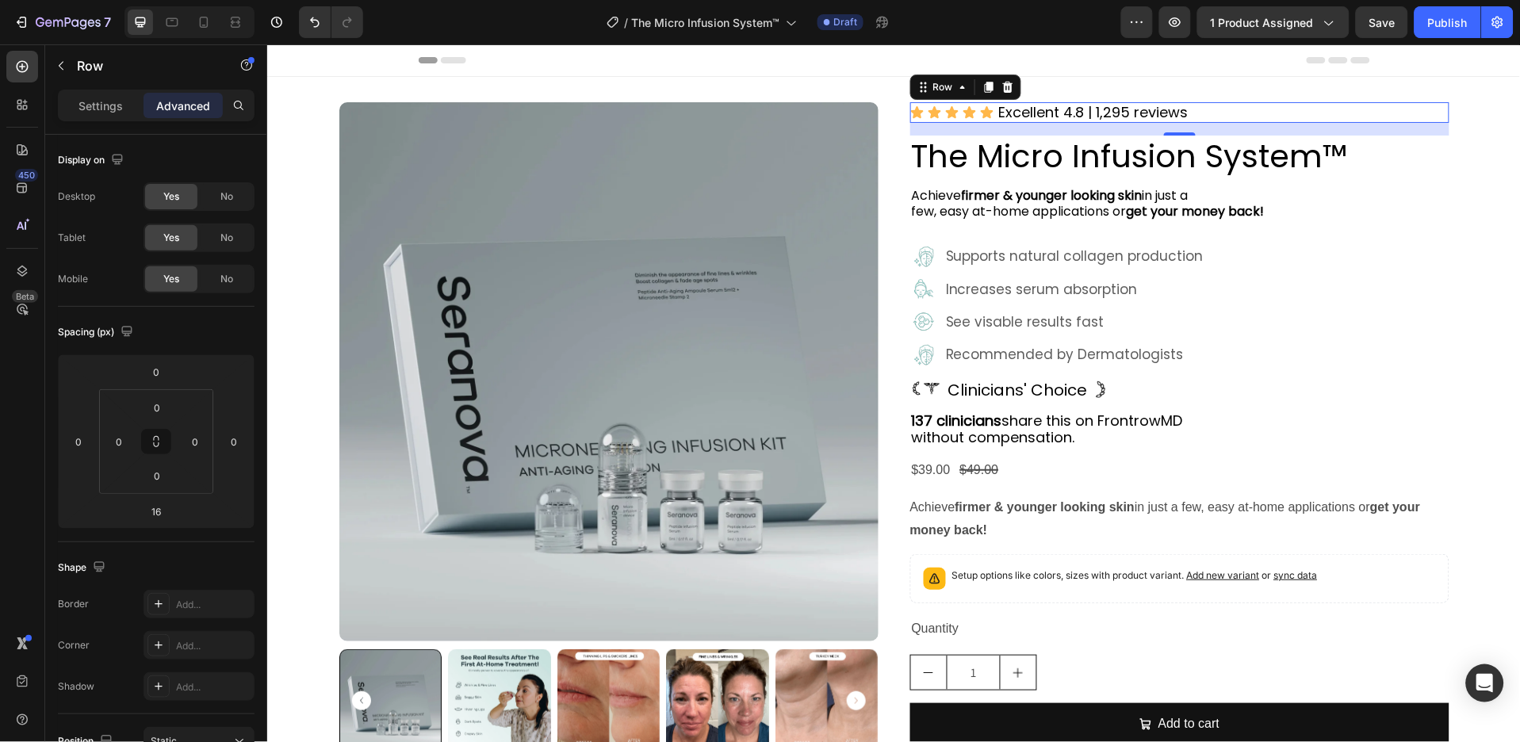
click at [1215, 114] on div "Icon Icon Icon Icon Icon Icon List Excellent 4.8 | 1,295 reviews Text Block Row…" at bounding box center [1179, 112] width 539 height 21
click at [26, 66] on icon at bounding box center [22, 67] width 16 height 16
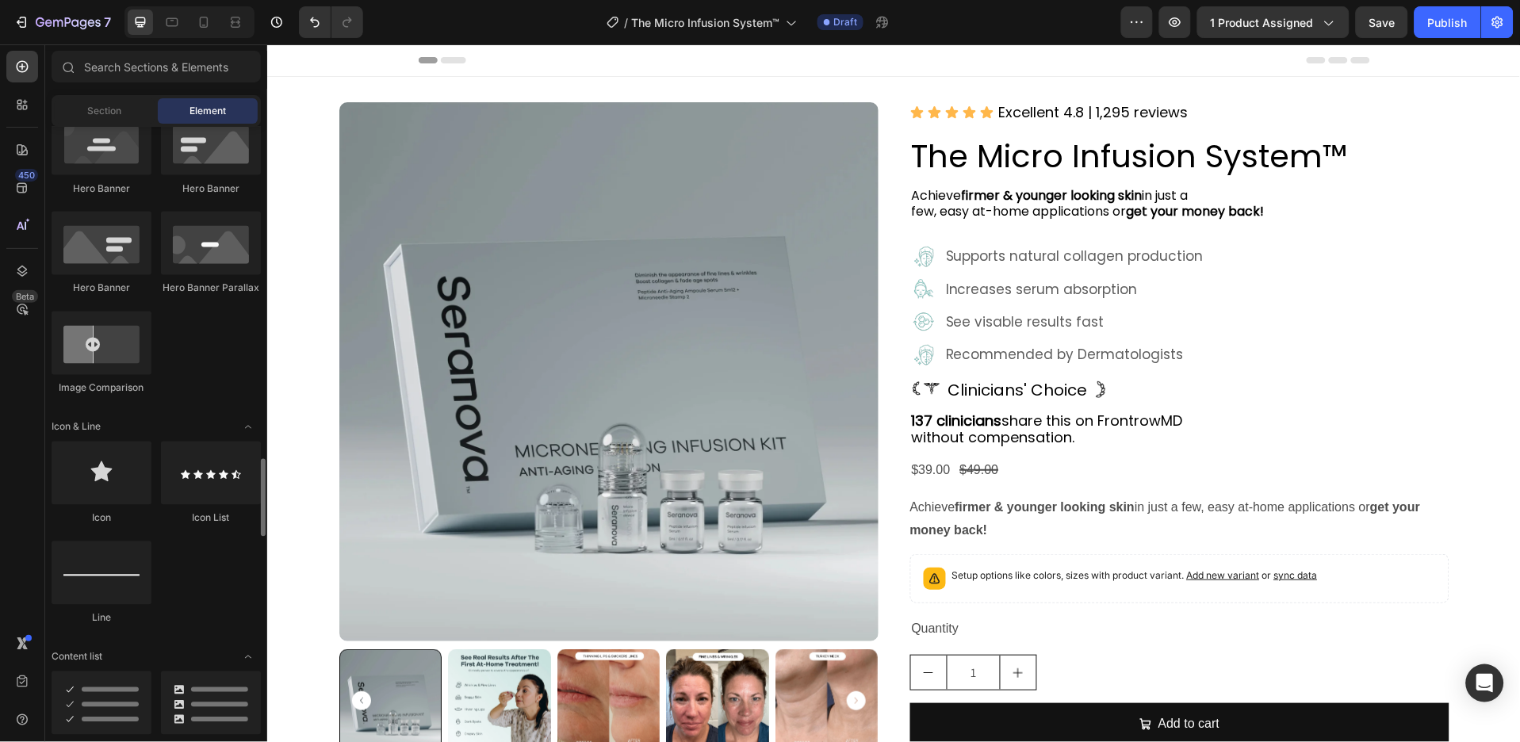
scroll to position [952, 0]
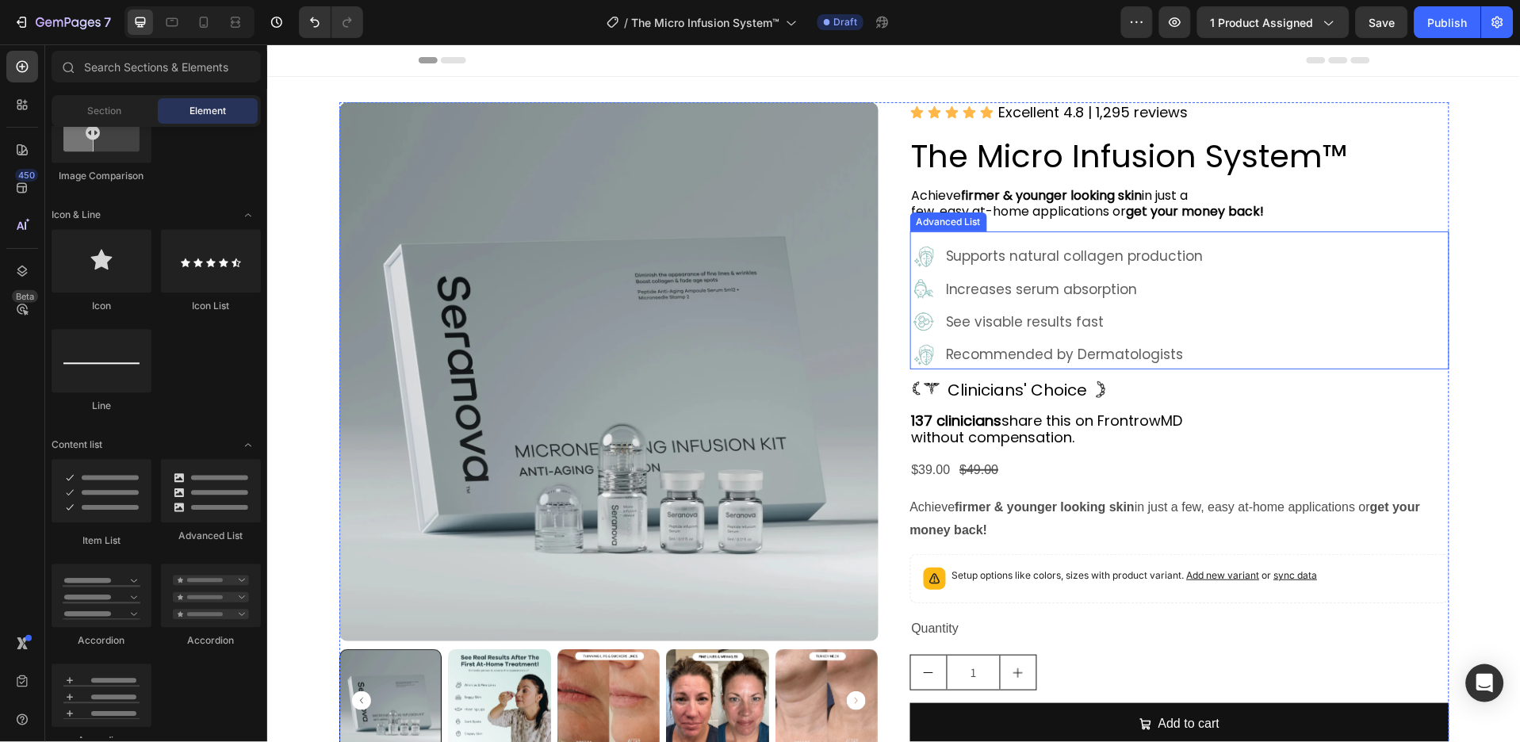
click at [1212, 289] on div "Image Supports natural collagen production Text Block Image Increases serum abs…" at bounding box center [1179, 305] width 539 height 127
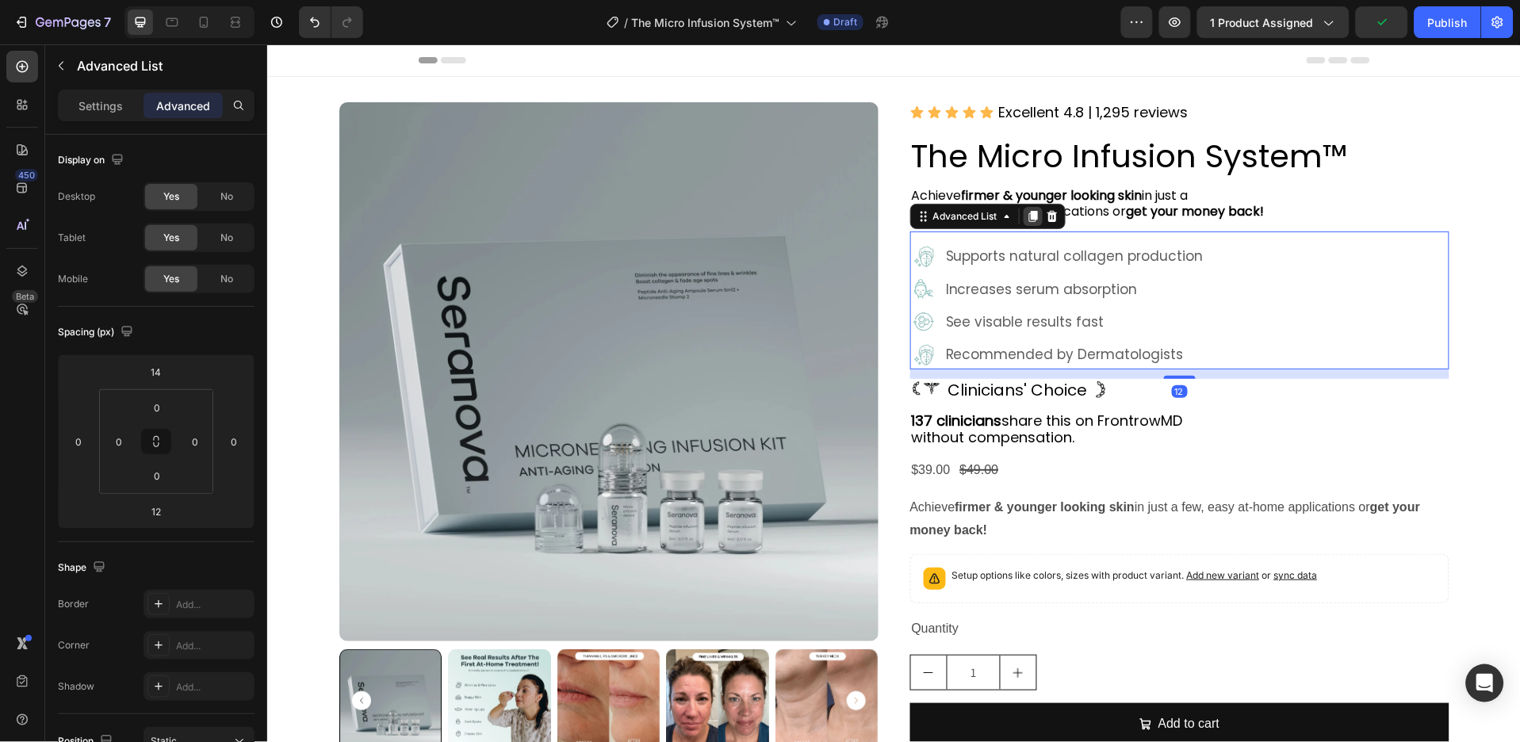
click at [1028, 212] on icon at bounding box center [1032, 215] width 9 height 11
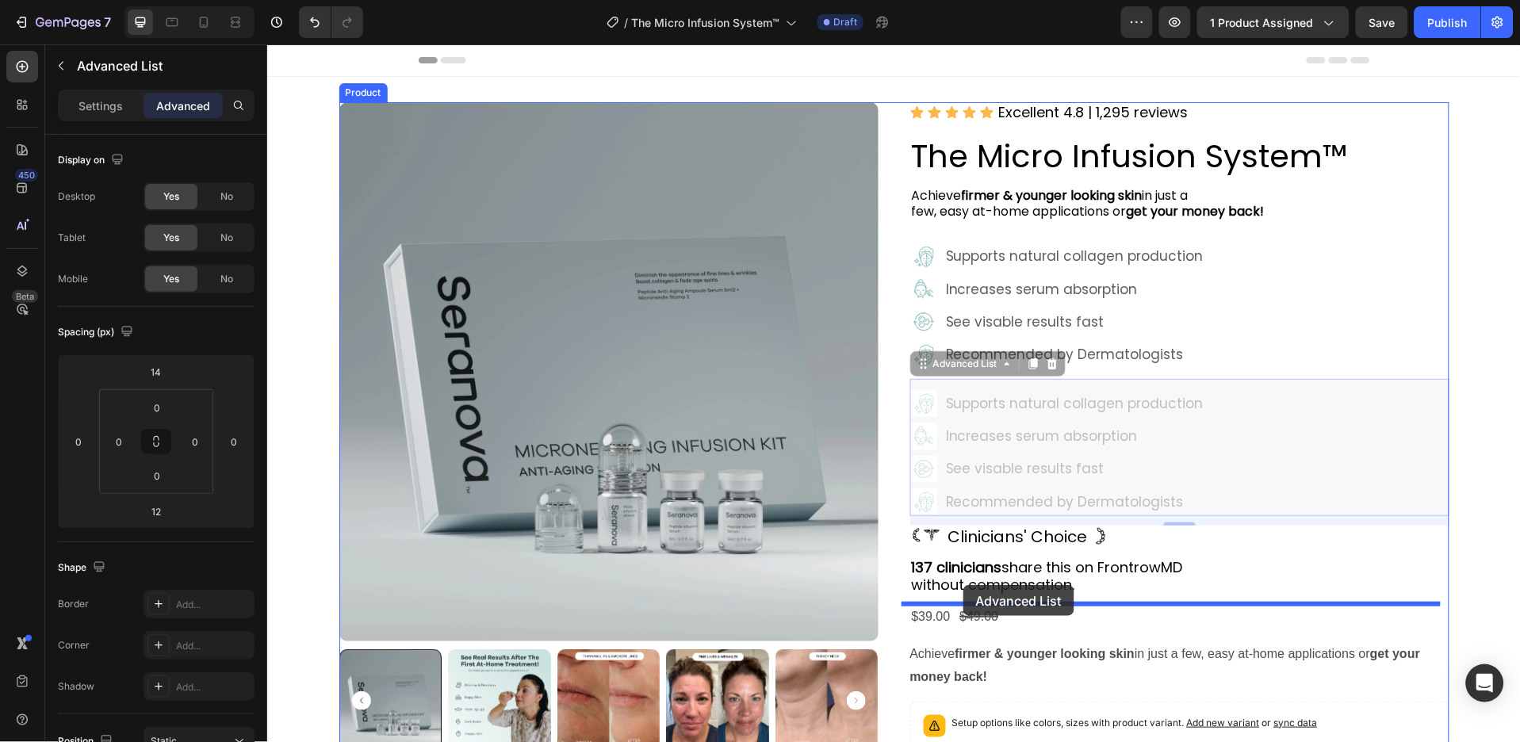
drag, startPoint x: 972, startPoint y: 367, endPoint x: 963, endPoint y: 585, distance: 217.5
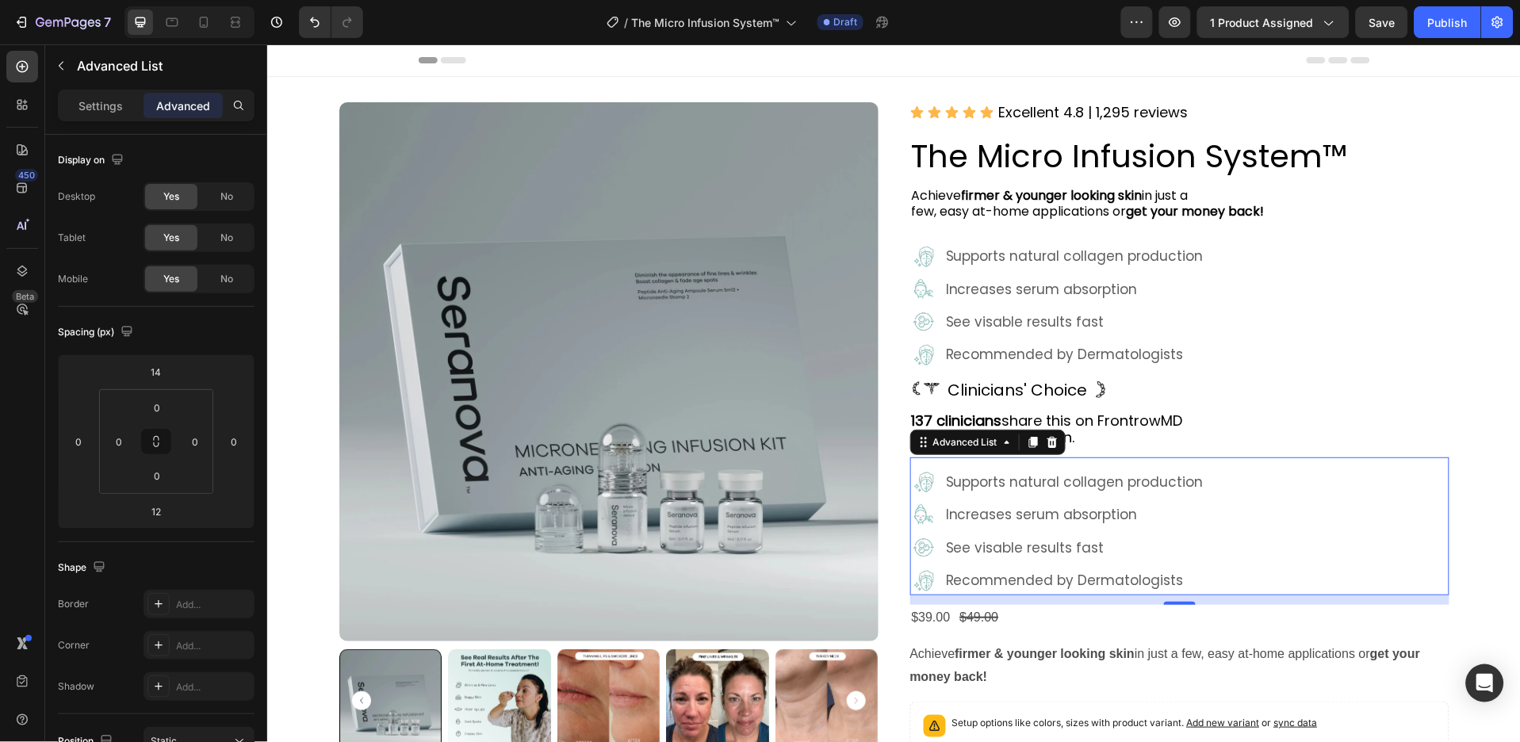
click at [1258, 519] on div "Image Supports natural collagen production Text Block Image Increases serum abs…" at bounding box center [1179, 531] width 539 height 127
click at [106, 109] on p "Settings" at bounding box center [101, 106] width 44 height 17
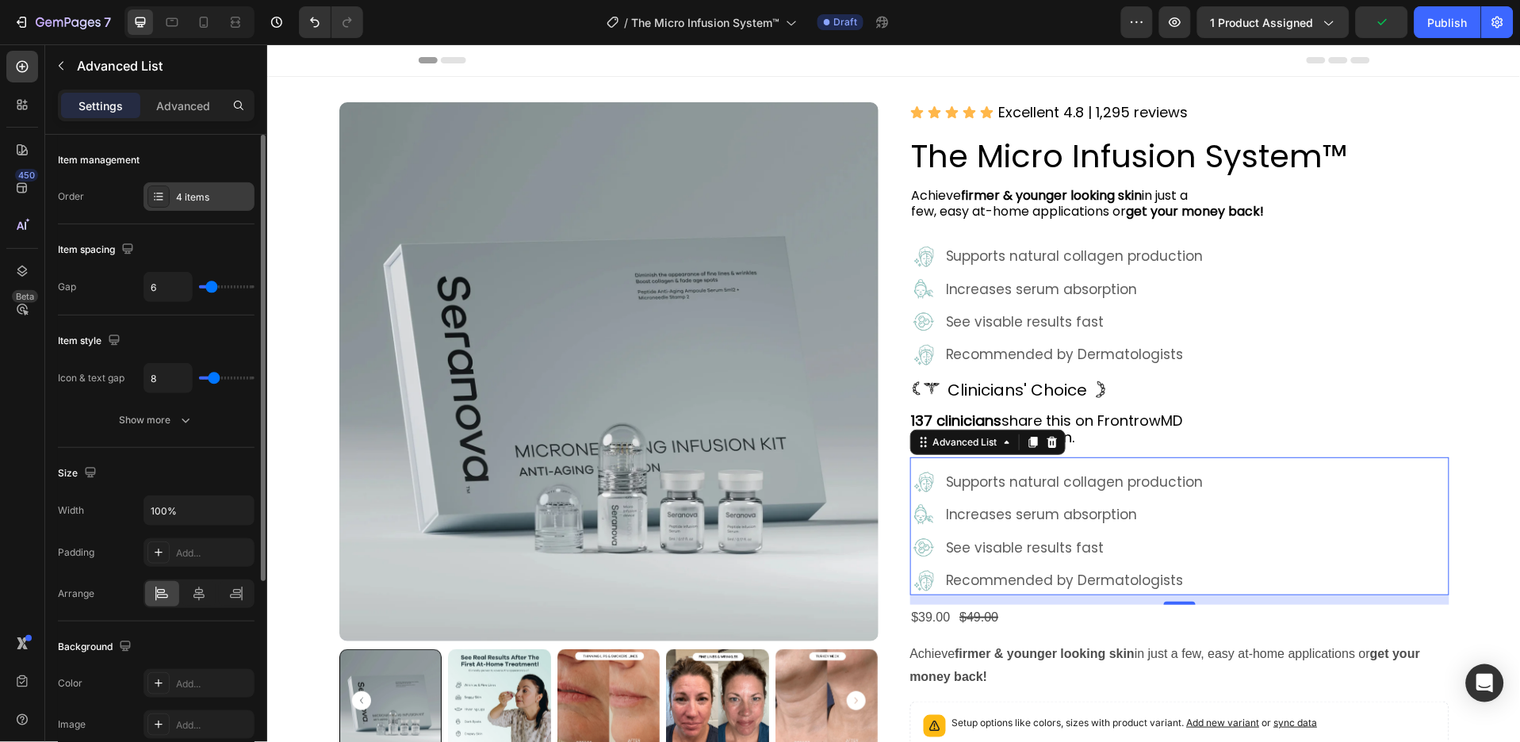
click at [225, 201] on div "4 items" at bounding box center [213, 197] width 75 height 14
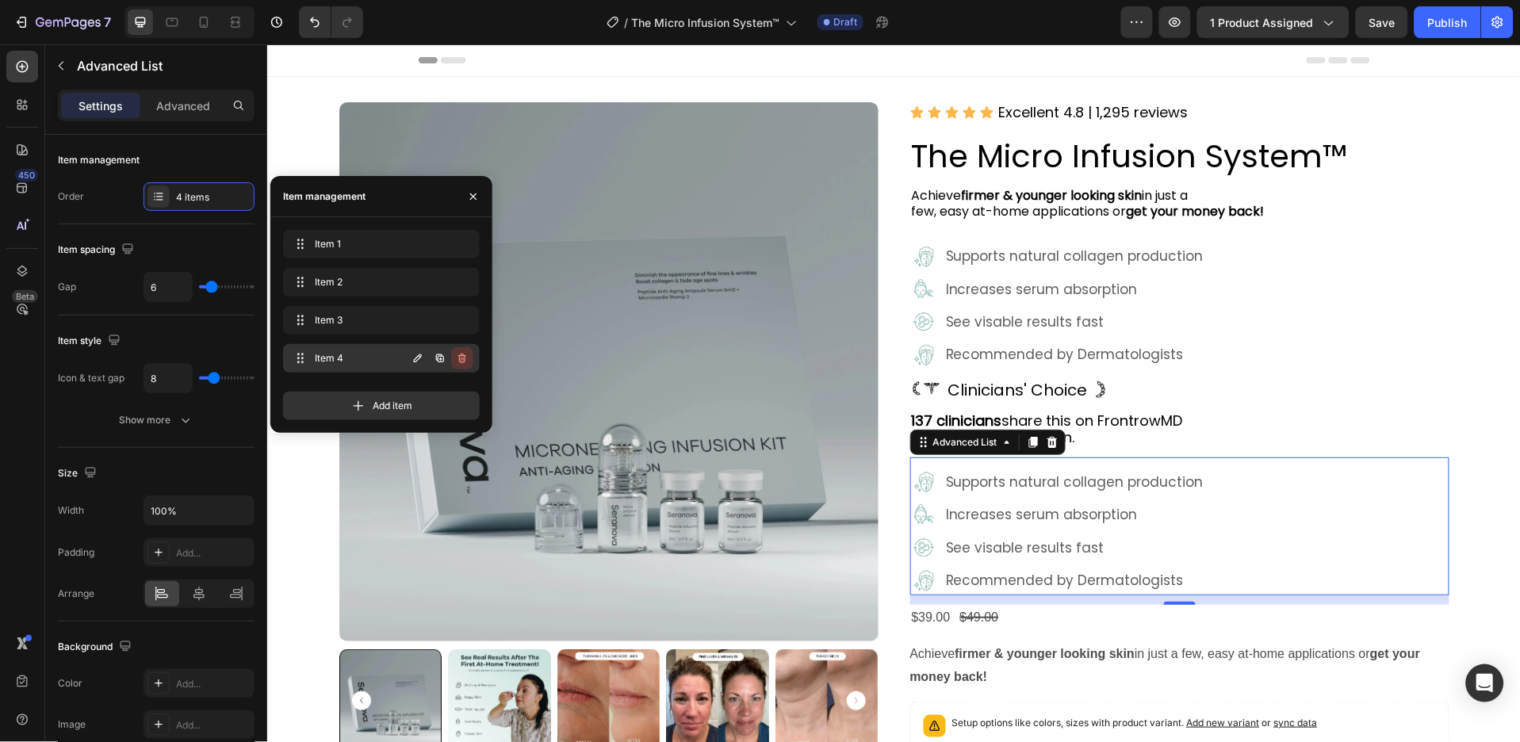
click at [467, 354] on icon "button" at bounding box center [462, 358] width 13 height 13
click at [467, 354] on button "Delete" at bounding box center [452, 358] width 44 height 22
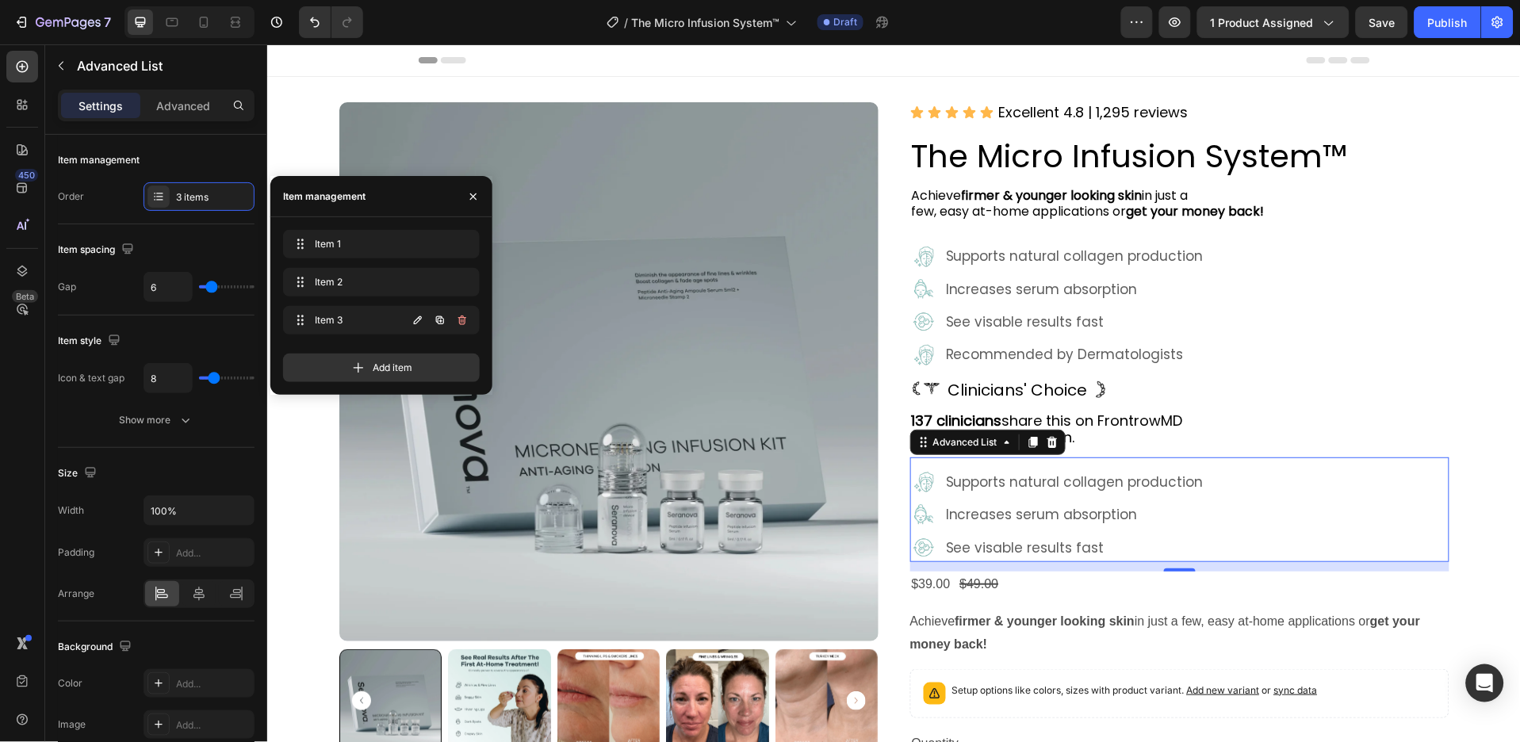
click at [459, 329] on button "button" at bounding box center [462, 320] width 22 height 22
click at [459, 329] on button "Delete" at bounding box center [452, 320] width 44 height 22
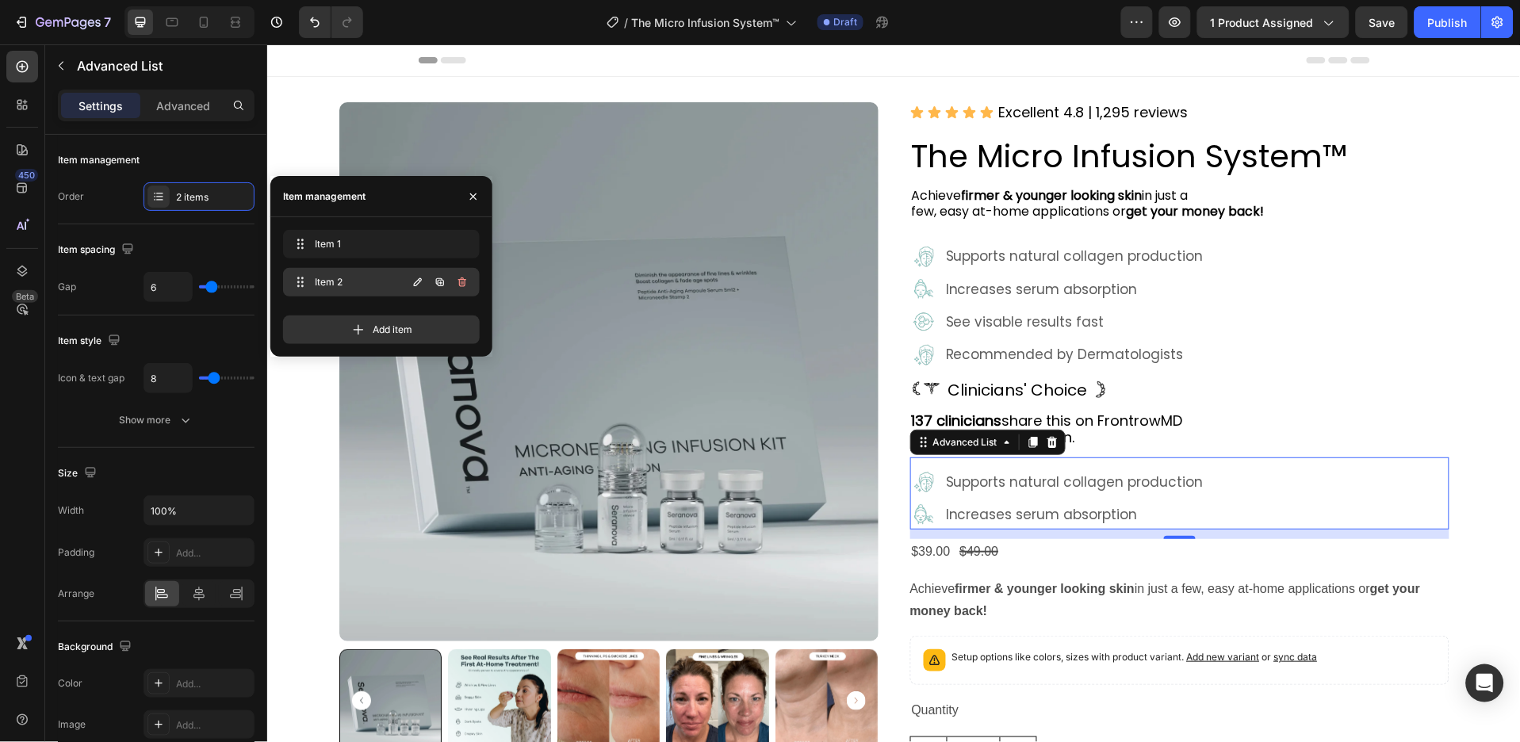
click at [462, 286] on icon "button" at bounding box center [462, 282] width 13 height 13
click at [462, 286] on div "Delete" at bounding box center [451, 282] width 29 height 14
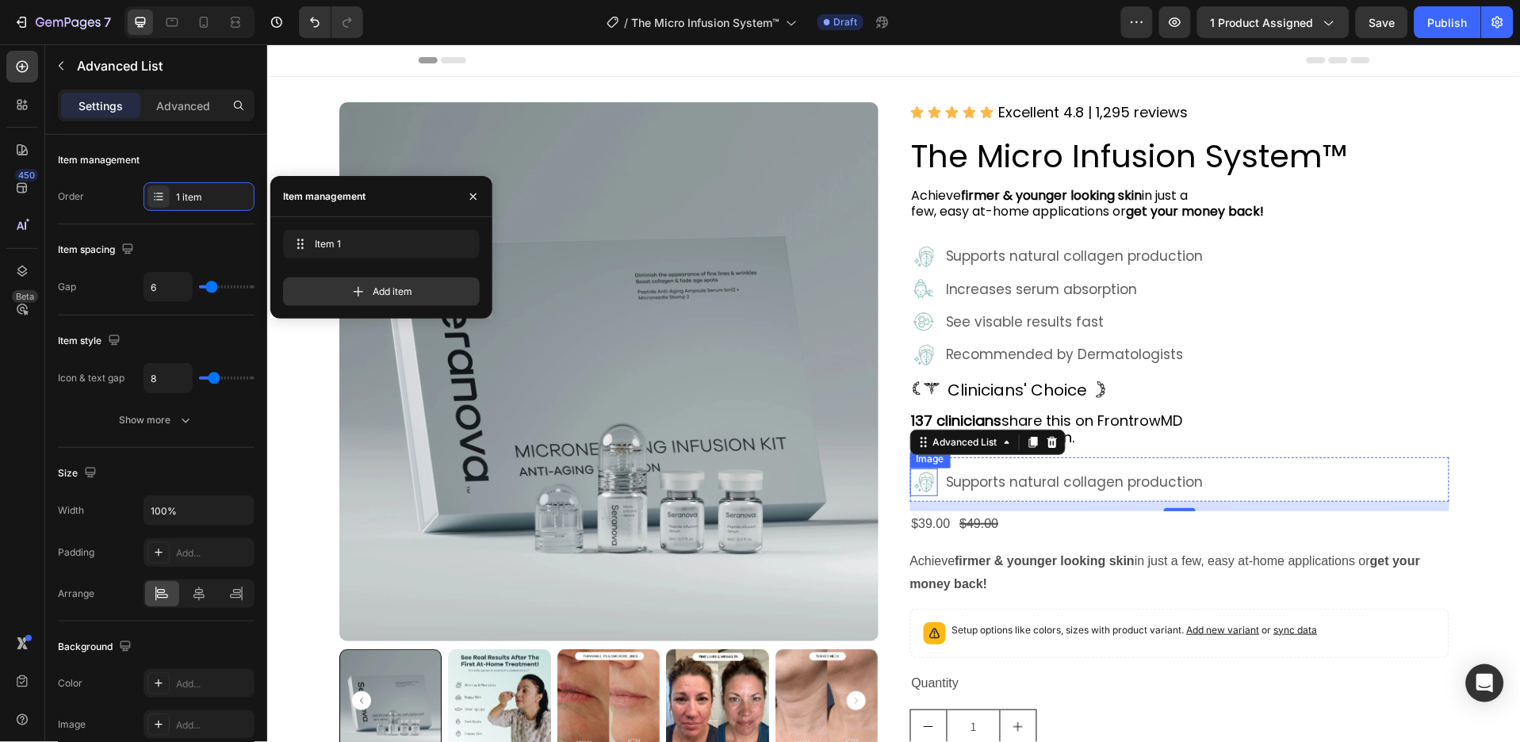
click at [915, 484] on img at bounding box center [924, 482] width 28 height 28
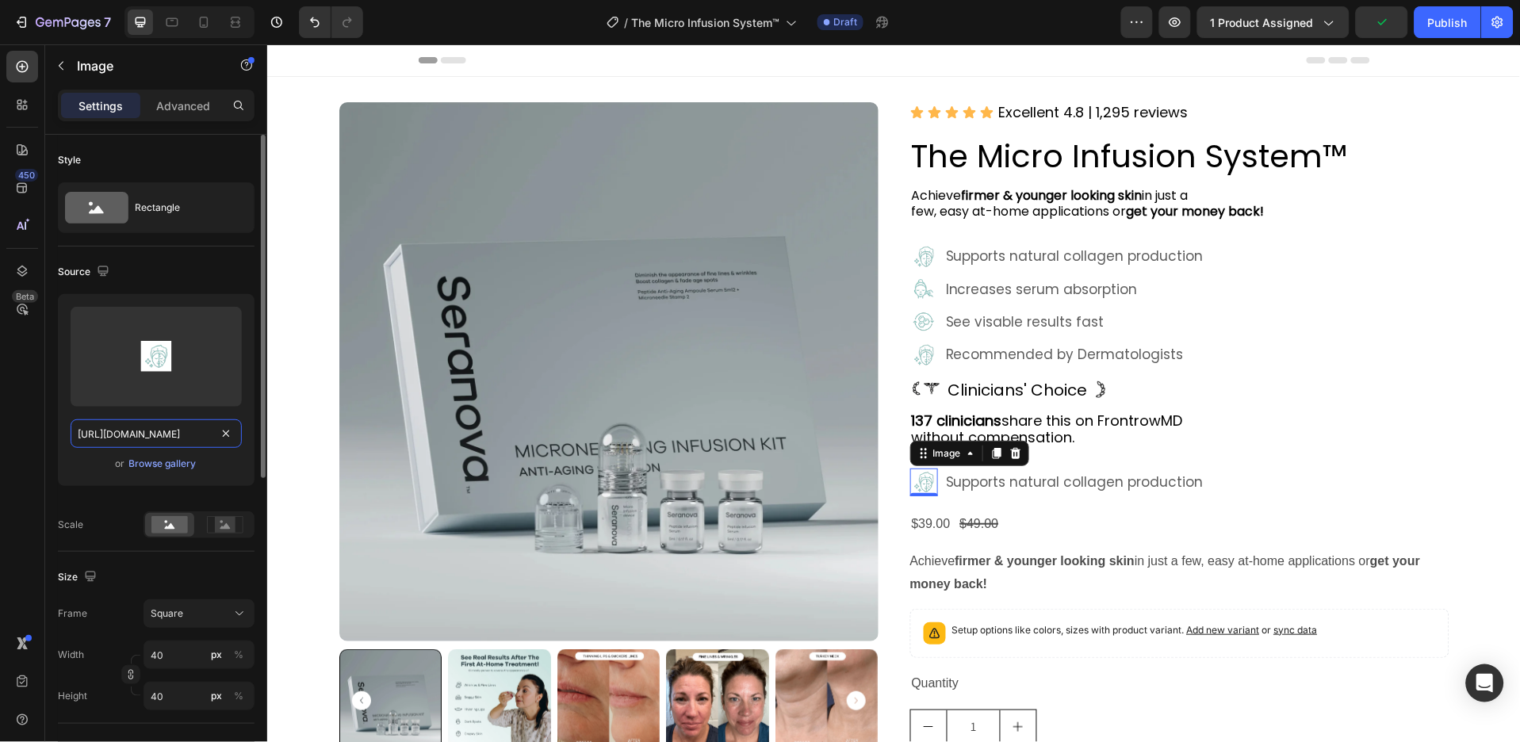
click at [167, 435] on input "[URL][DOMAIN_NAME]" at bounding box center [156, 434] width 171 height 29
paste input "[DOMAIN_NAME][URL]"
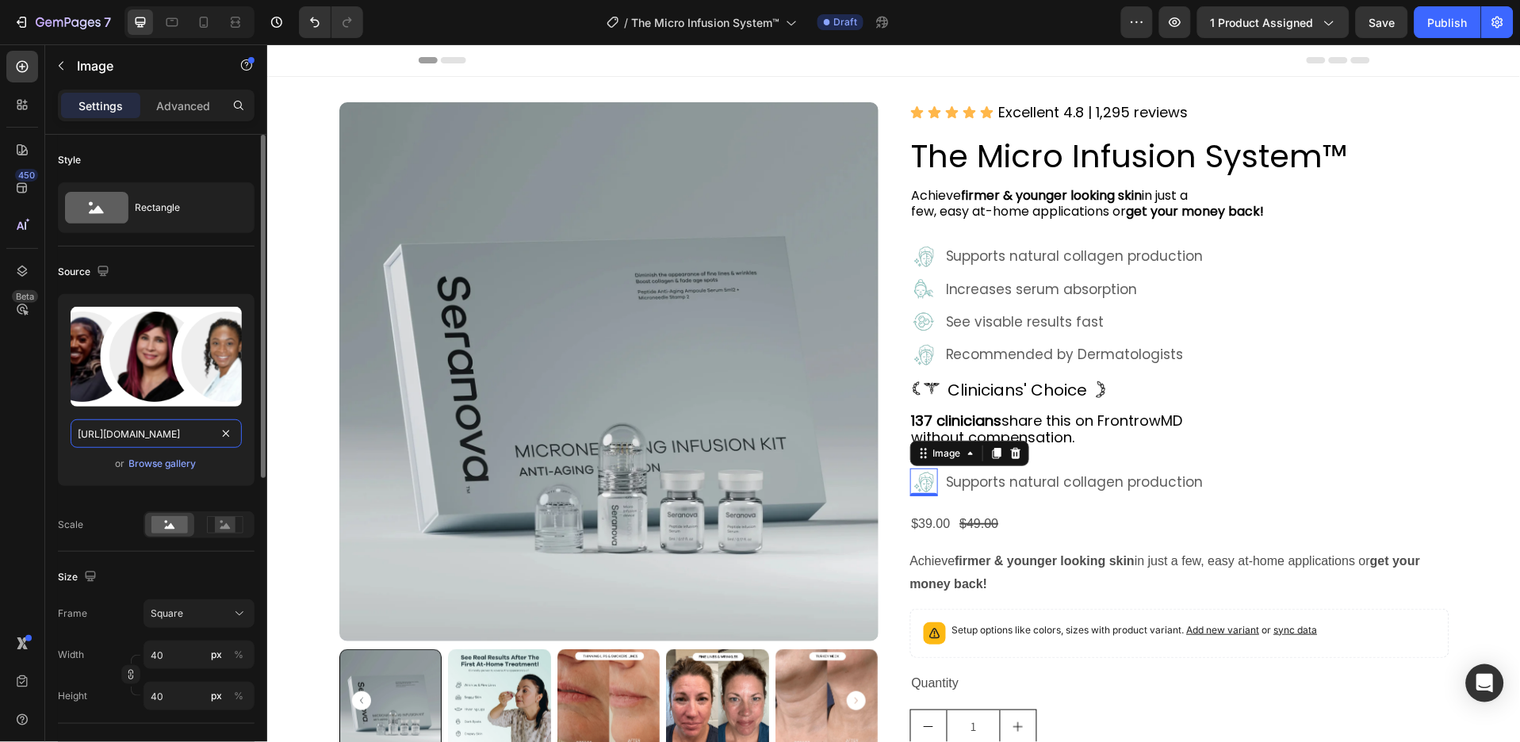
scroll to position [0, 617]
type input "[URL][DOMAIN_NAME]"
click at [224, 513] on div at bounding box center [225, 525] width 49 height 24
click at [128, 672] on icon "button" at bounding box center [130, 674] width 11 height 11
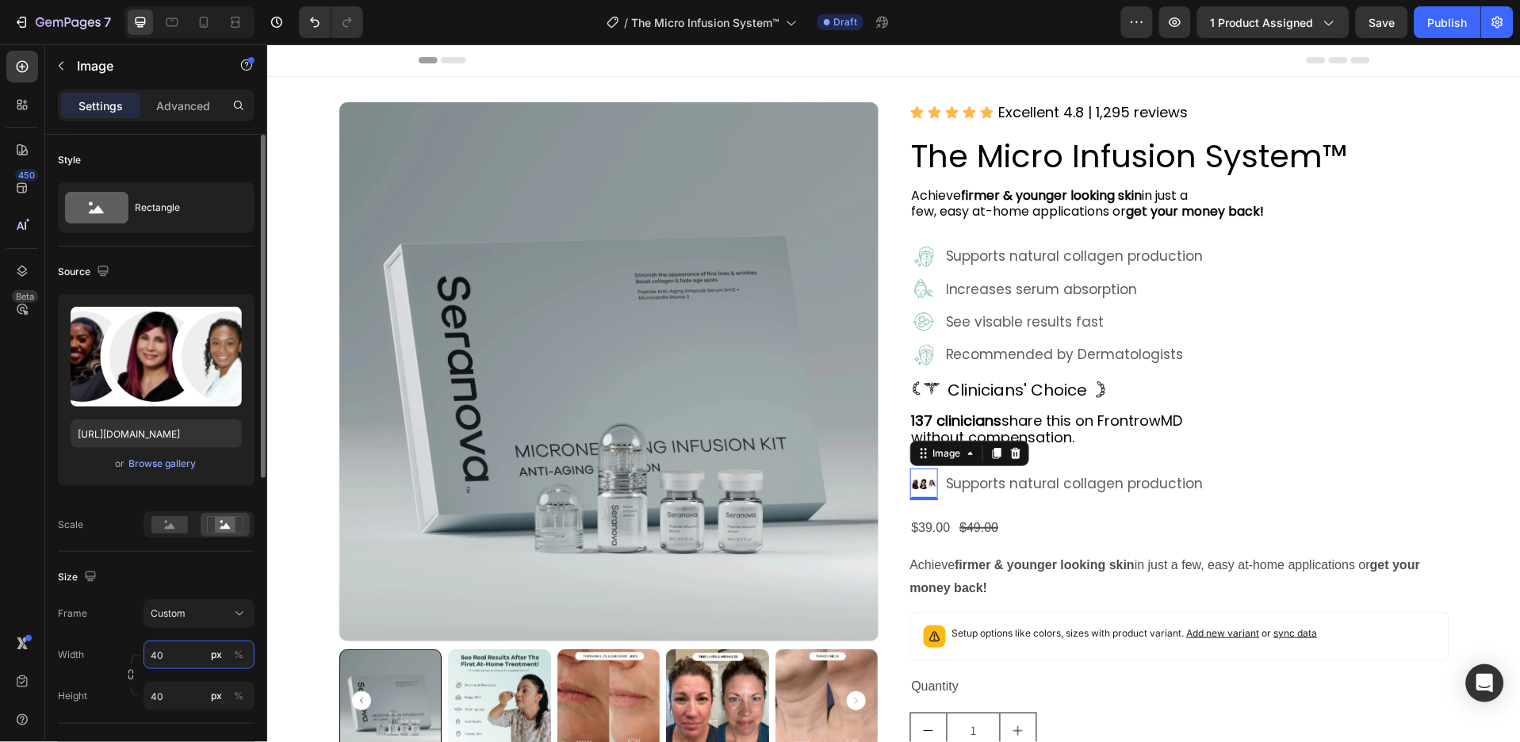
click at [173, 651] on input "40" at bounding box center [199, 655] width 111 height 29
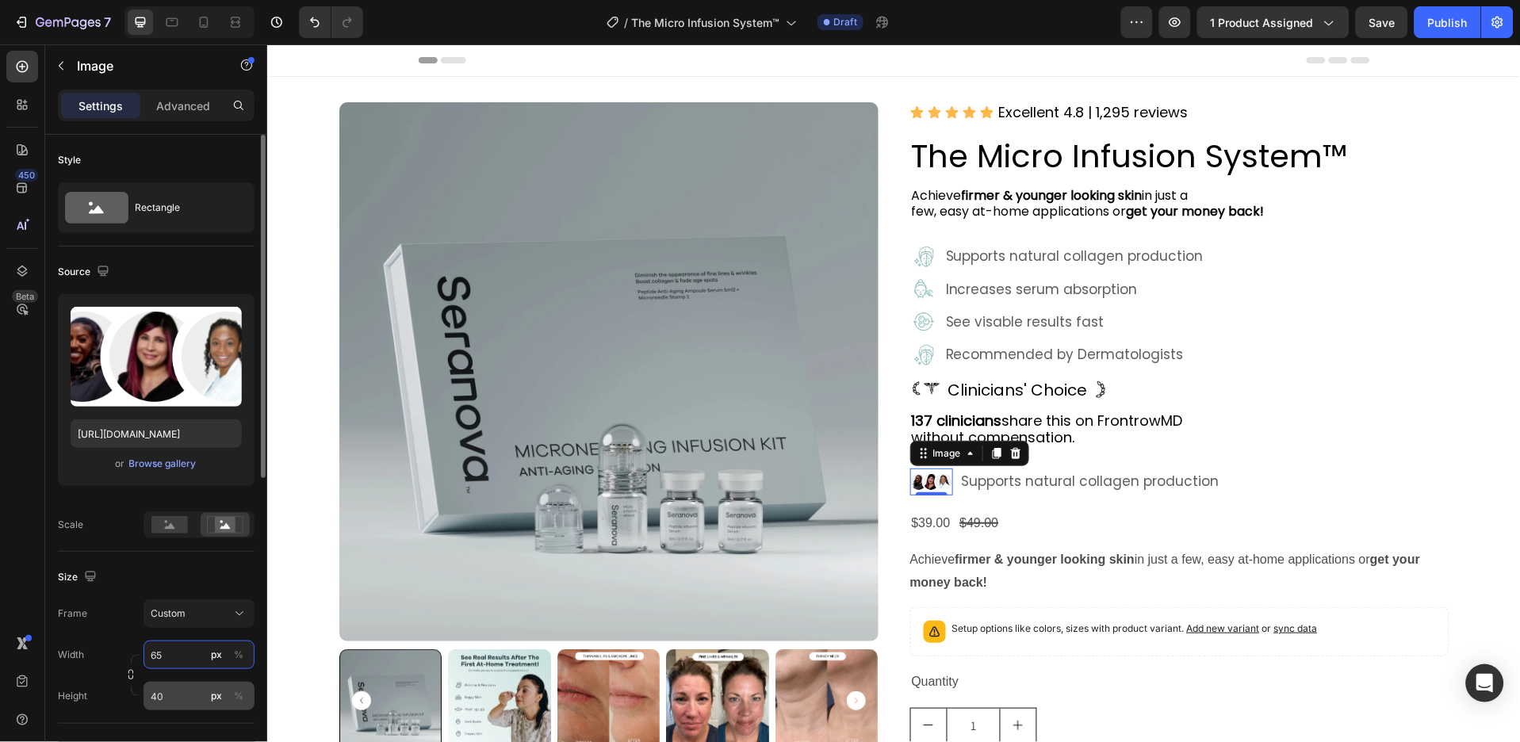
type input "65"
click at [200, 697] on input "40" at bounding box center [199, 696] width 111 height 29
type input "42"
click at [178, 642] on input "65" at bounding box center [199, 655] width 111 height 29
type input "80"
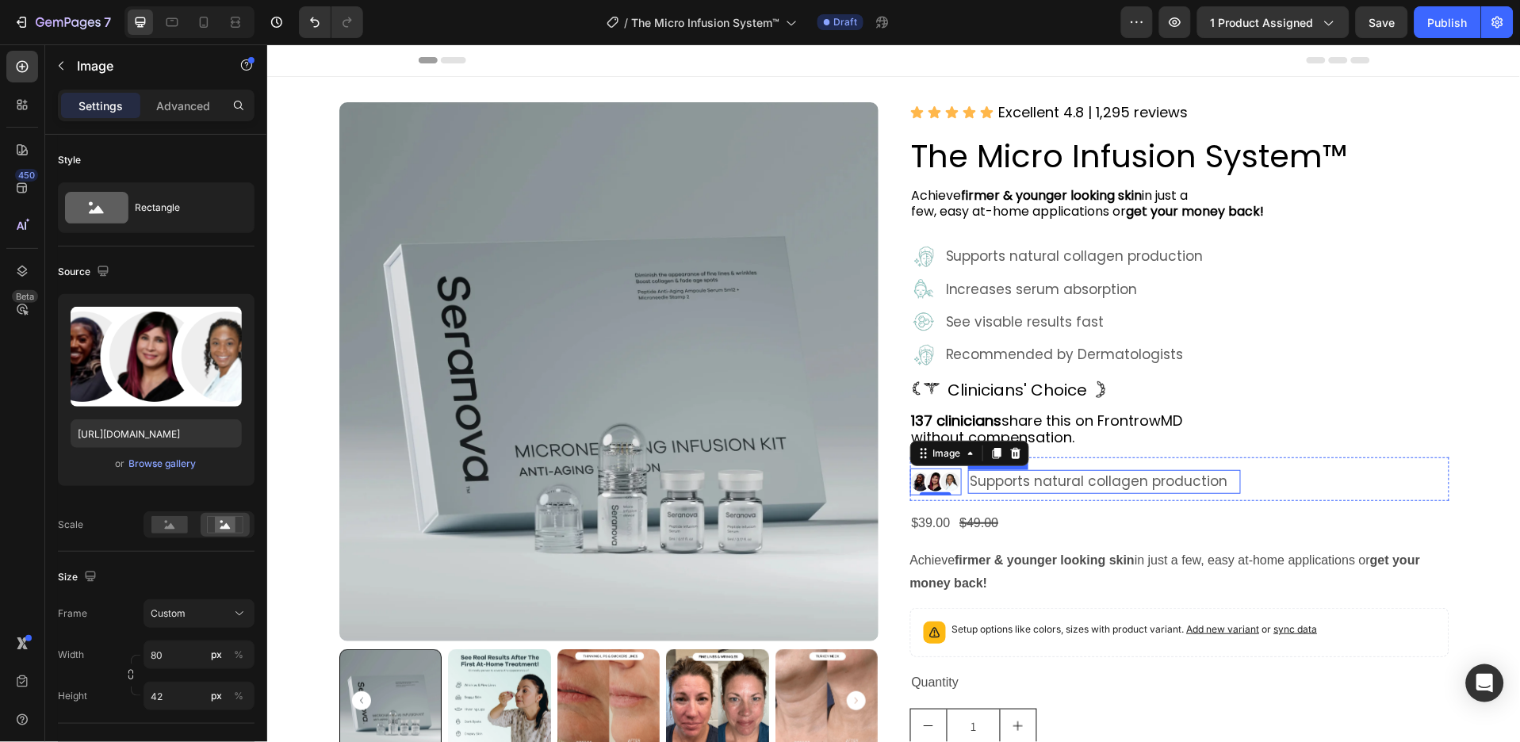
click at [1010, 489] on p "Supports natural collagen production" at bounding box center [1103, 481] width 269 height 21
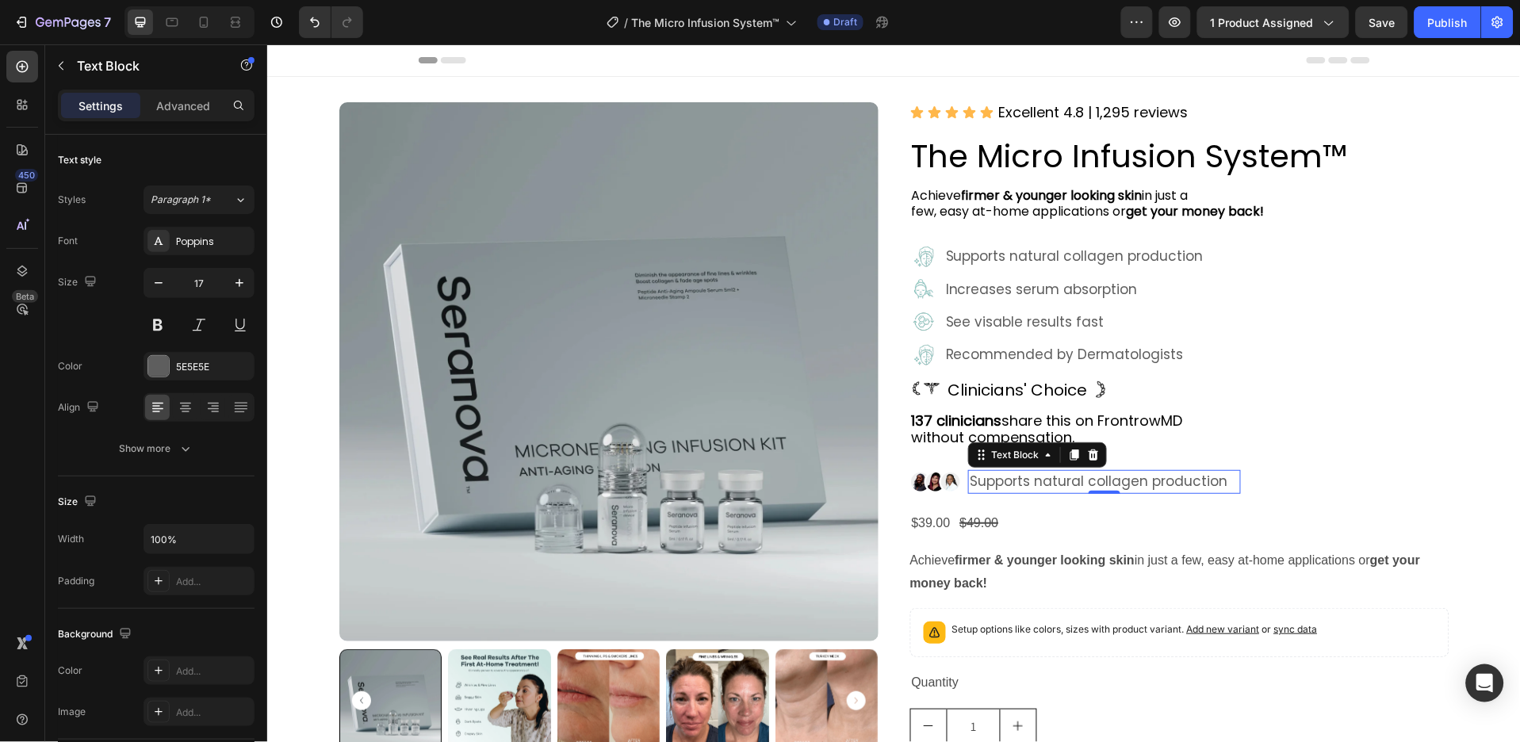
click at [1016, 488] on p "Supports natural collagen production" at bounding box center [1103, 481] width 269 height 21
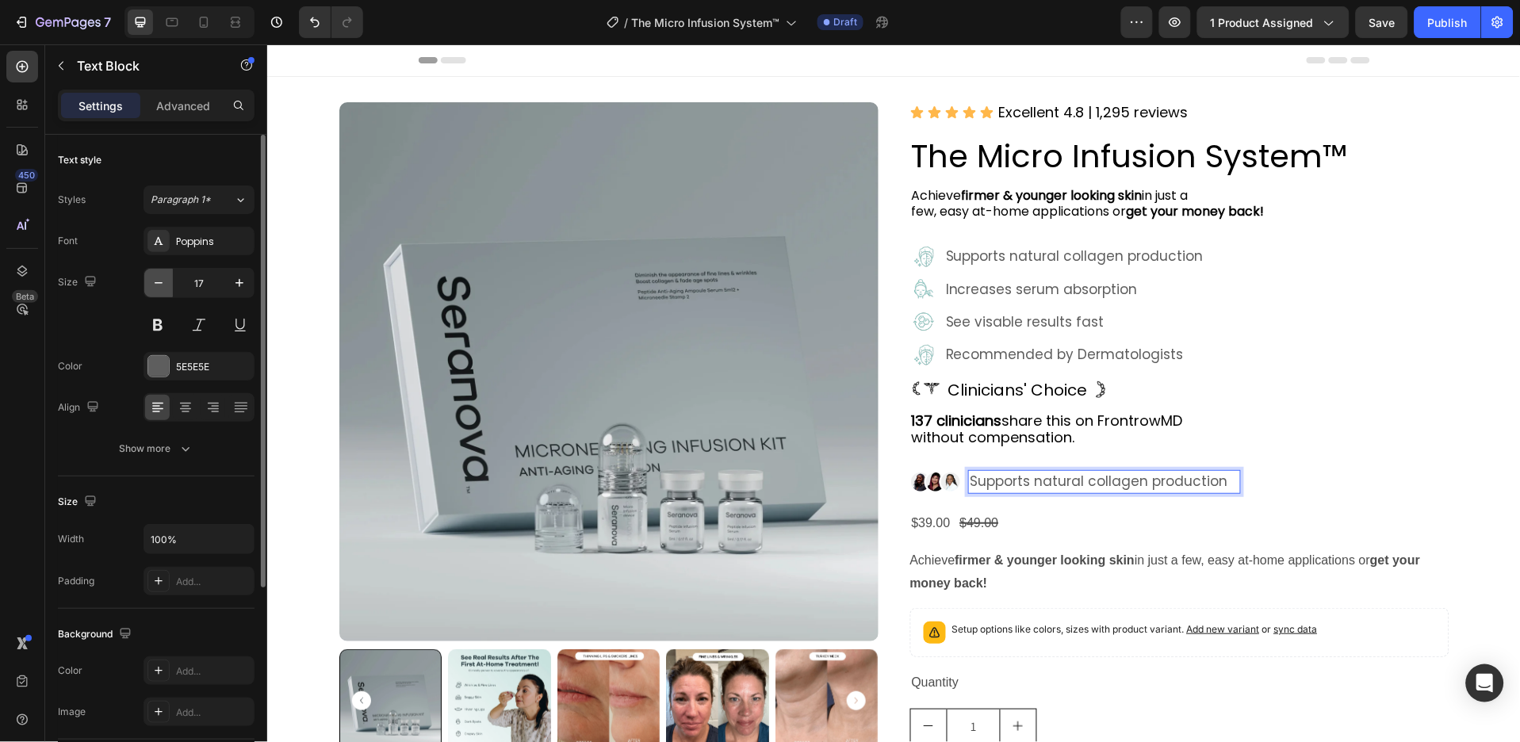
click at [168, 278] on button "button" at bounding box center [158, 283] width 29 height 29
type input "16"
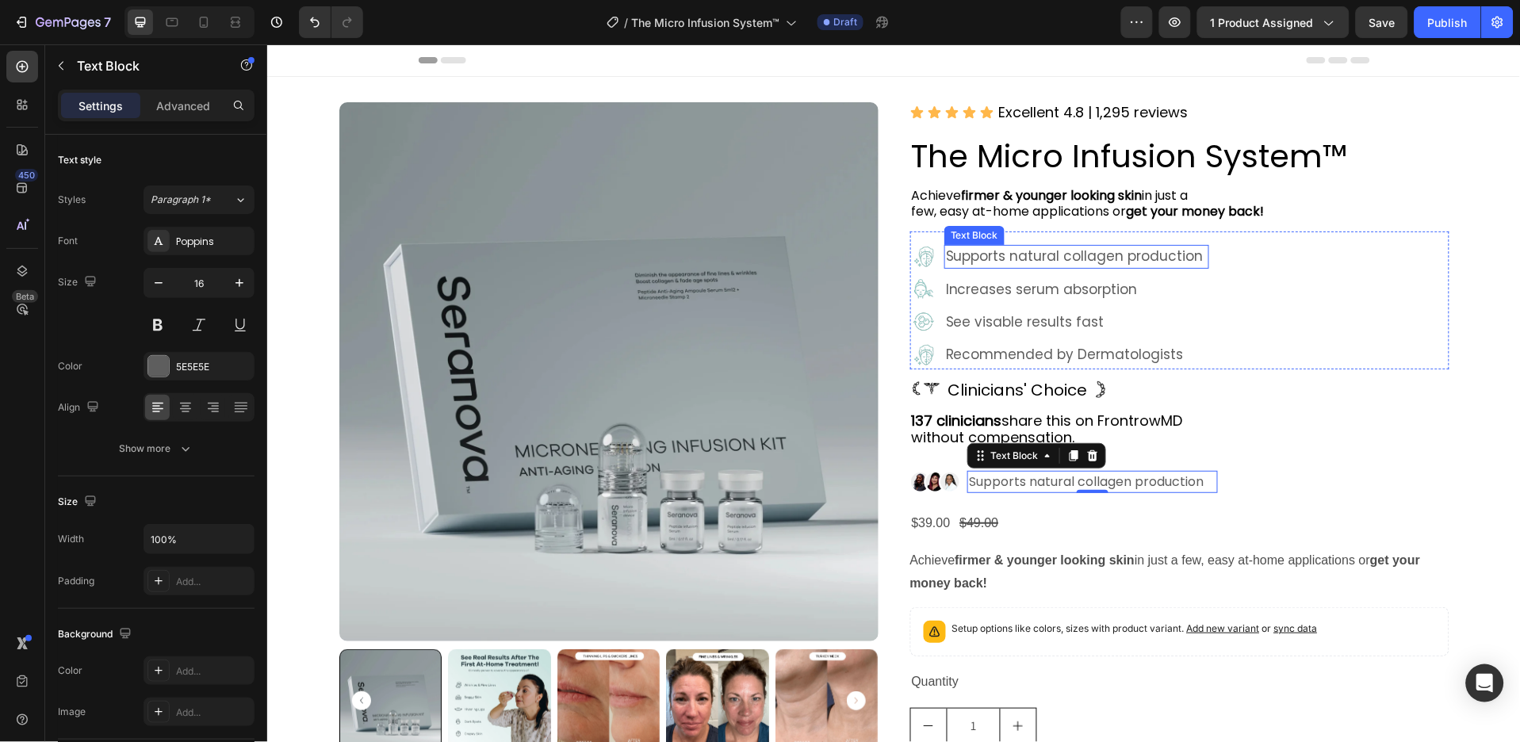
click at [1021, 250] on p "Supports natural collagen production" at bounding box center [1076, 256] width 262 height 21
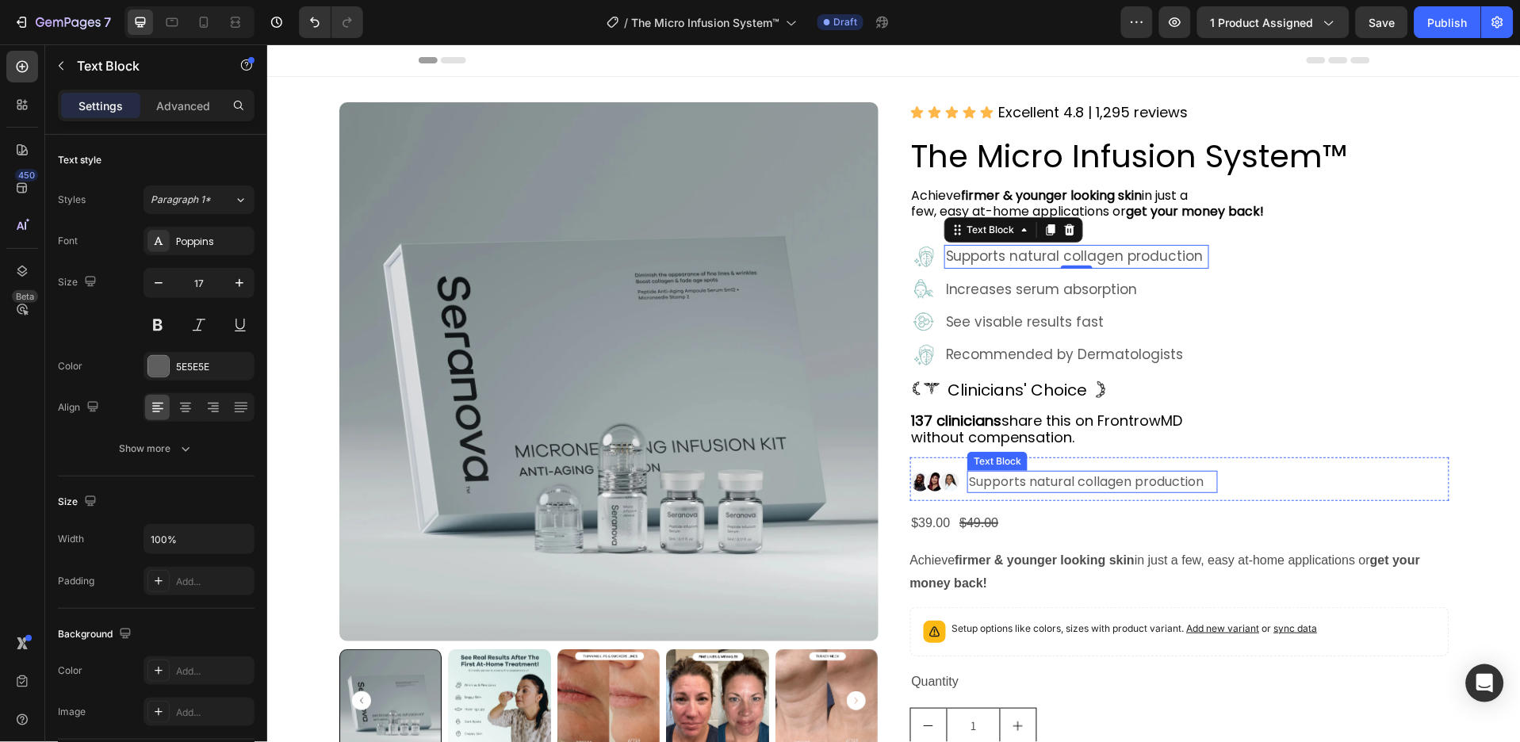
click at [1055, 480] on p "Supports natural collagen production" at bounding box center [1091, 481] width 247 height 19
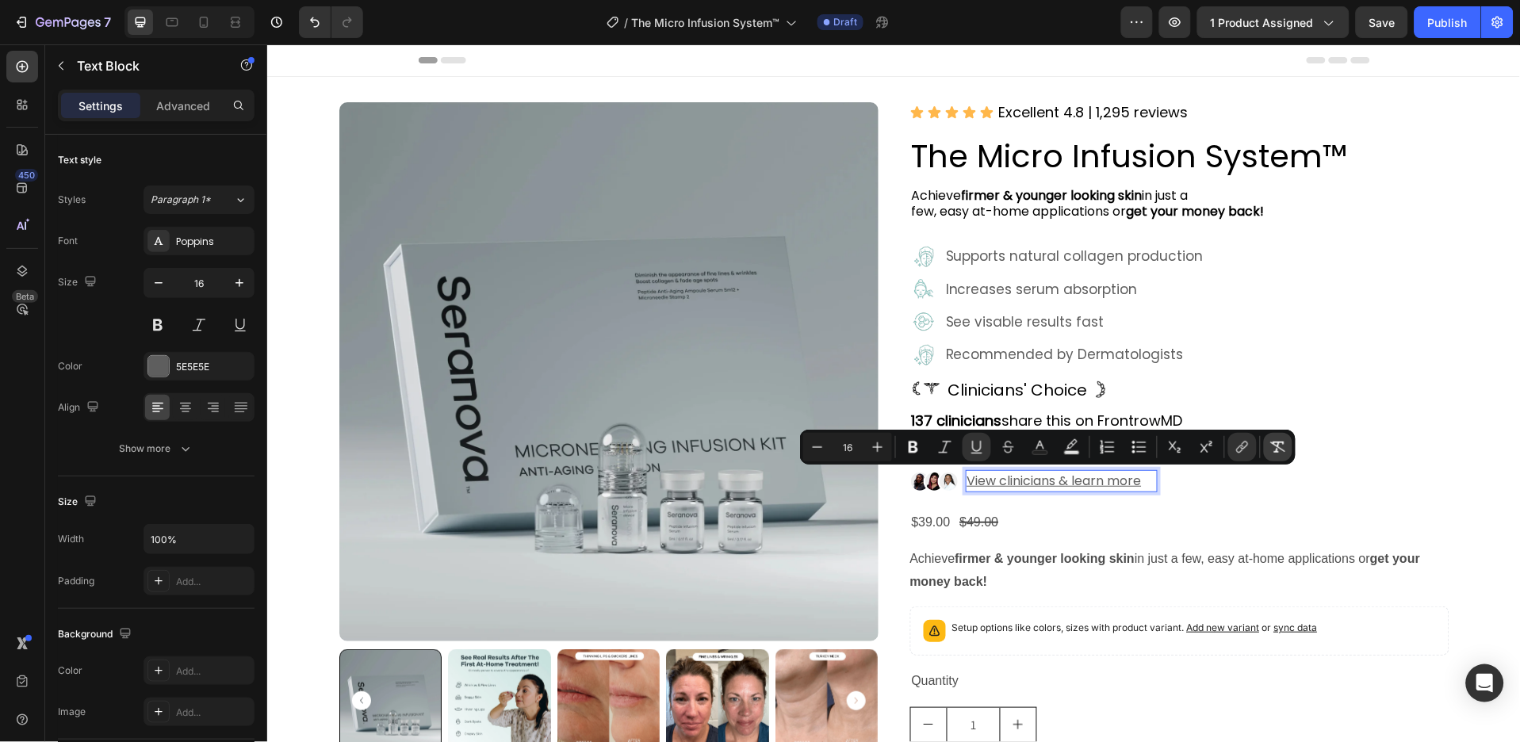
click at [1276, 437] on button "Remove Format" at bounding box center [1278, 447] width 29 height 29
click at [1144, 476] on p "View clinicians & learn more" at bounding box center [1061, 480] width 189 height 19
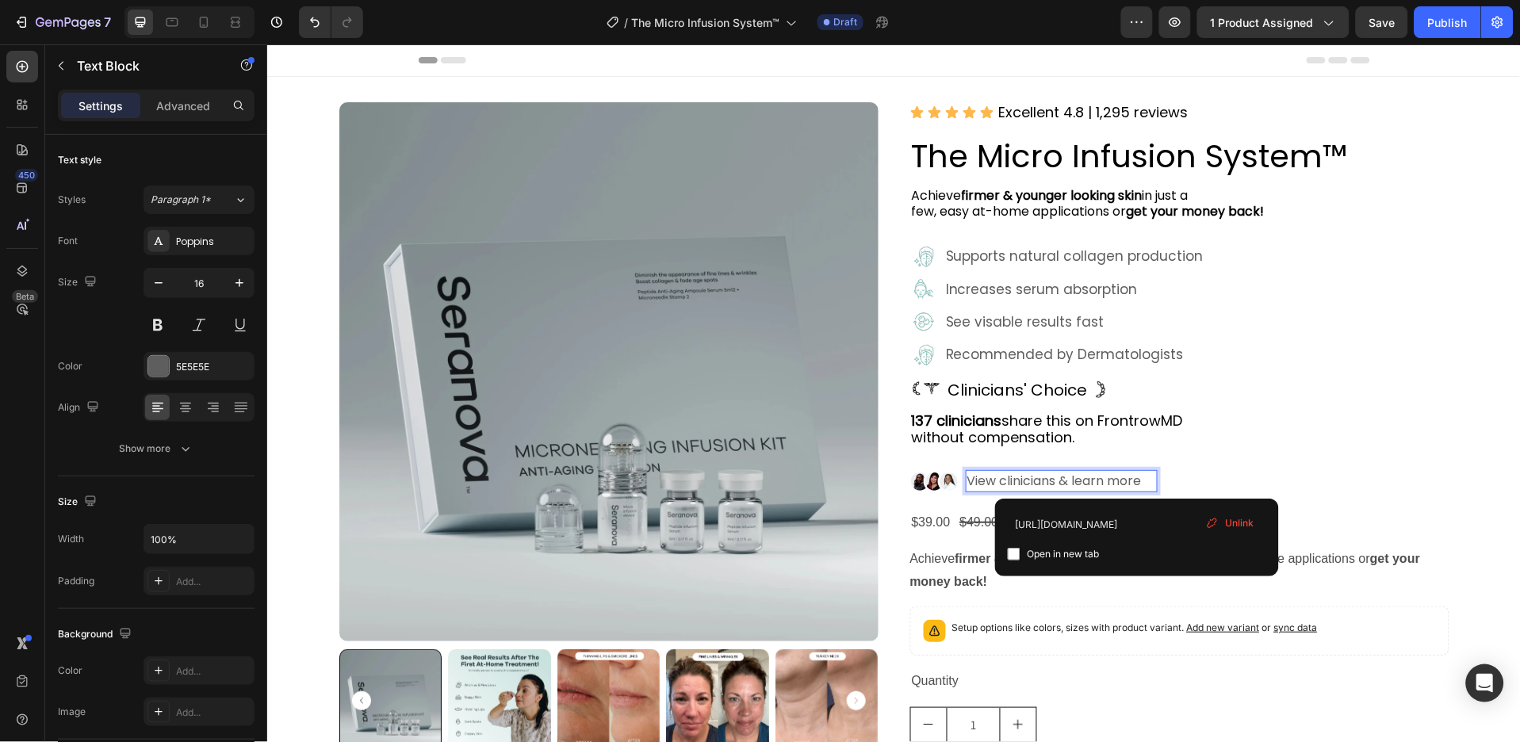
click at [1233, 519] on span "Unlink" at bounding box center [1239, 523] width 29 height 14
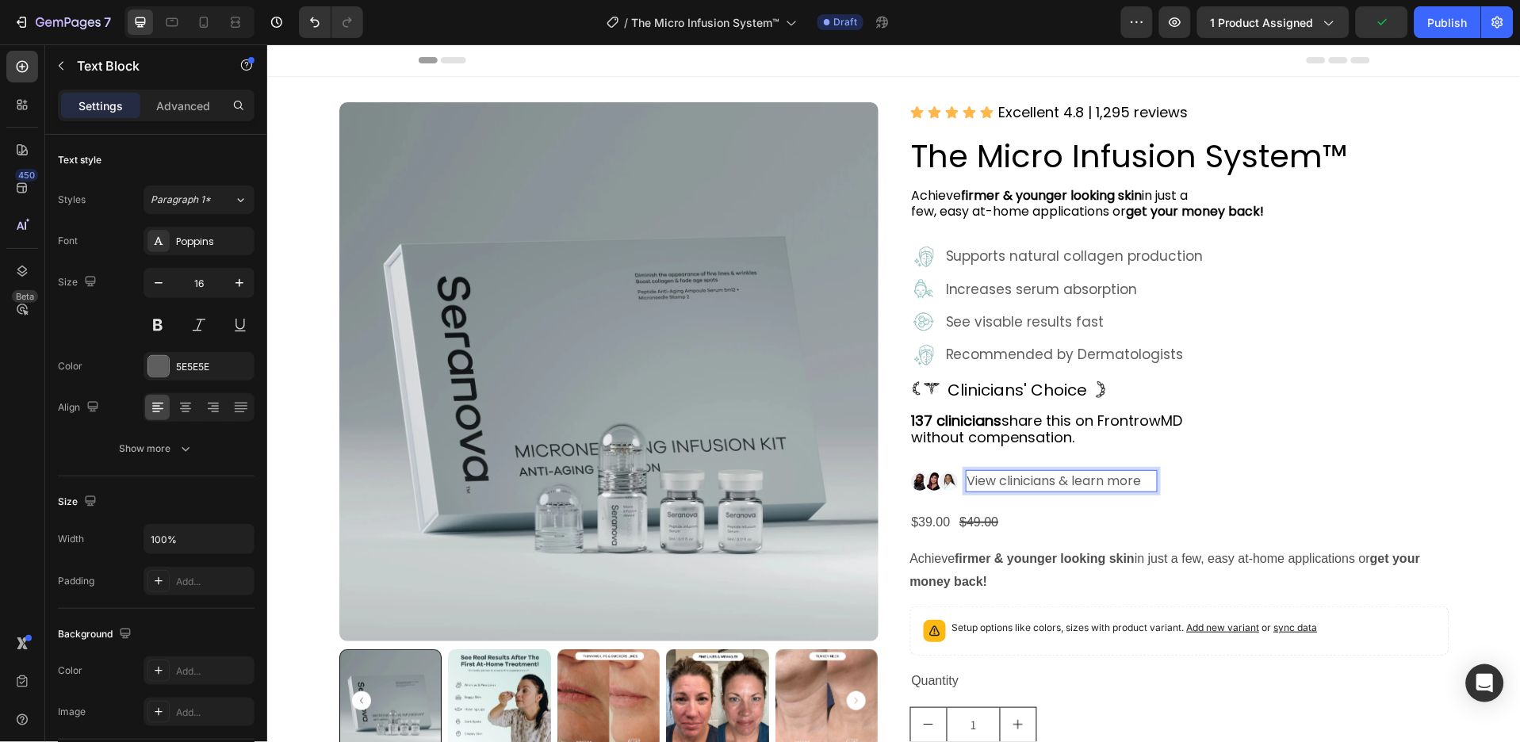
click at [1139, 481] on p "View clinicians & learn more ⁠⁠⁠⁠⁠⁠⁠" at bounding box center [1061, 480] width 189 height 19
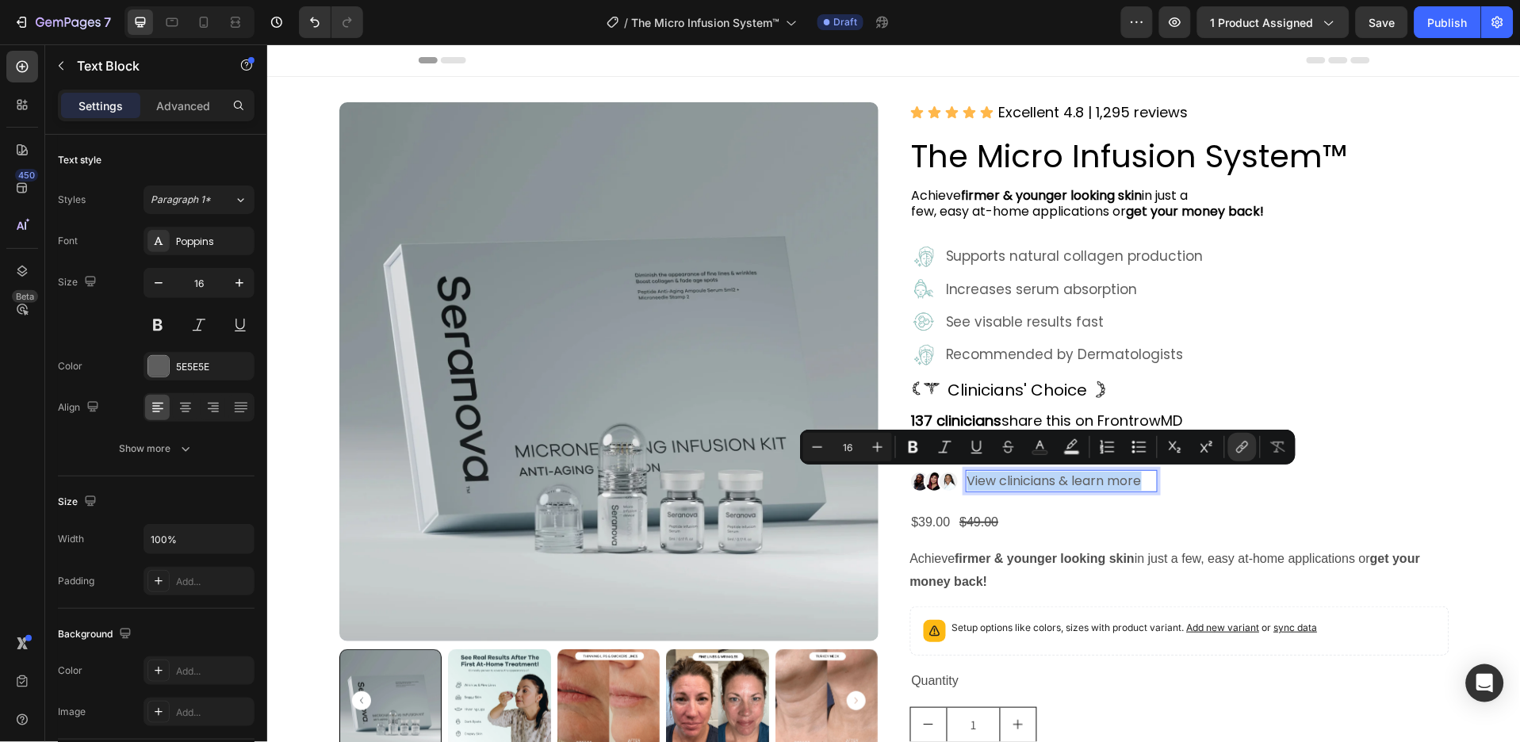
drag, startPoint x: 1139, startPoint y: 481, endPoint x: 960, endPoint y: 471, distance: 179.5
click at [967, 471] on p "View clinicians & learn more ⁠⁠⁠⁠⁠⁠⁠" at bounding box center [1061, 480] width 189 height 19
click at [979, 454] on icon "Editor contextual toolbar" at bounding box center [977, 447] width 16 height 16
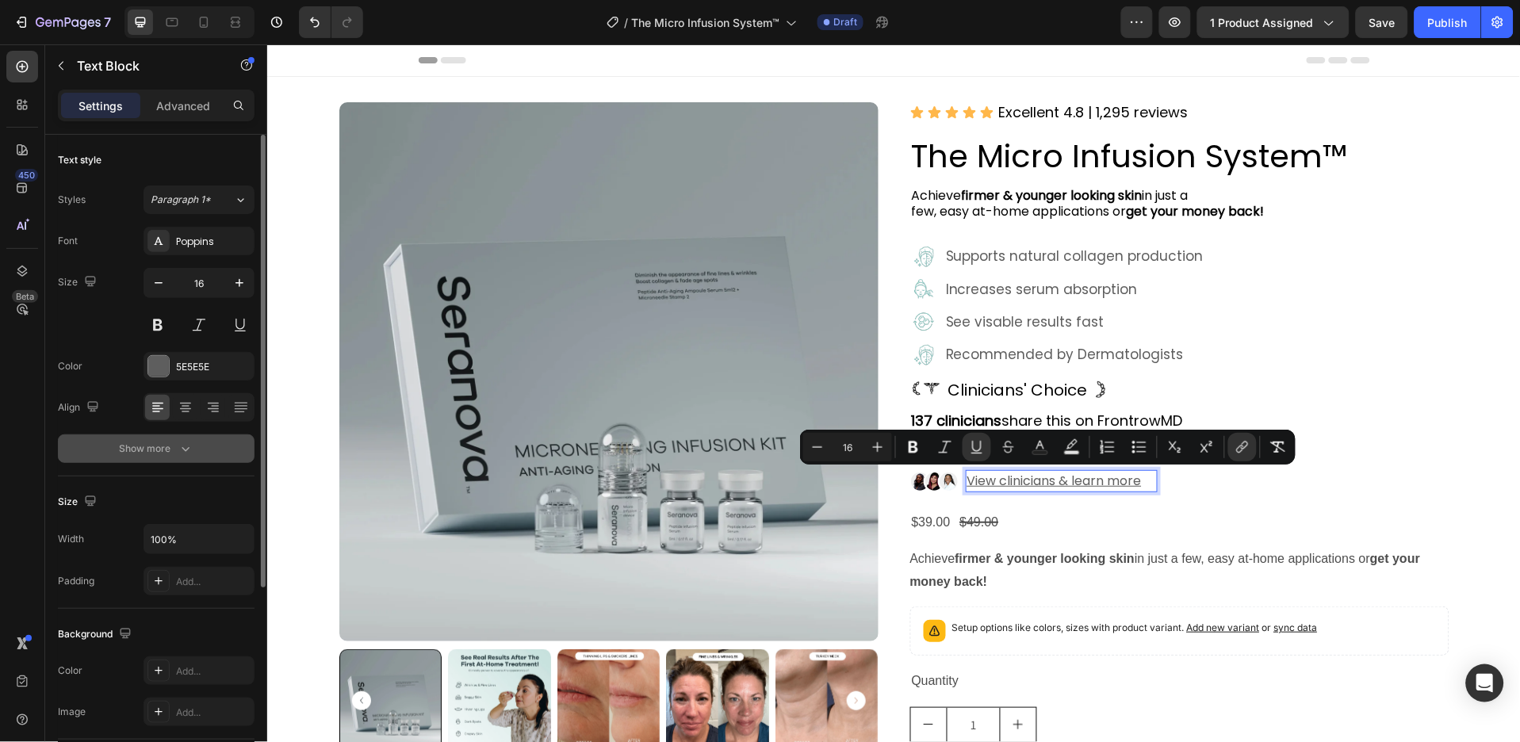
click at [178, 445] on icon "button" at bounding box center [186, 449] width 16 height 16
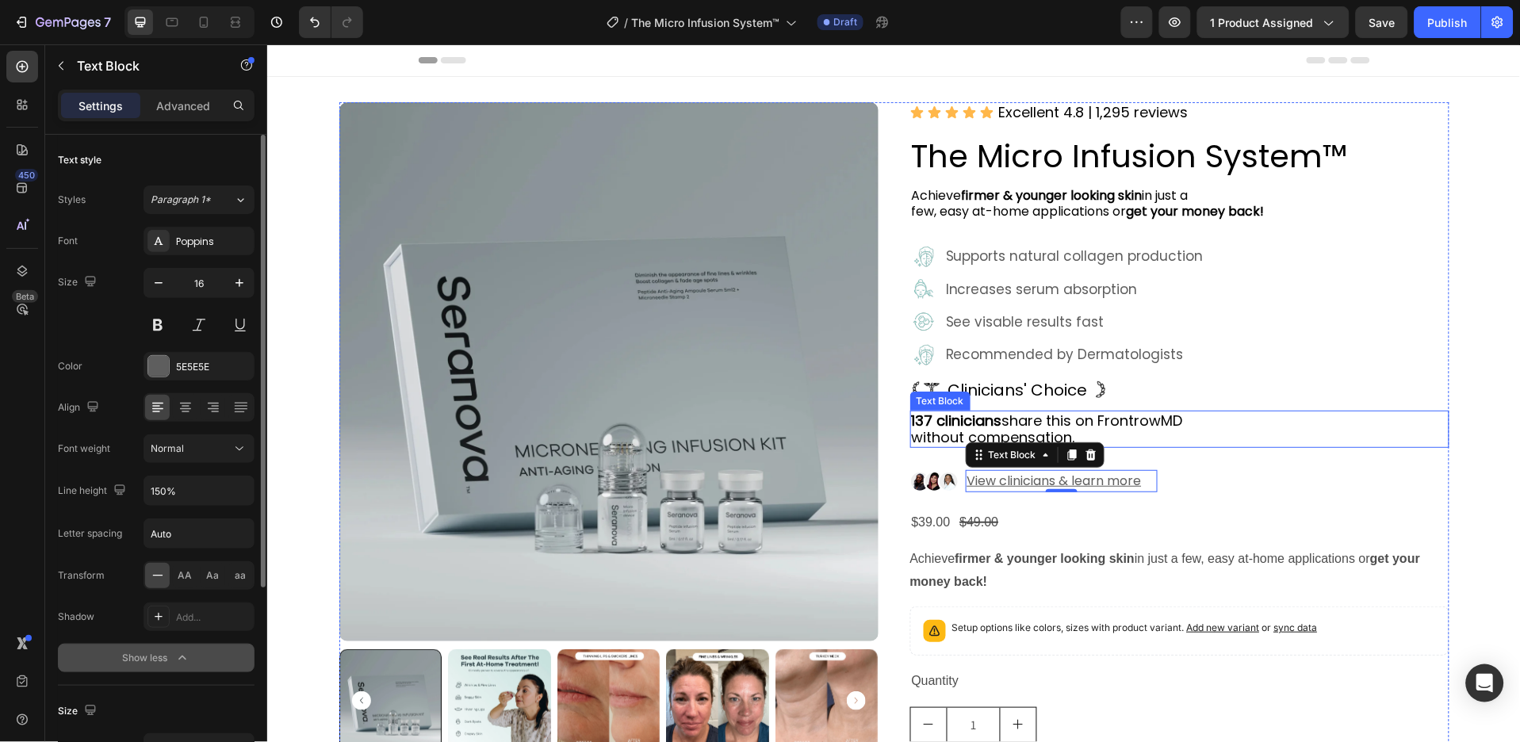
click at [1274, 416] on p "137 clinicians share this on FrontrowMD without compensation." at bounding box center [1179, 429] width 536 height 34
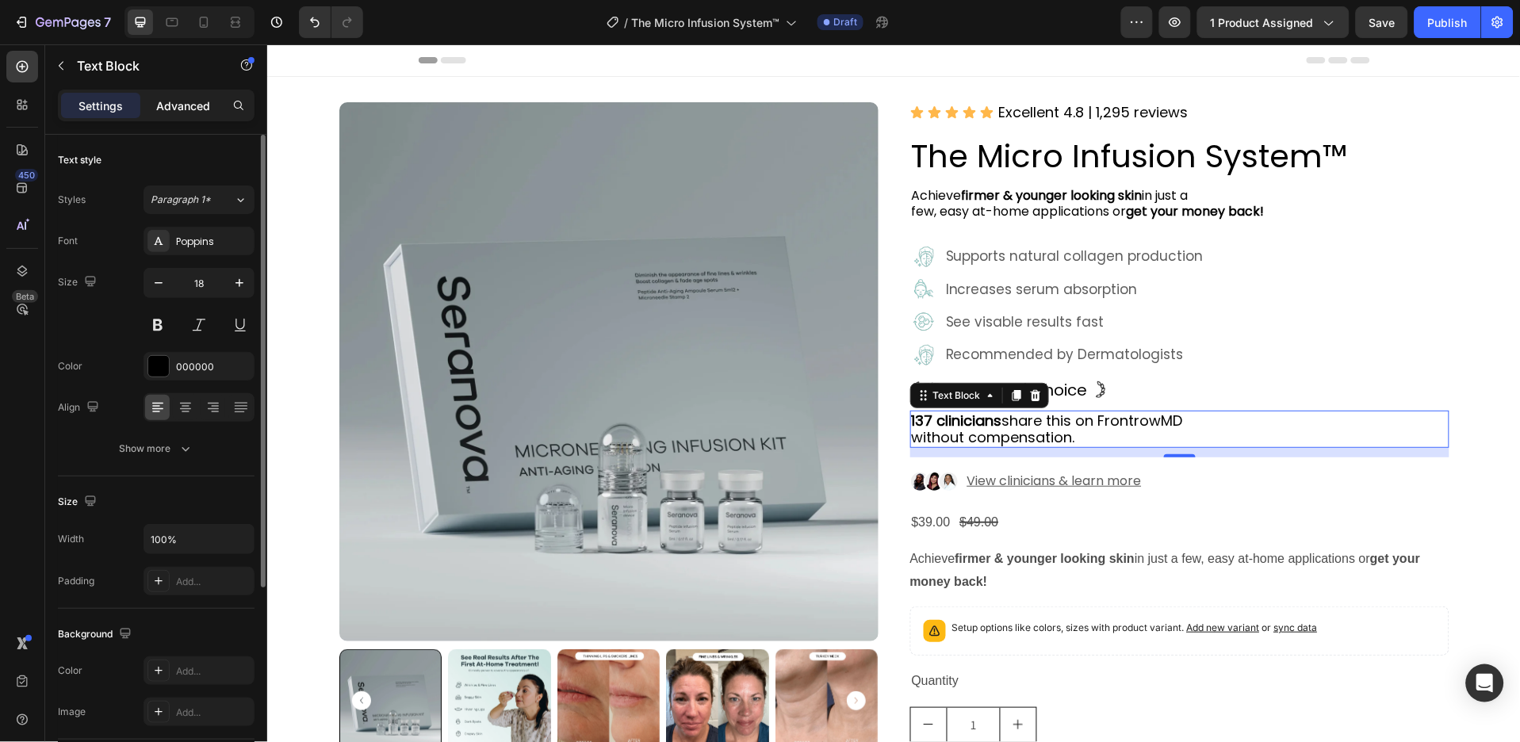
click at [175, 104] on p "Advanced" at bounding box center [183, 106] width 54 height 17
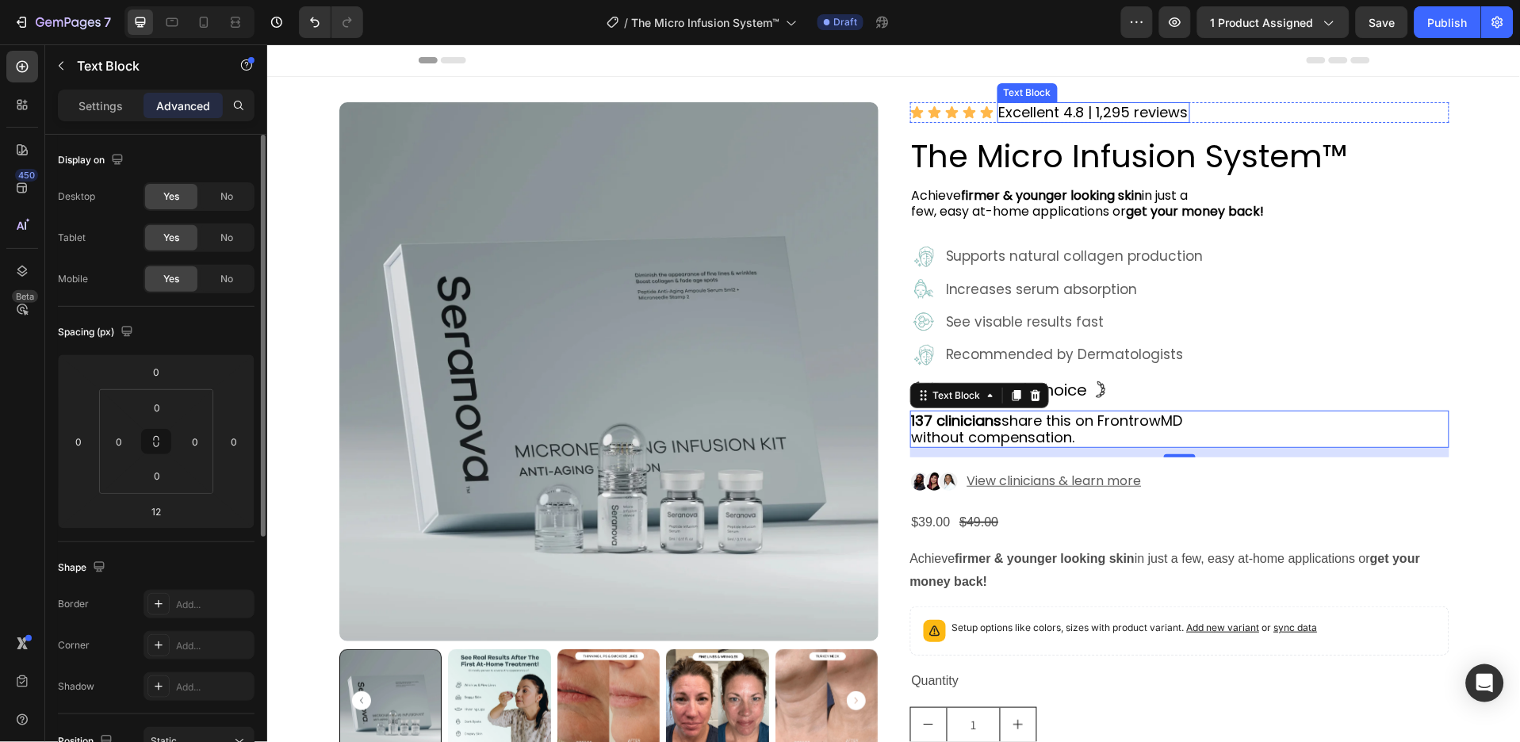
click at [1052, 108] on p "Excellent 4.8 | 1,295 reviews" at bounding box center [1094, 111] width 190 height 17
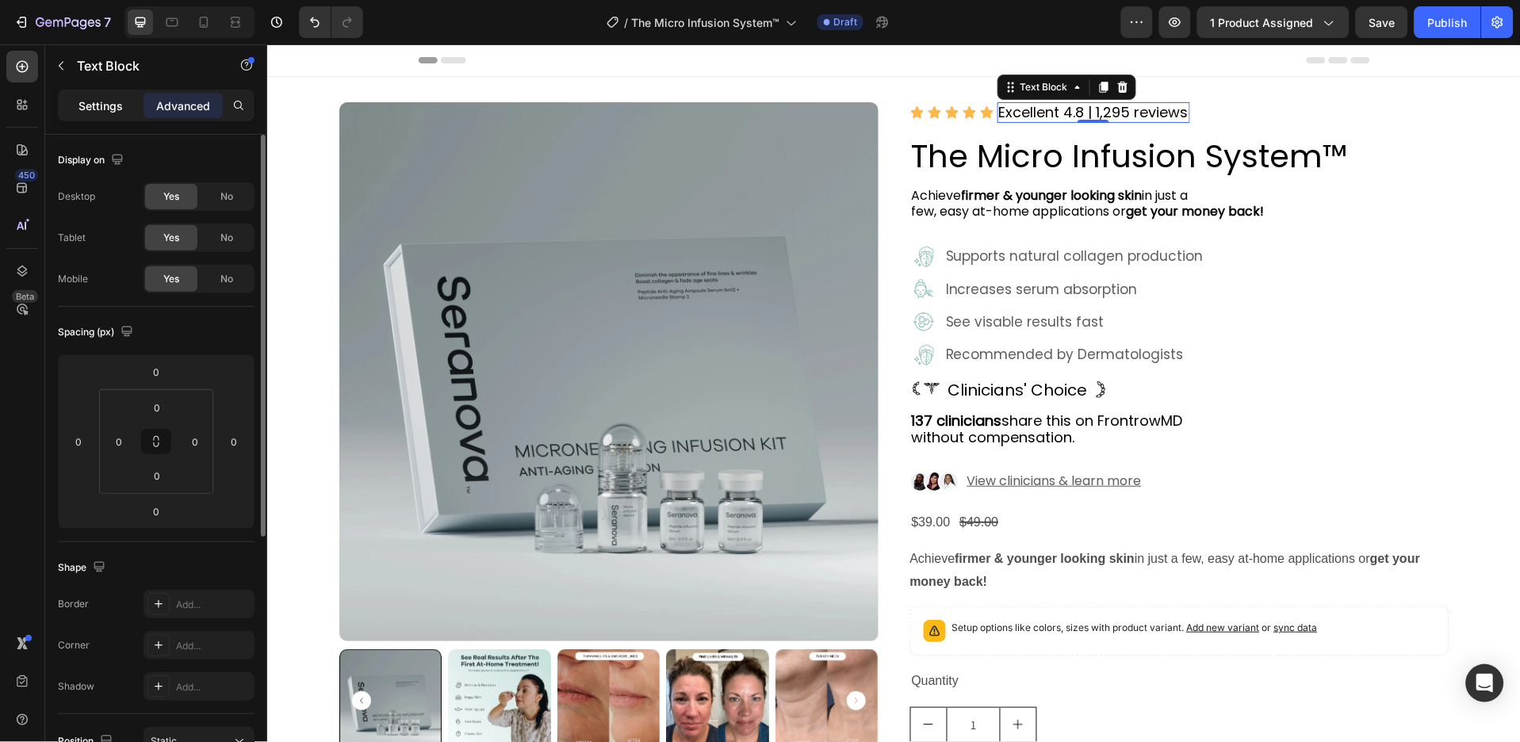
click at [90, 107] on p "Settings" at bounding box center [101, 106] width 44 height 17
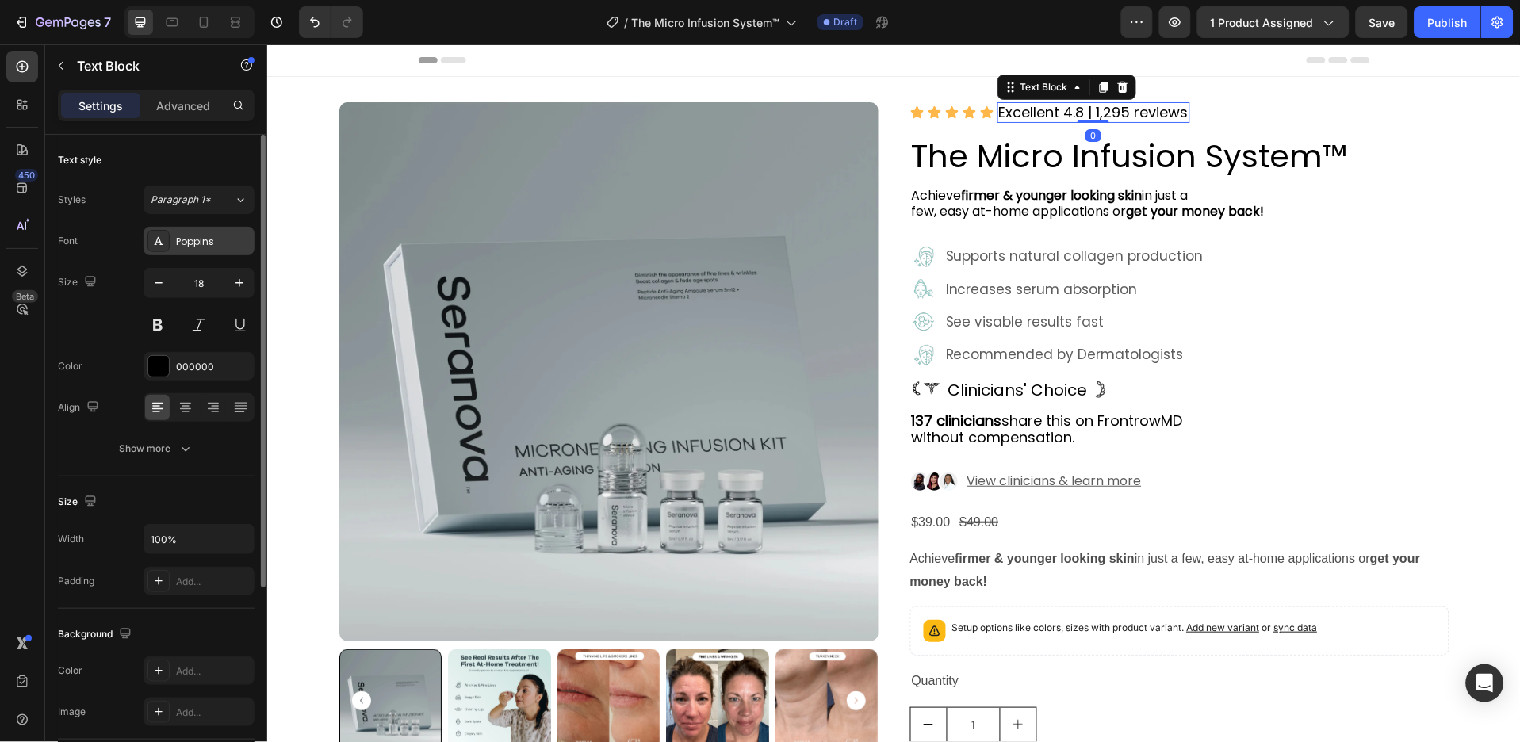
click at [227, 241] on div "Poppins" at bounding box center [213, 242] width 75 height 14
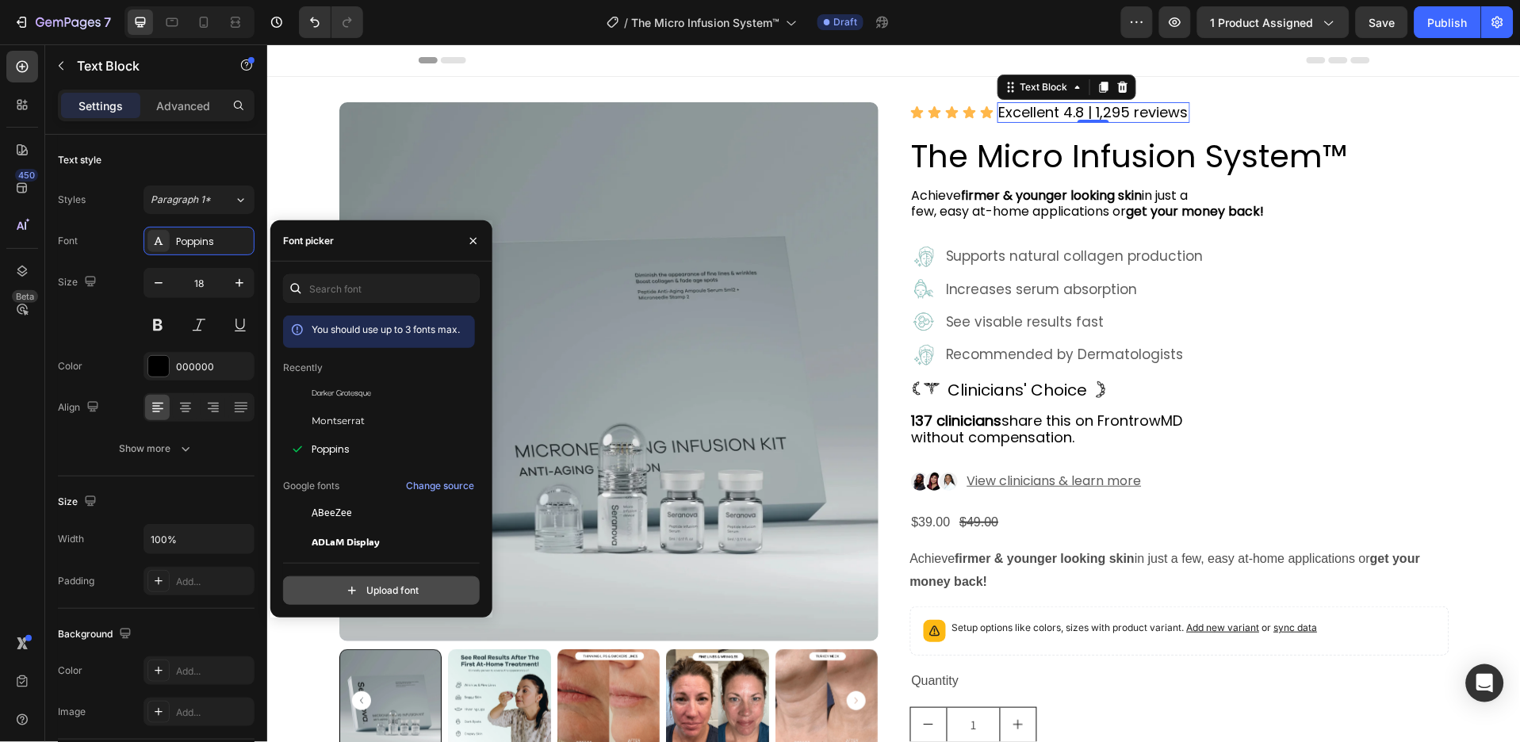
click at [421, 593] on input "file" at bounding box center [415, 590] width 397 height 27
click at [412, 588] on input "file" at bounding box center [415, 590] width 397 height 27
type input "C:\fakepath\GalanoGrotesqueAltExtraLightItalic.otf"
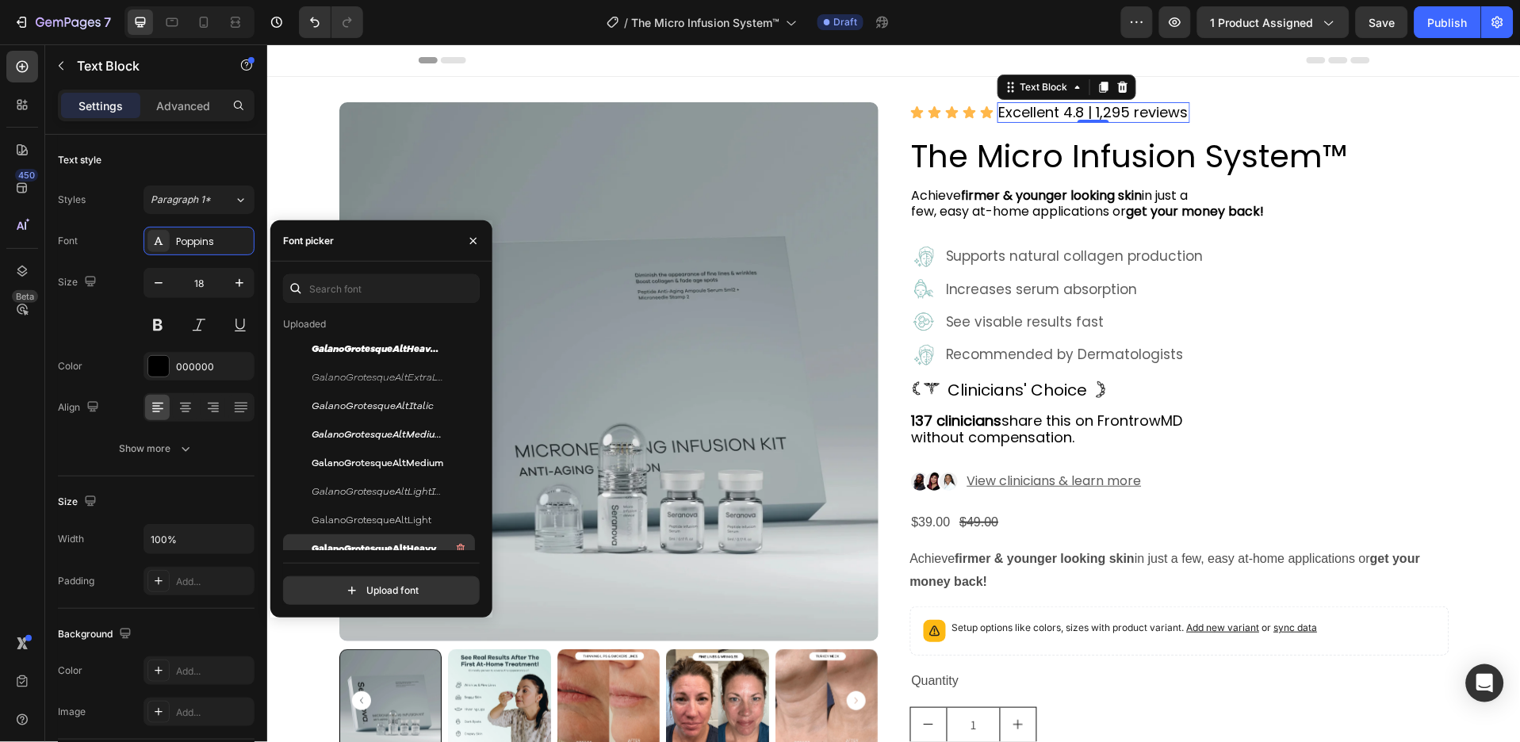
scroll to position [211, 0]
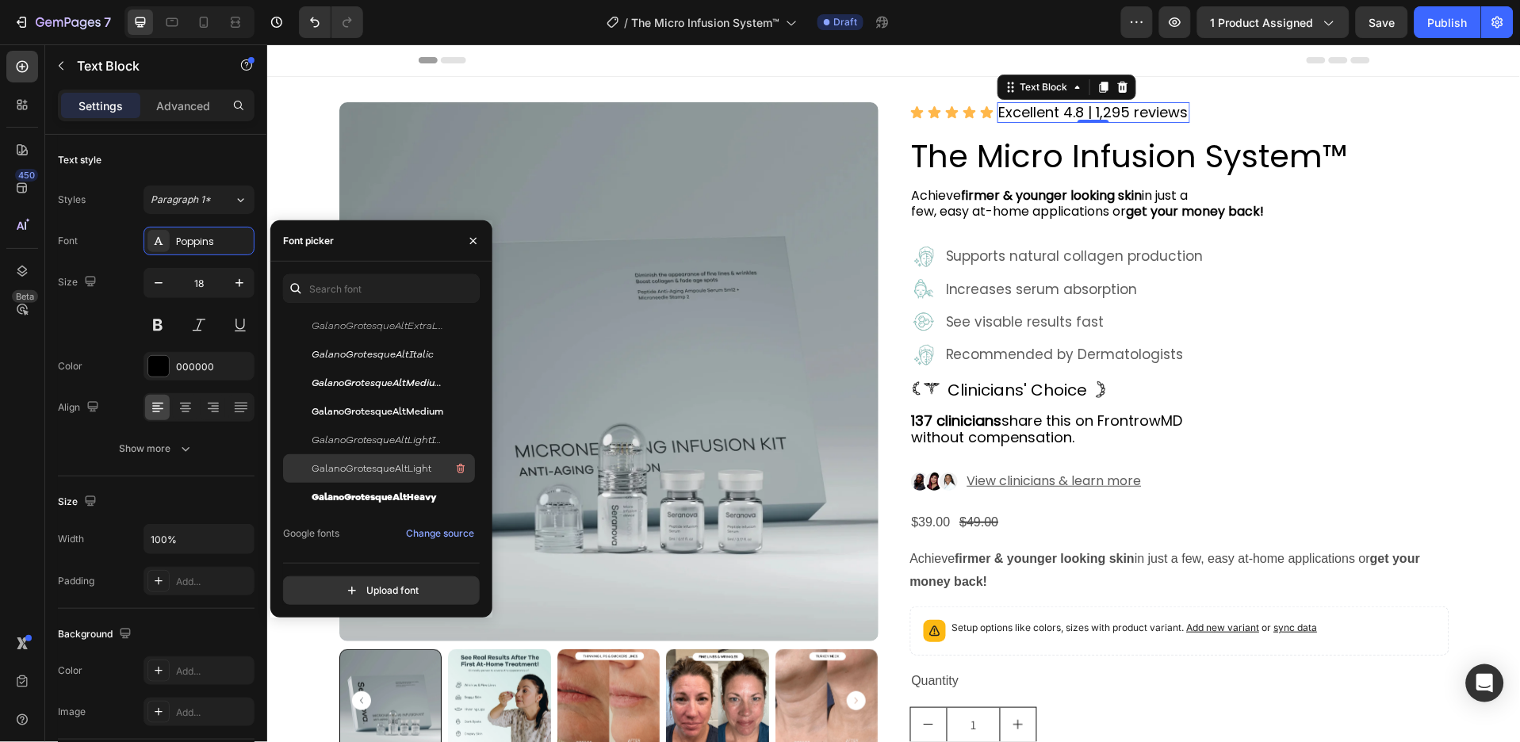
click at [411, 470] on span "GalanoGrotesqueAltLight" at bounding box center [372, 469] width 120 height 14
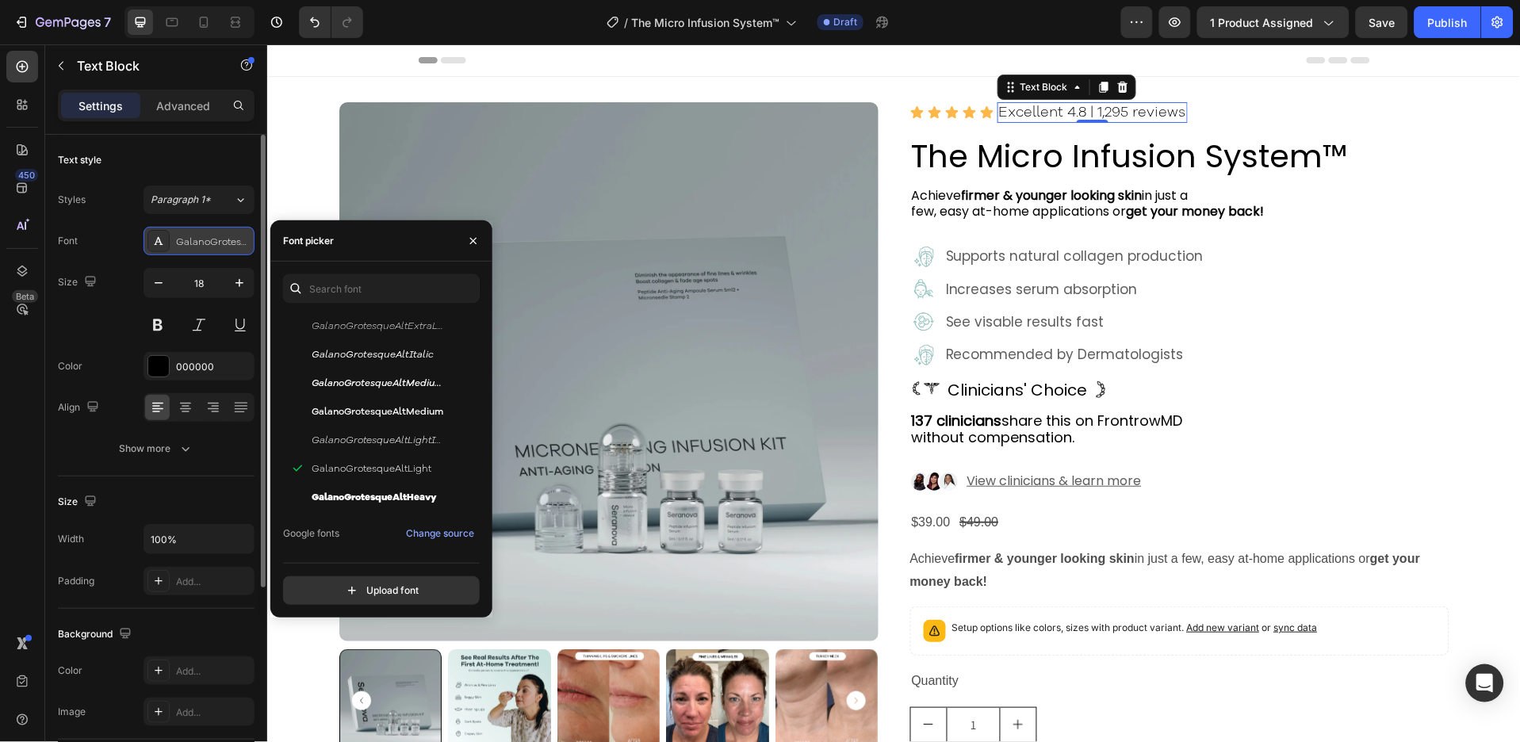
click at [224, 241] on div "GalanoGrotesqueAltLight" at bounding box center [213, 242] width 75 height 14
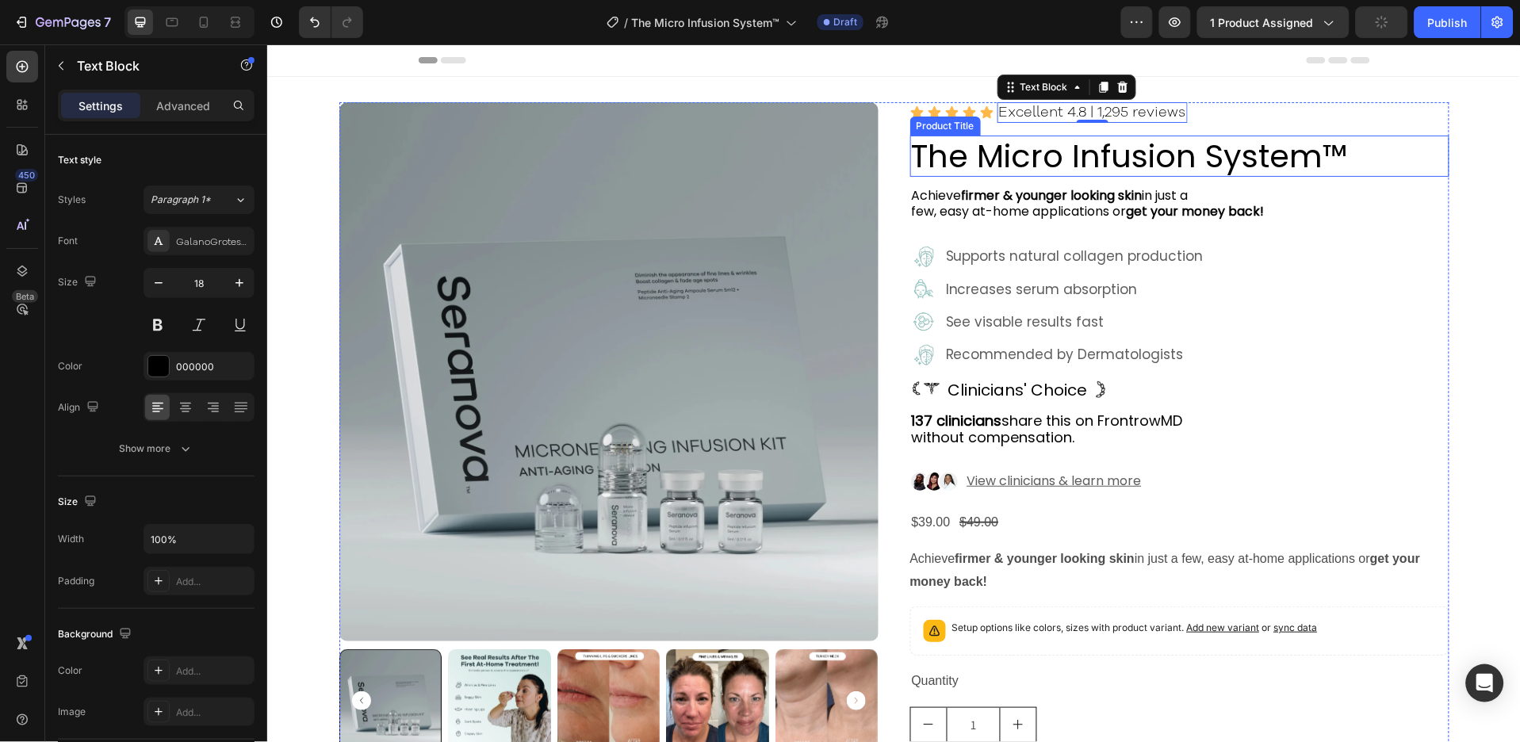
click at [1088, 159] on h2 "The Micro Infusion System™" at bounding box center [1179, 155] width 539 height 41
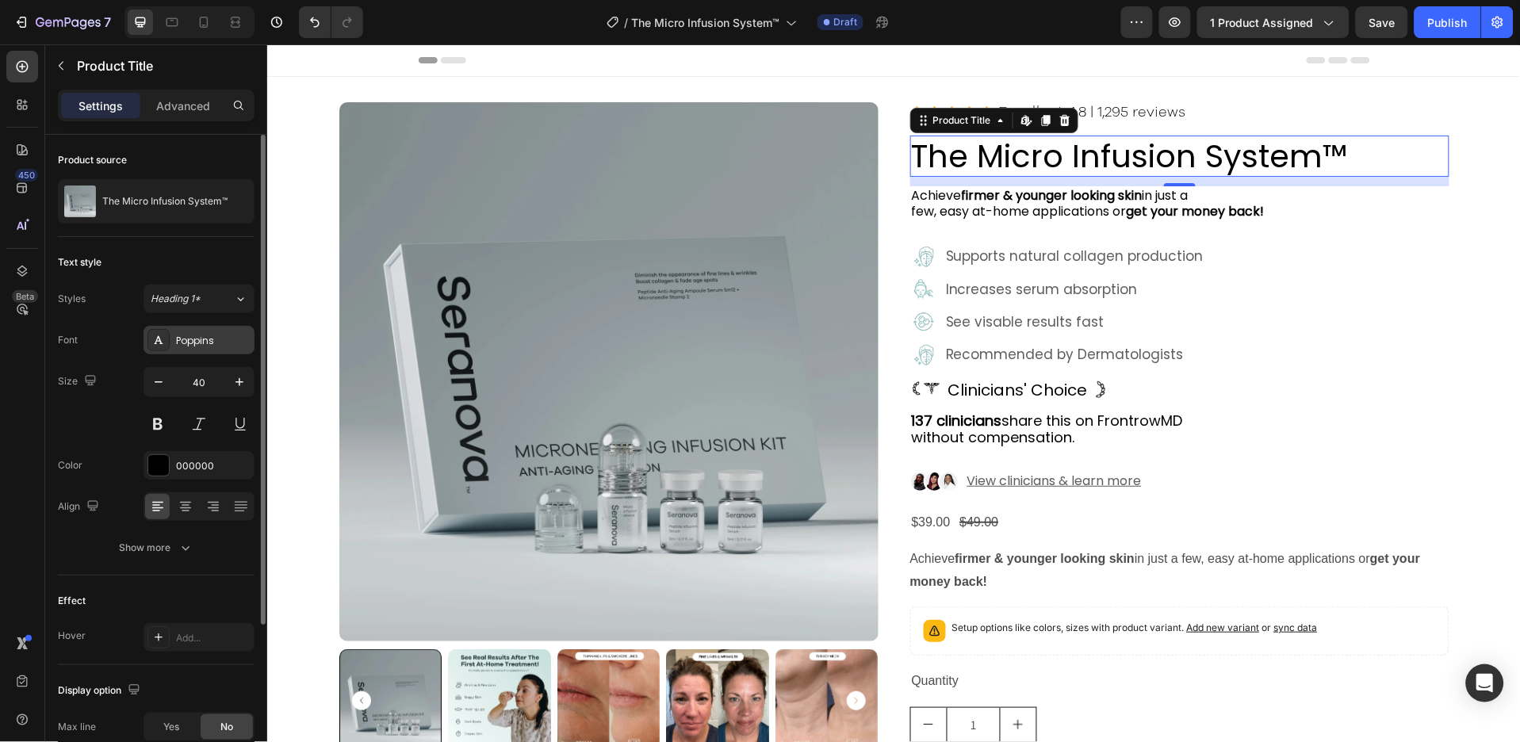
click at [228, 341] on div "Poppins" at bounding box center [213, 341] width 75 height 14
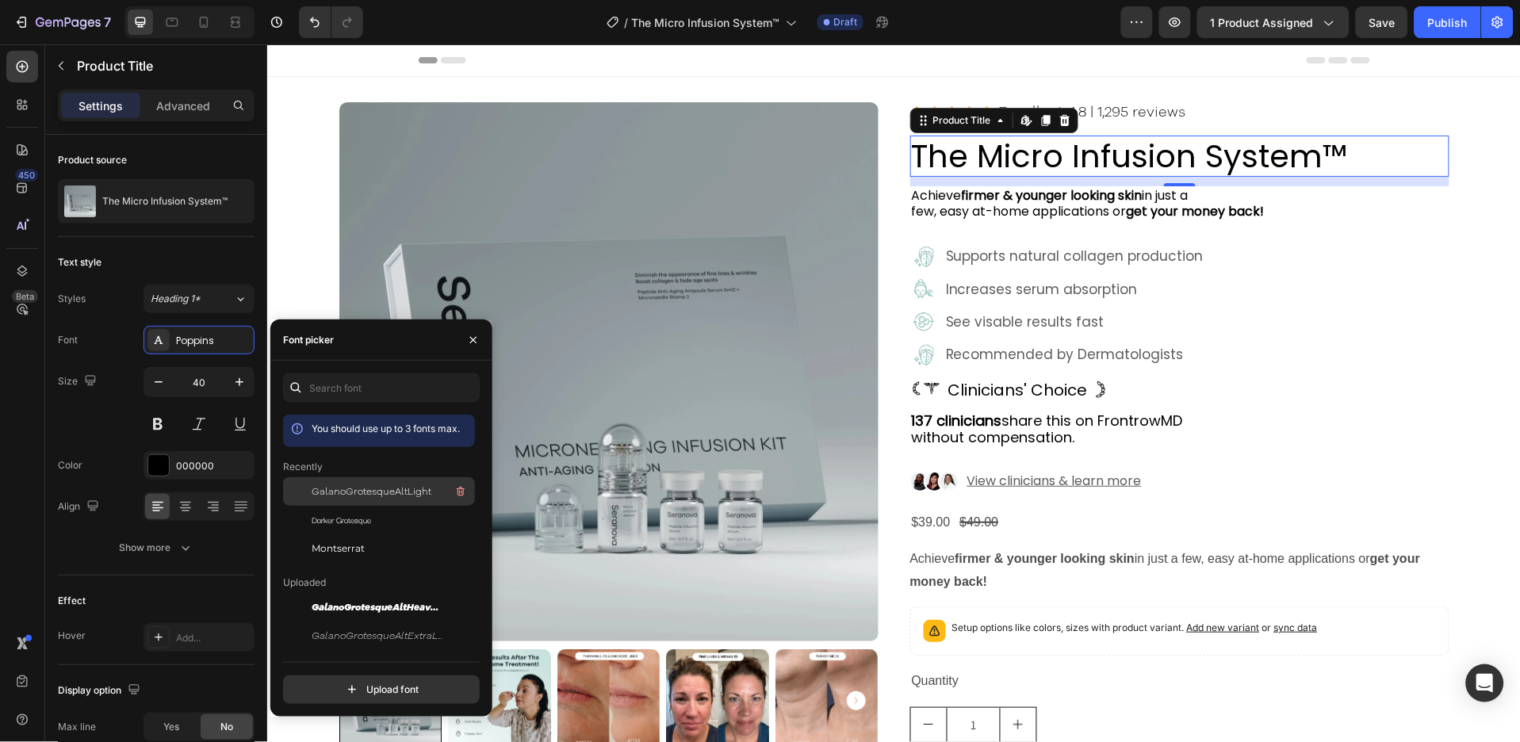
click at [404, 493] on span "GalanoGrotesqueAltLight" at bounding box center [372, 492] width 120 height 14
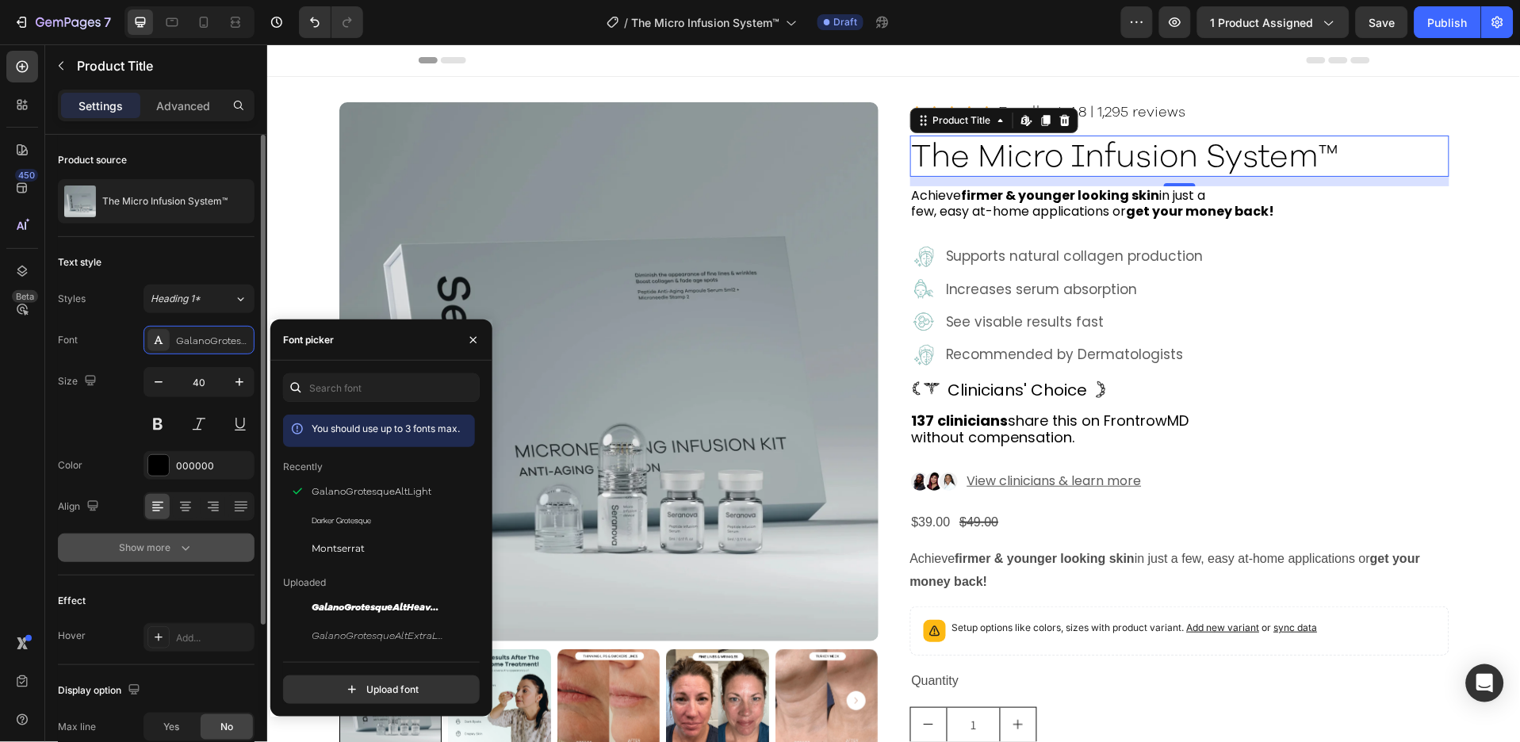
click at [190, 549] on icon "button" at bounding box center [186, 548] width 16 height 16
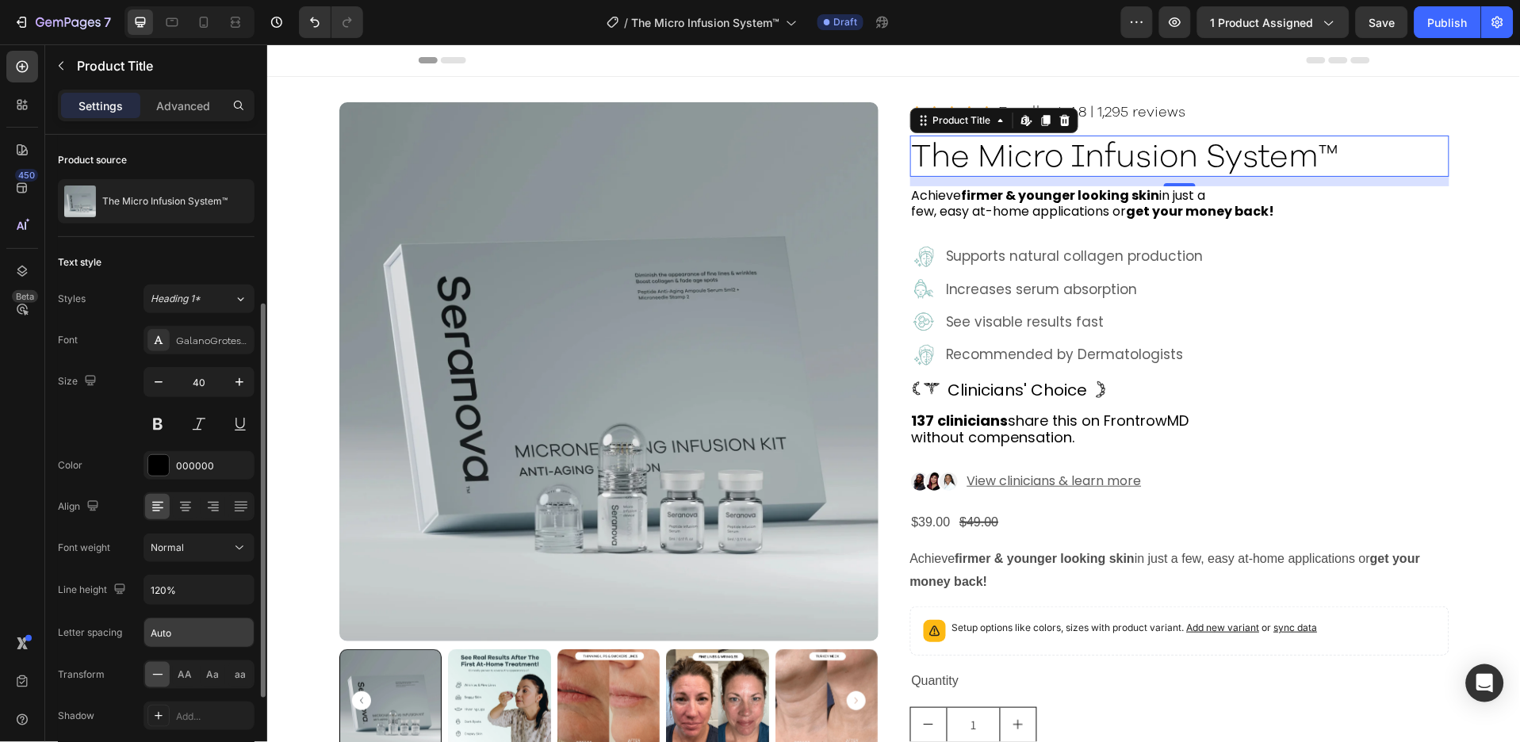
scroll to position [105, 0]
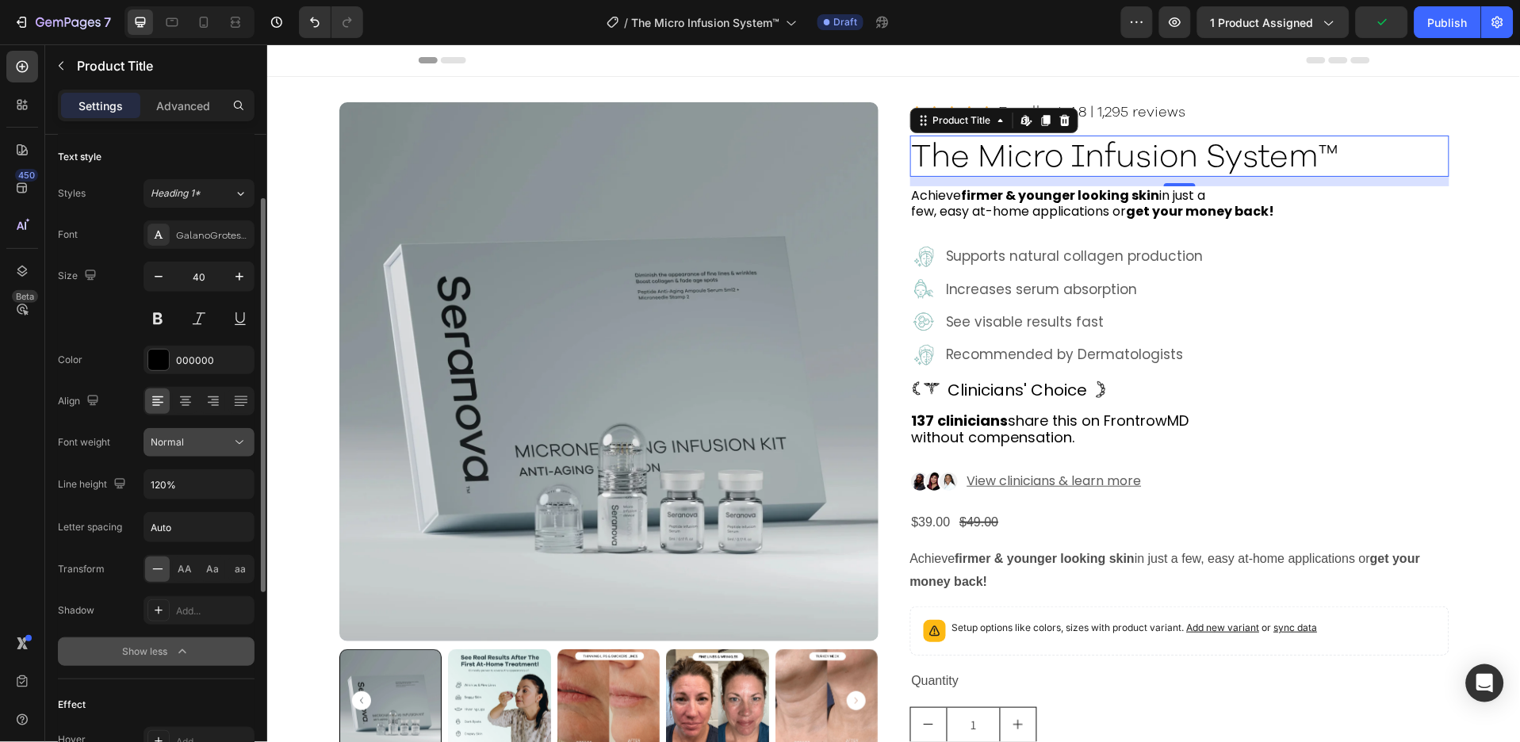
click at [236, 442] on icon at bounding box center [240, 443] width 8 height 4
click at [210, 487] on p "Normal" at bounding box center [196, 481] width 90 height 14
click at [213, 235] on div "GalanoGrotesqueAltLight" at bounding box center [213, 235] width 75 height 14
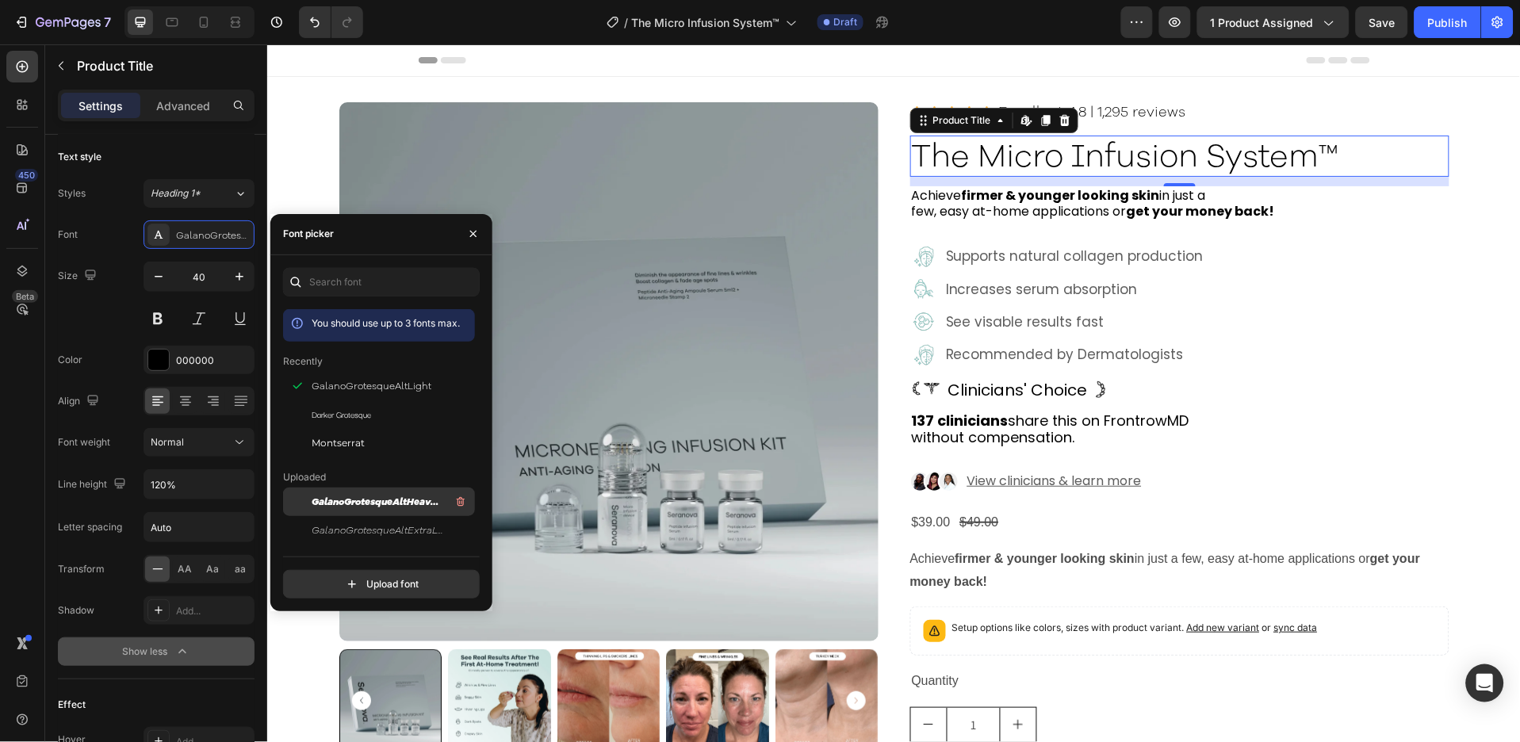
click at [378, 499] on span "GalanoGrotesqueAltHeavyItalic" at bounding box center [378, 502] width 132 height 14
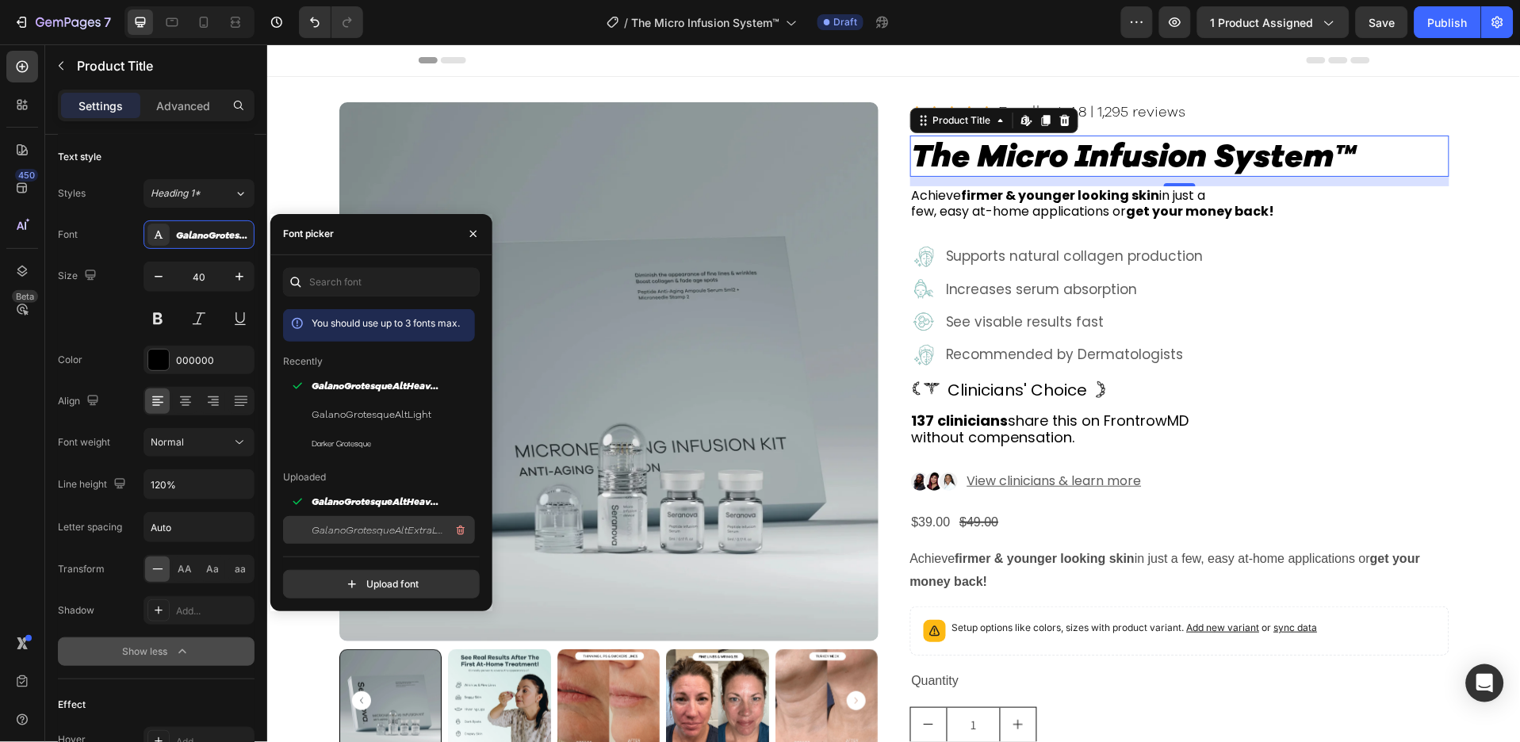
click at [383, 523] on span "GalanoGrotesqueAltExtraLightItalic" at bounding box center [378, 530] width 132 height 14
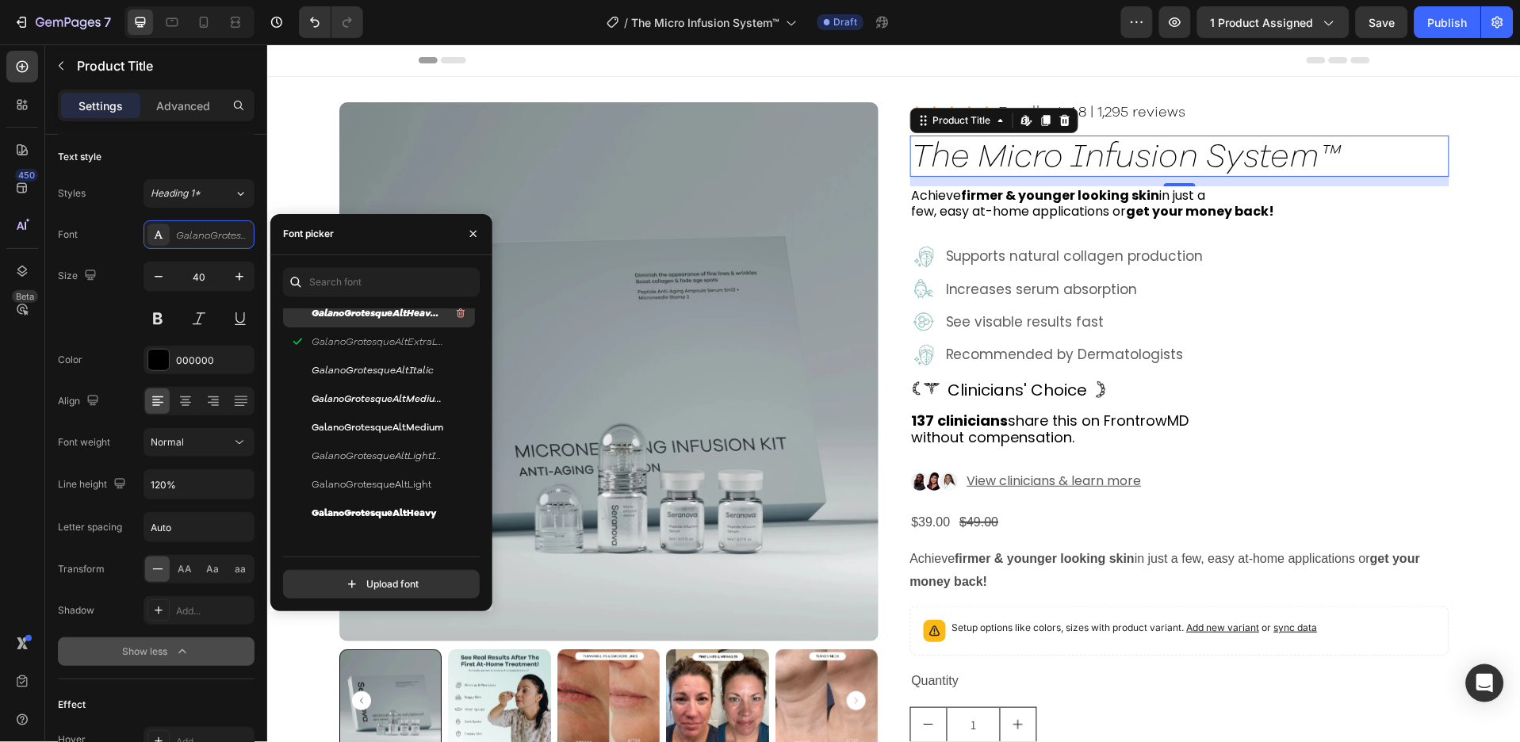
scroll to position [211, 0]
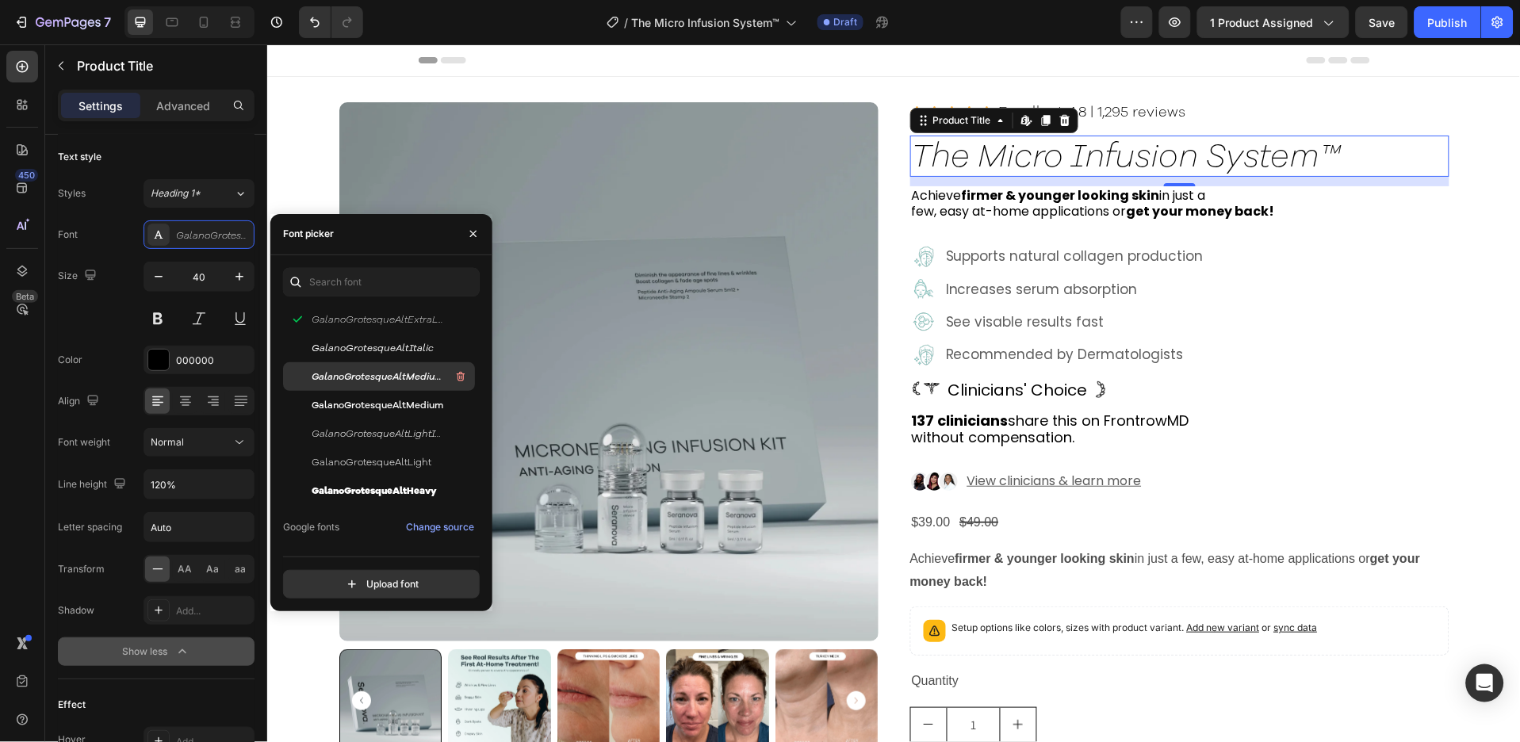
click at [396, 379] on span "GalanoGrotesqueAltMediumItalic" at bounding box center [378, 377] width 132 height 14
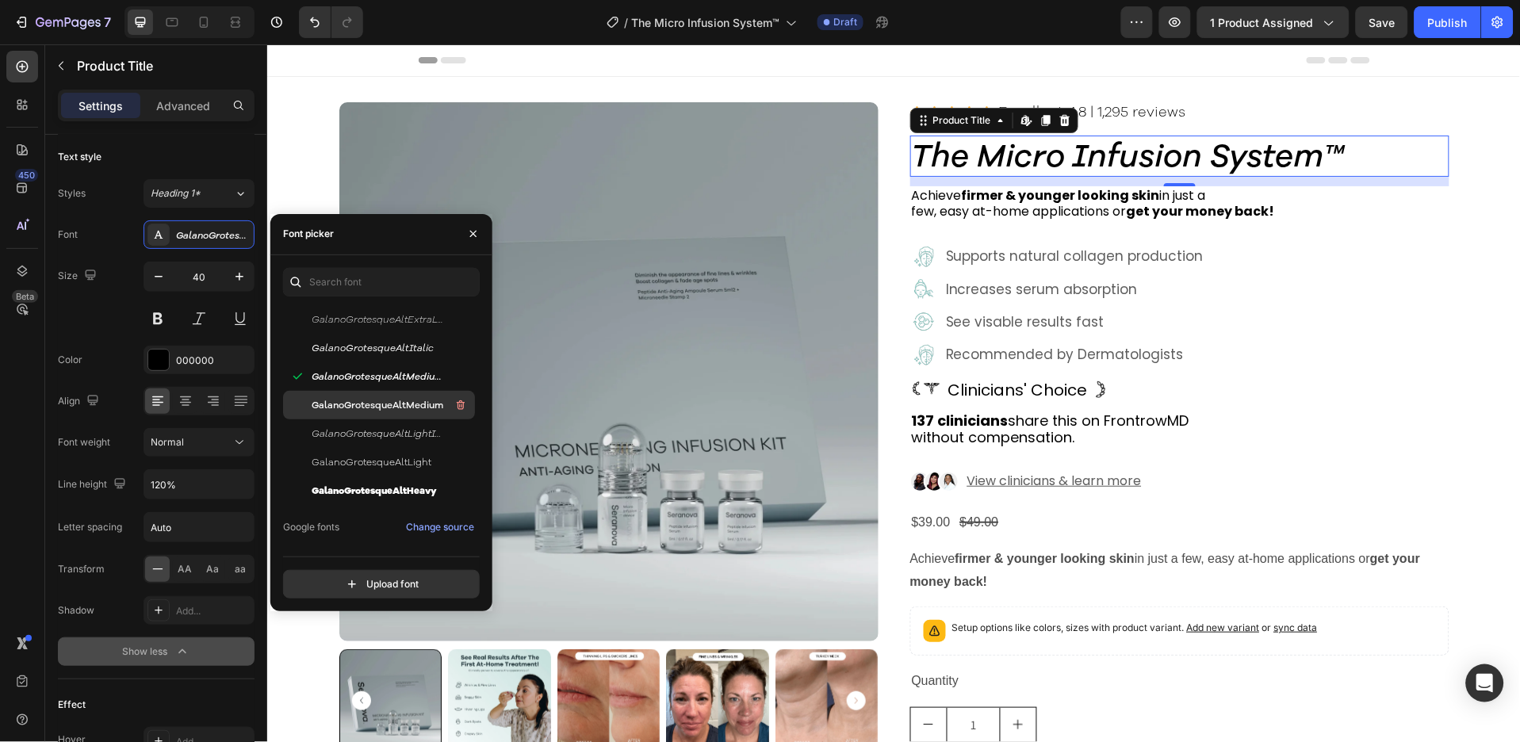
click at [395, 398] on span "GalanoGrotesqueAltMedium" at bounding box center [378, 405] width 132 height 14
click at [1012, 203] on p "few, easy at-home applications or get your money back!" at bounding box center [1179, 211] width 536 height 17
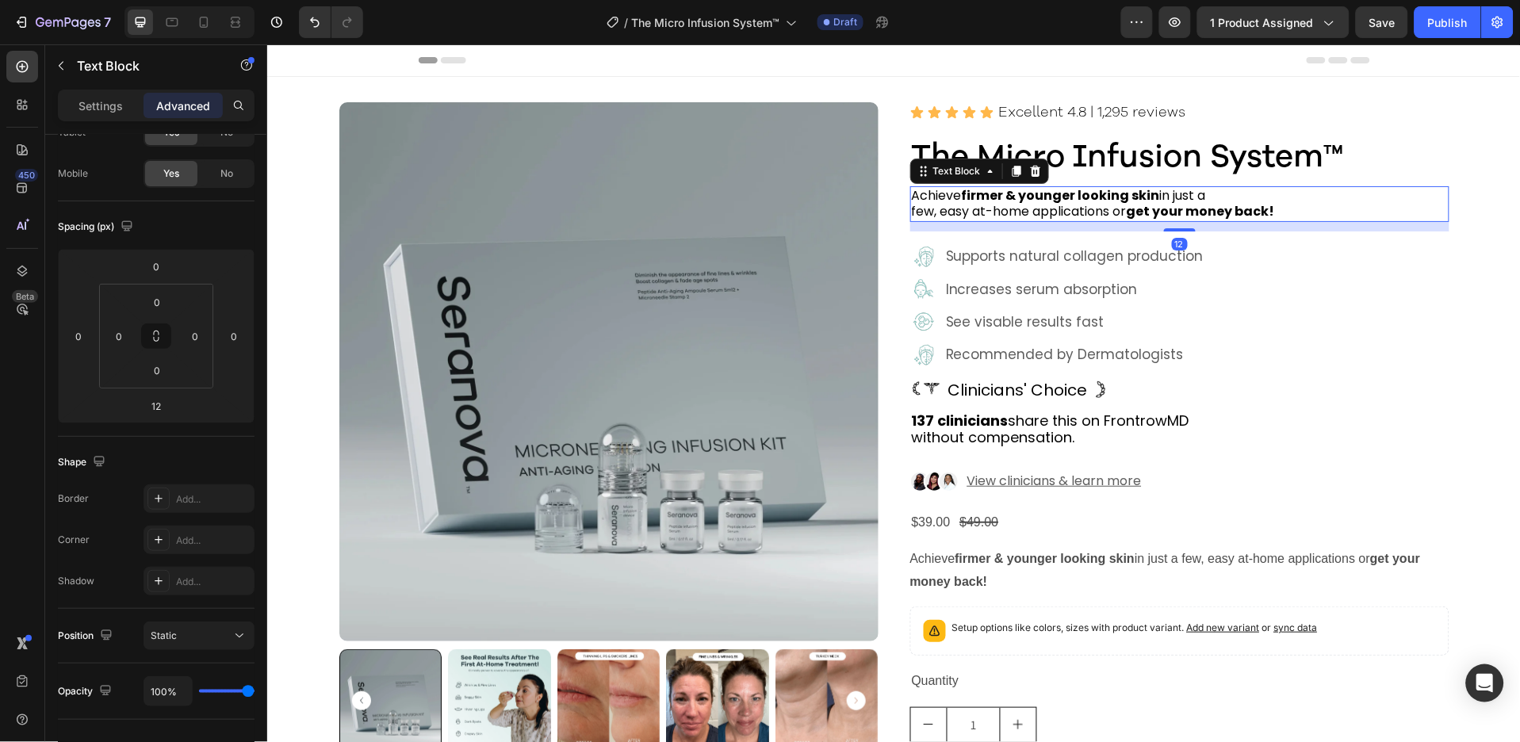
scroll to position [0, 0]
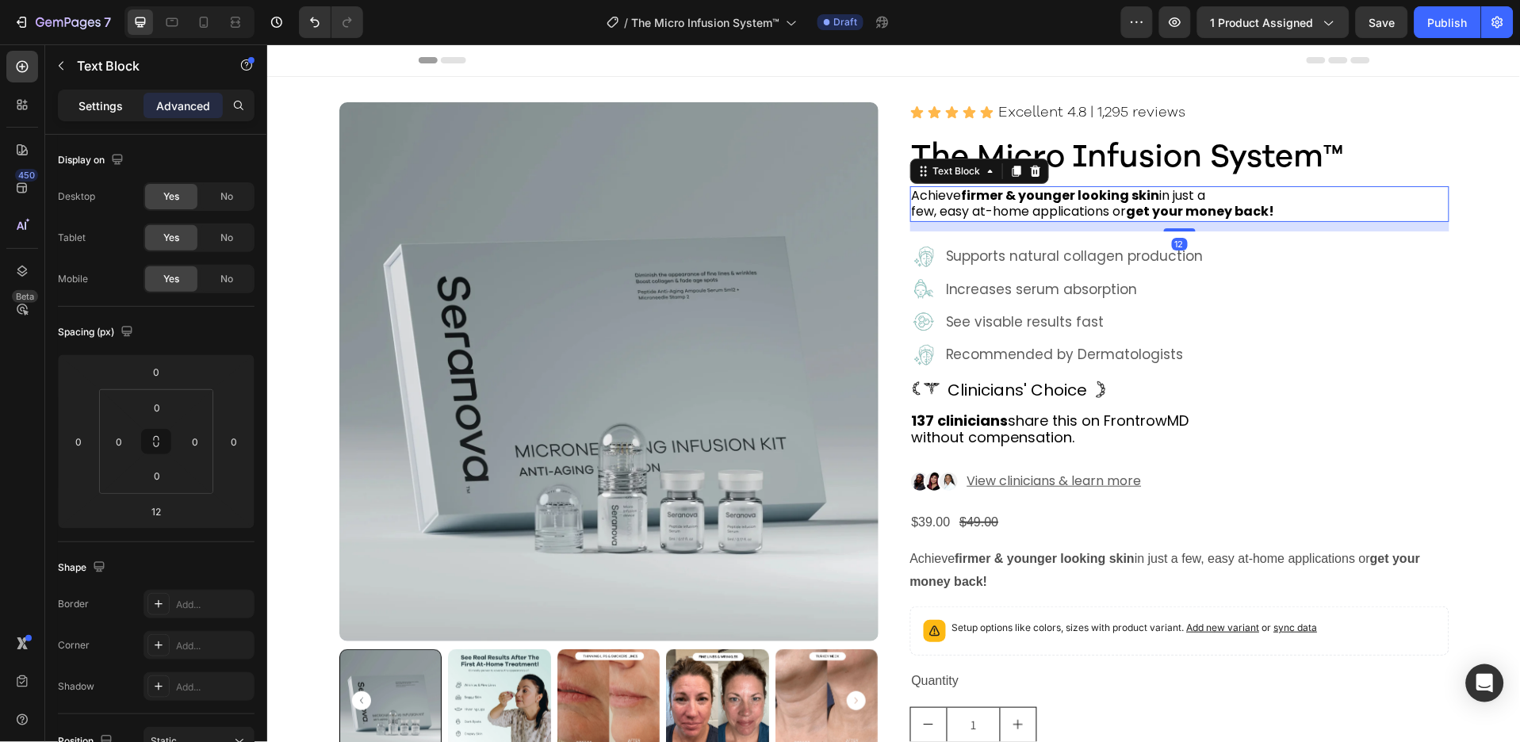
click at [107, 105] on p "Settings" at bounding box center [101, 106] width 44 height 17
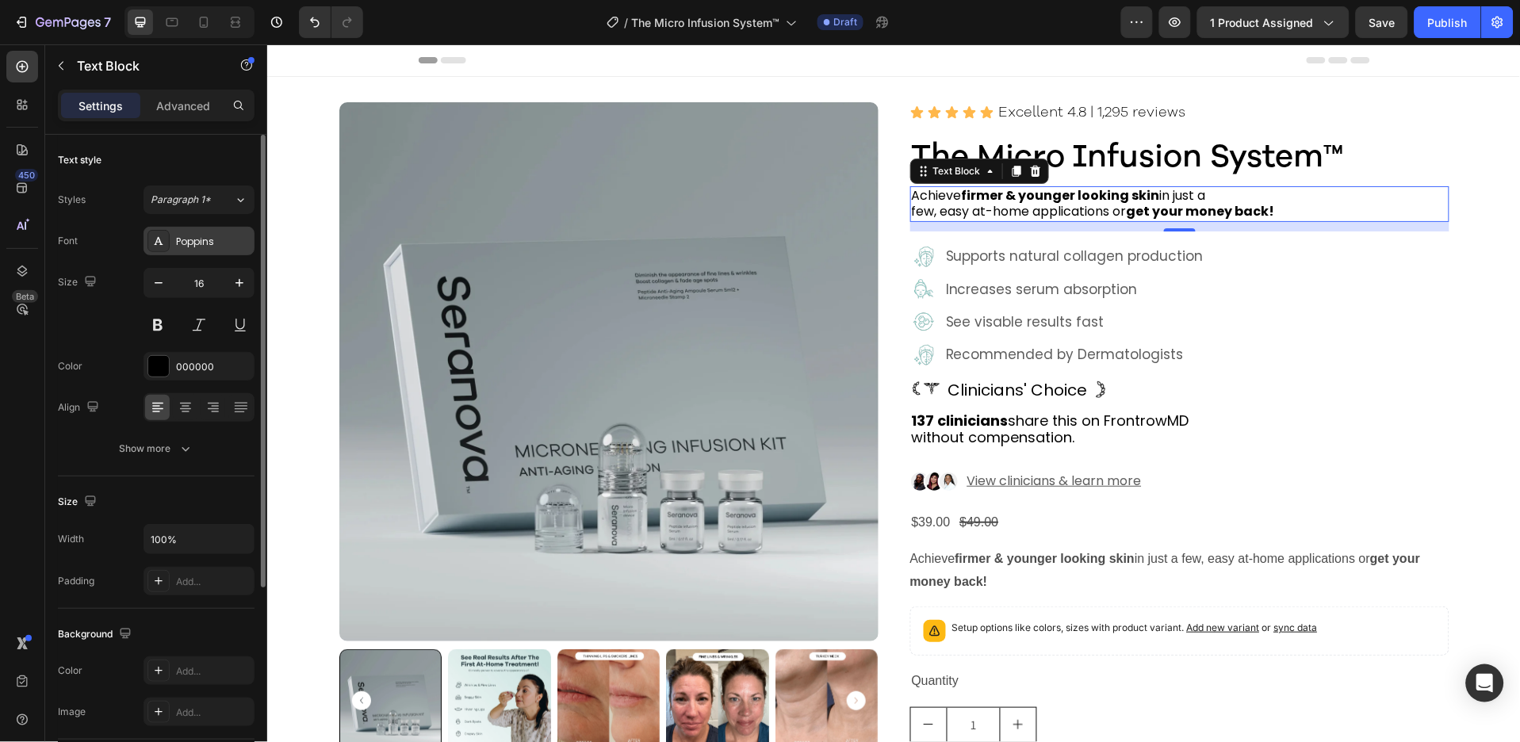
click at [217, 239] on div "Poppins" at bounding box center [213, 242] width 75 height 14
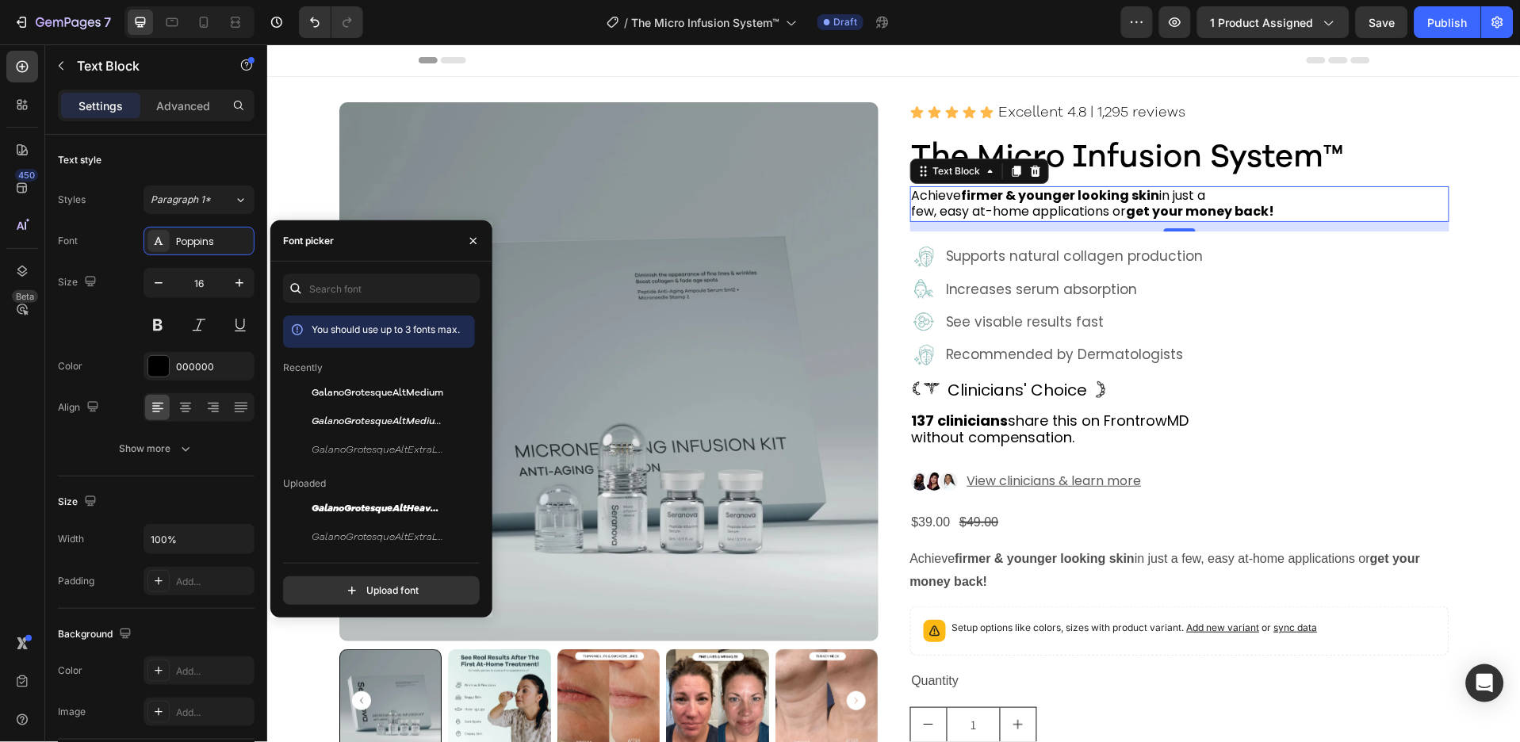
scroll to position [105, 0]
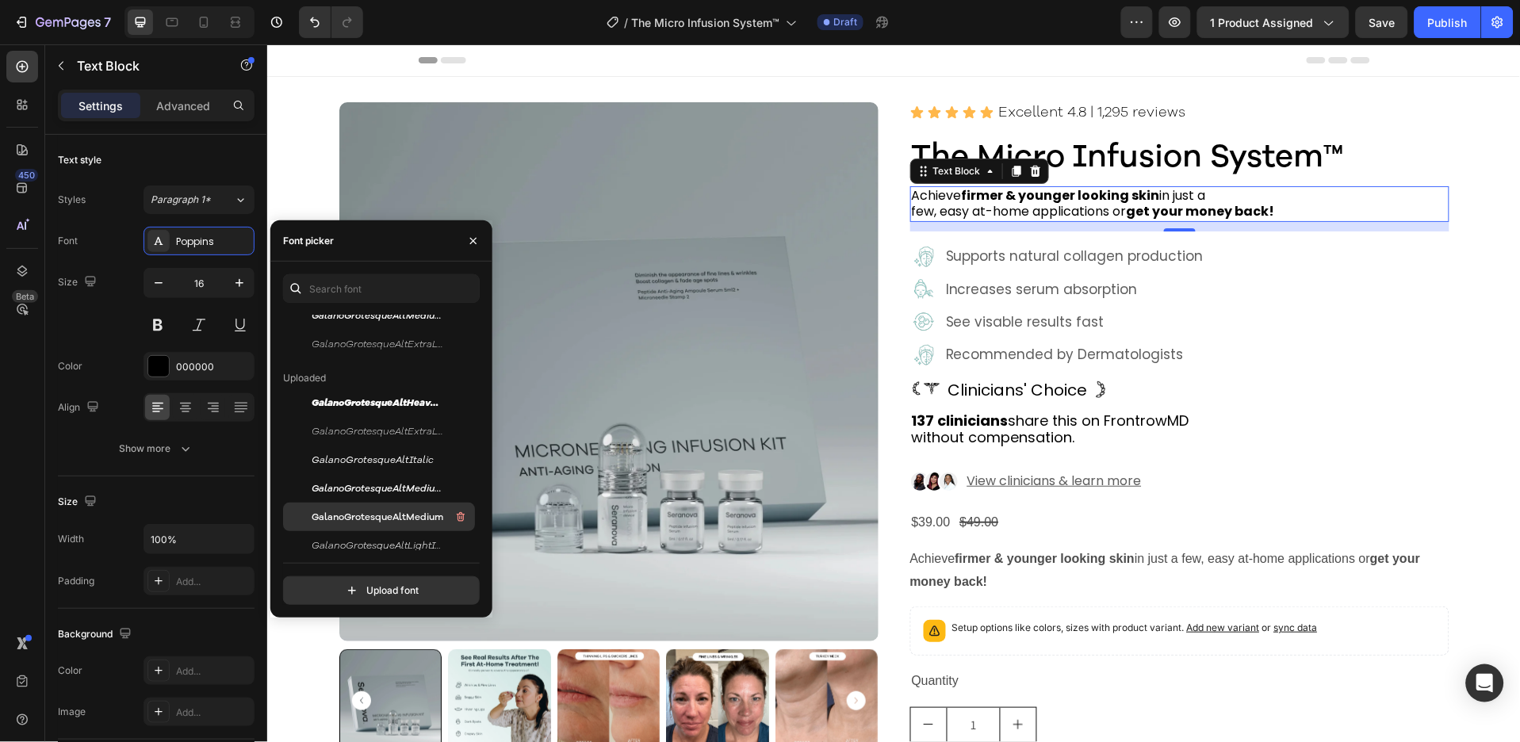
click at [416, 512] on span "GalanoGrotesqueAltMedium" at bounding box center [378, 517] width 132 height 14
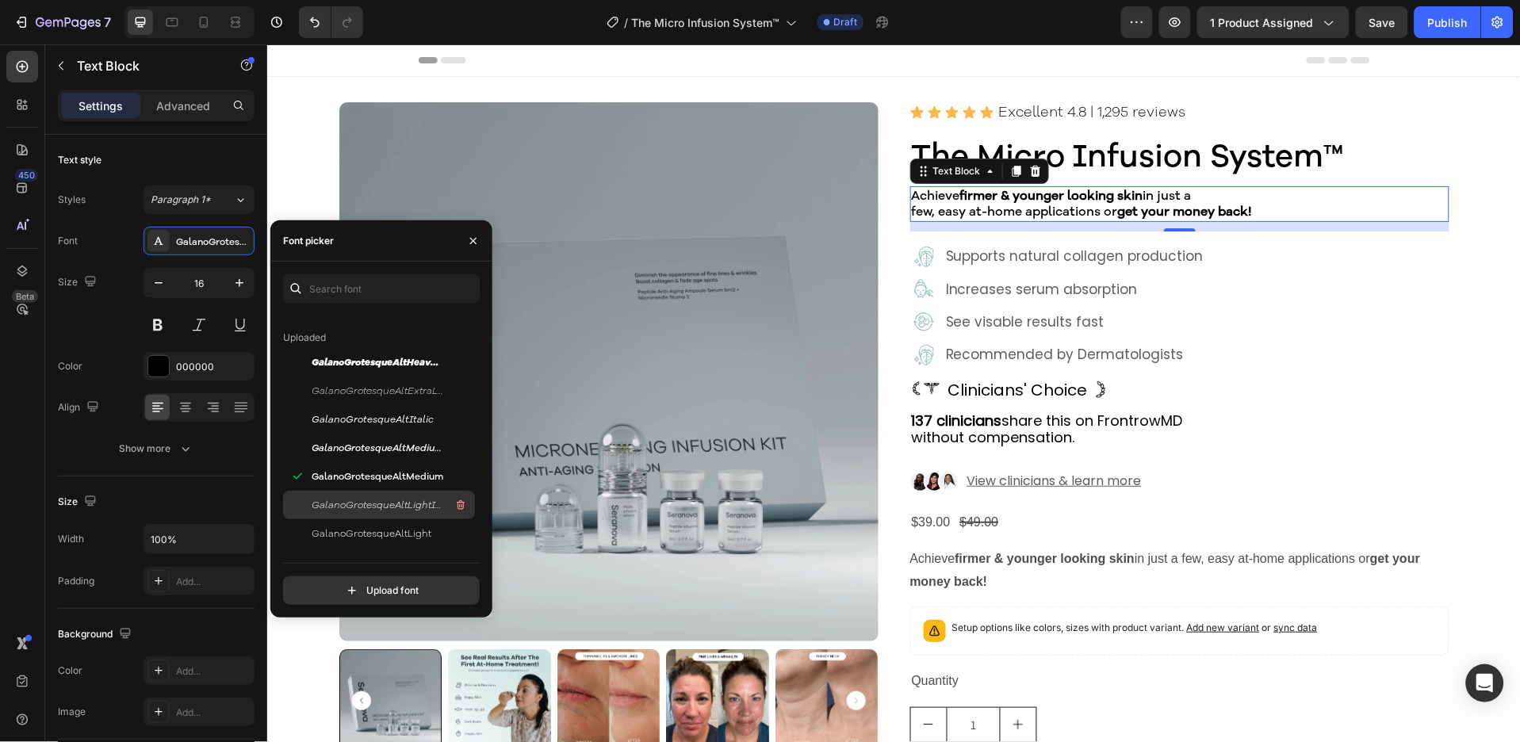
scroll to position [211, 0]
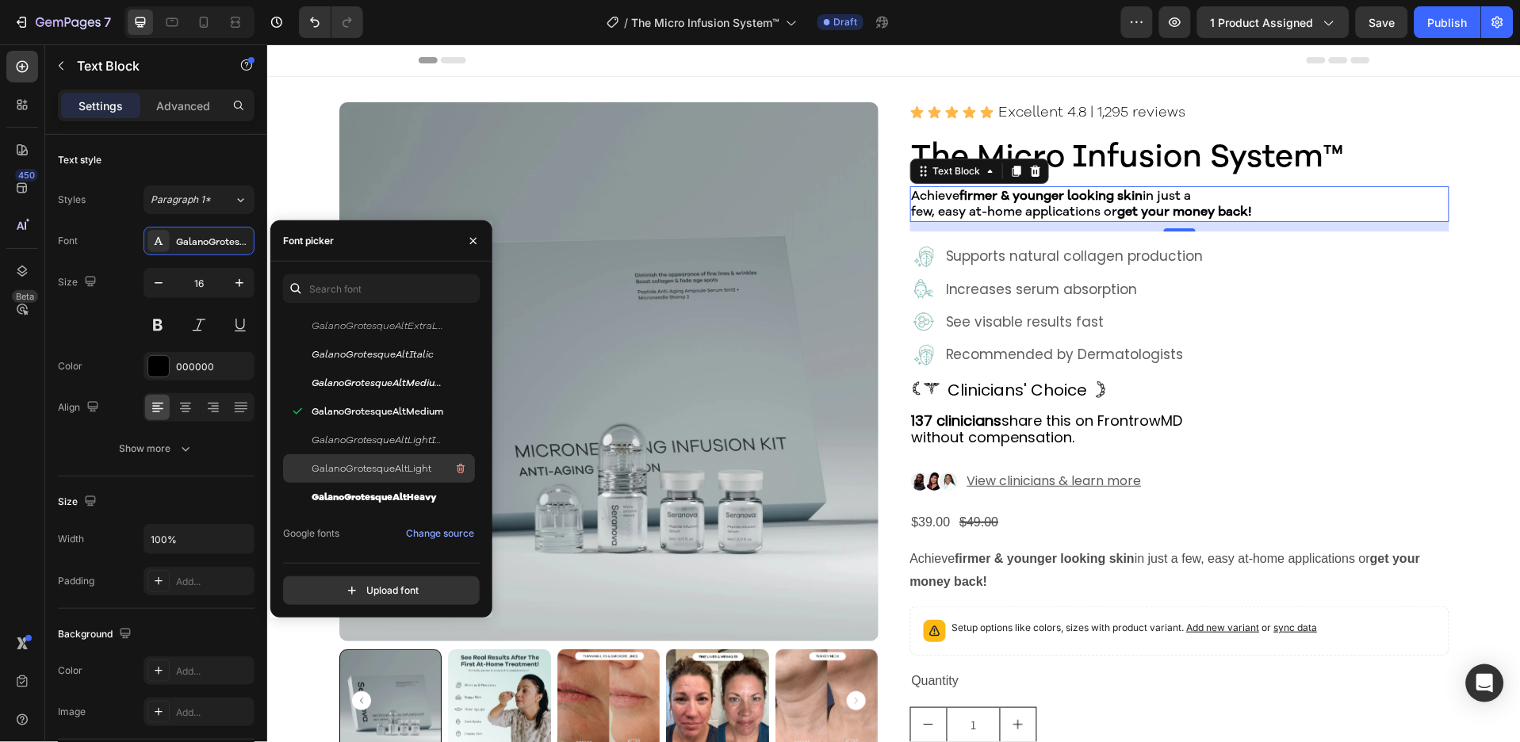
click at [401, 464] on span "GalanoGrotesqueAltLight" at bounding box center [372, 469] width 120 height 14
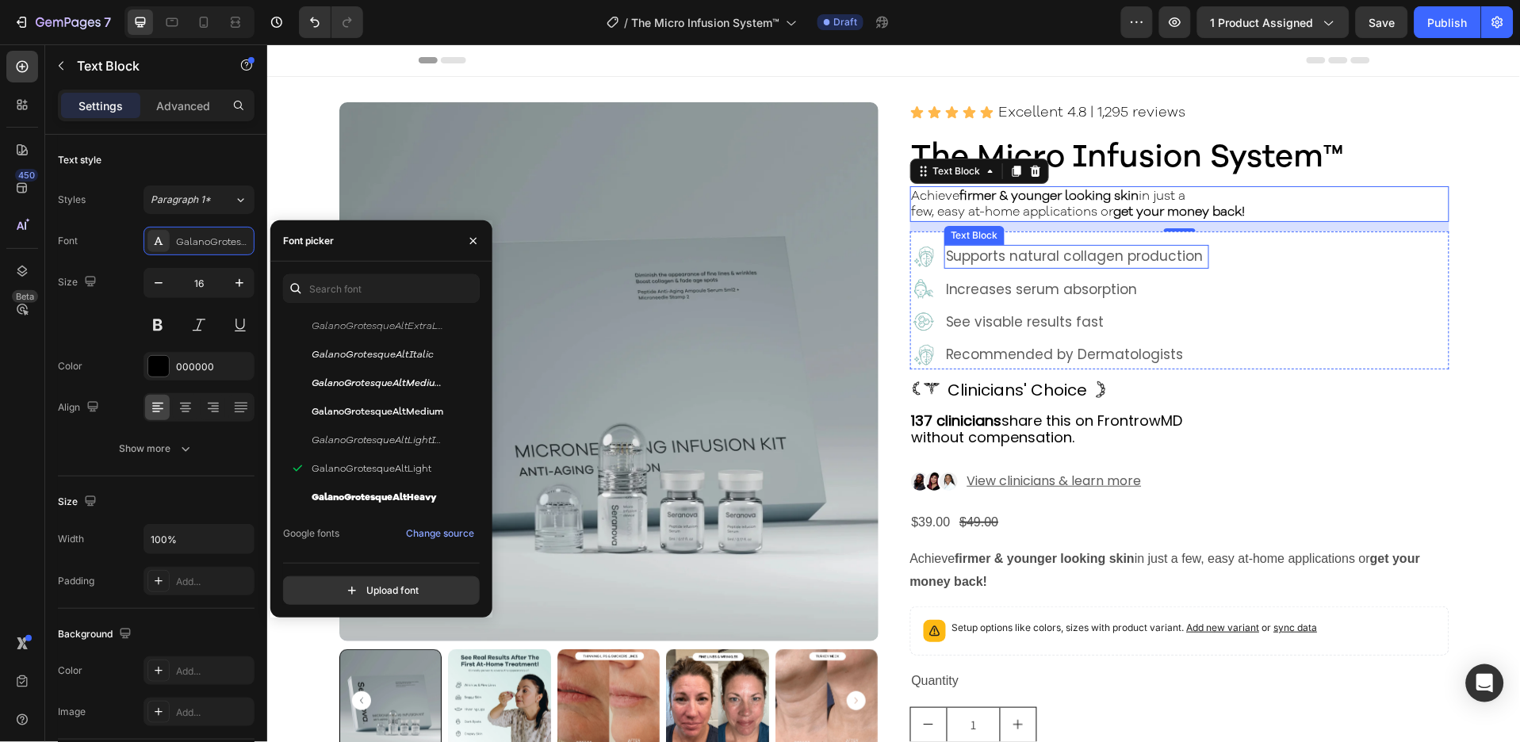
click at [1008, 259] on p "Supports natural collagen production" at bounding box center [1076, 256] width 262 height 21
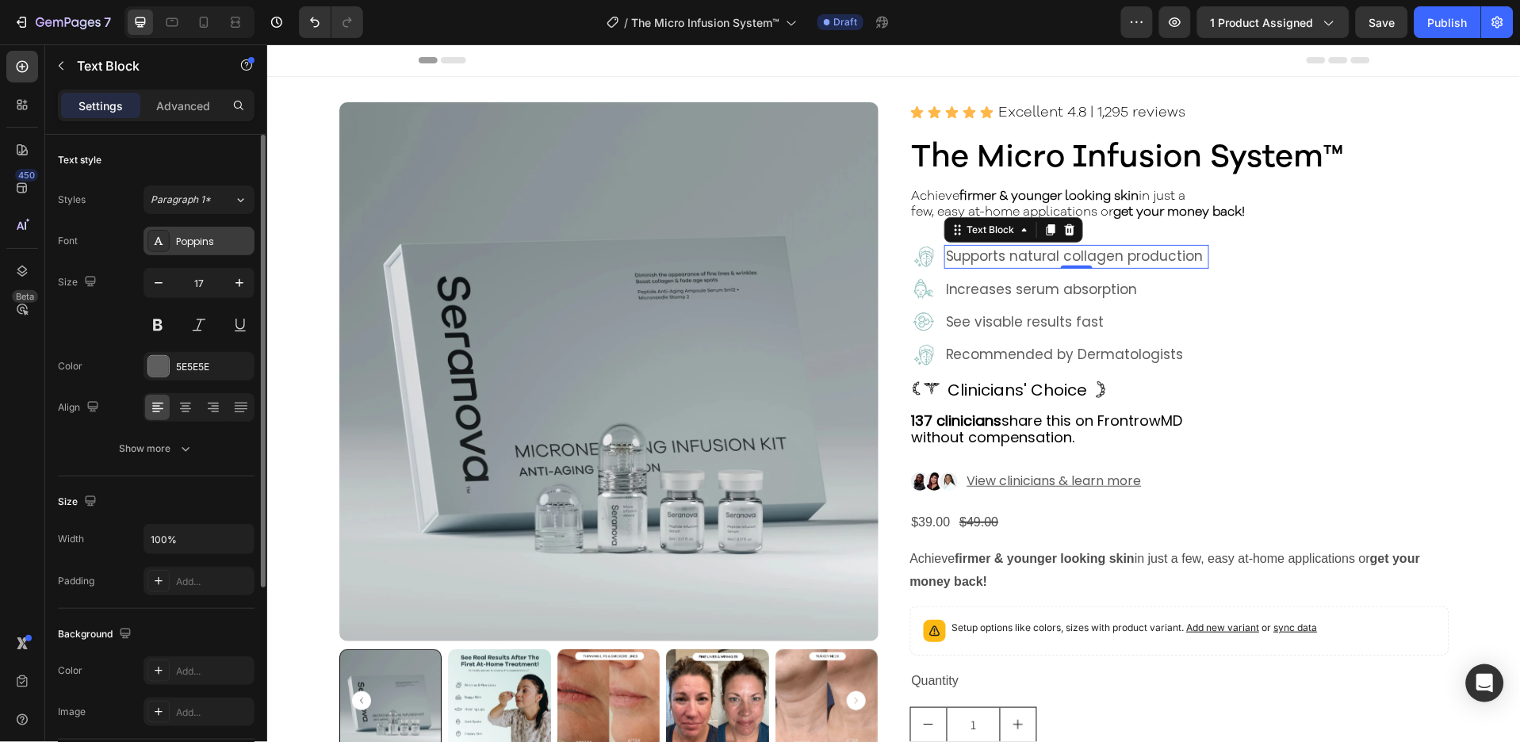
click at [204, 236] on div "Poppins" at bounding box center [213, 242] width 75 height 14
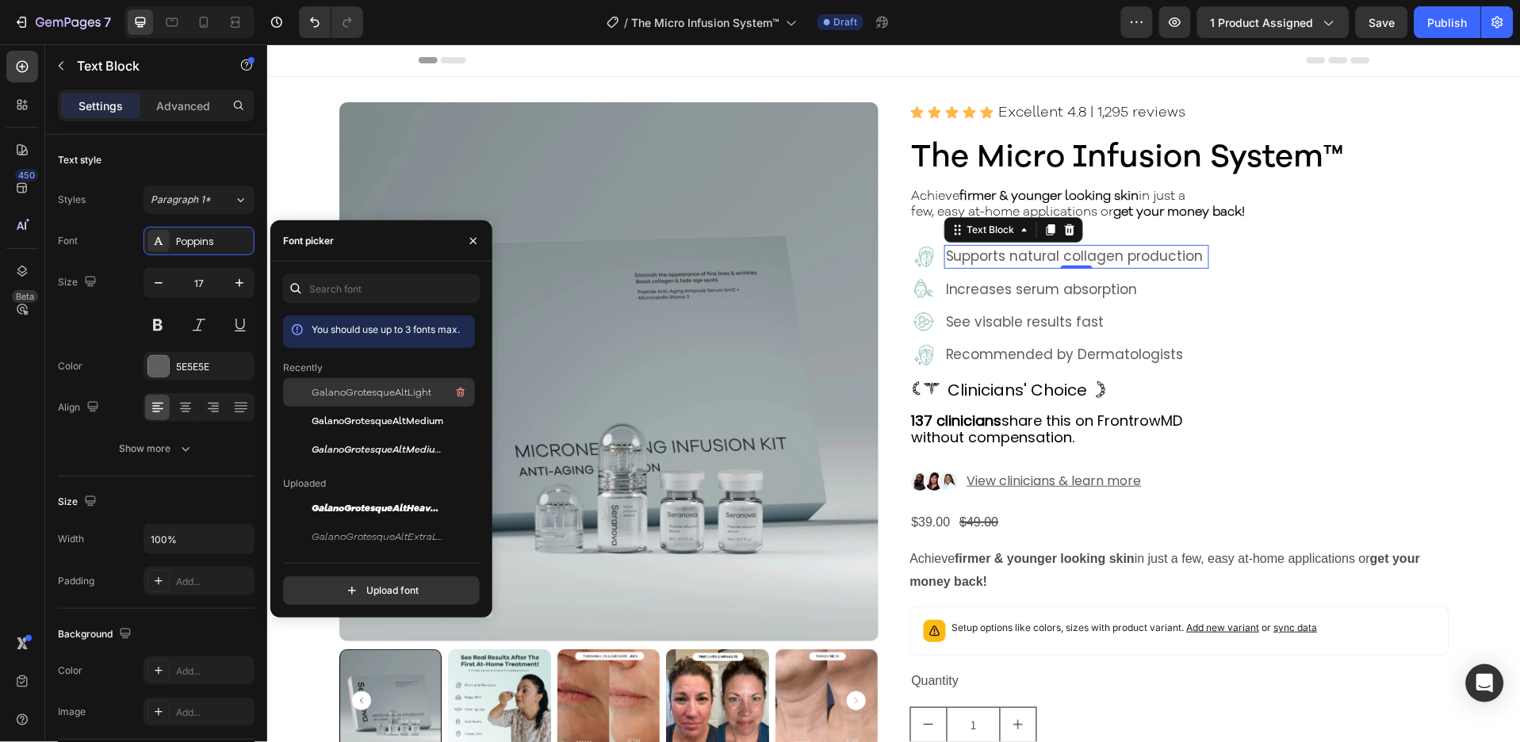
click at [386, 388] on span "GalanoGrotesqueAltLight" at bounding box center [372, 392] width 120 height 14
click at [383, 418] on span "GalanoGrotesqueAltMedium" at bounding box center [378, 421] width 132 height 14
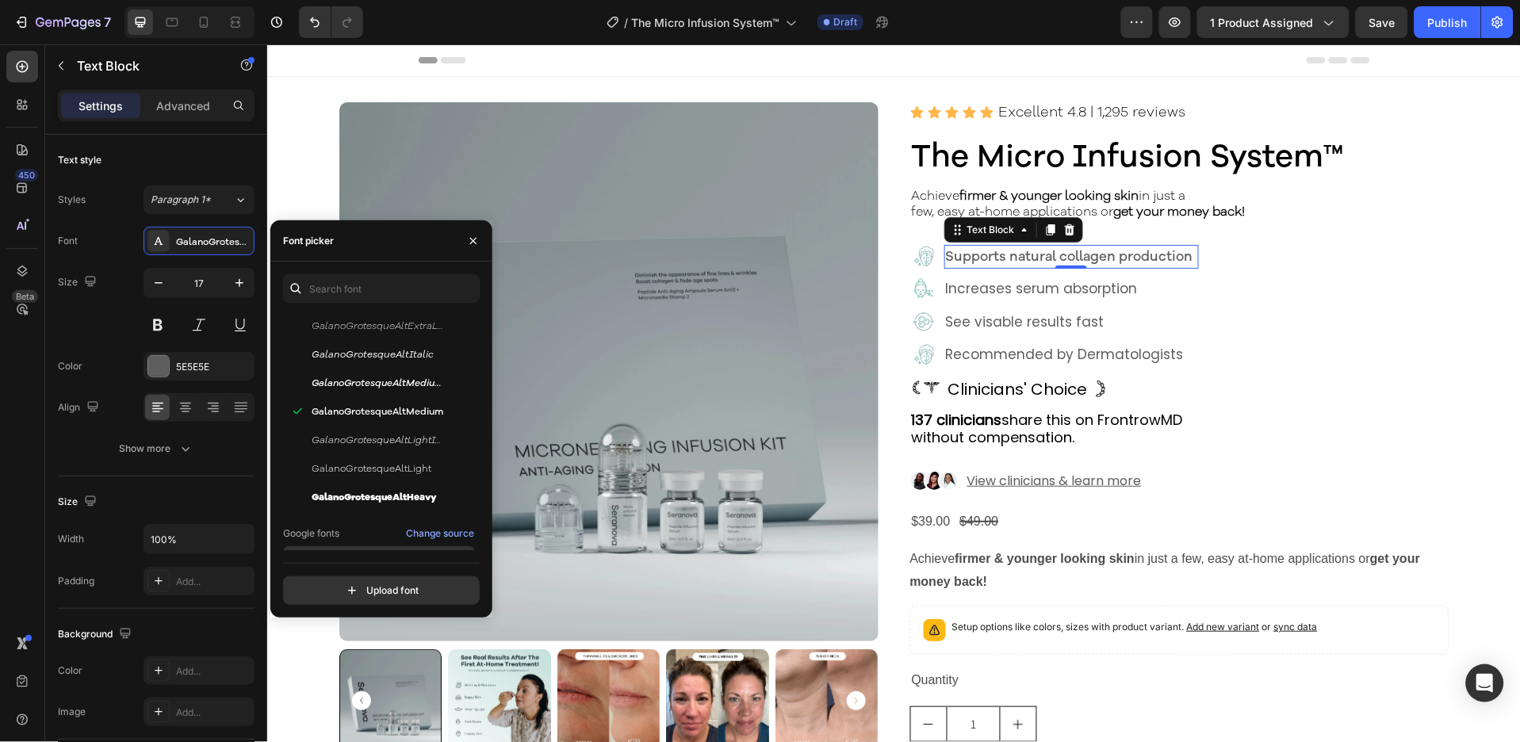
click at [373, 462] on span "GalanoGrotesqueAltLight" at bounding box center [372, 469] width 120 height 14
click at [321, 285] on input "text" at bounding box center [381, 288] width 197 height 29
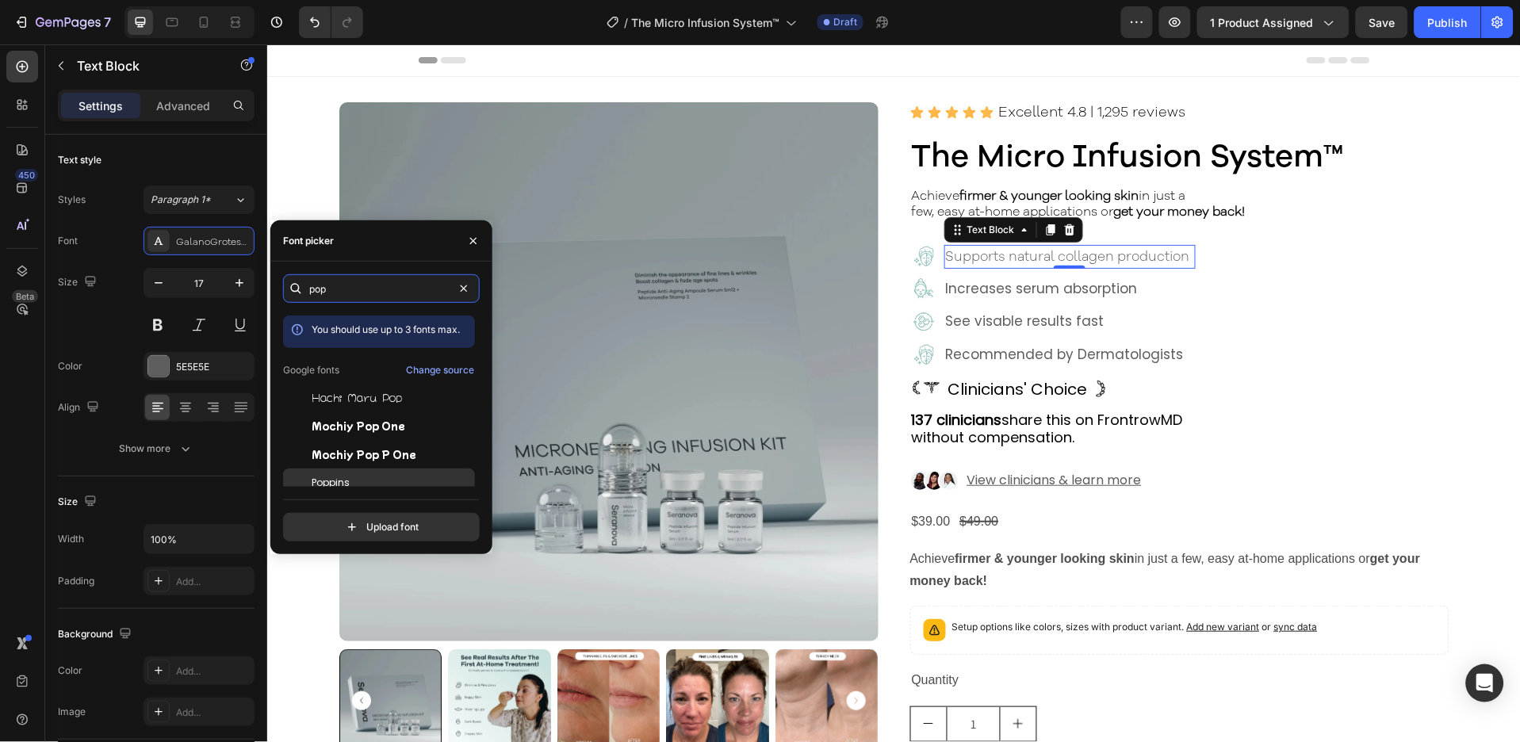
type input "pop"
click at [358, 479] on div "Poppins" at bounding box center [392, 483] width 160 height 14
click at [1077, 283] on p "Increases serum absorption" at bounding box center [1076, 289] width 262 height 21
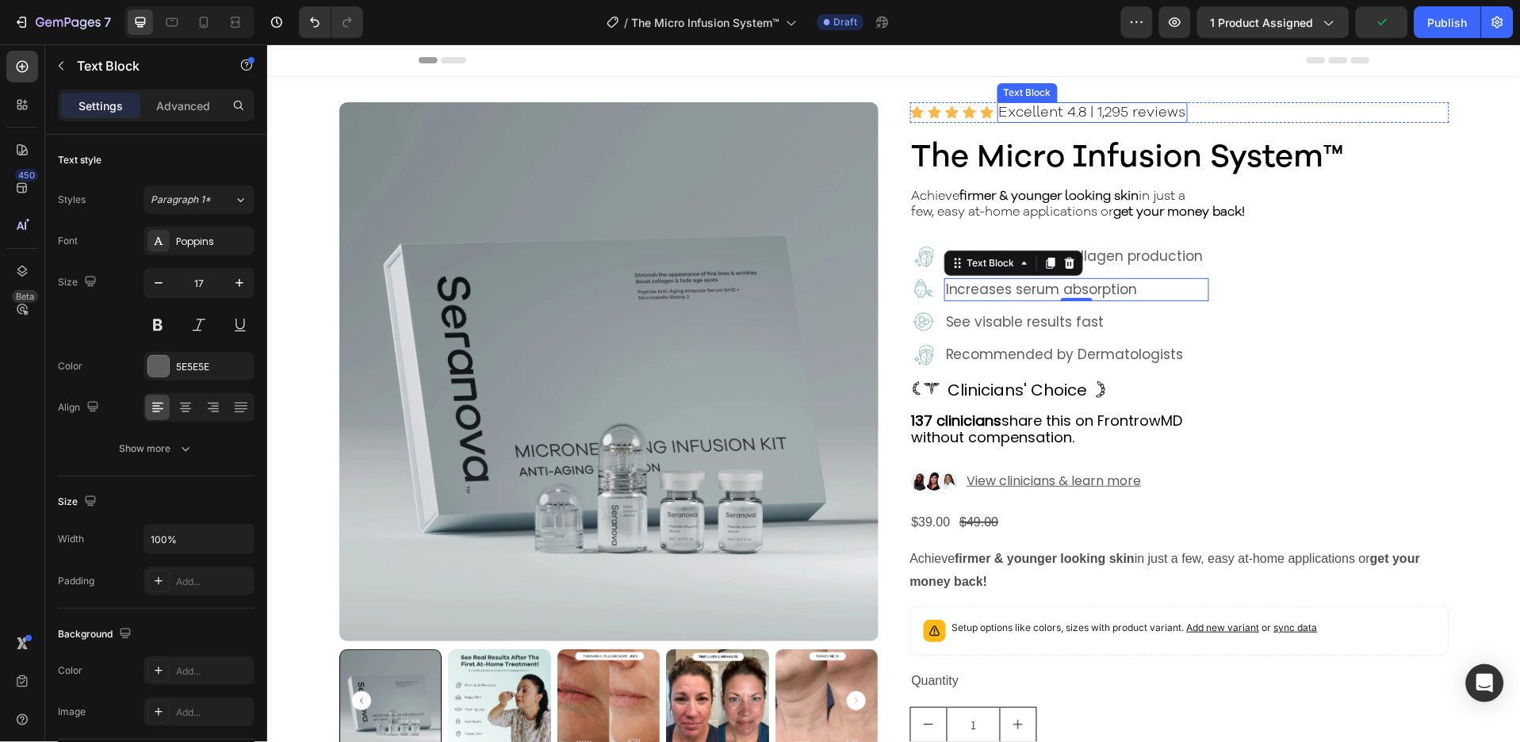
click at [1135, 109] on p "Excellent 4.8 | 1,295 reviews" at bounding box center [1092, 111] width 187 height 17
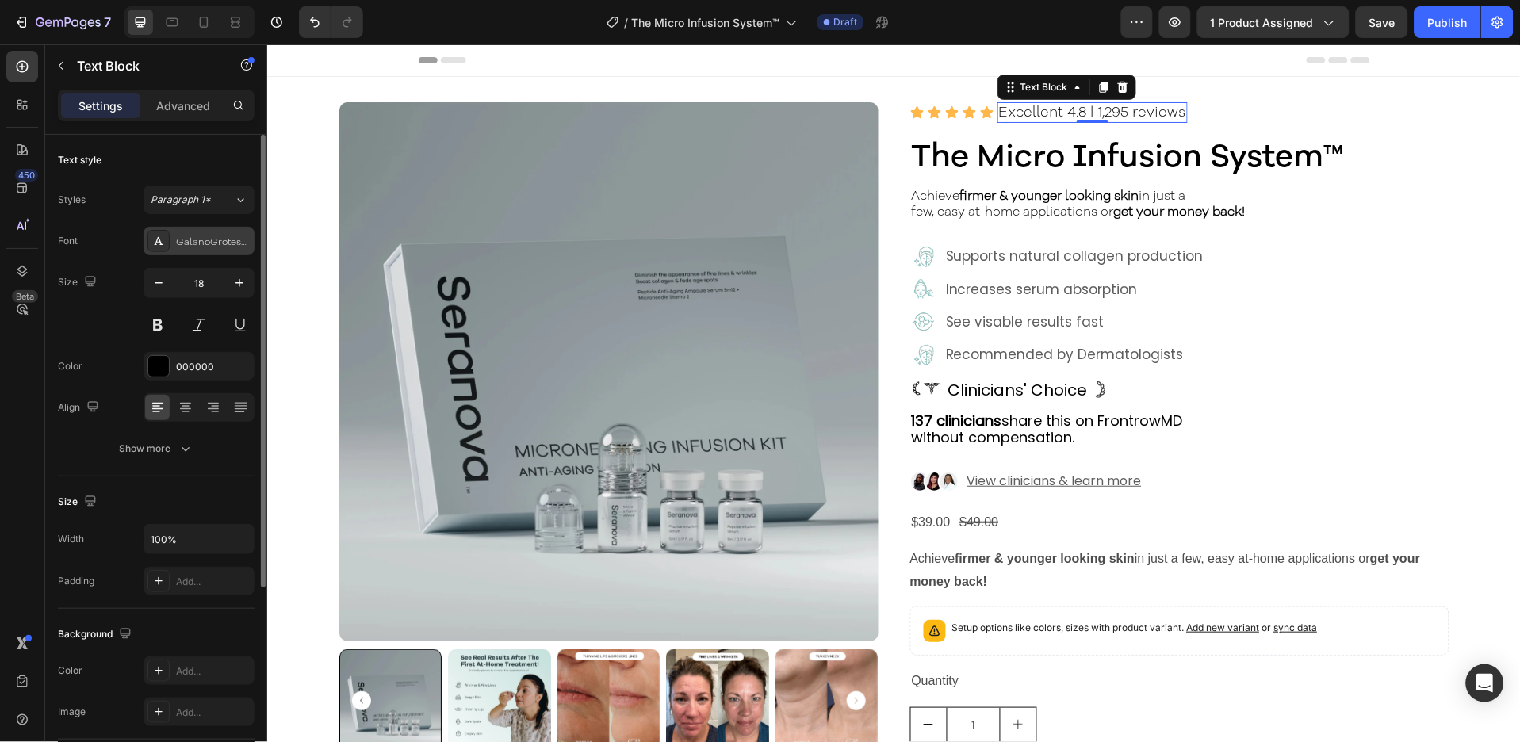
click at [211, 241] on div "GalanoGrotesqueAltLight" at bounding box center [213, 242] width 75 height 14
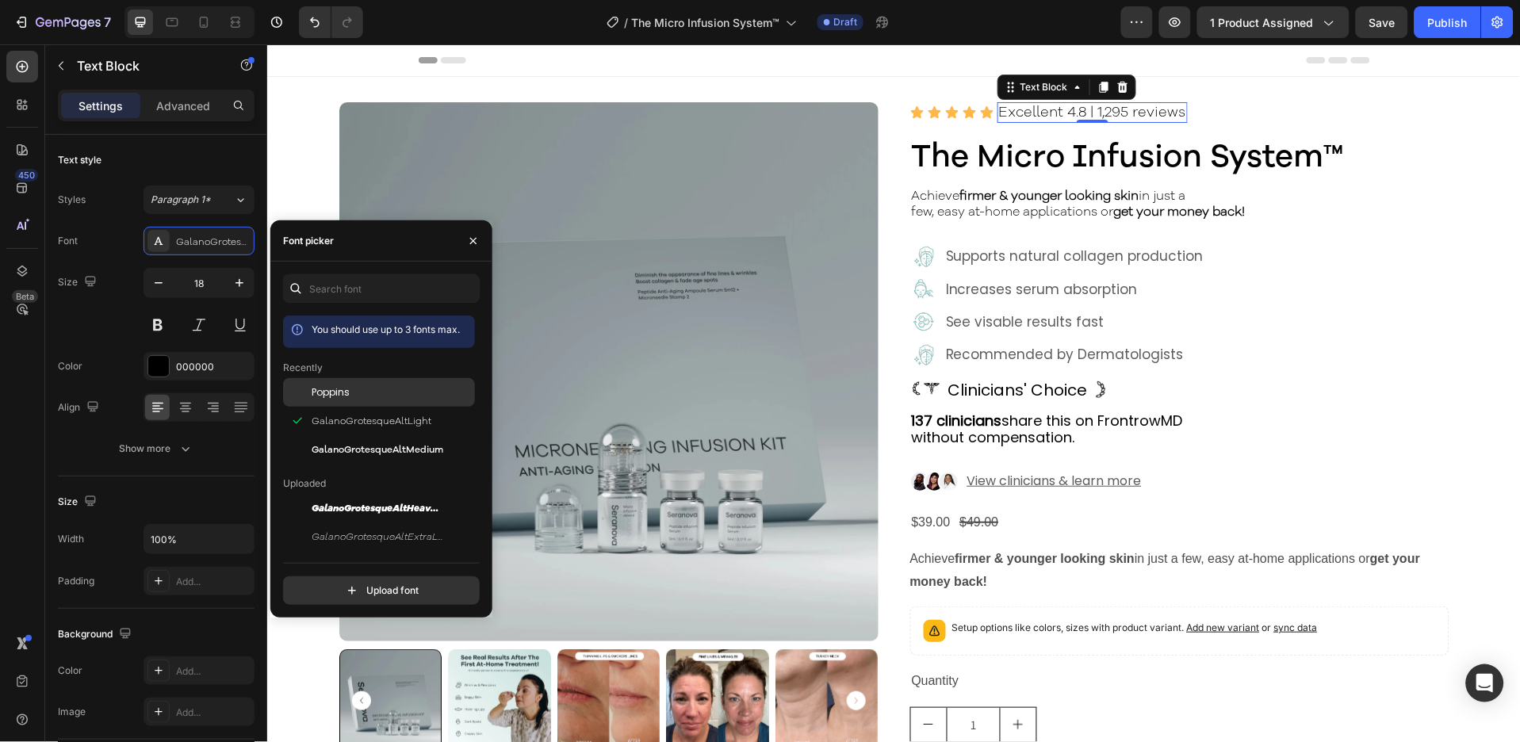
click at [357, 387] on div "Poppins" at bounding box center [392, 392] width 160 height 14
click at [1040, 201] on strong "firmer & younger looking skin" at bounding box center [1049, 194] width 179 height 17
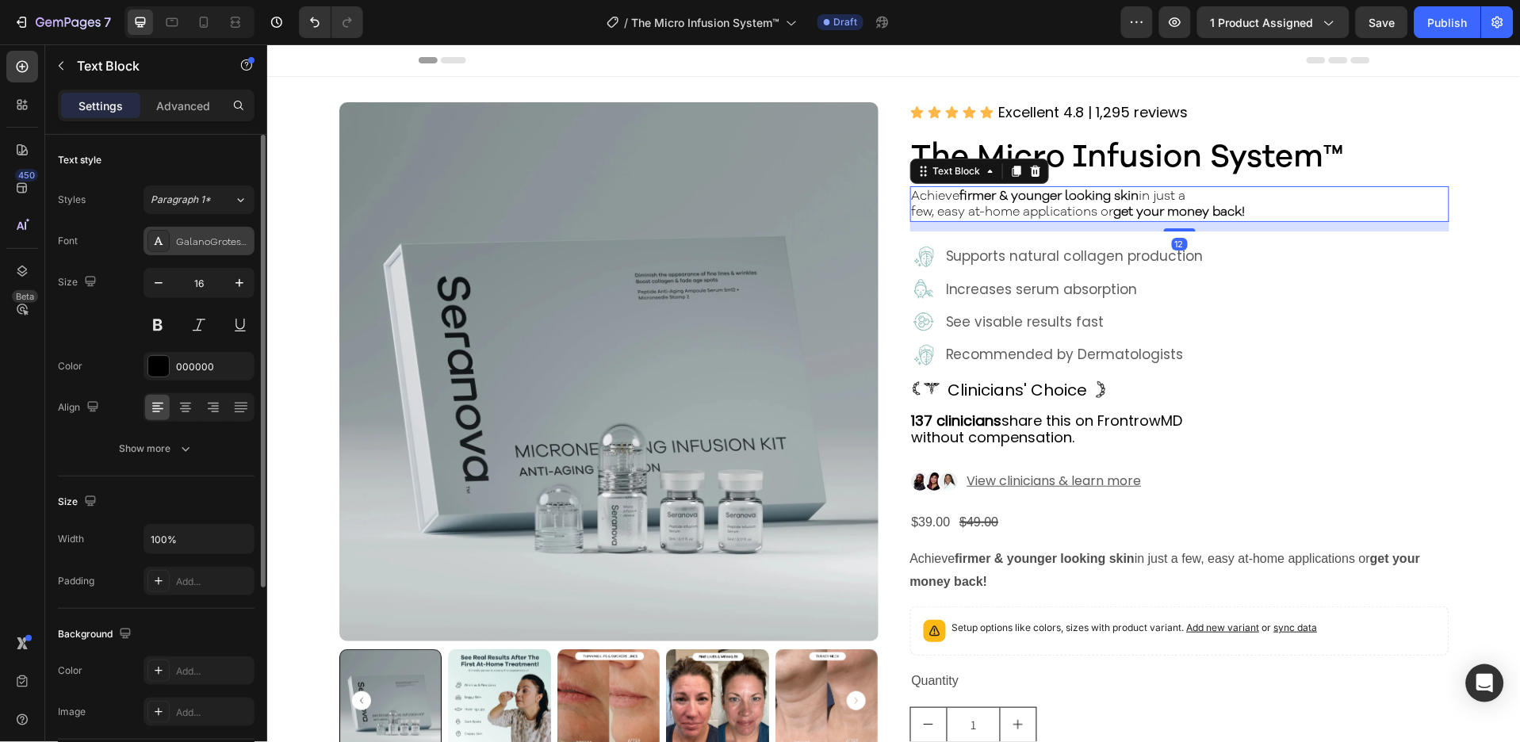
click at [213, 241] on div "GalanoGrotesqueAltLight" at bounding box center [213, 242] width 75 height 14
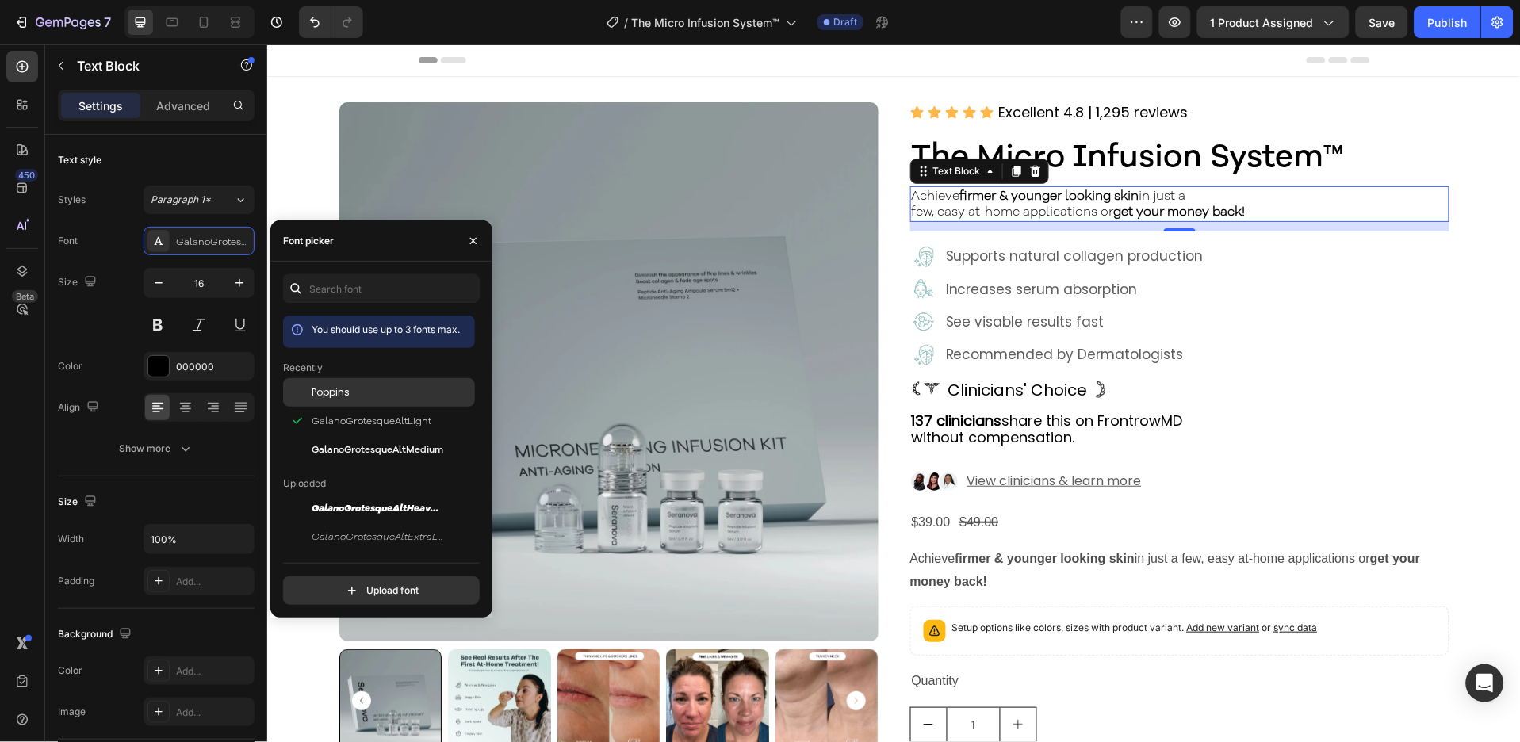
click at [404, 397] on div "Poppins" at bounding box center [392, 392] width 160 height 14
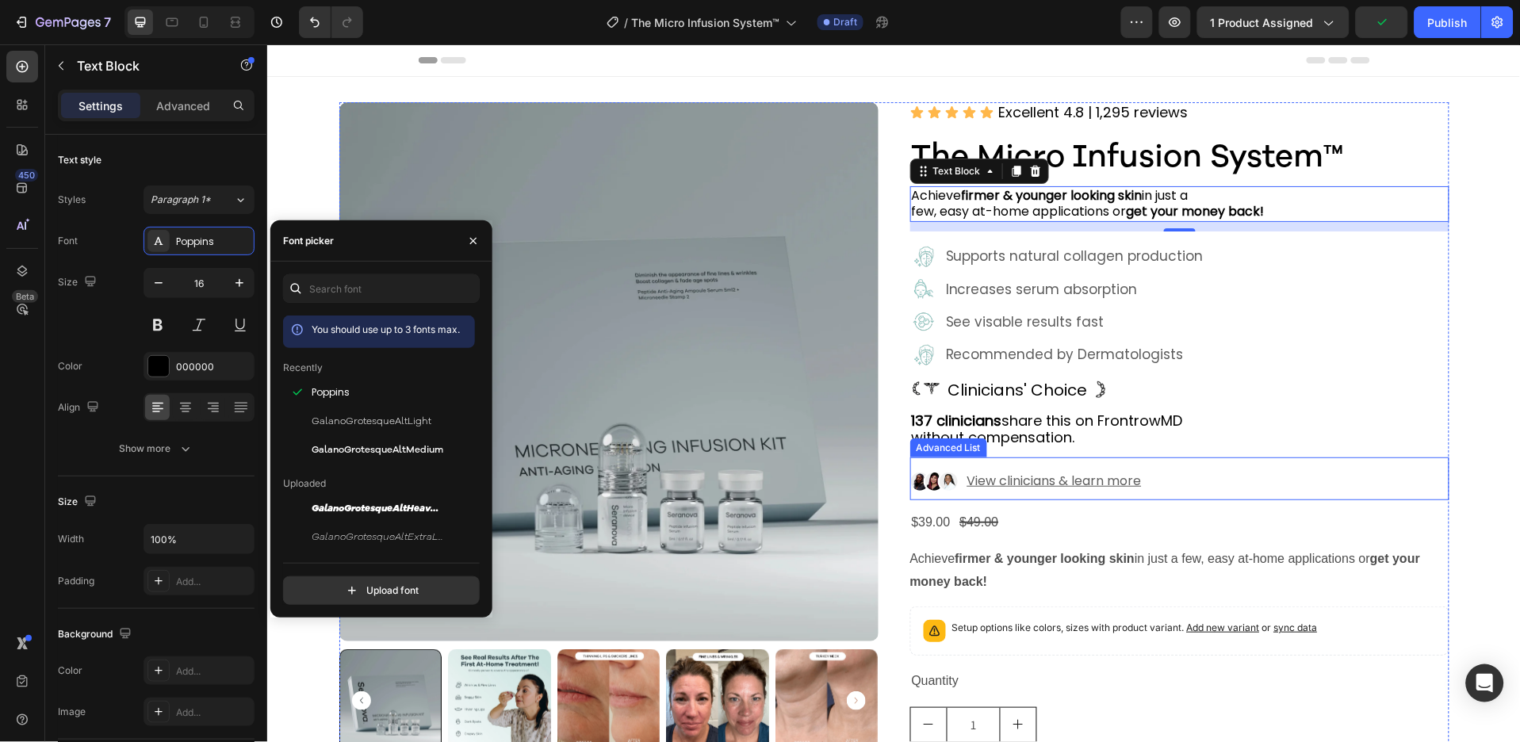
click at [1169, 481] on div "Image View clinicians & learn more Text Block" at bounding box center [1179, 484] width 539 height 32
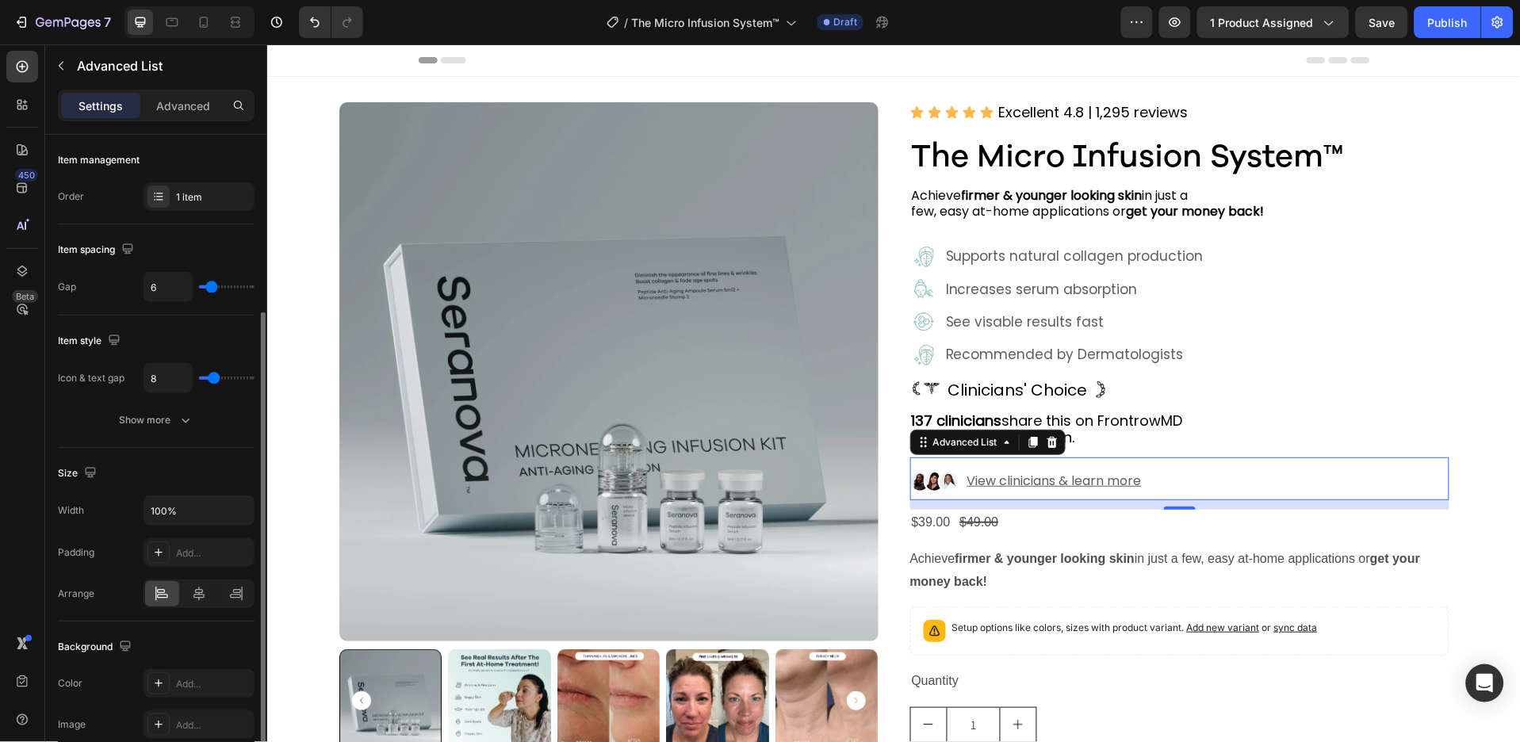
scroll to position [105, 0]
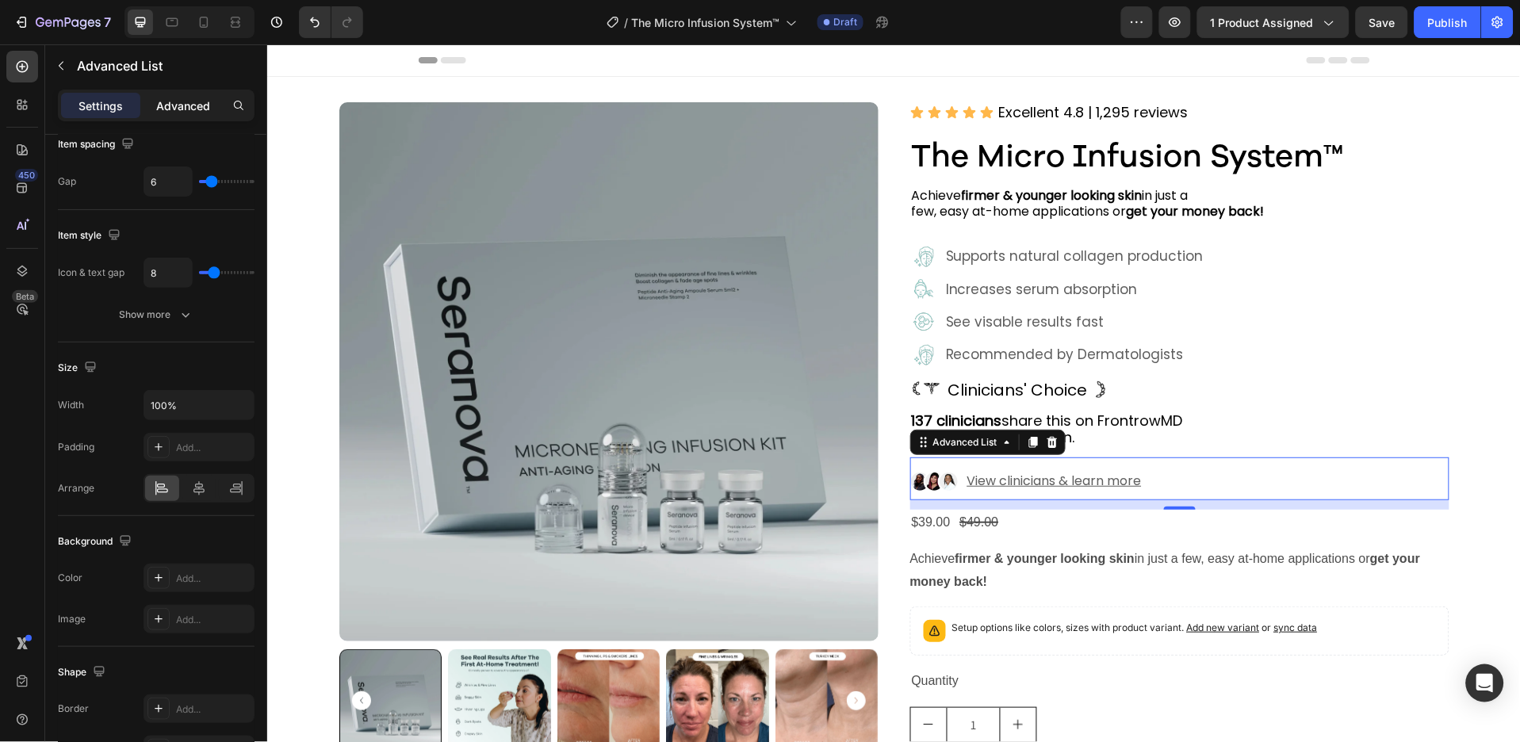
click at [180, 105] on p "Advanced" at bounding box center [183, 106] width 54 height 17
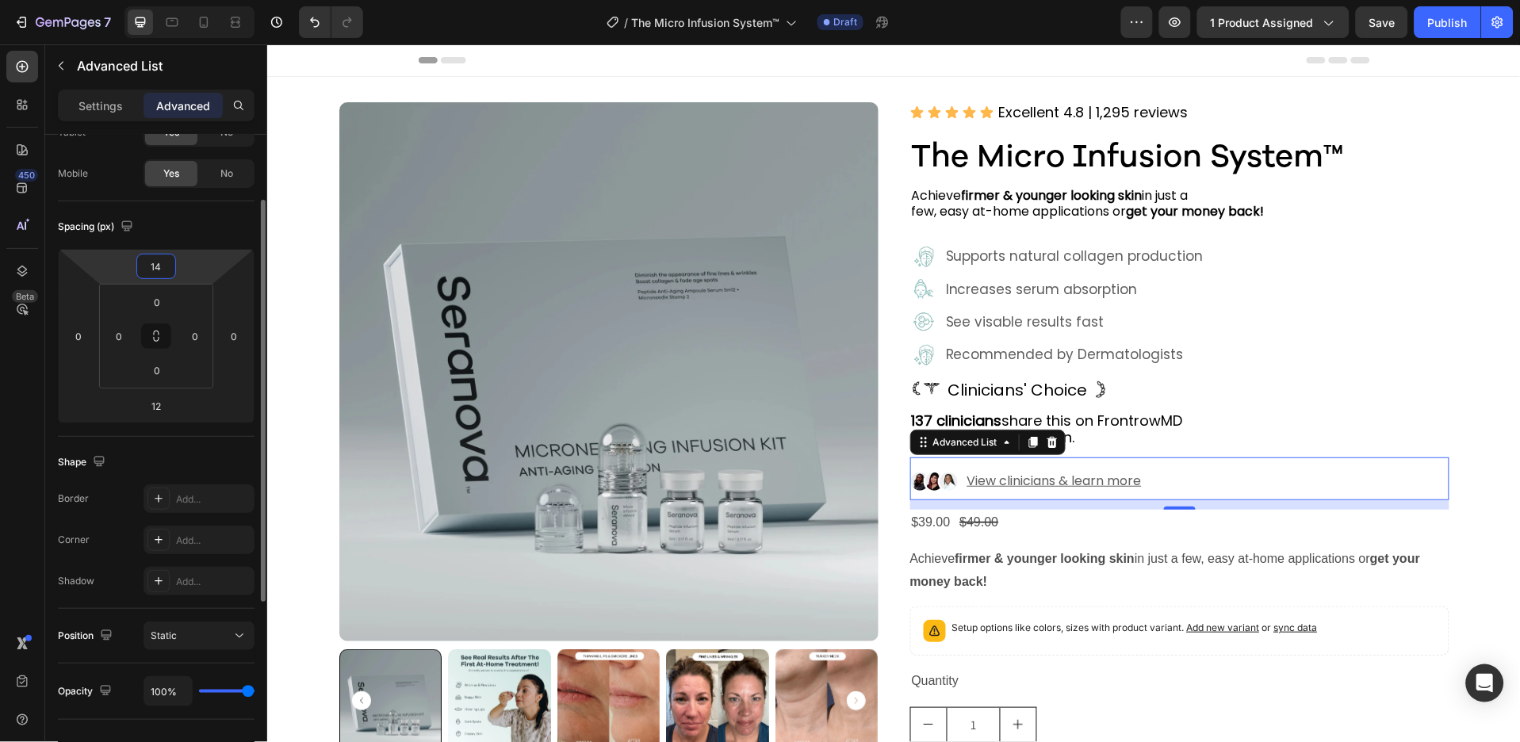
click at [165, 270] on input "14" at bounding box center [156, 267] width 32 height 24
type input "0"
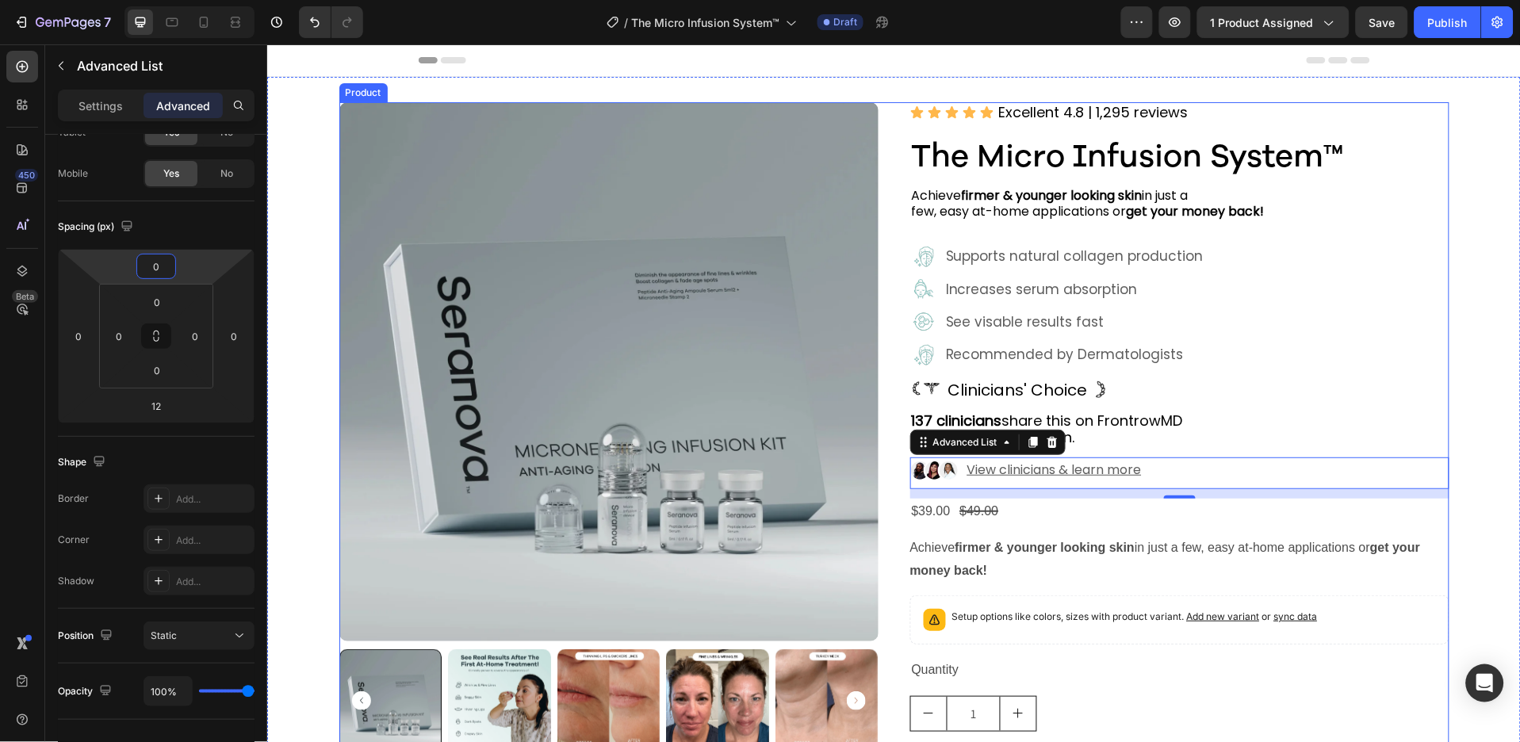
click at [1259, 403] on div "Icon Icon Icon Icon Icon Icon List Excellent 4.8 | 1,295 reviews Text Block Row…" at bounding box center [1179, 477] width 539 height 751
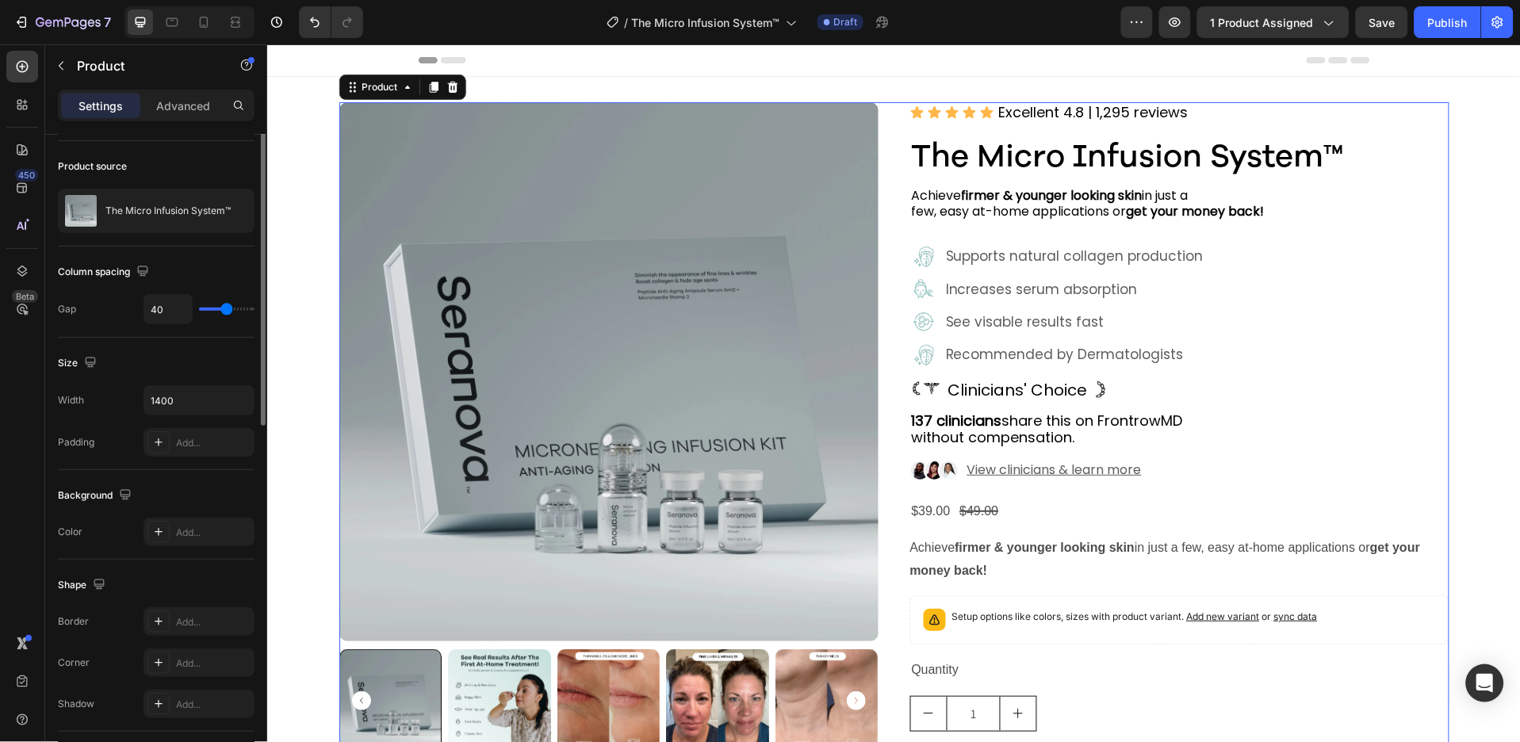
scroll to position [0, 0]
